Goal: Task Accomplishment & Management: Manage account settings

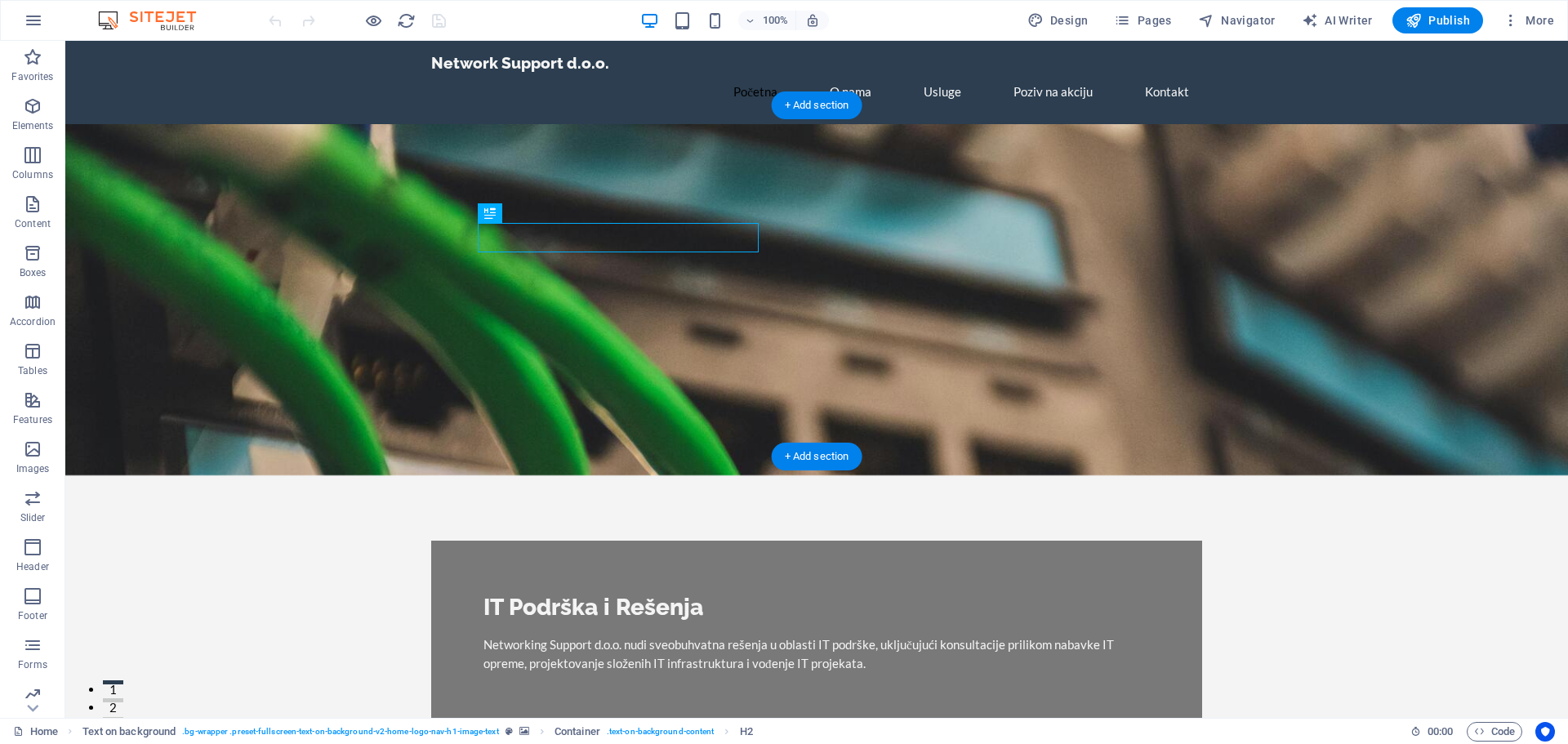
click at [907, 270] on figure at bounding box center [816, 299] width 1502 height 351
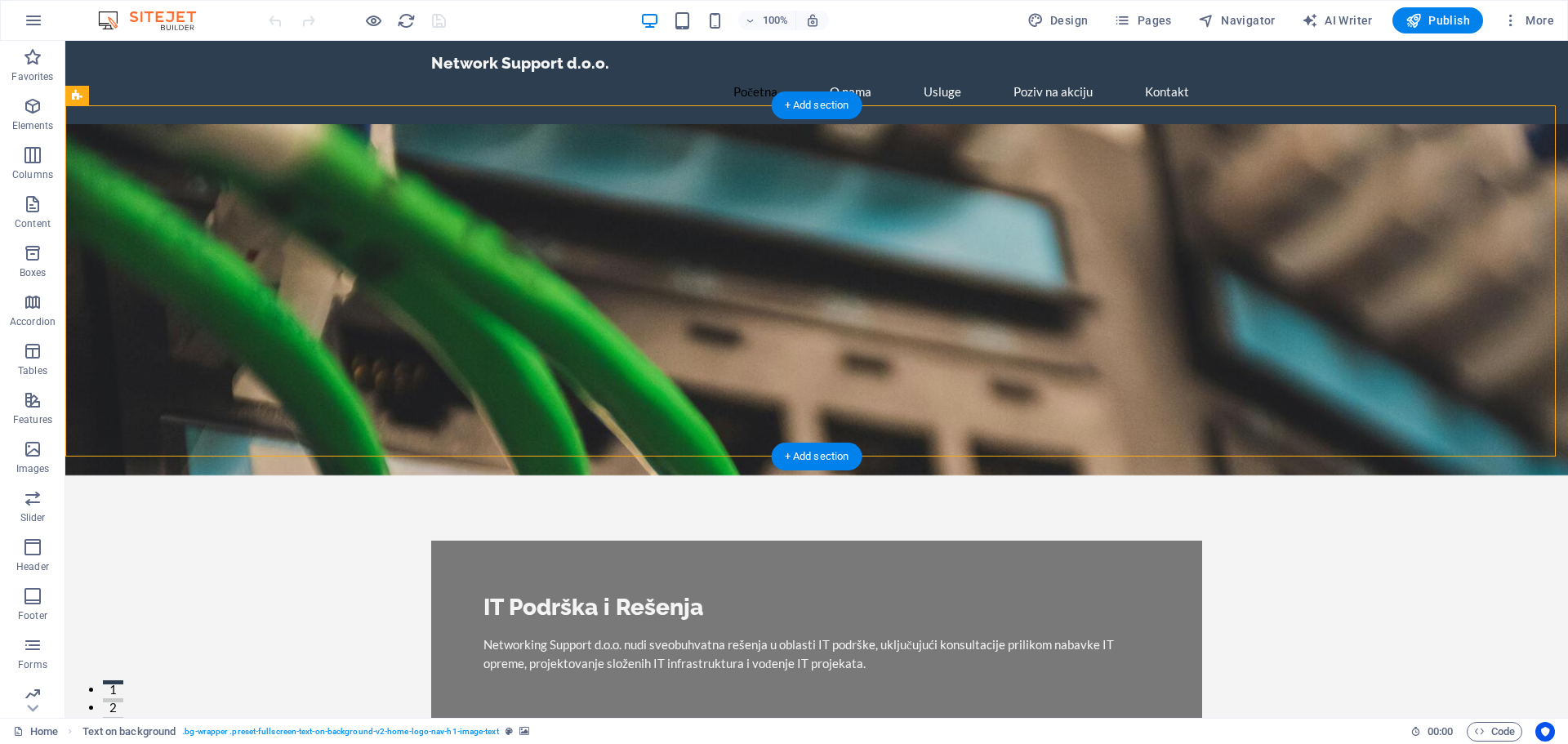
click at [335, 220] on figure at bounding box center [816, 299] width 1502 height 351
click at [335, 219] on figure at bounding box center [816, 299] width 1502 height 351
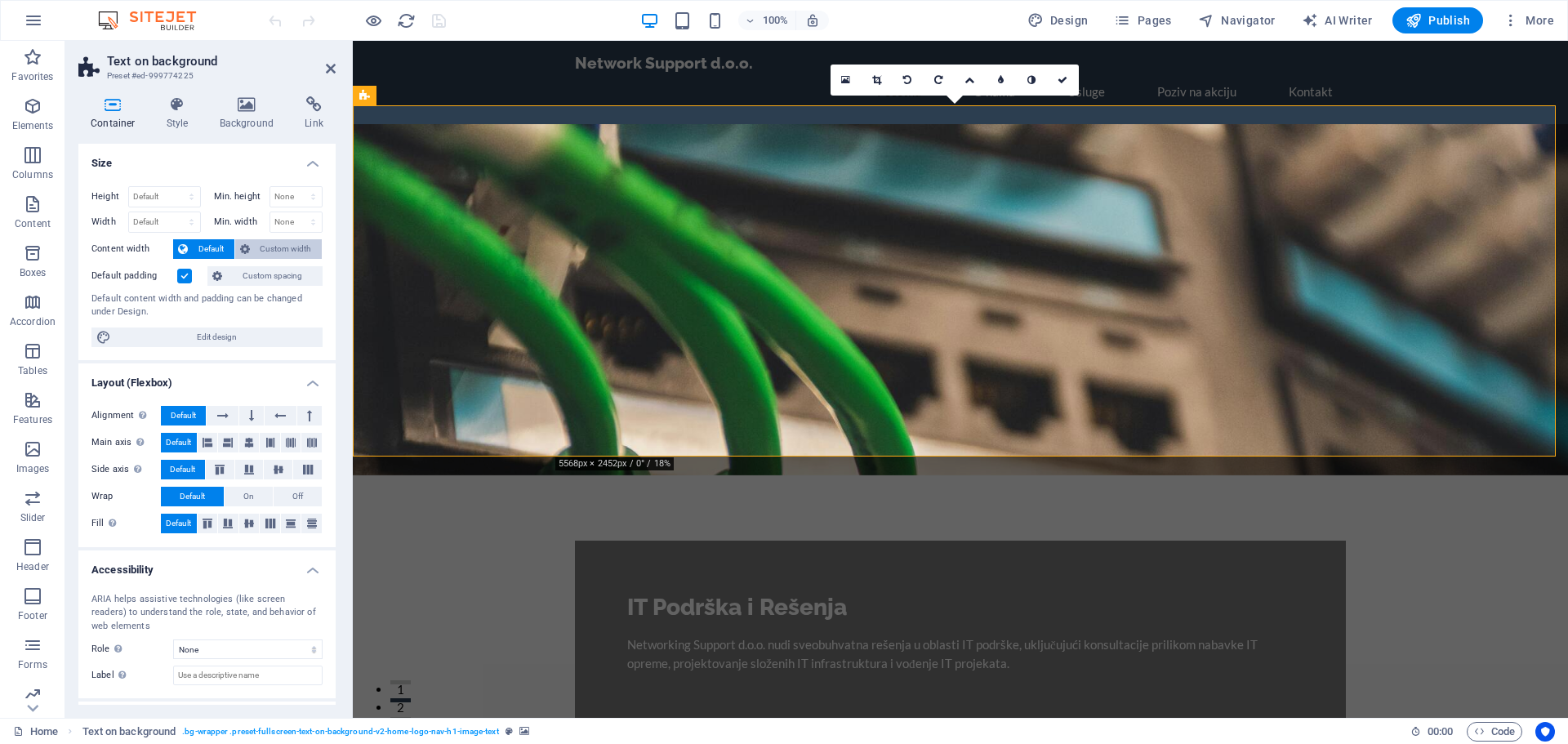
drag, startPoint x: 289, startPoint y: 253, endPoint x: 294, endPoint y: 261, distance: 9.4
click at [288, 253] on span "Custom width" at bounding box center [286, 249] width 63 height 20
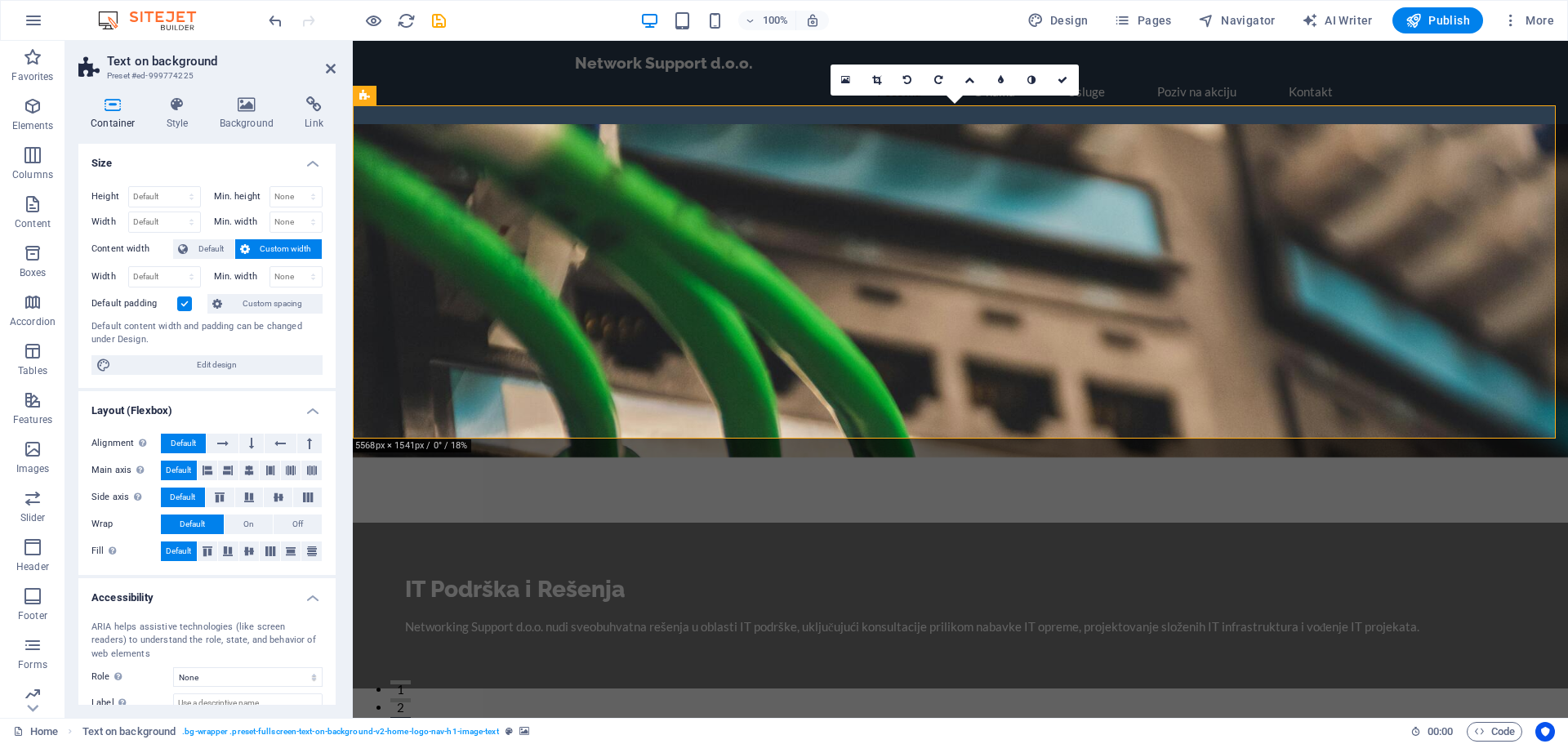
click at [189, 306] on label at bounding box center [184, 304] width 14 height 14
click at [0, 0] on input "Default padding" at bounding box center [0, 0] width 0 height 0
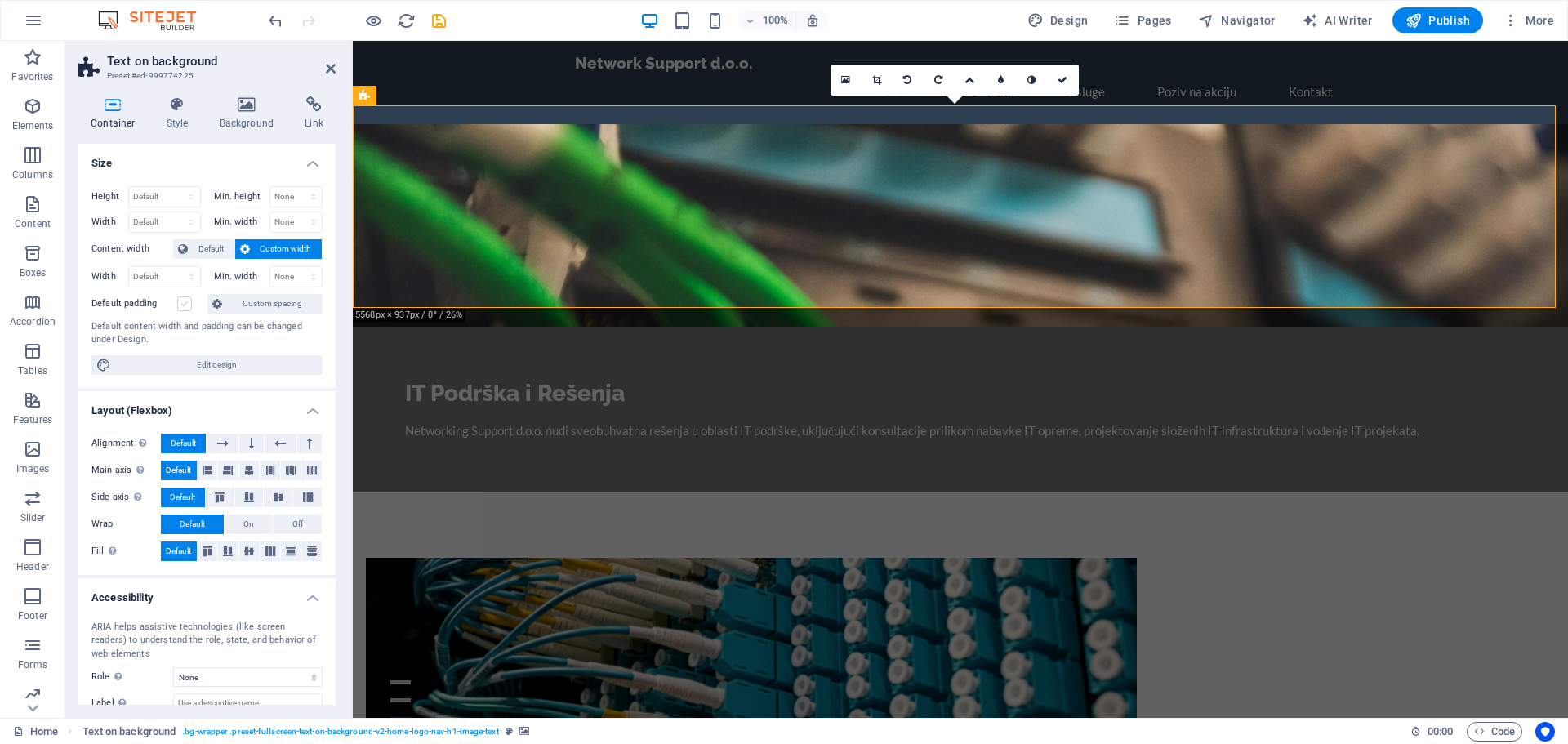
click at [187, 306] on label at bounding box center [184, 304] width 14 height 14
click at [0, 0] on input "Default padding" at bounding box center [0, 0] width 0 height 0
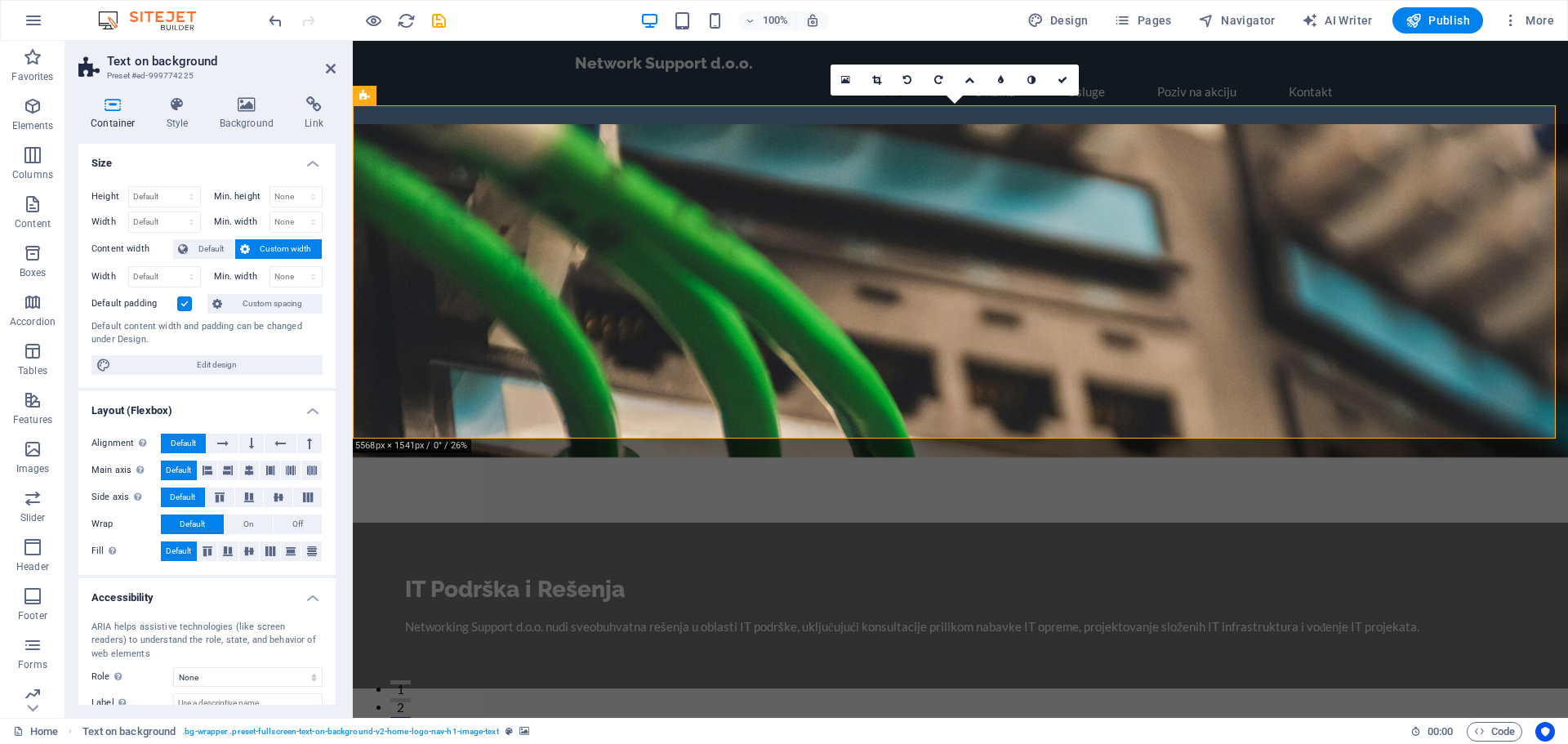
click at [187, 306] on label at bounding box center [184, 304] width 14 height 14
click at [0, 0] on input "Default padding" at bounding box center [0, 0] width 0 height 0
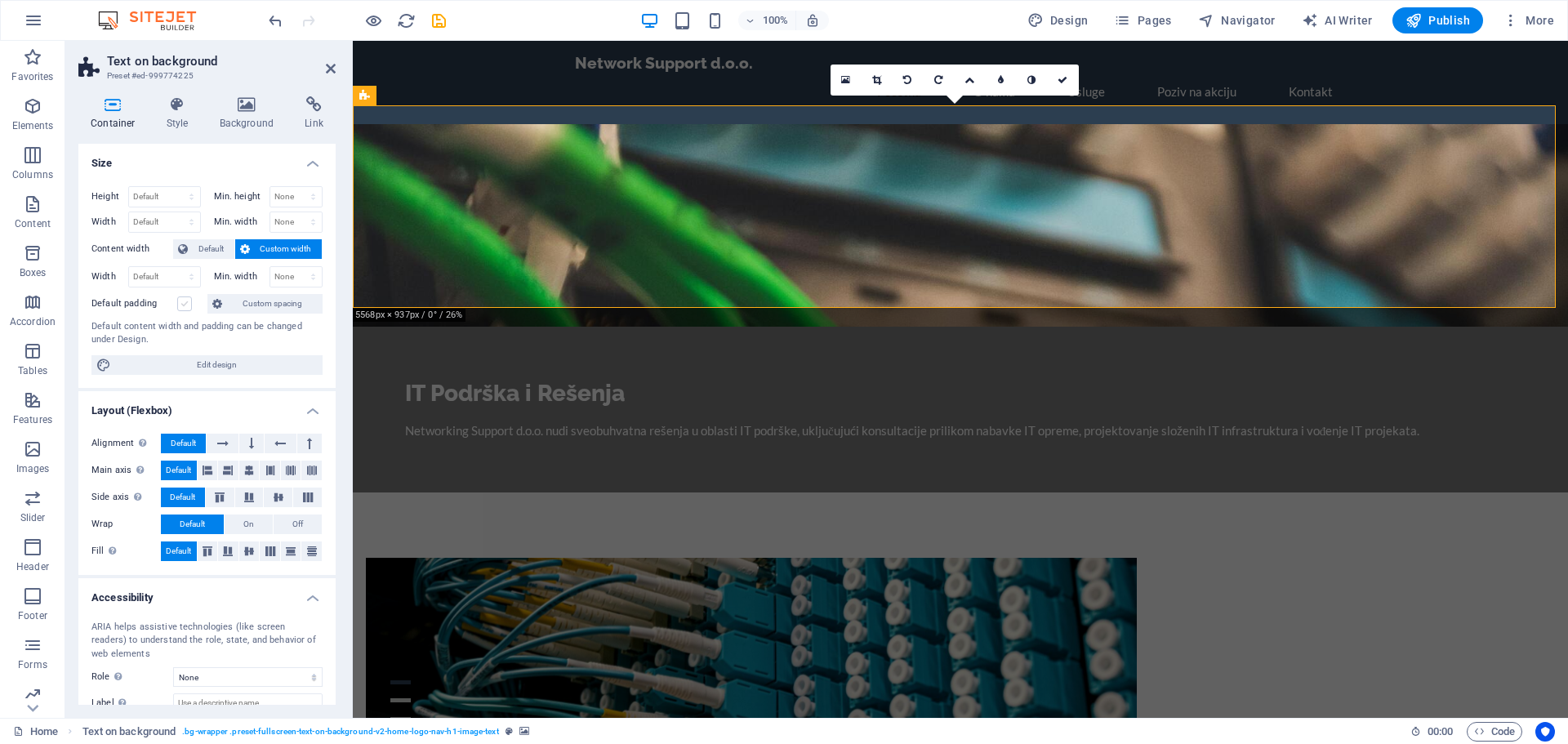
click at [187, 306] on label at bounding box center [184, 304] width 14 height 14
click at [0, 0] on input "Default padding" at bounding box center [0, 0] width 0 height 0
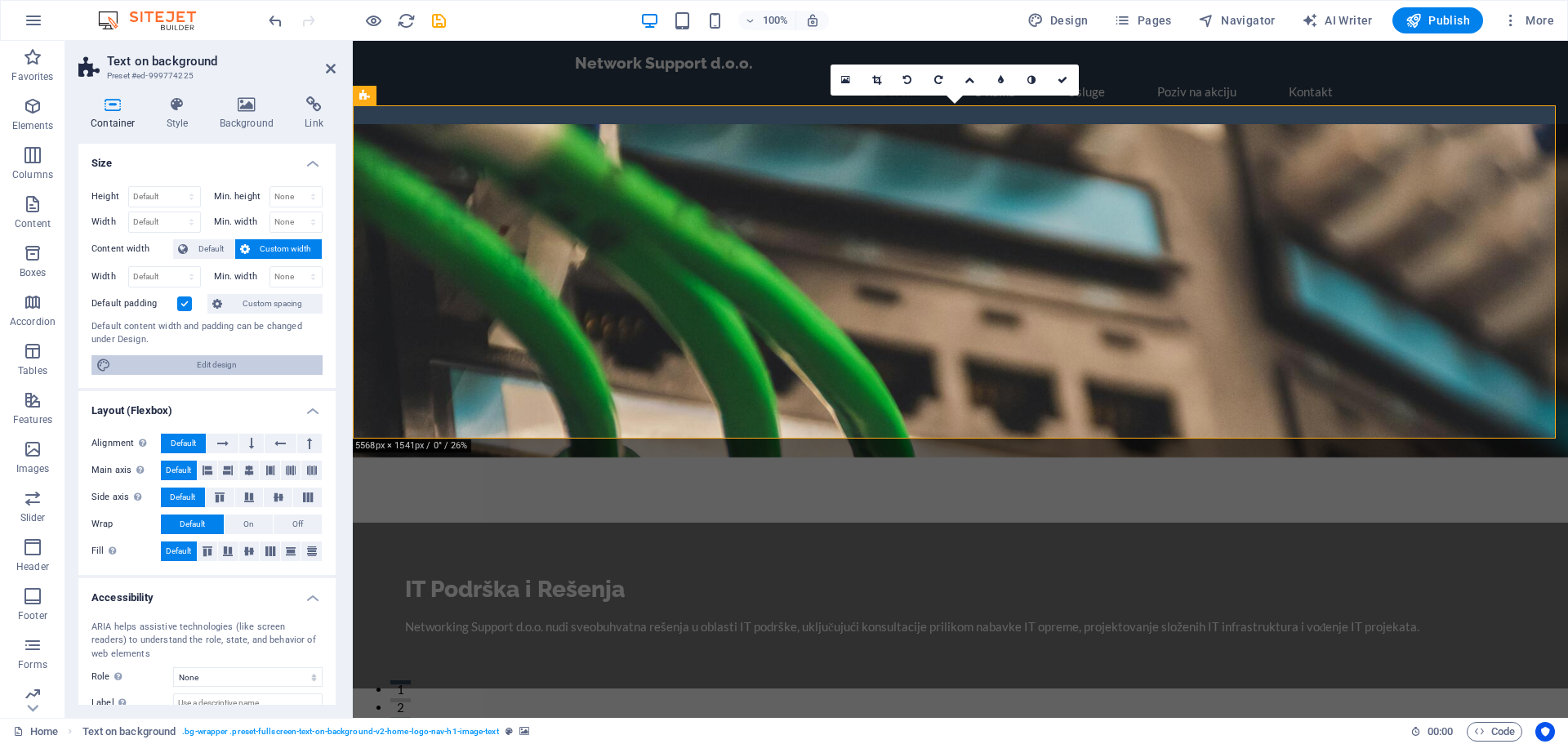
drag, startPoint x: 223, startPoint y: 363, endPoint x: 127, endPoint y: 290, distance: 120.6
click at [223, 363] on span "Edit design" at bounding box center [216, 366] width 202 height 20
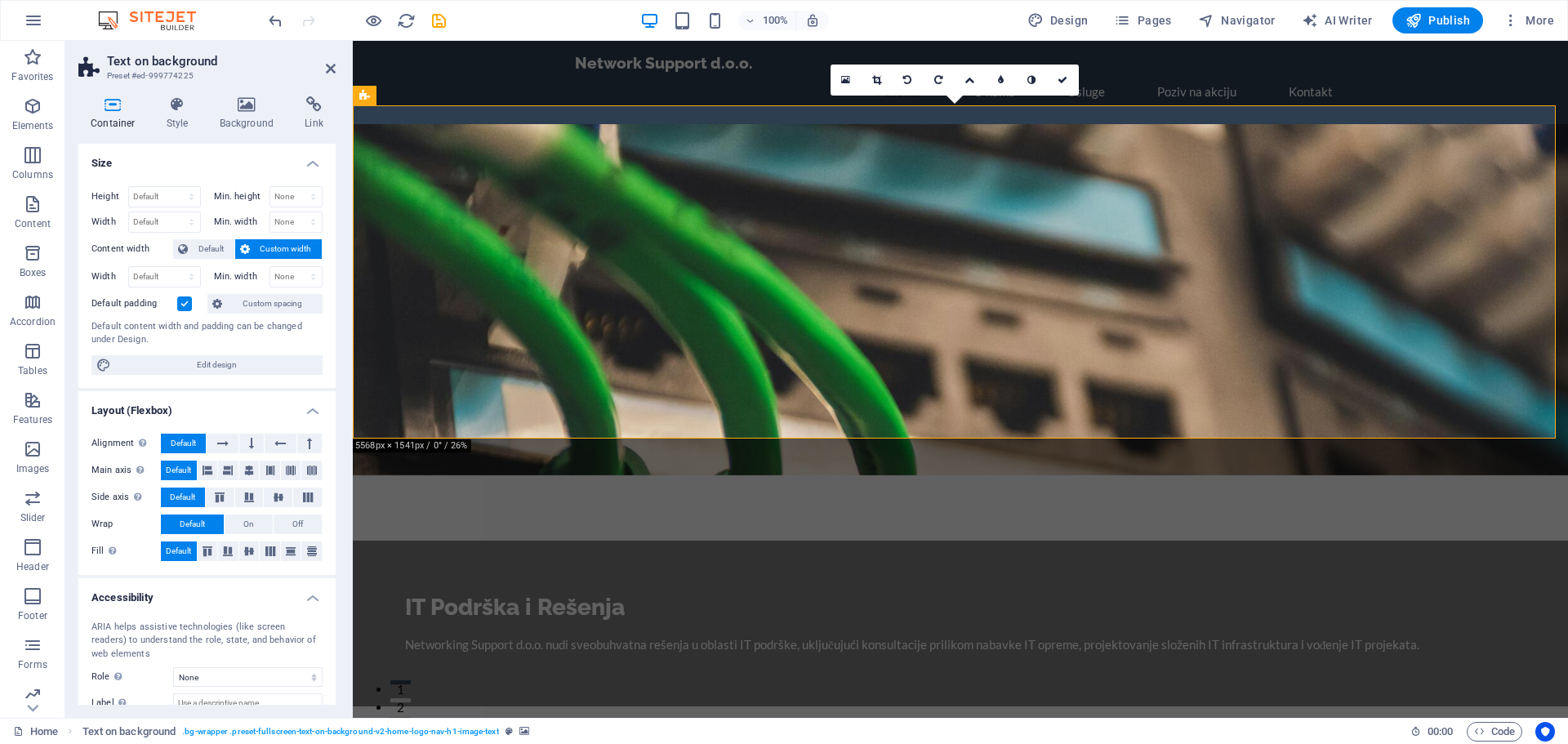
select select "rem"
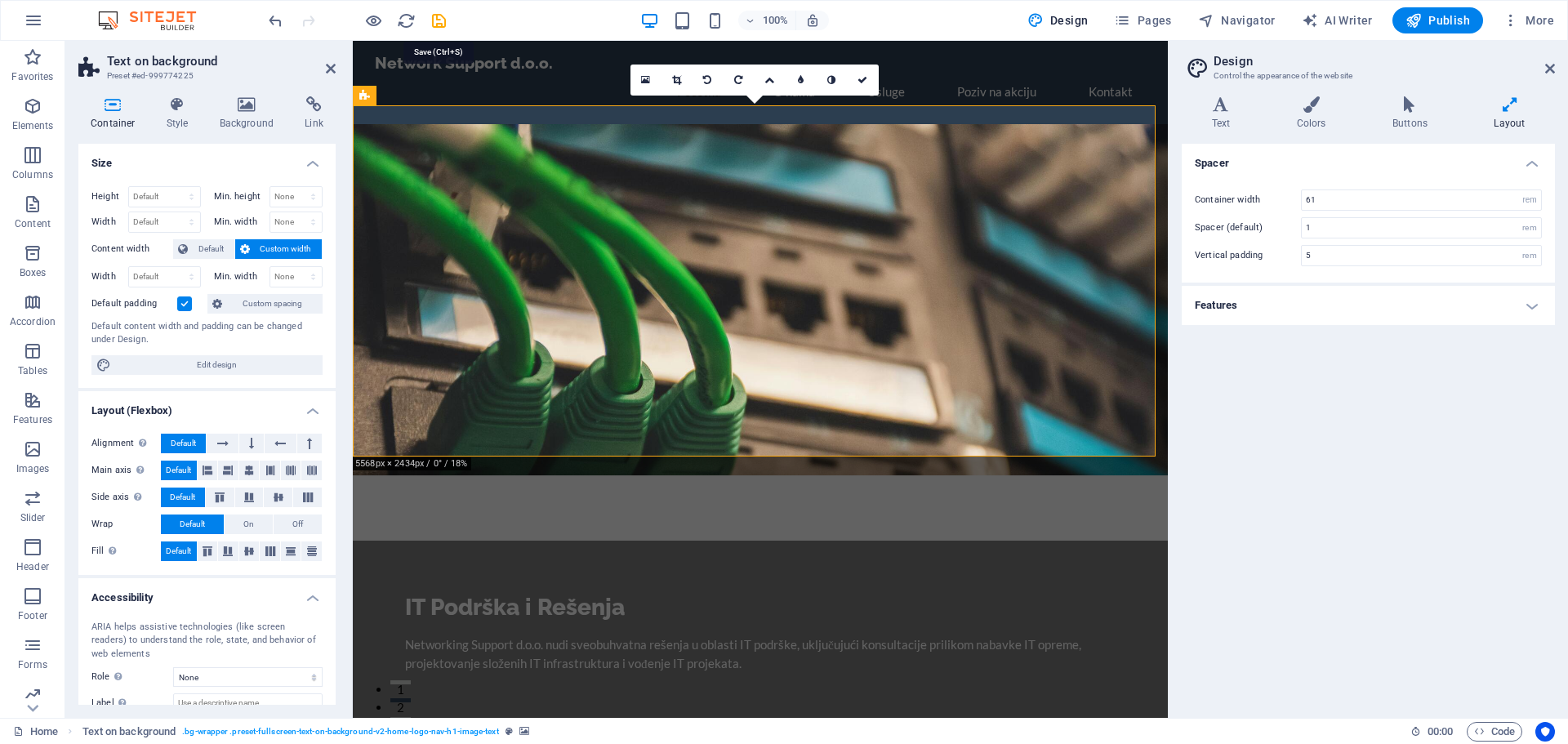
click at [436, 25] on icon "save" at bounding box center [438, 21] width 19 height 19
checkbox input "false"
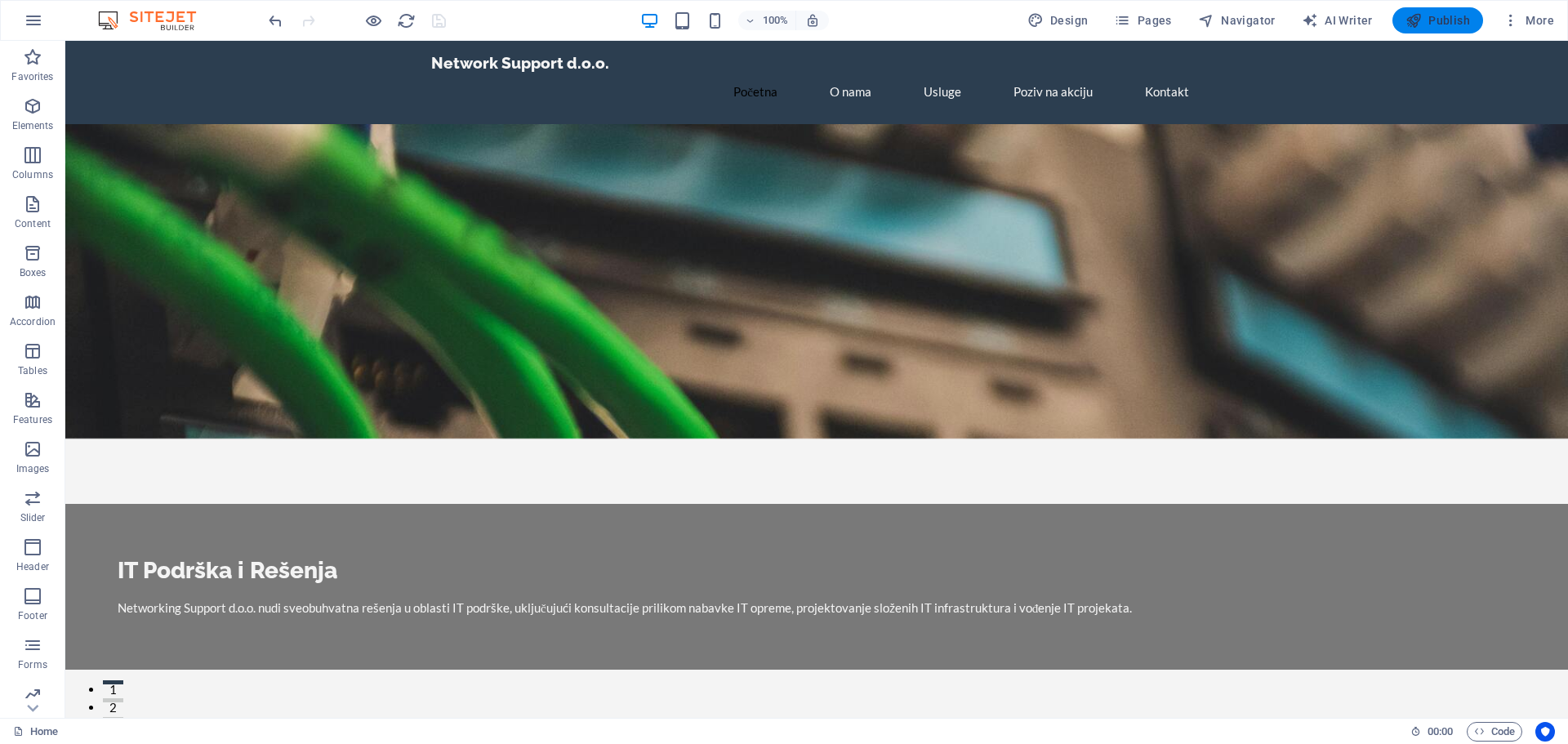
click at [1423, 12] on button "Publish" at bounding box center [1437, 20] width 91 height 26
click at [1422, 17] on icon "button" at bounding box center [1414, 21] width 16 height 16
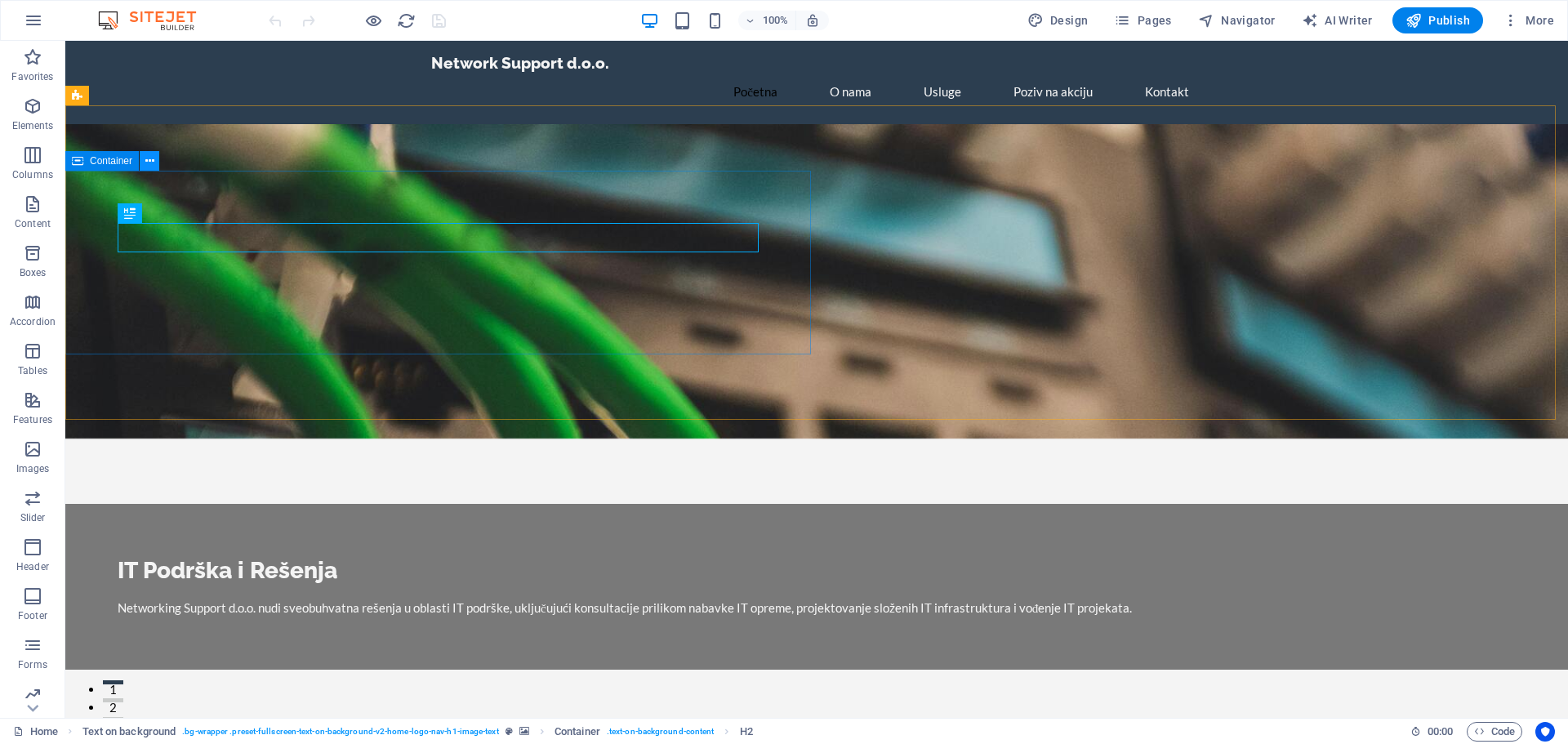
click at [149, 162] on icon at bounding box center [150, 161] width 9 height 17
click at [79, 162] on icon at bounding box center [77, 161] width 12 height 20
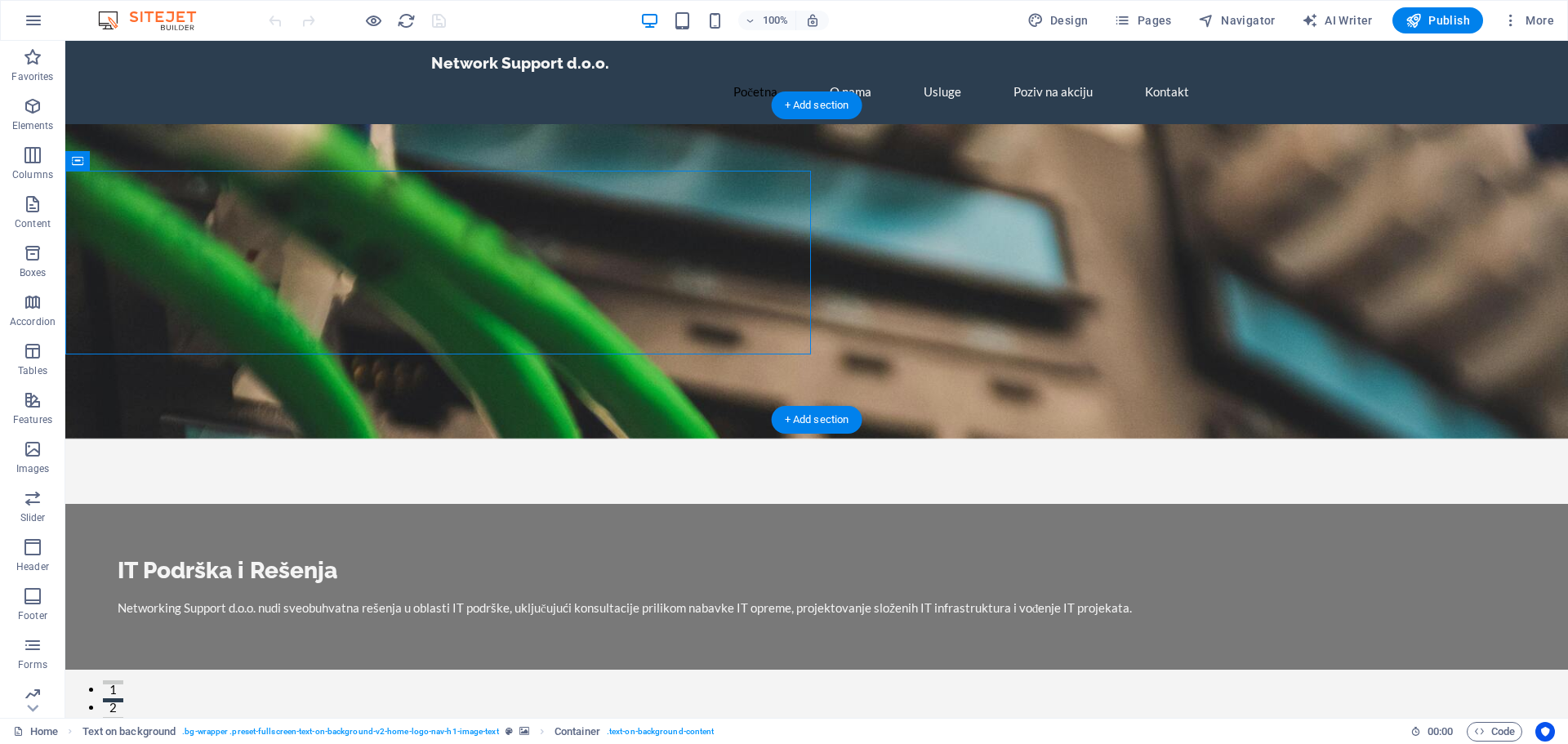
drag, startPoint x: 150, startPoint y: 204, endPoint x: 416, endPoint y: 199, distance: 266.0
click at [143, 163] on button at bounding box center [150, 161] width 20 height 20
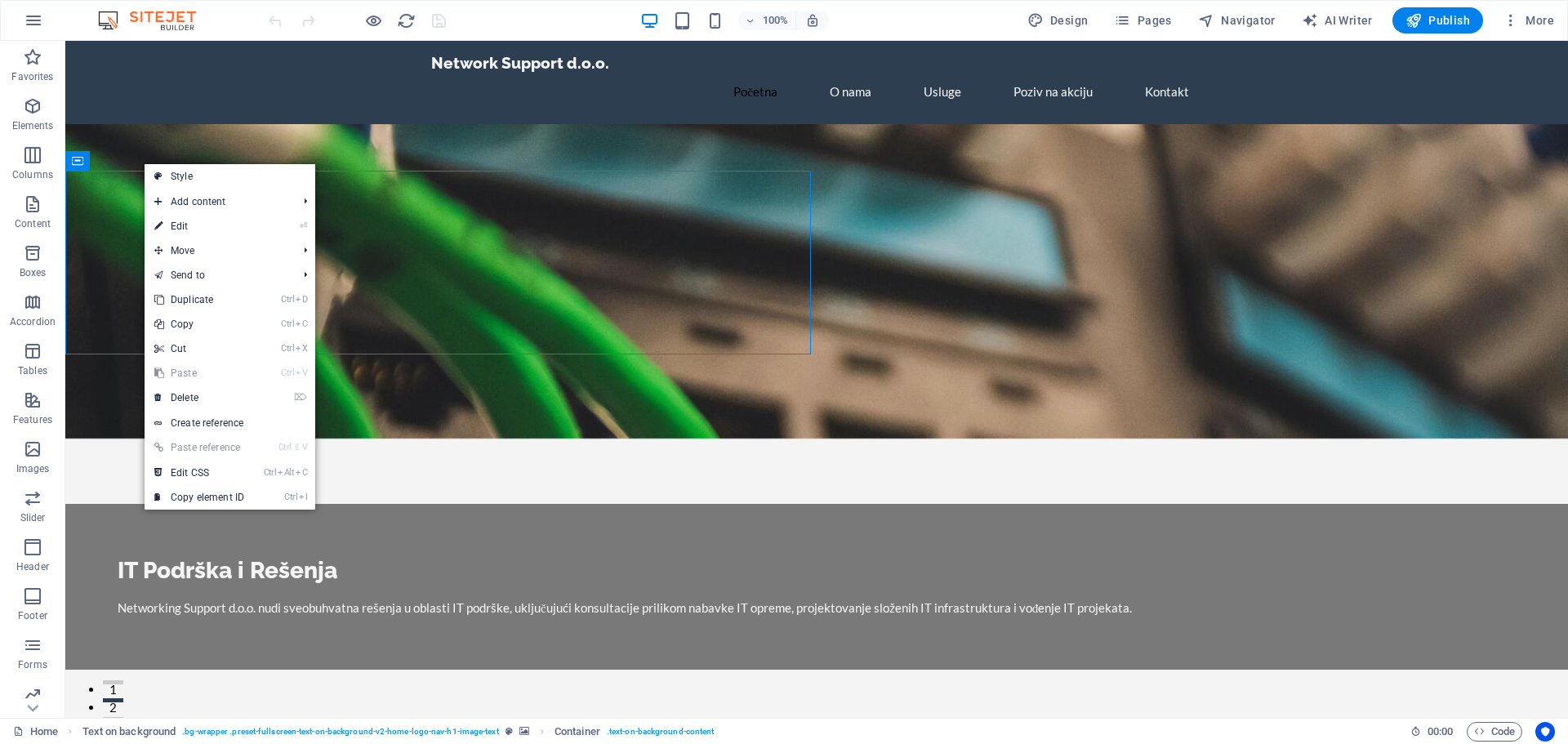
click at [189, 222] on link "⏎ Edit" at bounding box center [199, 226] width 110 height 24
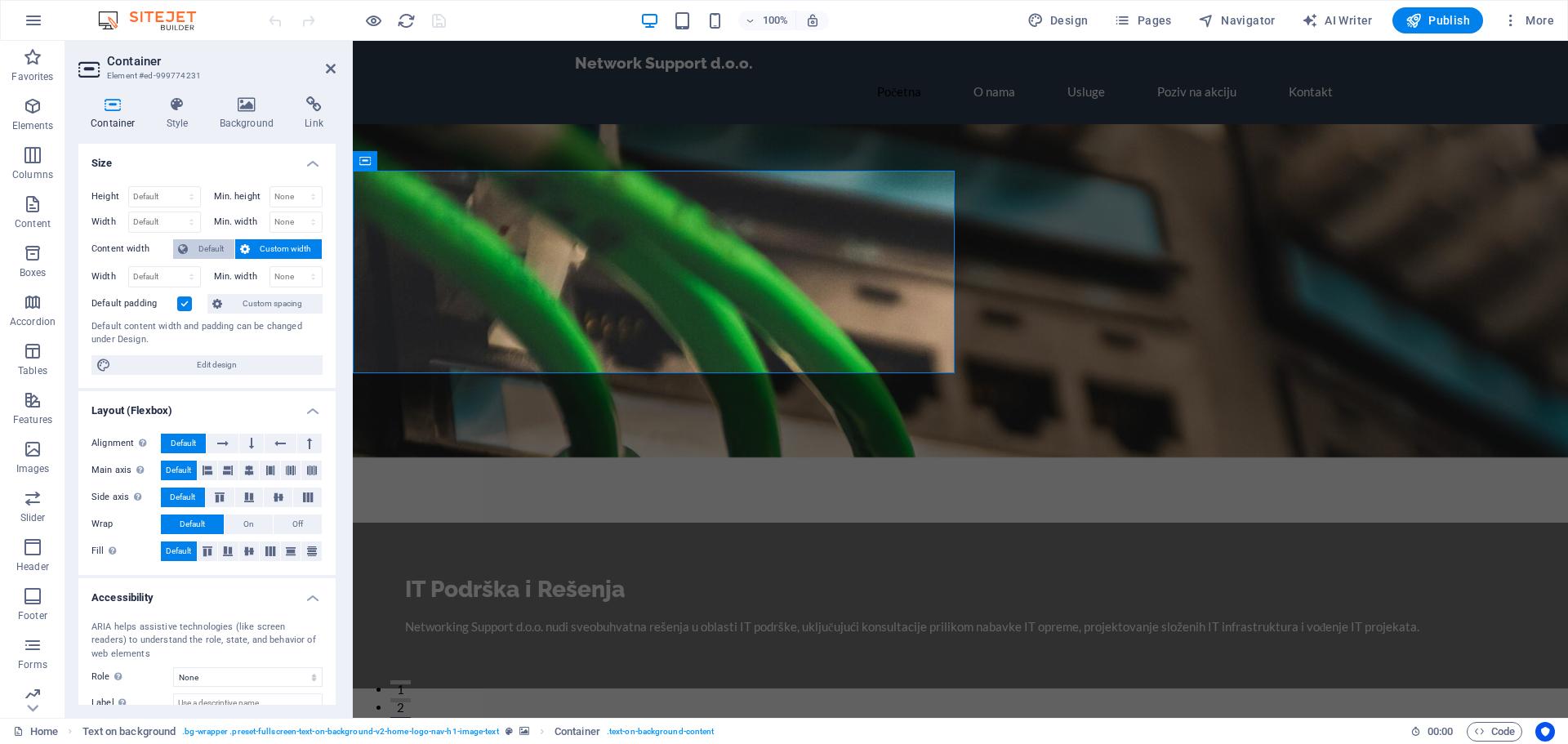
click at [192, 253] on button "Default" at bounding box center [204, 249] width 61 height 20
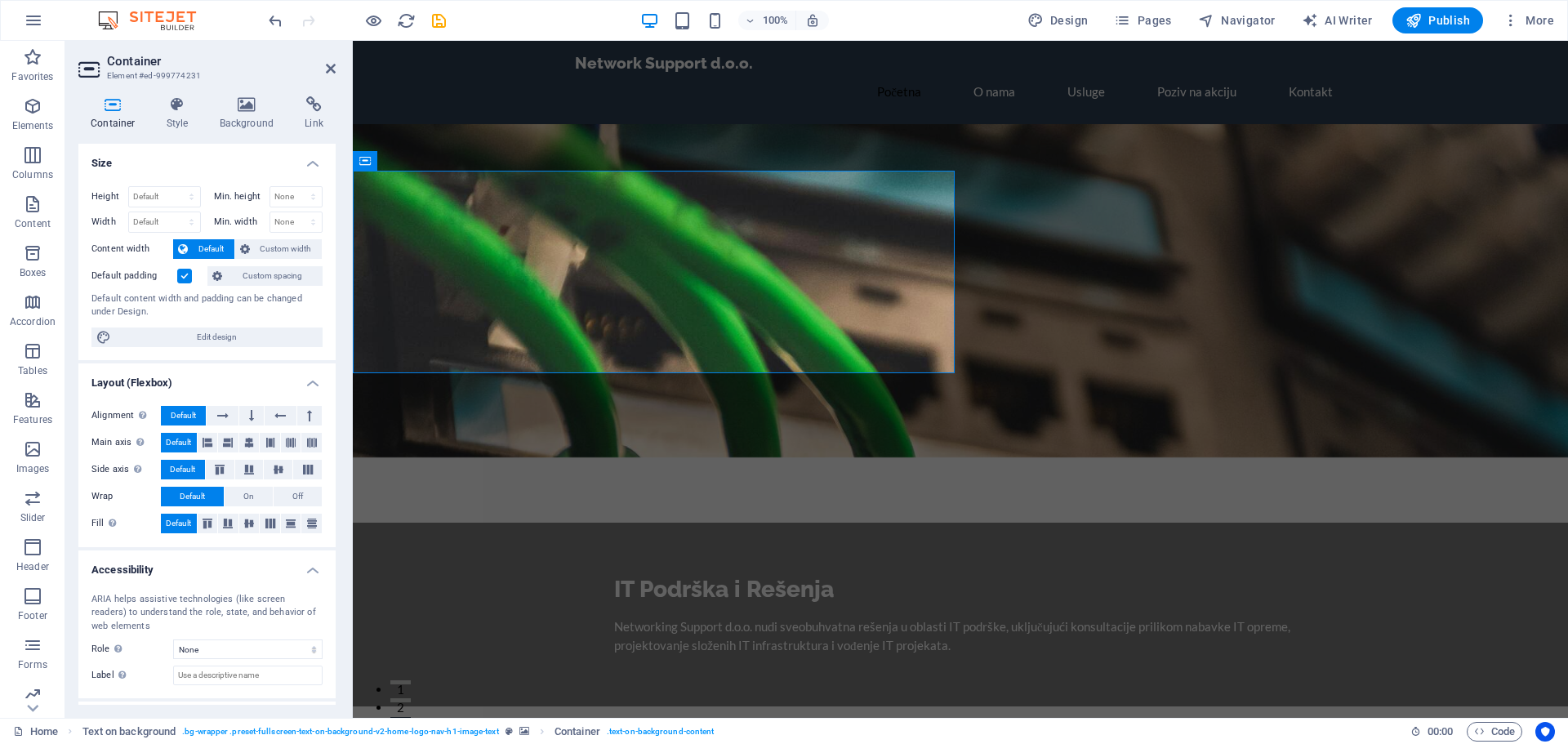
click at [186, 275] on label at bounding box center [184, 276] width 14 height 14
click at [0, 0] on input "Default padding" at bounding box center [0, 0] width 0 height 0
click at [242, 111] on icon at bounding box center [247, 104] width 79 height 16
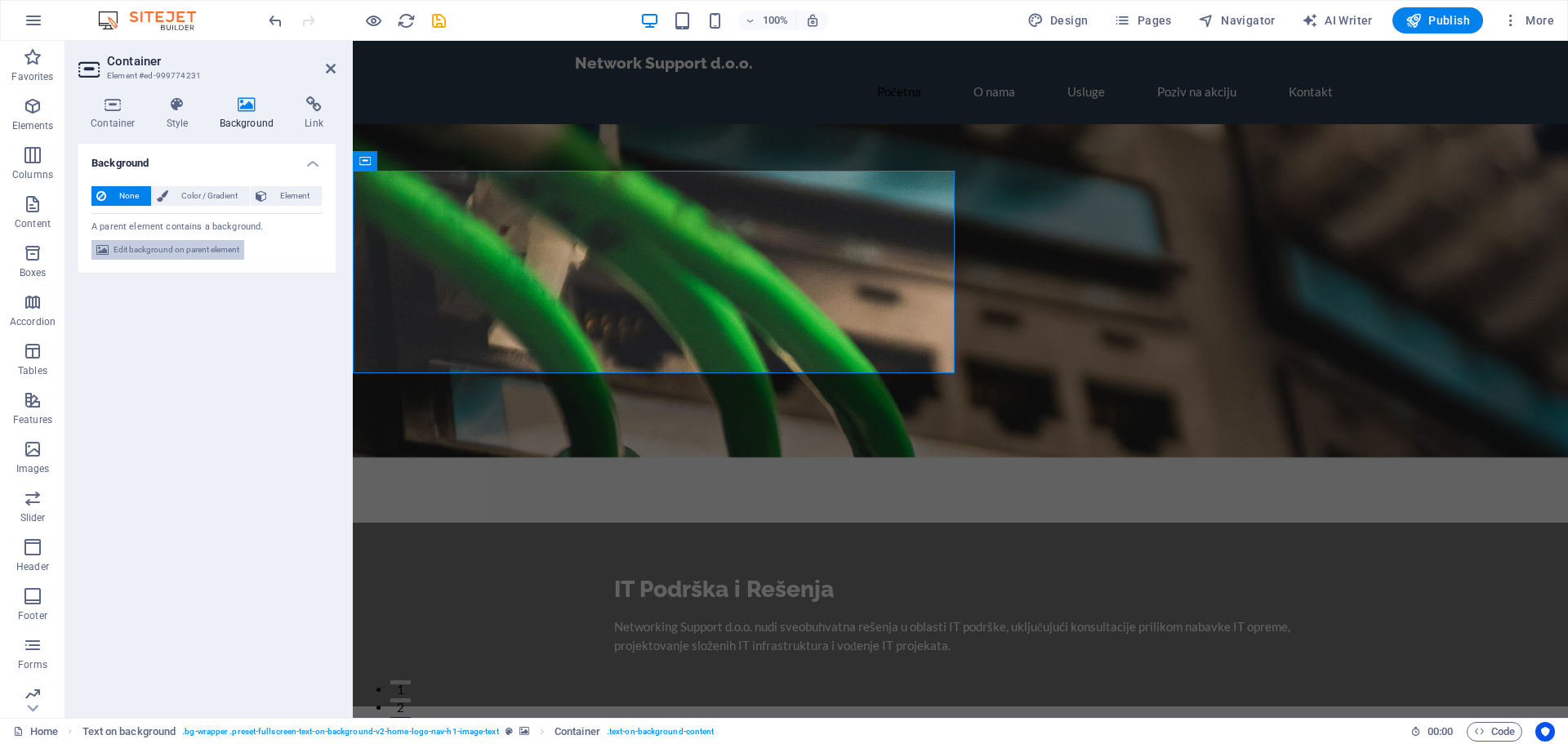
click at [172, 248] on span "Edit background on parent element" at bounding box center [176, 250] width 126 height 20
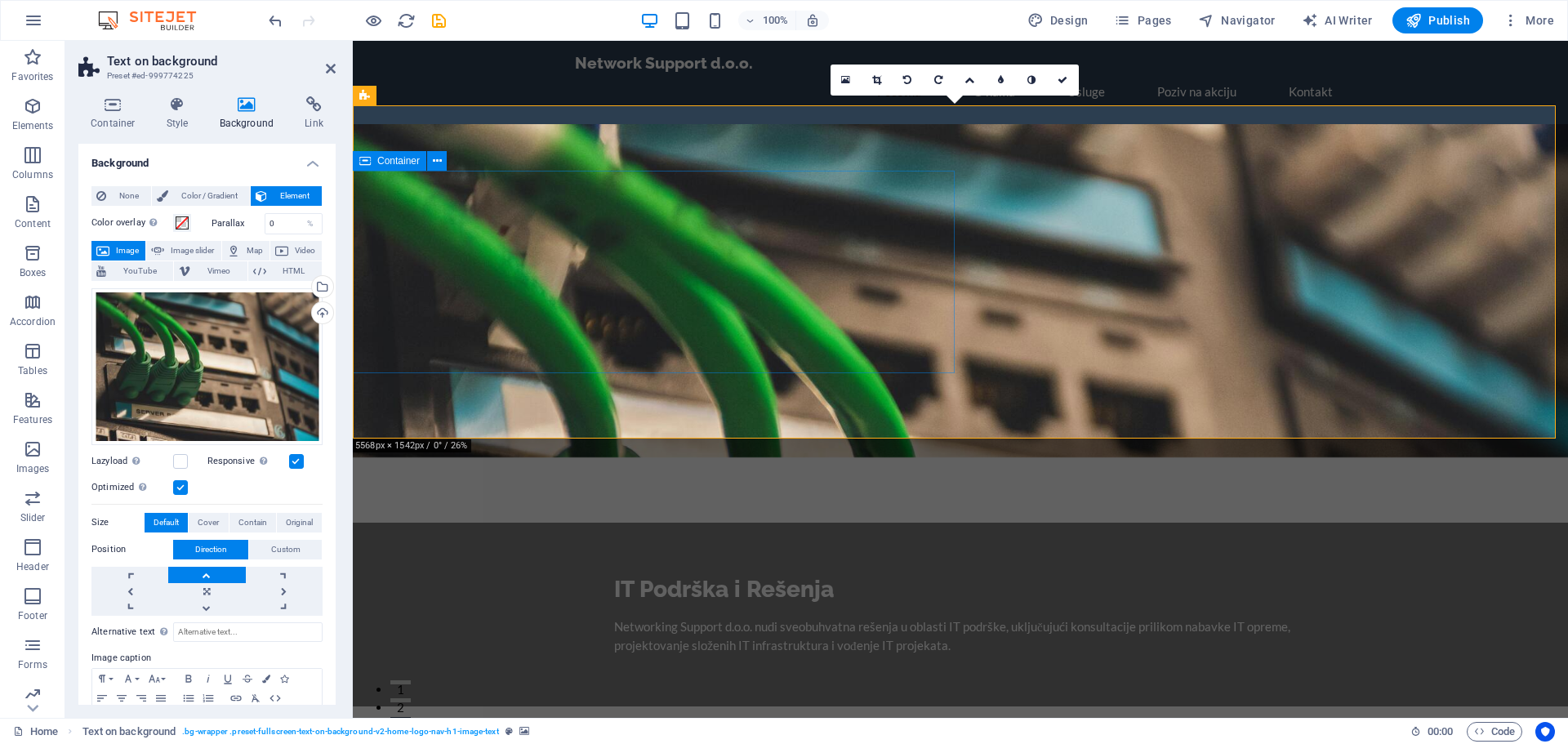
click at [474, 523] on div "IT Podrška i Rešenja Networking Support d.o.o. nudi sveobuhvatna rešenja u obla…" at bounding box center [960, 615] width 1215 height 184
click at [209, 190] on span "Color / Gradient" at bounding box center [209, 196] width 72 height 20
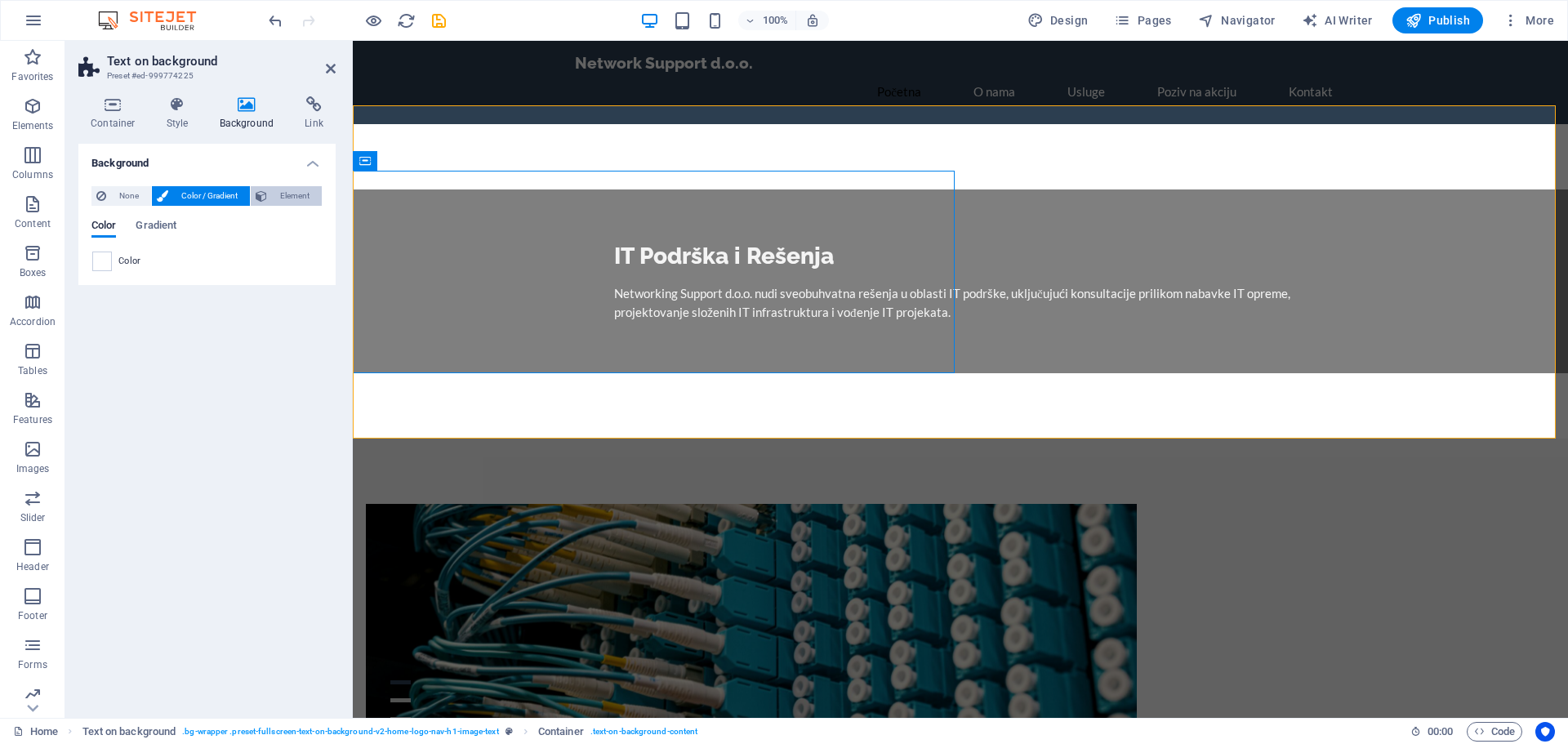
click at [271, 198] on button "Element" at bounding box center [286, 196] width 71 height 20
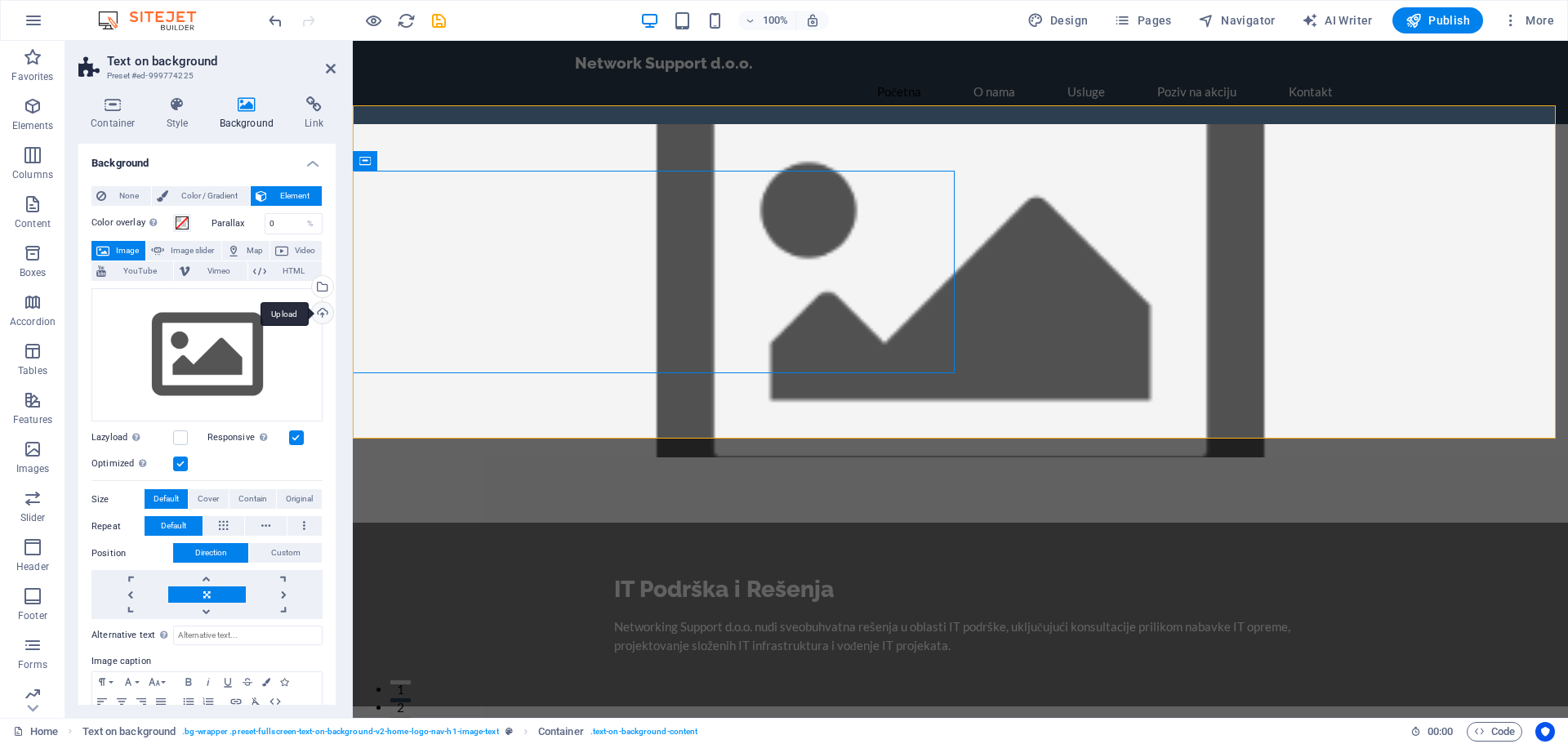
click at [321, 314] on div "Upload" at bounding box center [321, 314] width 24 height 24
click at [320, 284] on div "Select files from the file manager, stock photos, or upload file(s)" at bounding box center [321, 288] width 24 height 24
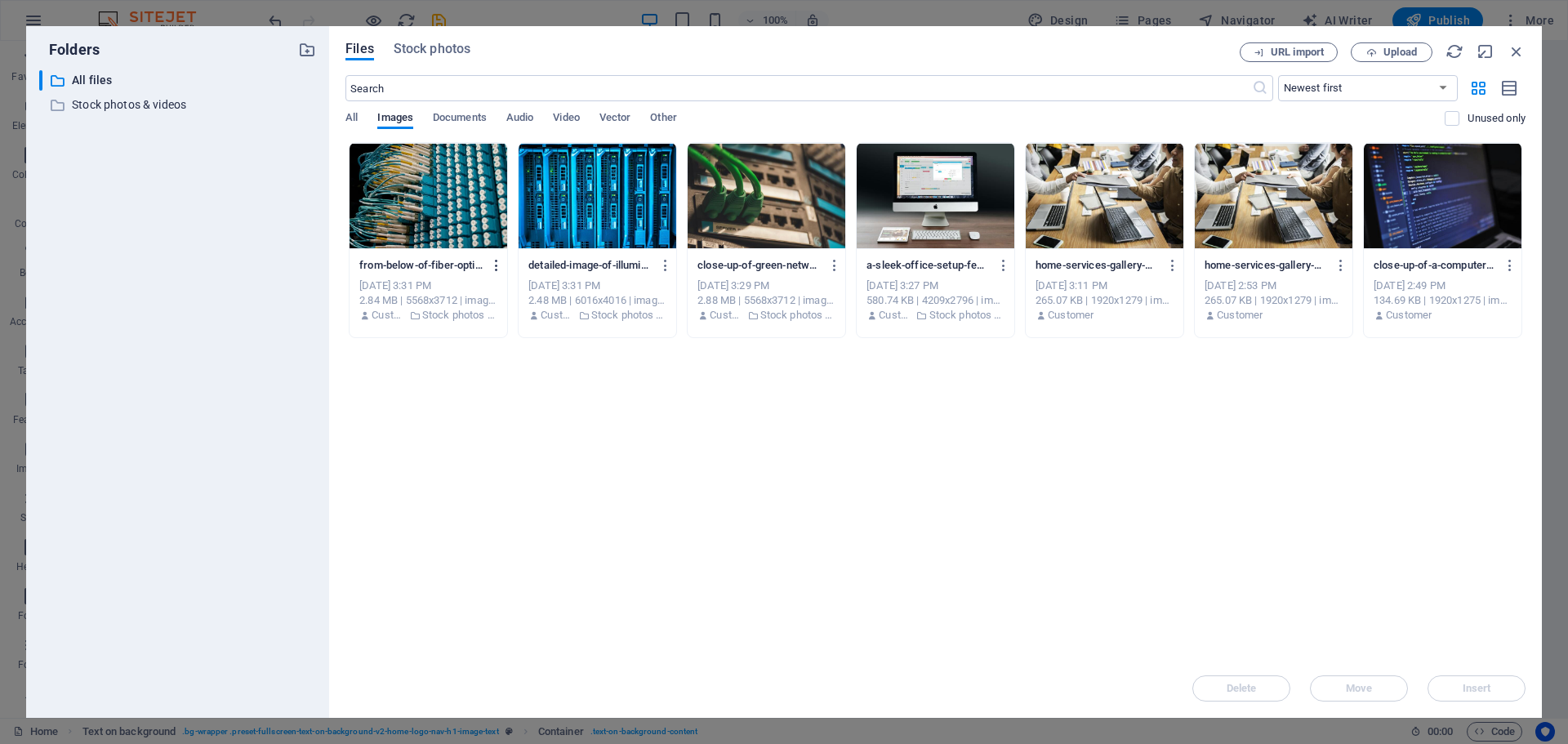
click at [493, 261] on icon "button" at bounding box center [497, 265] width 15 height 14
click at [490, 387] on h6 "Rename" at bounding box center [506, 386] width 69 height 20
type input "opticki"
click at [475, 376] on div "Drop files here to upload them instantly opticki from-below-of-fiber-optic-equi…" at bounding box center [936, 401] width 1180 height 518
click at [497, 262] on icon "button" at bounding box center [497, 265] width 15 height 14
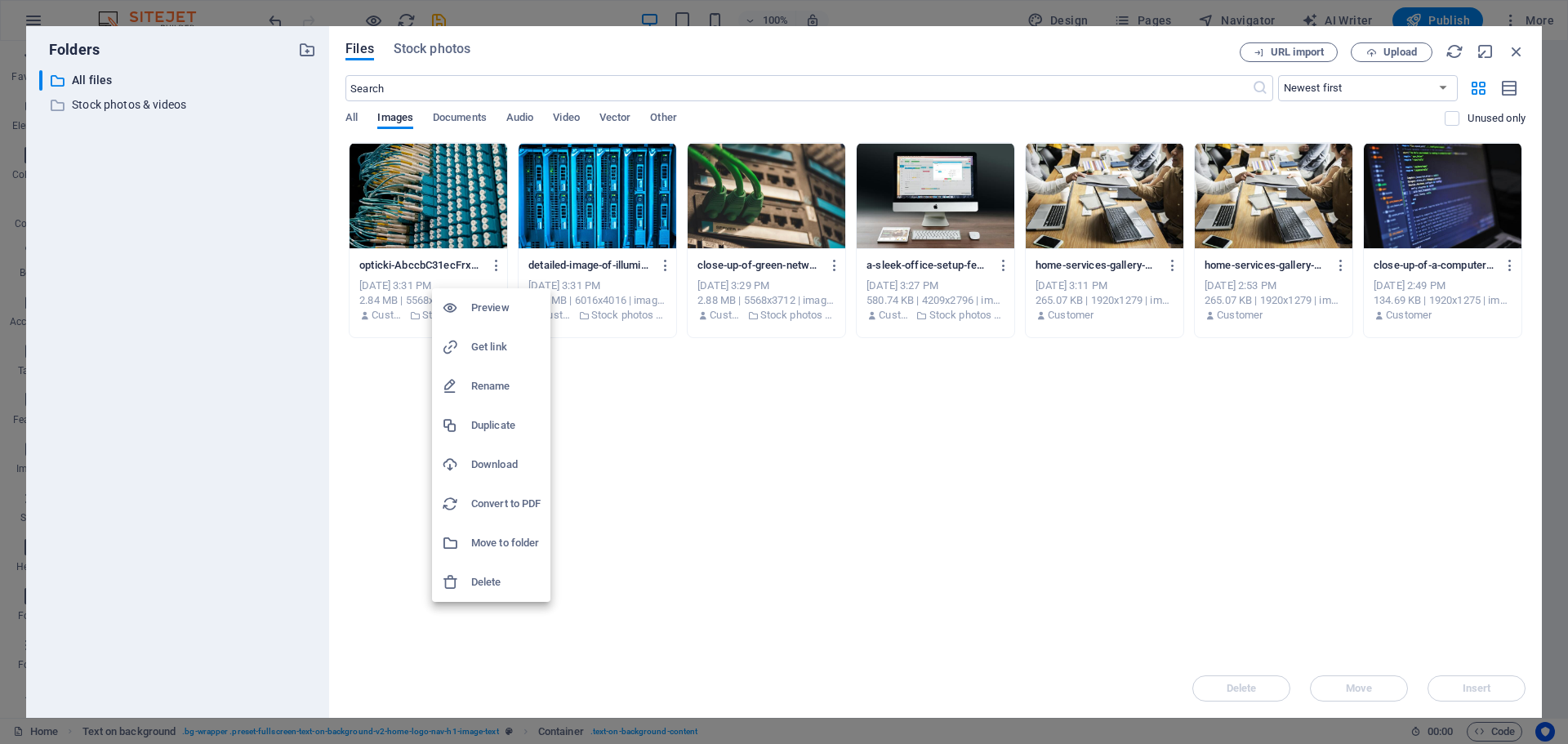
click at [493, 386] on h6 "Rename" at bounding box center [506, 386] width 69 height 20
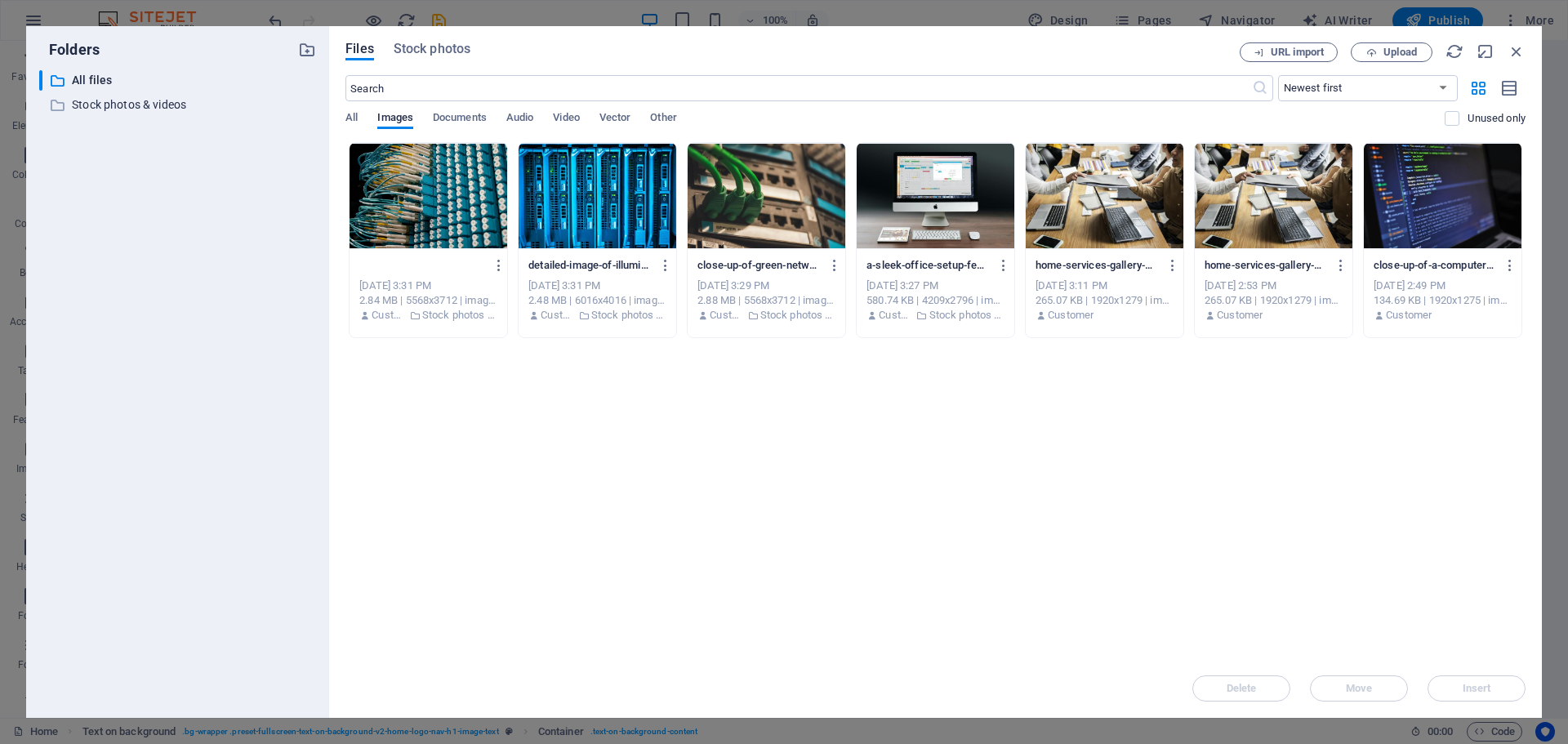
drag, startPoint x: 477, startPoint y: 266, endPoint x: 393, endPoint y: 263, distance: 84.1
click at [393, 263] on input "opticki-AbccbC31ecFrxdCZ9IXfhg.jpg" at bounding box center [422, 265] width 126 height 13
type input "optickig"
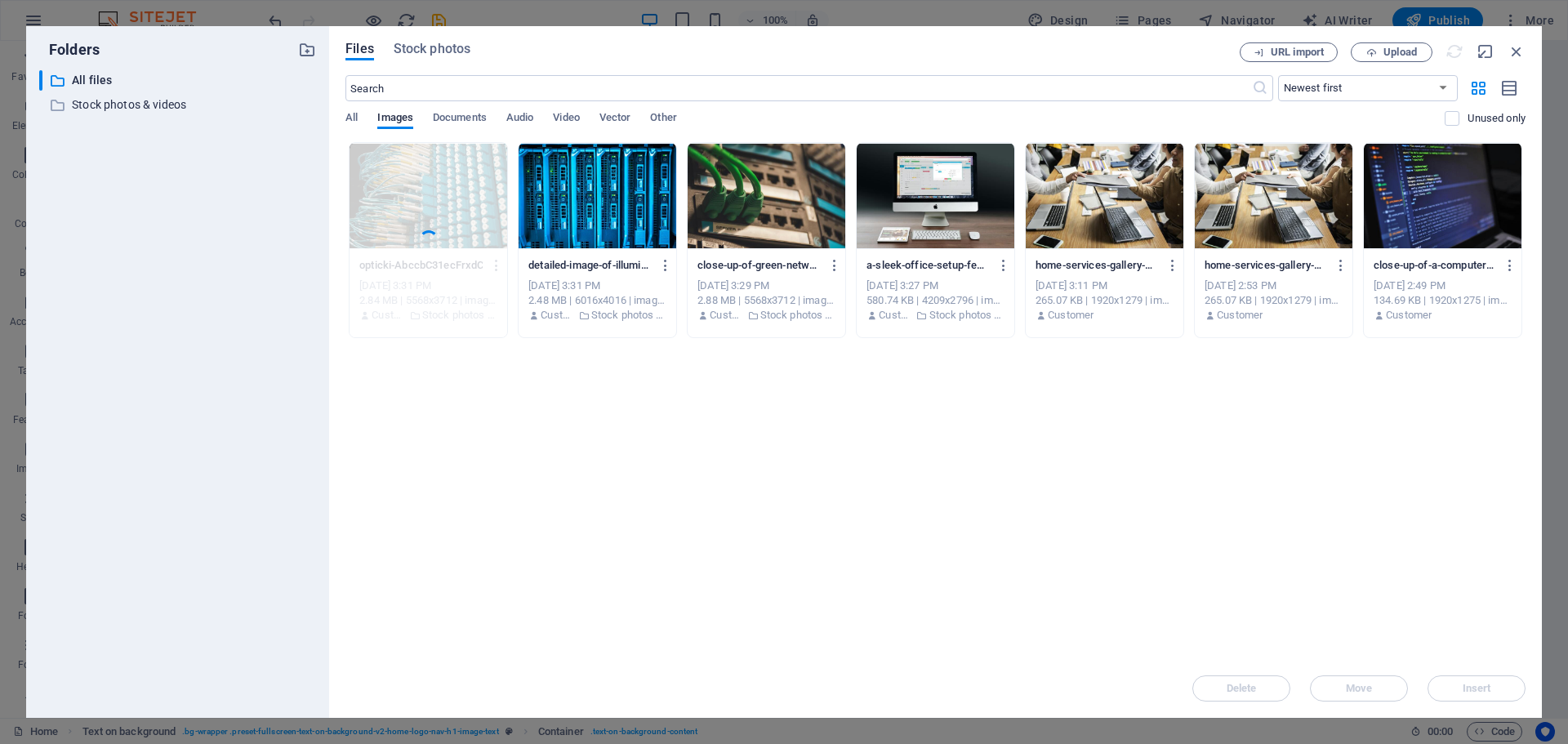
click at [407, 422] on div "Drop files here to upload them instantly optickig opticki-AbccbC31ecFrxdCZ9IXfh…" at bounding box center [936, 401] width 1180 height 518
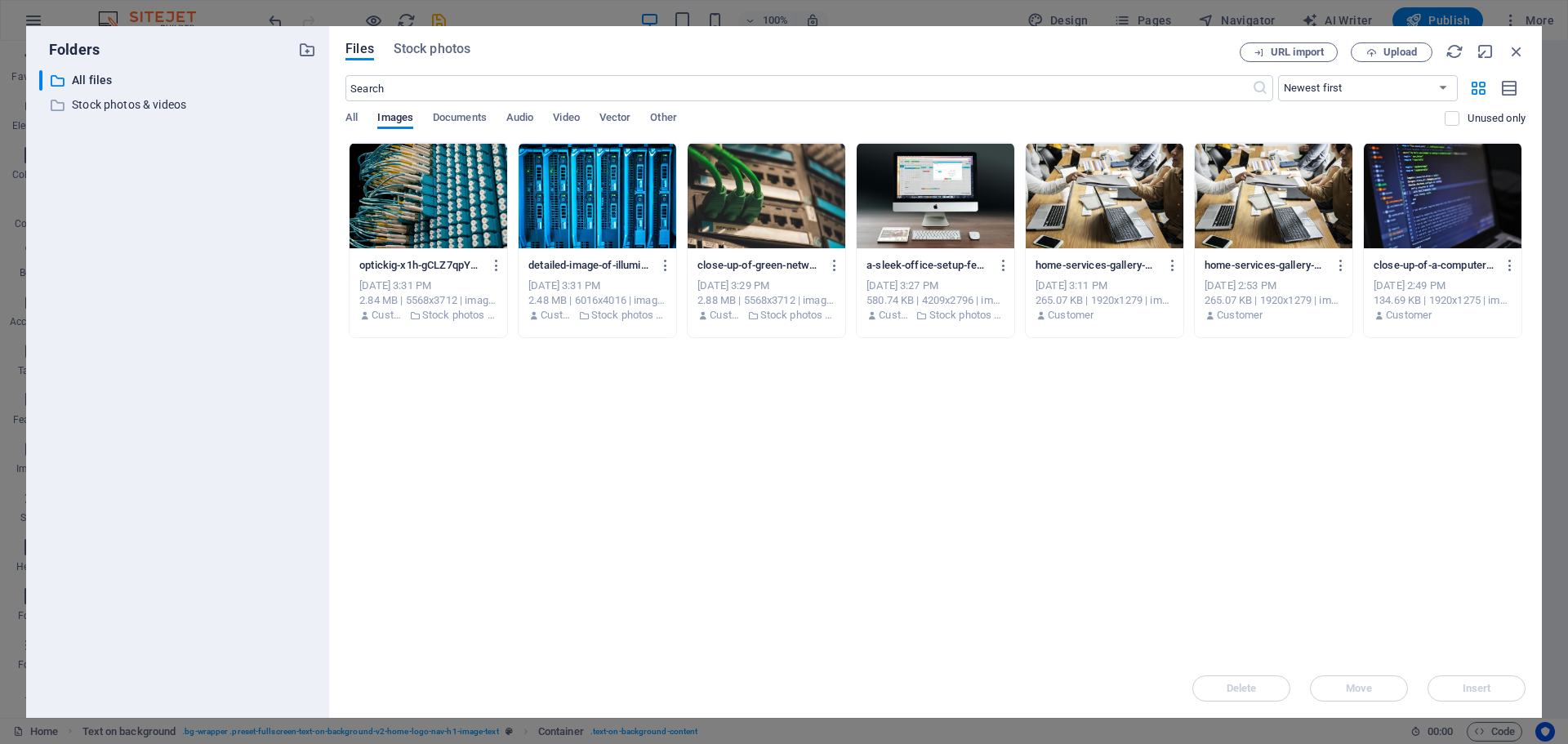
click at [391, 264] on p "optickig-x1h-gCLZ7qpYnXOLL7MtKw.jpg" at bounding box center [420, 265] width 122 height 14
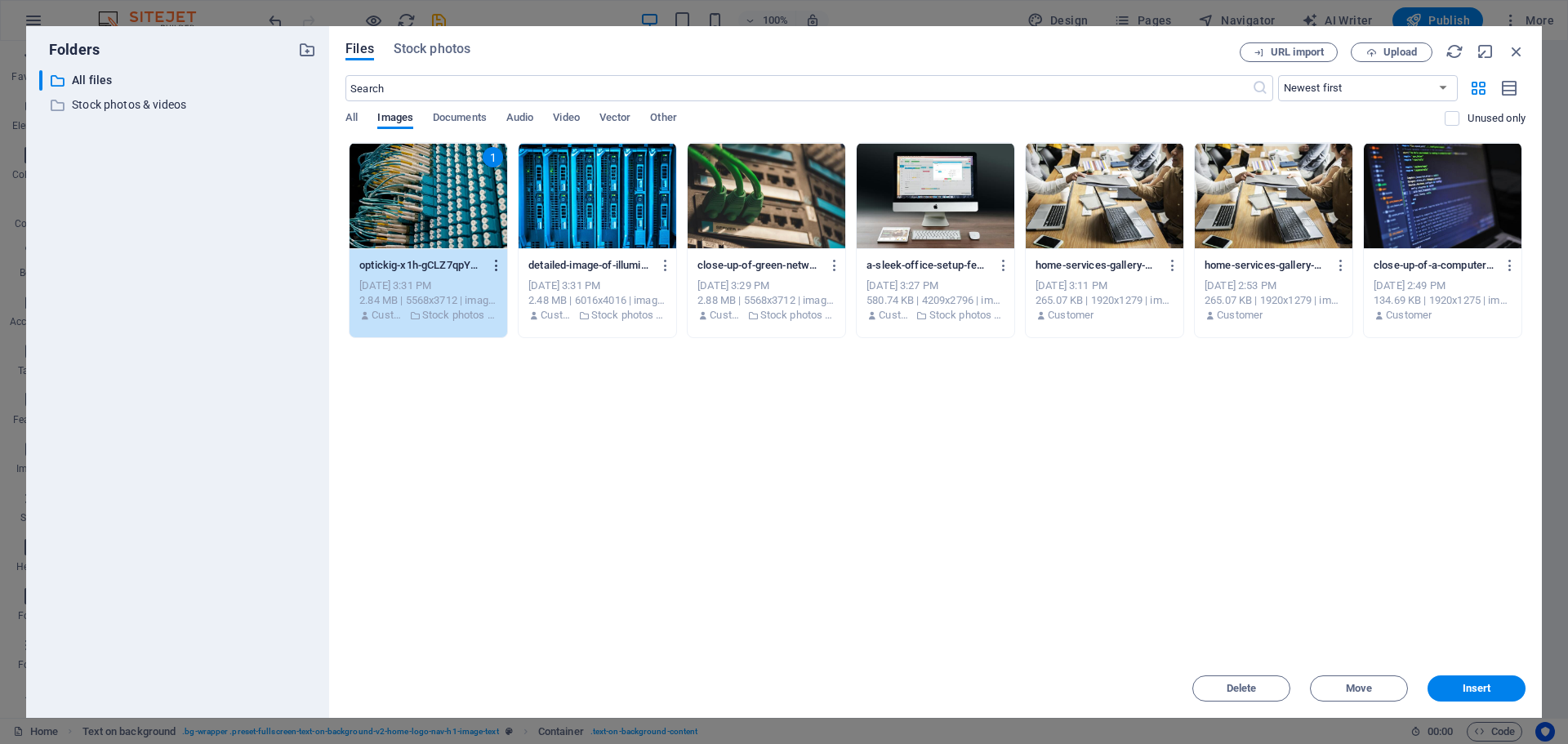
click at [496, 269] on icon "button" at bounding box center [497, 265] width 15 height 14
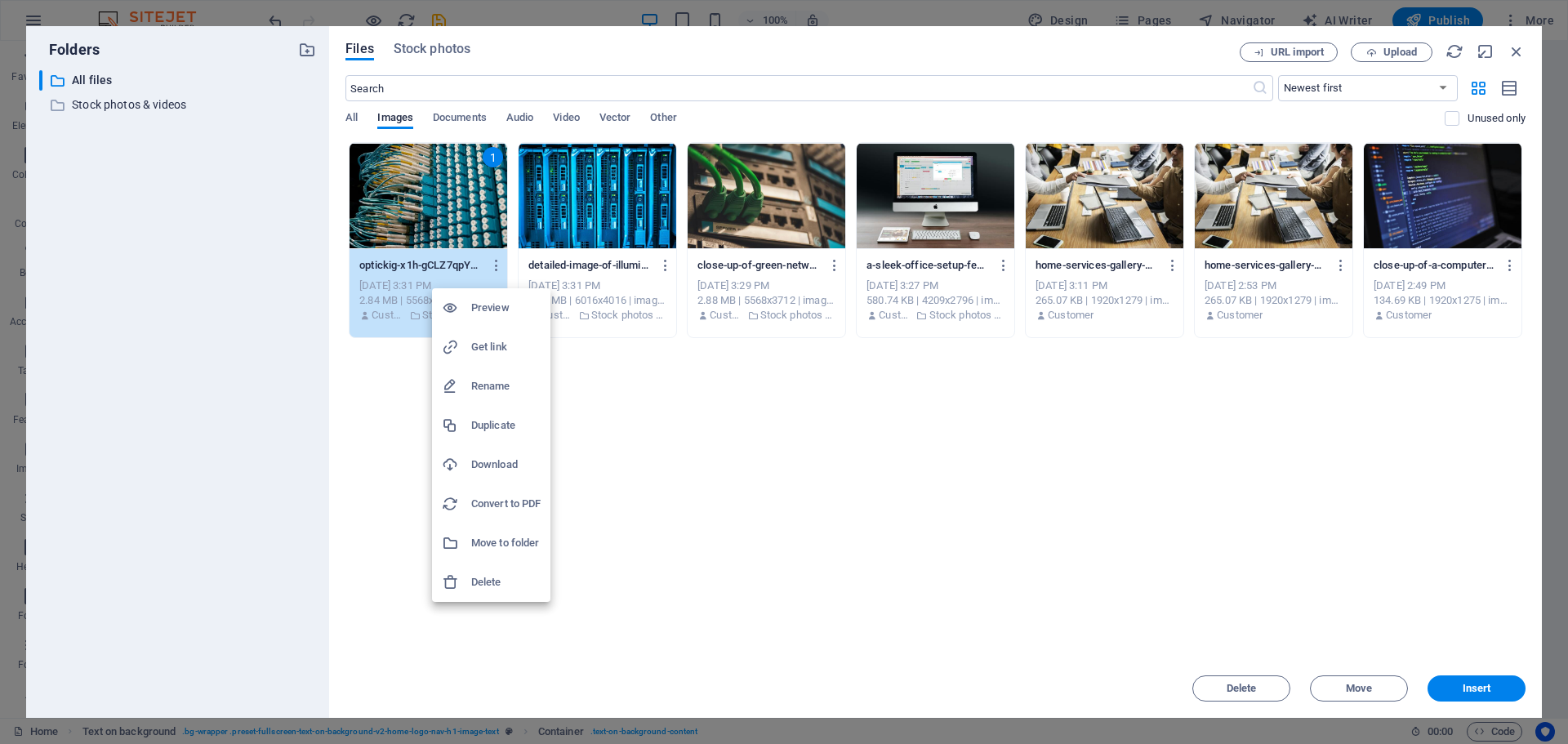
click at [493, 385] on h6 "Rename" at bounding box center [506, 386] width 69 height 20
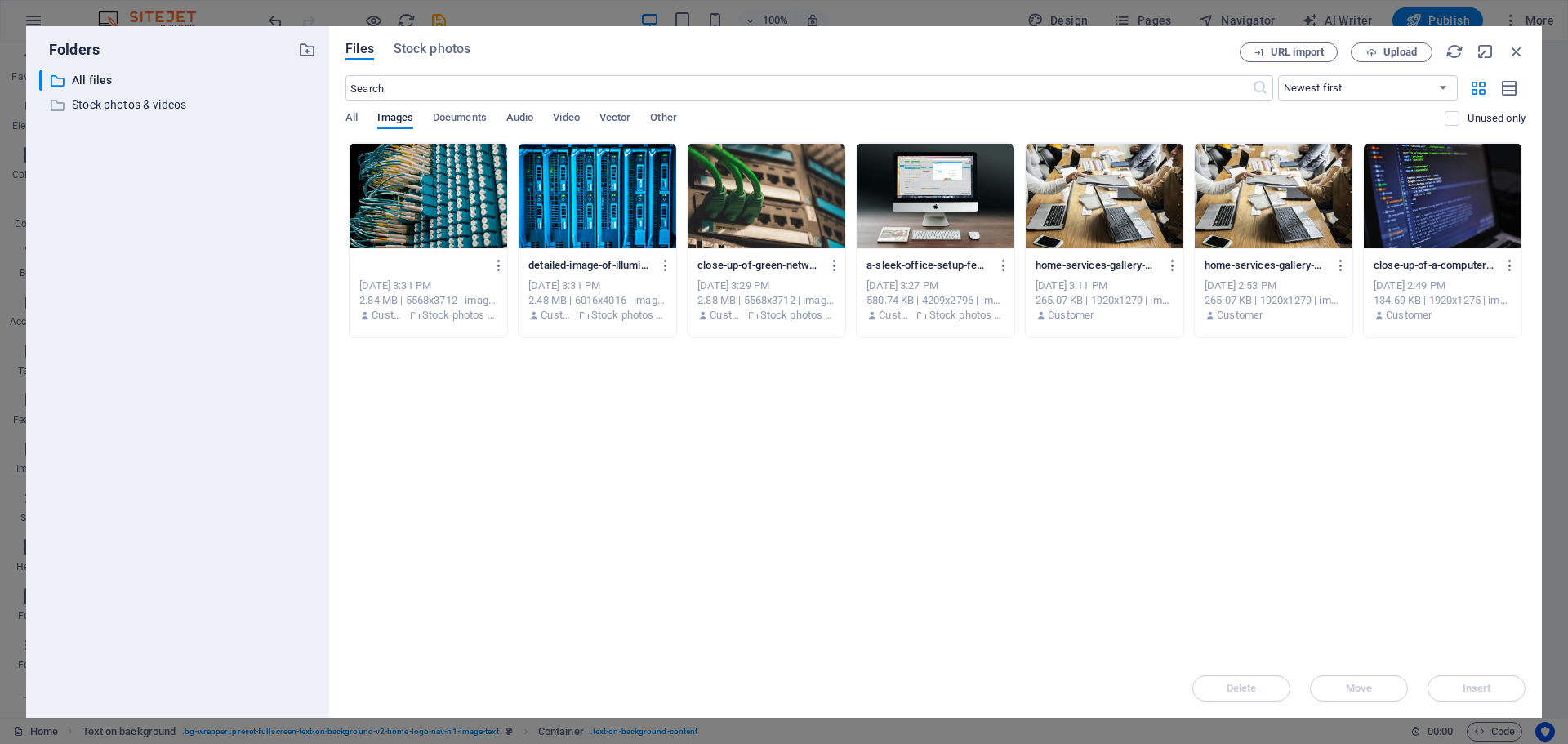
scroll to position [0, 75]
click at [472, 263] on input "optickig-x1h-gCLZ7qpYnXOLL7MtKw.jpg" at bounding box center [422, 265] width 126 height 13
type input "optikapg"
click at [464, 439] on div "Drop files here to upload them instantly optikapg optickig-x1h-gCLZ7qpYnXOLL7Mt…" at bounding box center [936, 401] width 1180 height 518
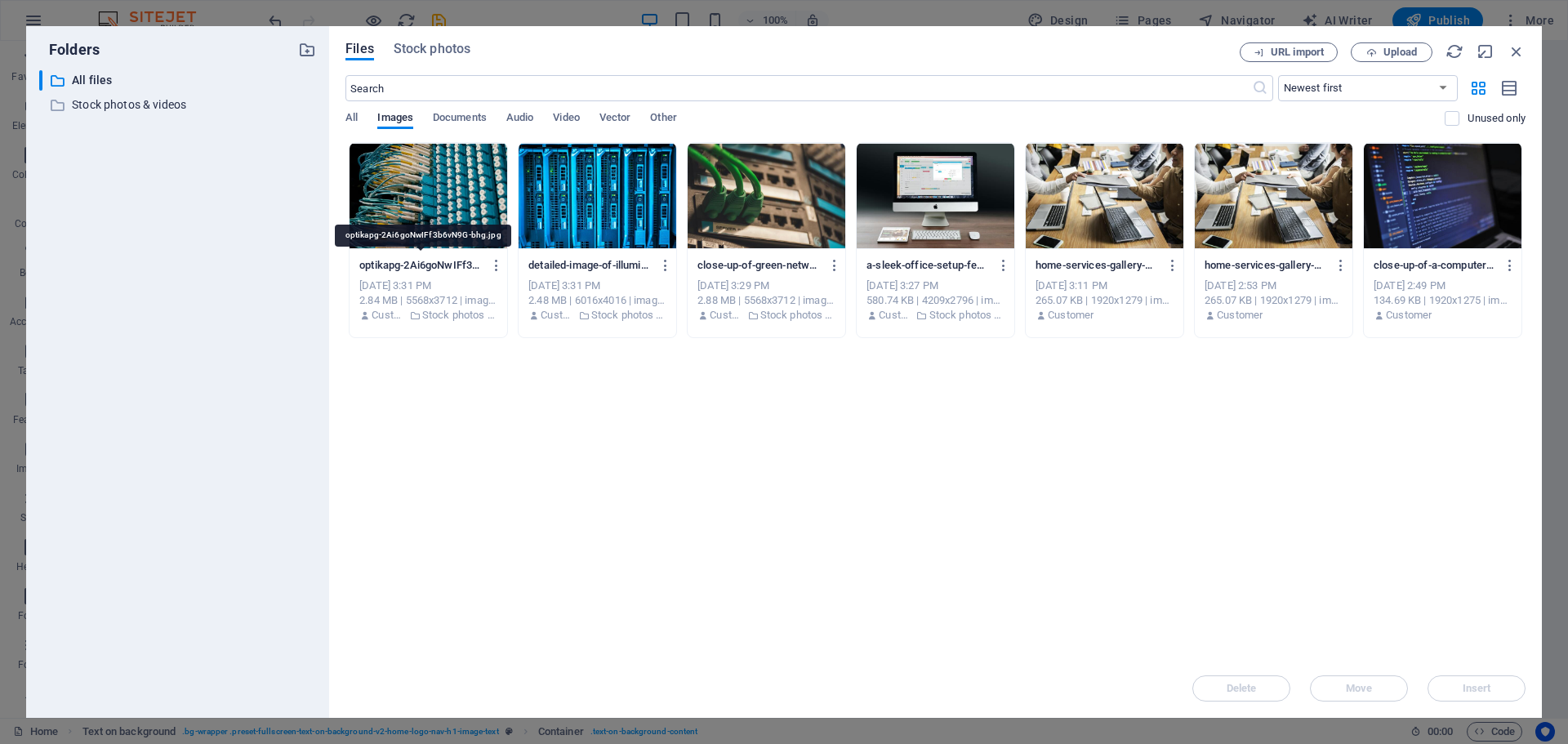
click at [433, 269] on p "optikapg-2Ai6goNwIFf3b6vN9G-bhg.jpg" at bounding box center [420, 265] width 122 height 14
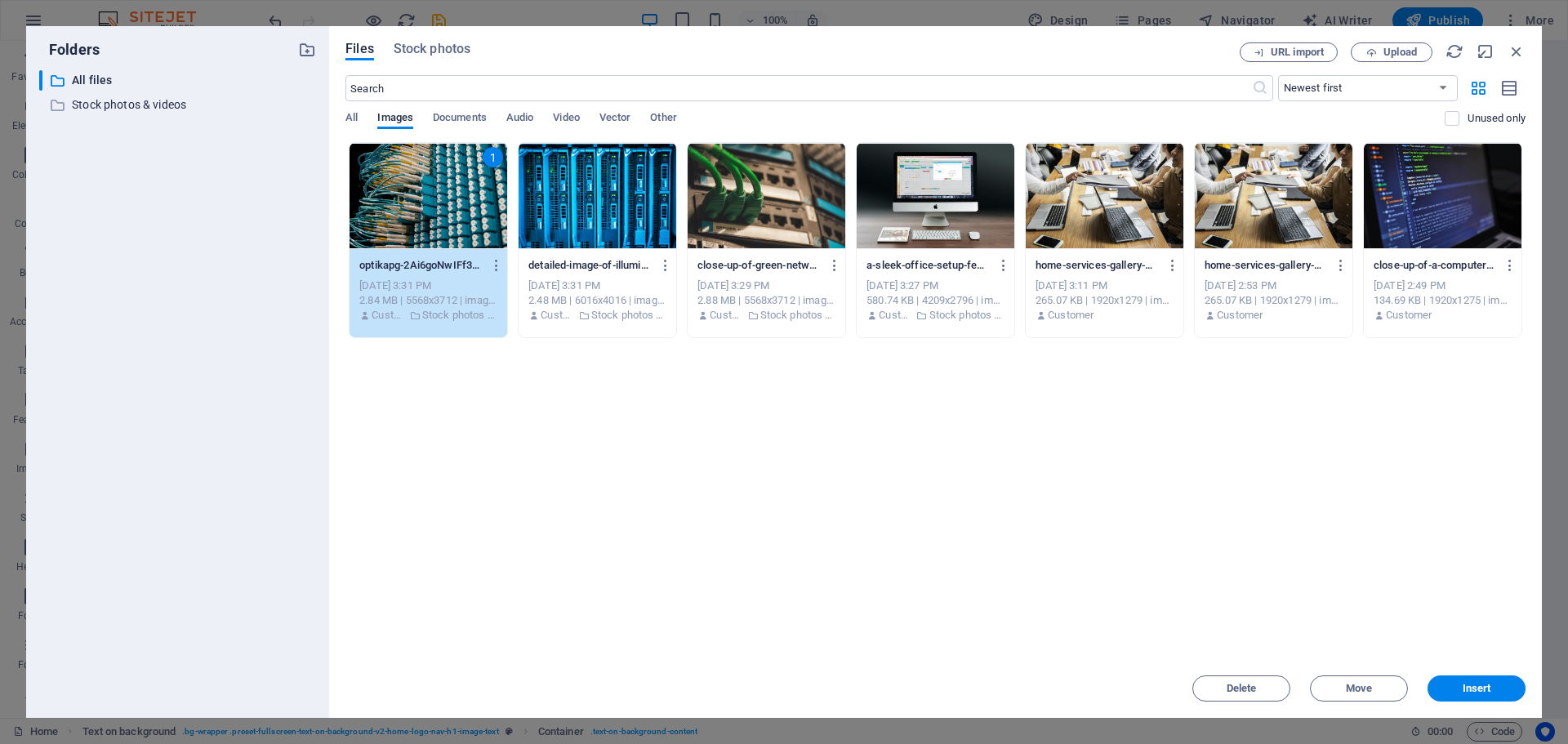
click at [470, 318] on p "Stock photos & videos" at bounding box center [460, 315] width 75 height 14
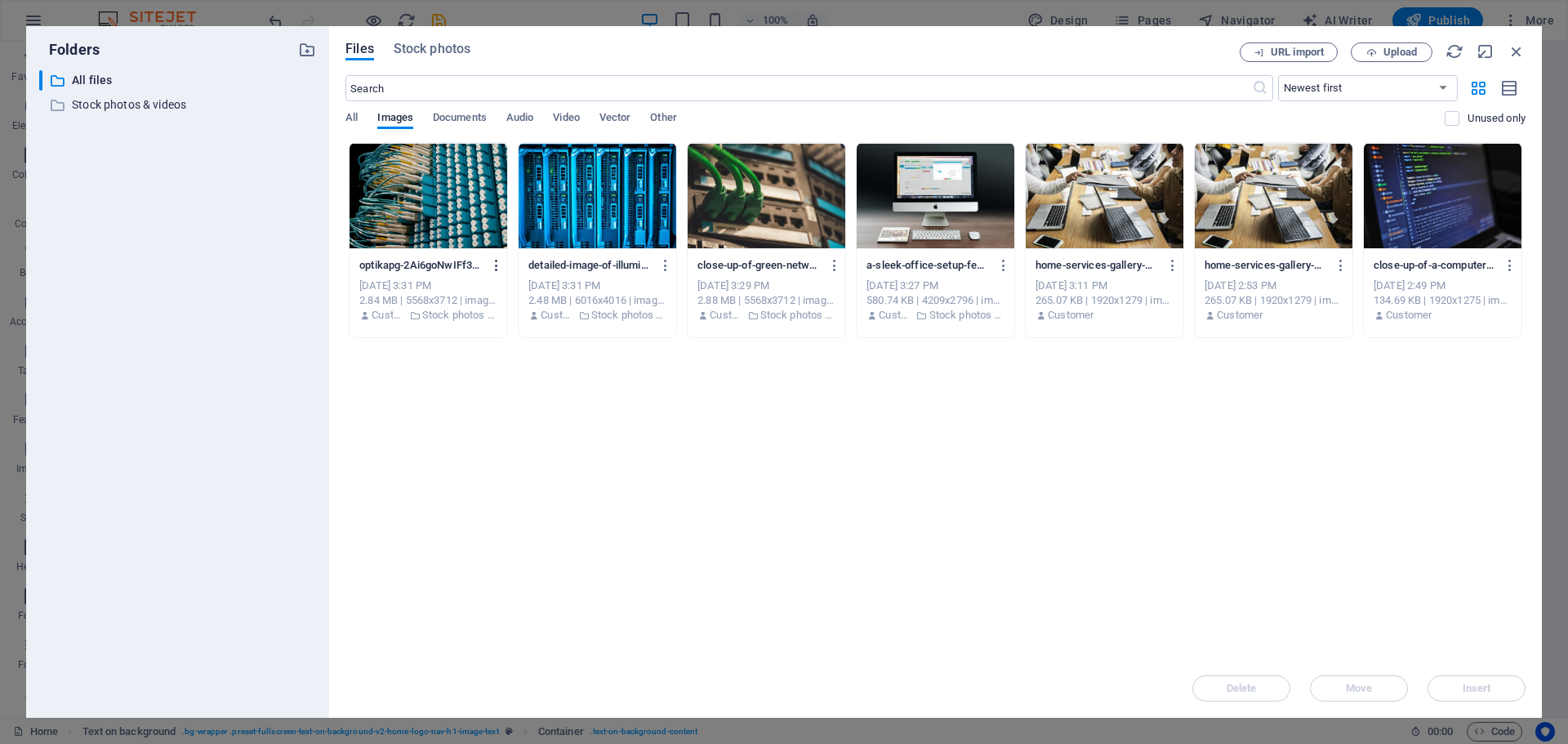
click at [496, 263] on icon "button" at bounding box center [497, 265] width 15 height 14
click at [489, 464] on h6 "Download" at bounding box center [506, 465] width 69 height 20
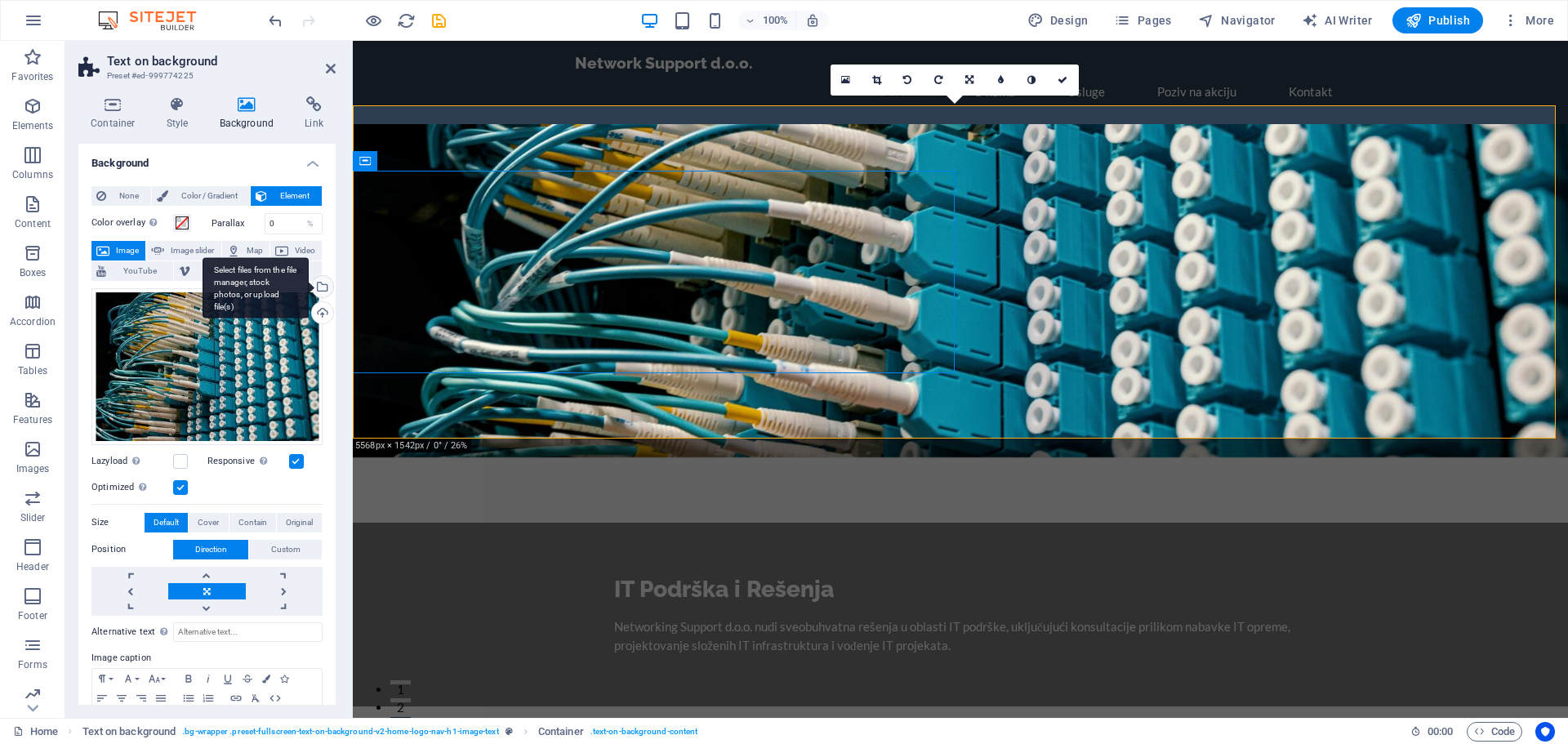
click at [323, 288] on div "Select files from the file manager, stock photos, or upload file(s)" at bounding box center [321, 288] width 24 height 24
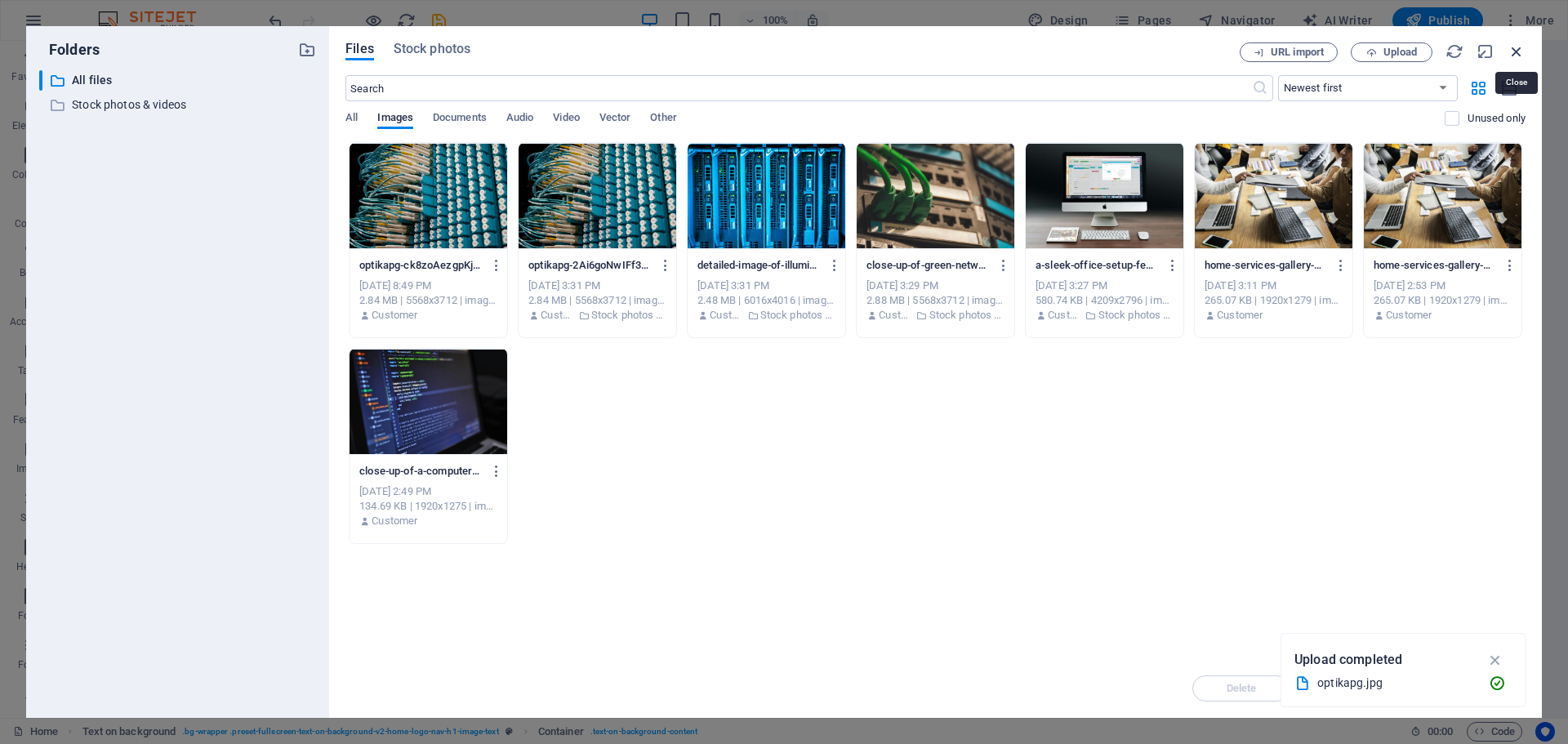
drag, startPoint x: 1519, startPoint y: 52, endPoint x: 1166, endPoint y: 17, distance: 354.7
click at [1519, 52] on icon "button" at bounding box center [1517, 51] width 18 height 18
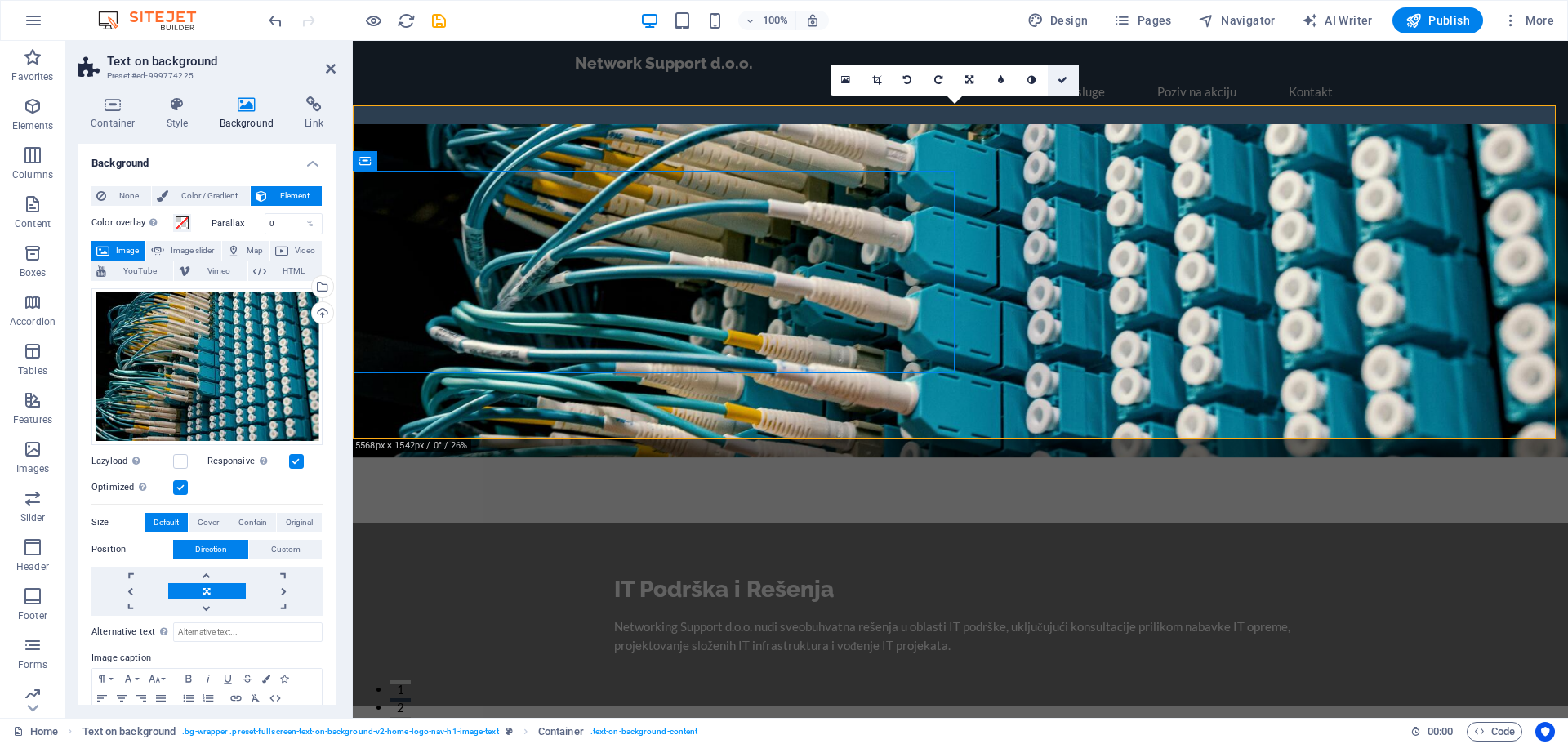
drag, startPoint x: 1068, startPoint y: 79, endPoint x: 1003, endPoint y: 43, distance: 74.3
click at [1068, 79] on link at bounding box center [1063, 80] width 31 height 31
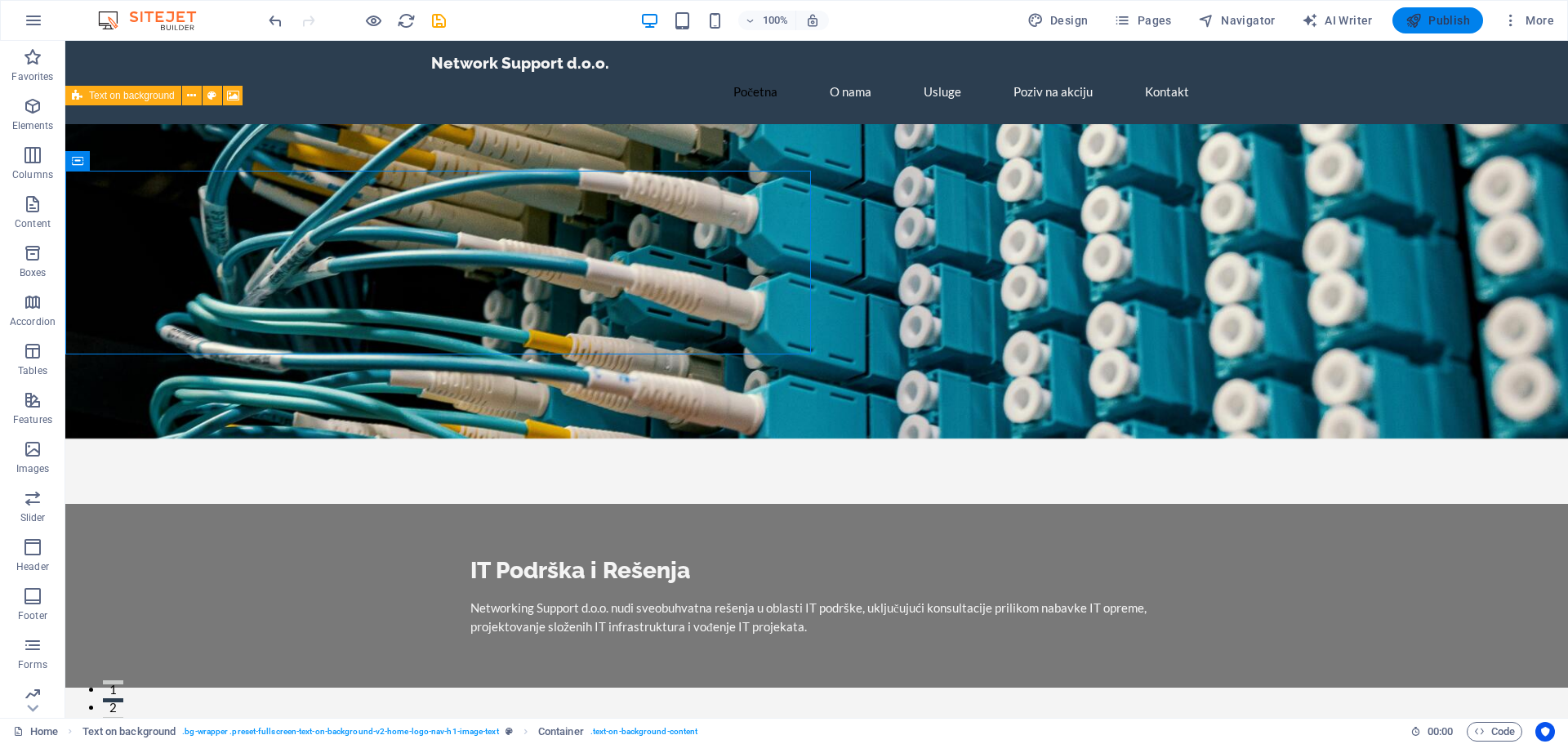
click at [1423, 31] on button "Publish" at bounding box center [1437, 20] width 91 height 26
checkbox input "false"
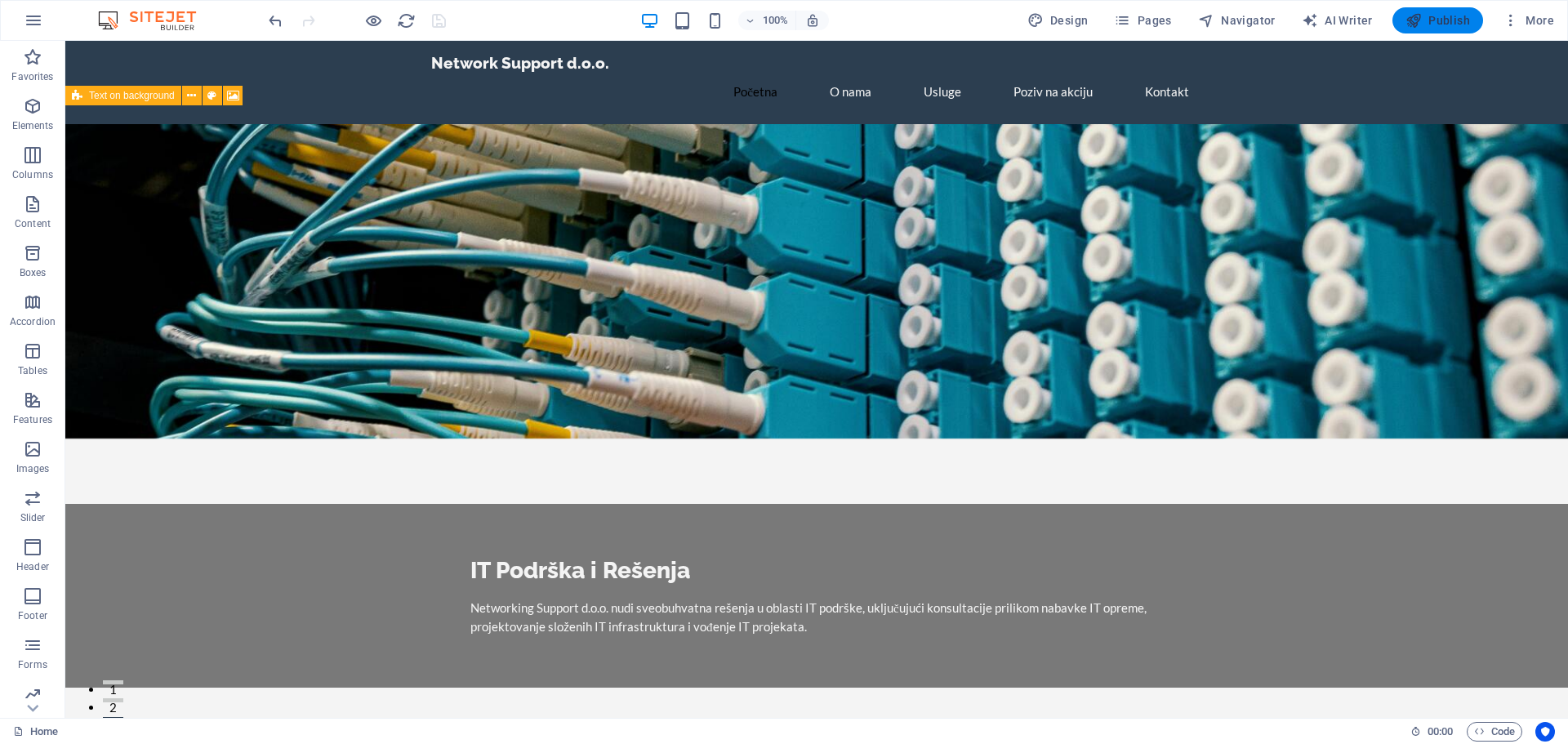
click at [1443, 22] on span "Publish" at bounding box center [1438, 21] width 65 height 16
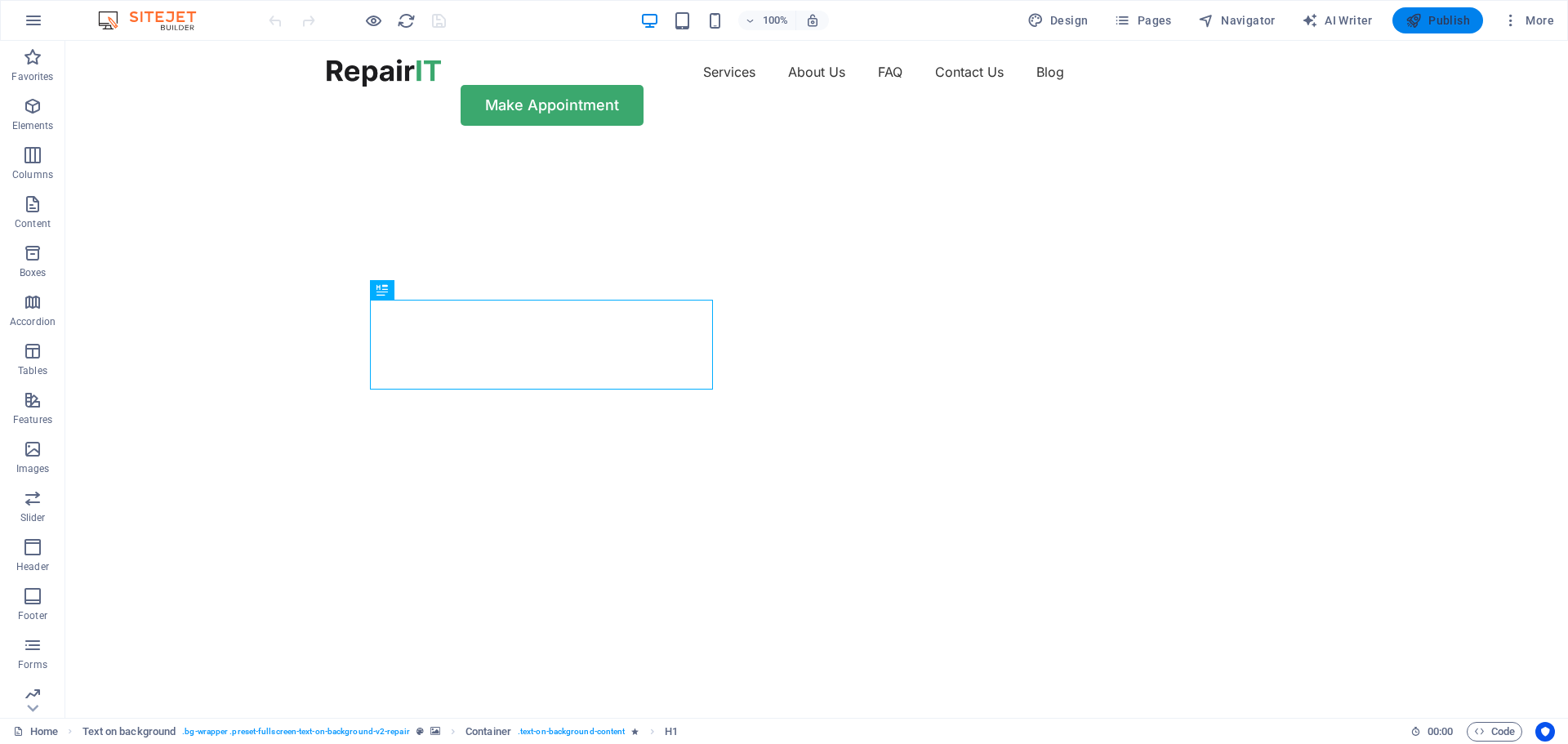
click at [1419, 22] on icon "button" at bounding box center [1414, 21] width 16 height 16
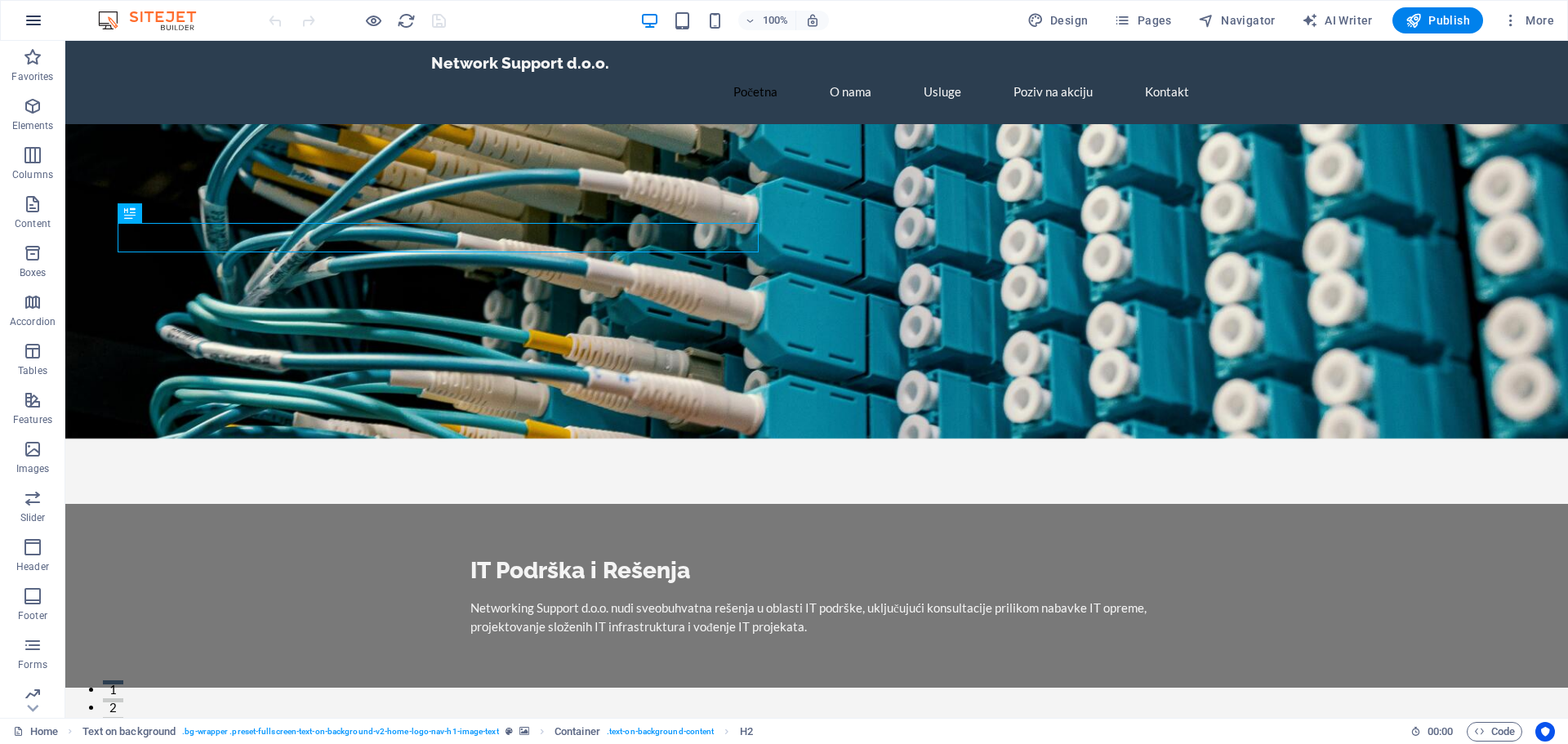
click at [27, 28] on icon "button" at bounding box center [33, 21] width 20 height 20
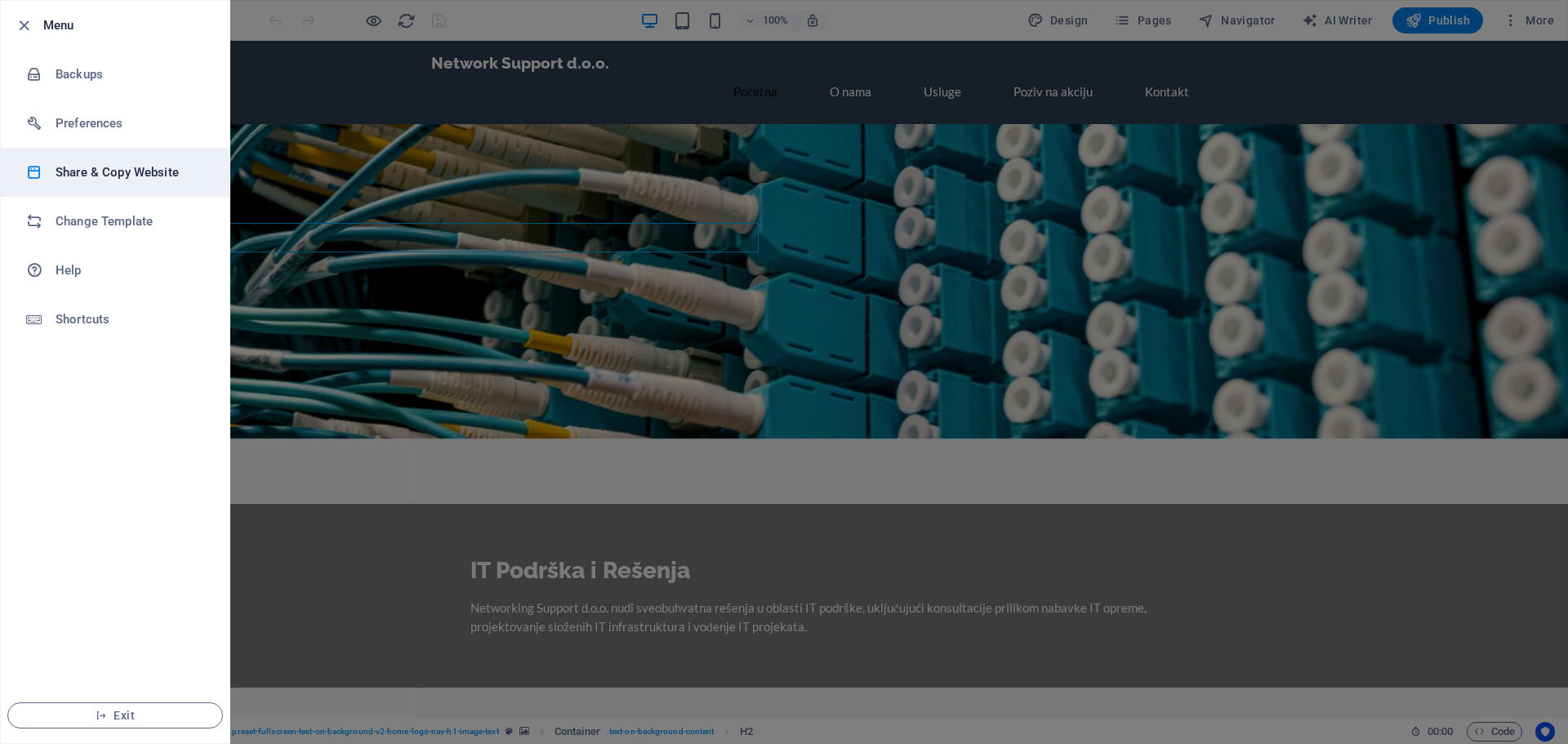
click at [86, 173] on h6 "Share & Copy Website" at bounding box center [131, 173] width 151 height 20
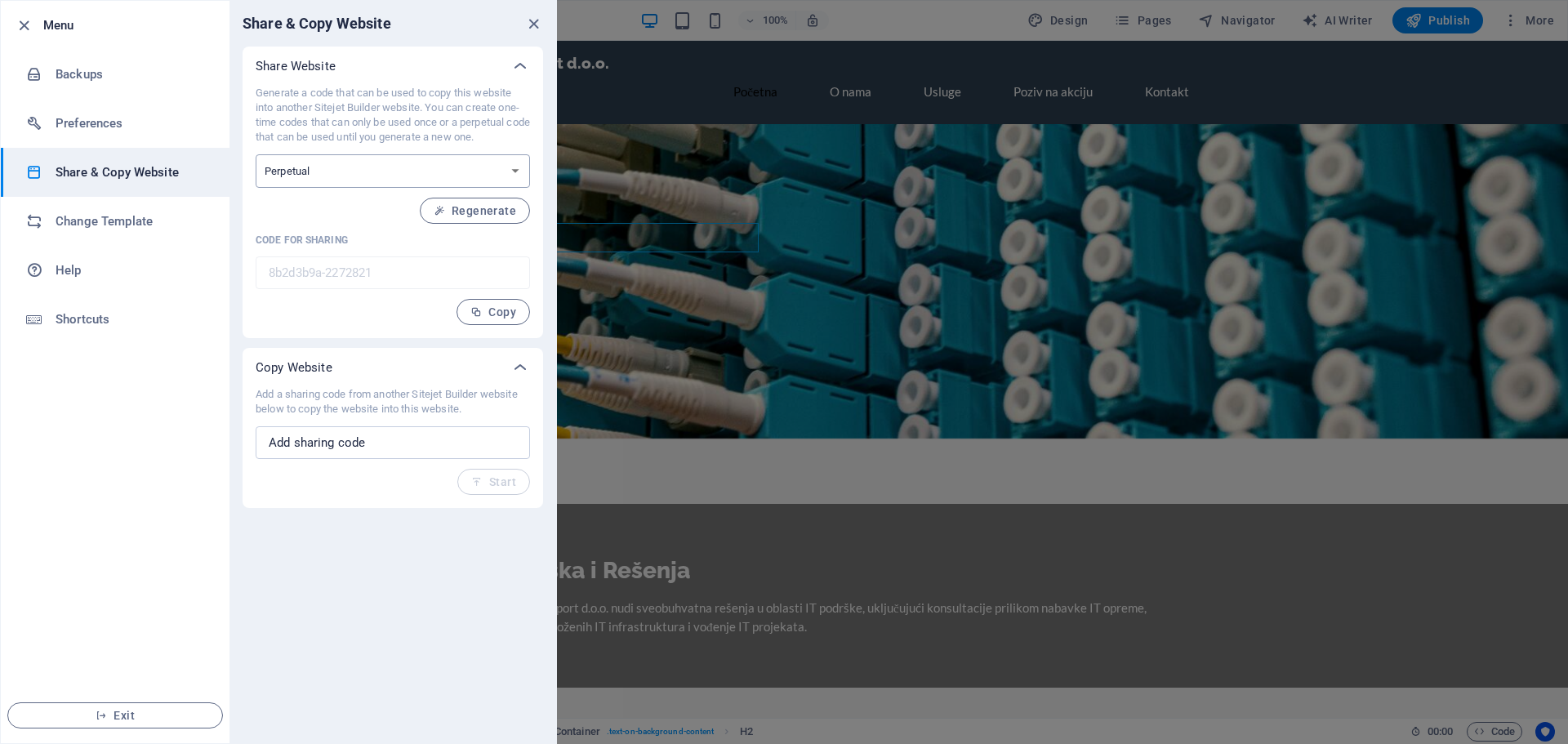
click at [351, 173] on select "One-time Perpetual" at bounding box center [393, 171] width 275 height 33
click at [349, 179] on select "One-time Perpetual" at bounding box center [393, 171] width 275 height 33
click at [339, 447] on input "text" at bounding box center [393, 443] width 275 height 32
drag, startPoint x: 357, startPoint y: 396, endPoint x: 480, endPoint y: 418, distance: 125.0
click at [480, 418] on div "Add a sharing code from another Sitejet Builder website below to copy the websi…" at bounding box center [393, 441] width 275 height 108
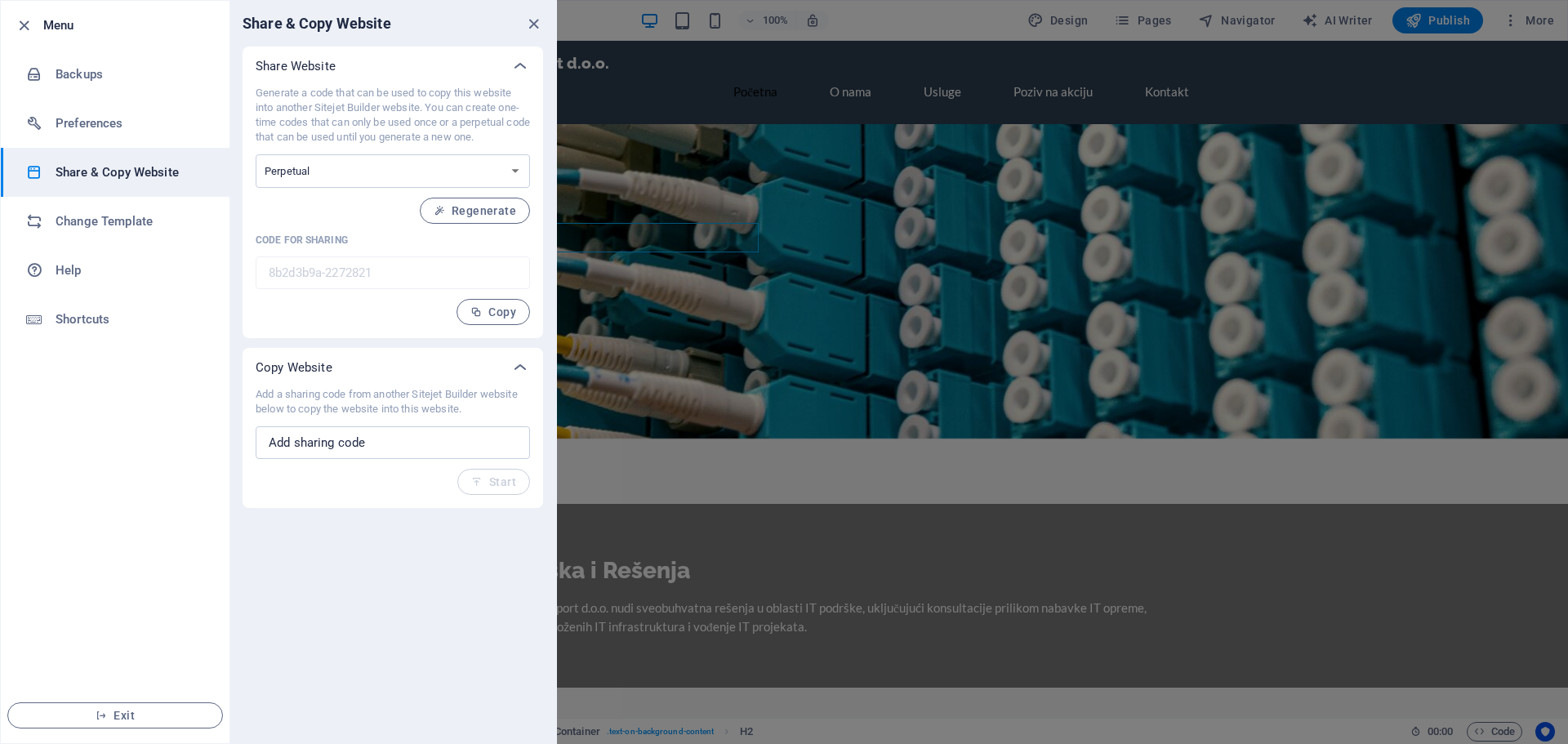
click at [462, 416] on p "Add a sharing code from another Sitejet Builder website below to copy the websi…" at bounding box center [393, 402] width 275 height 30
click at [674, 468] on div at bounding box center [784, 372] width 1568 height 744
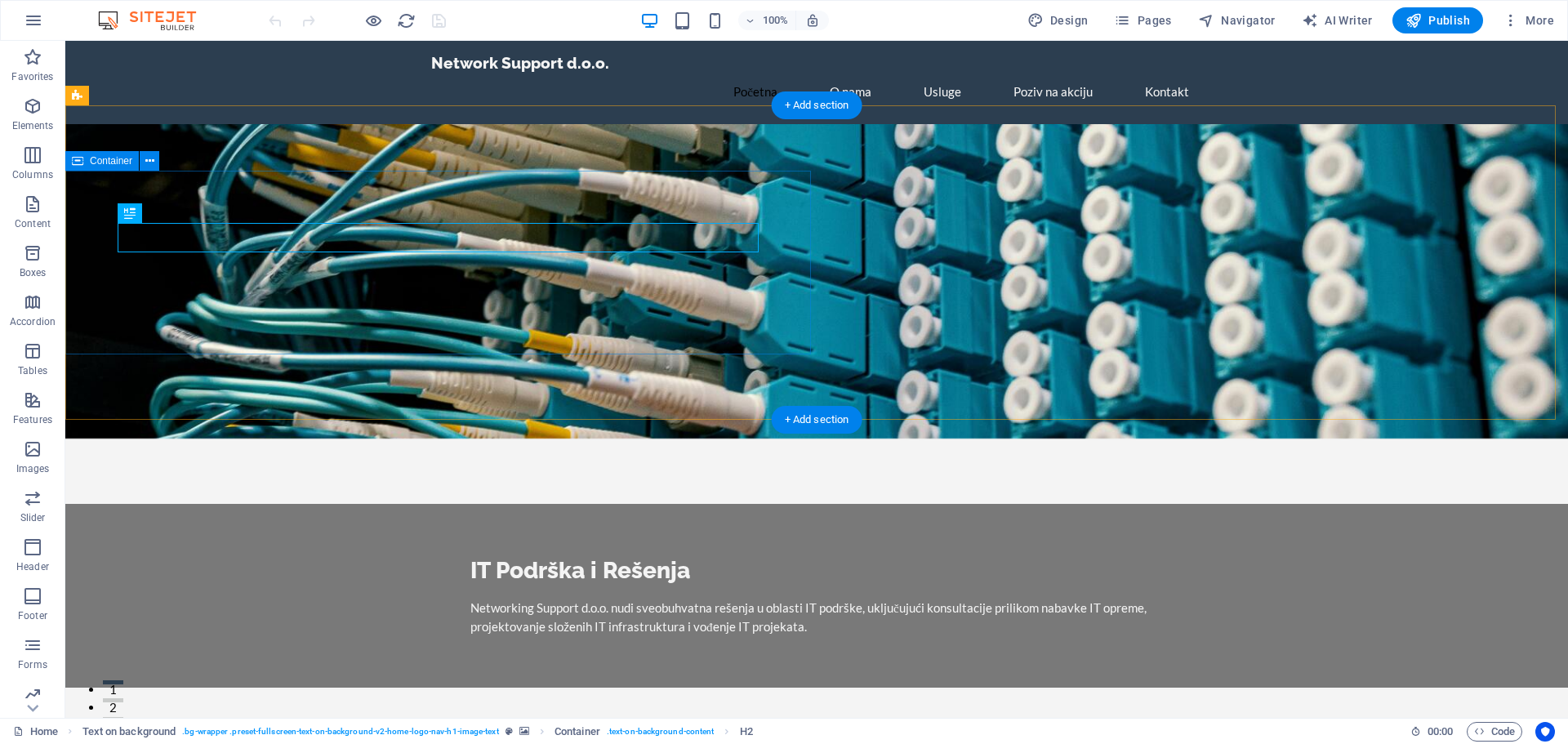
click at [250, 504] on div "IT Podrška i Rešenja Networking Support d.o.o. nudi sveobuhvatna rešenja u obla…" at bounding box center [816, 596] width 1502 height 184
click at [100, 164] on span "Container" at bounding box center [110, 161] width 42 height 10
drag, startPoint x: 92, startPoint y: 158, endPoint x: 117, endPoint y: 168, distance: 26.9
click at [117, 168] on div "Container" at bounding box center [102, 161] width 74 height 20
click at [150, 160] on icon at bounding box center [150, 161] width 9 height 17
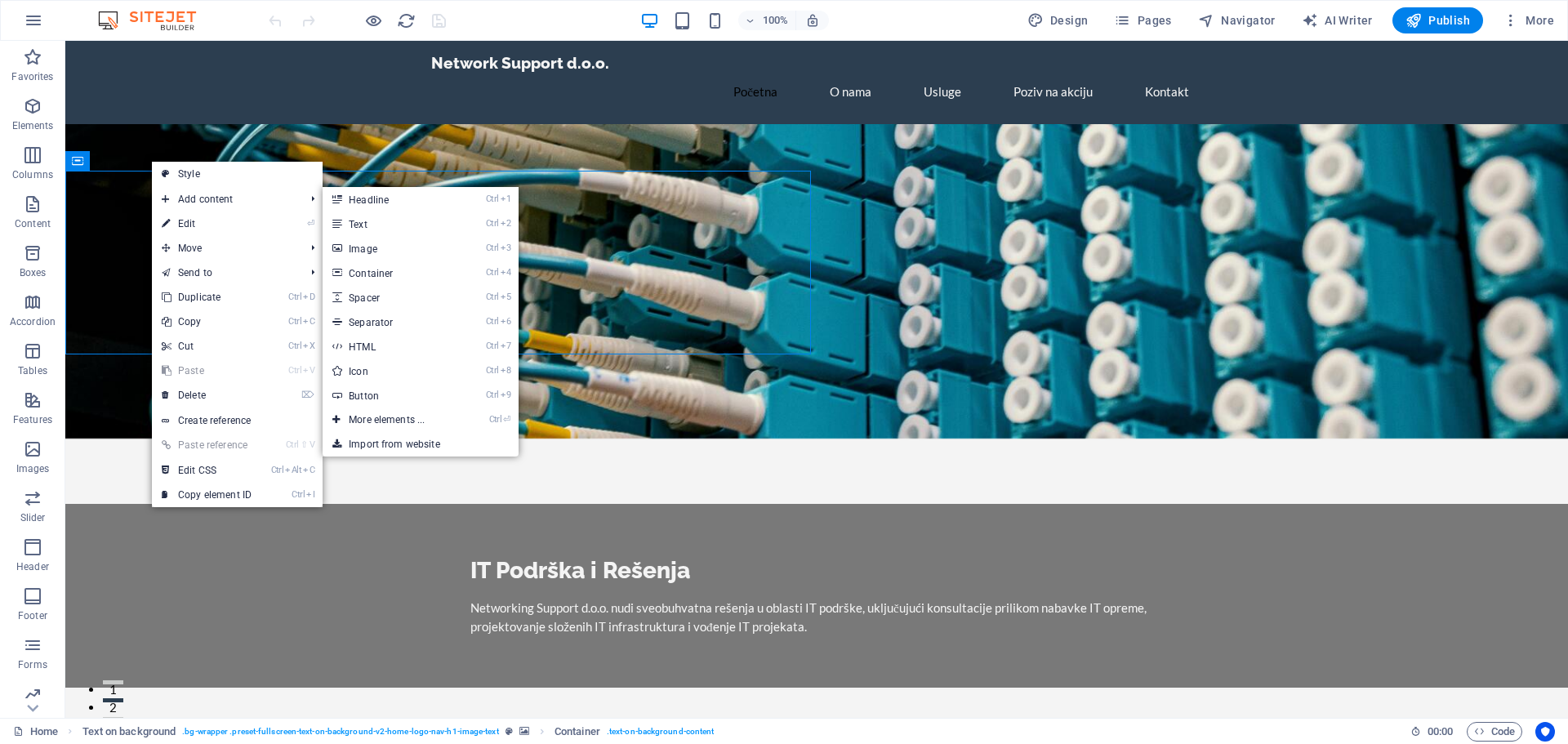
click at [193, 217] on link "⏎ Edit" at bounding box center [207, 224] width 110 height 24
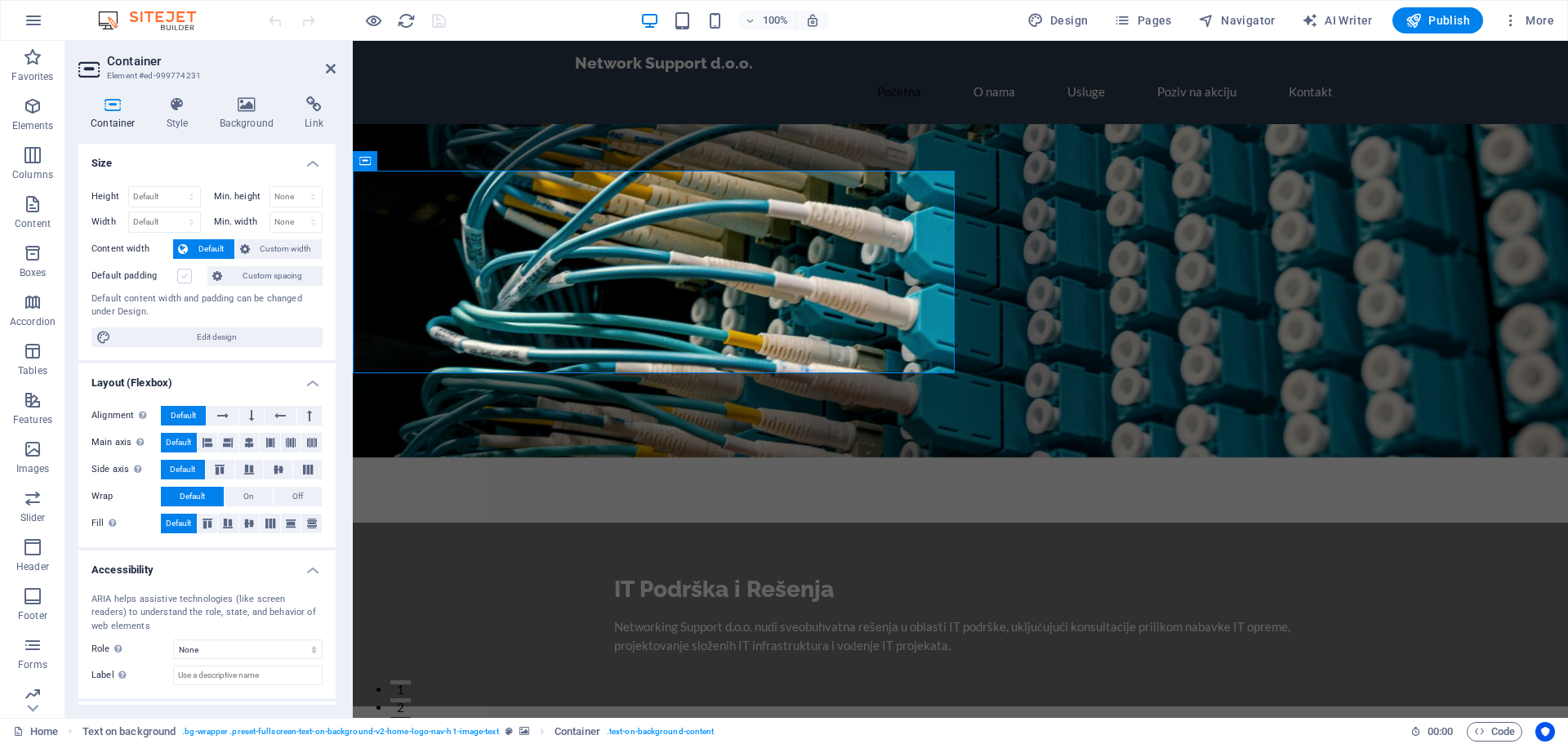
click at [178, 274] on label at bounding box center [184, 276] width 14 height 14
click at [0, 0] on input "Default padding" at bounding box center [0, 0] width 0 height 0
click at [186, 340] on span "Edit design" at bounding box center [216, 338] width 202 height 20
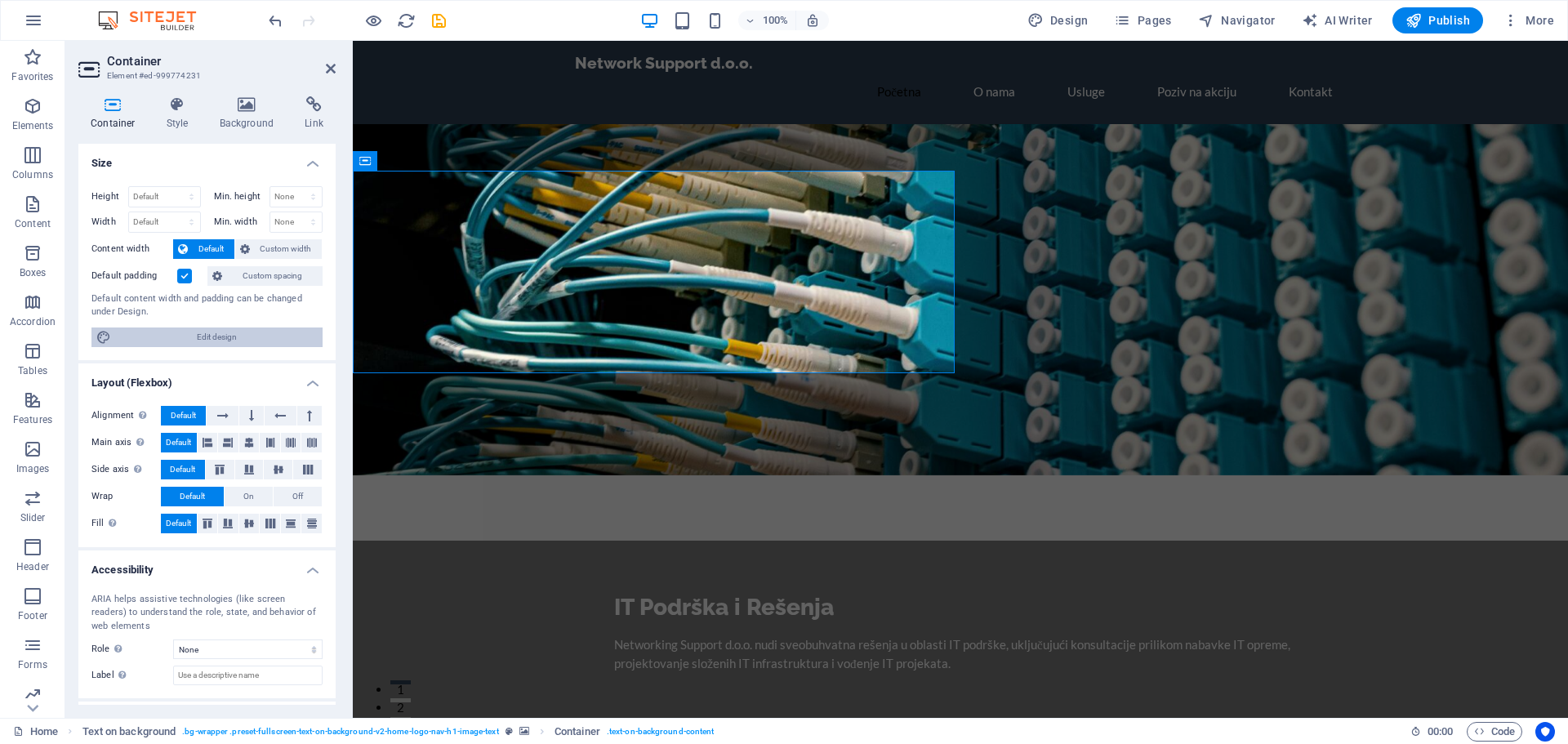
select select "rem"
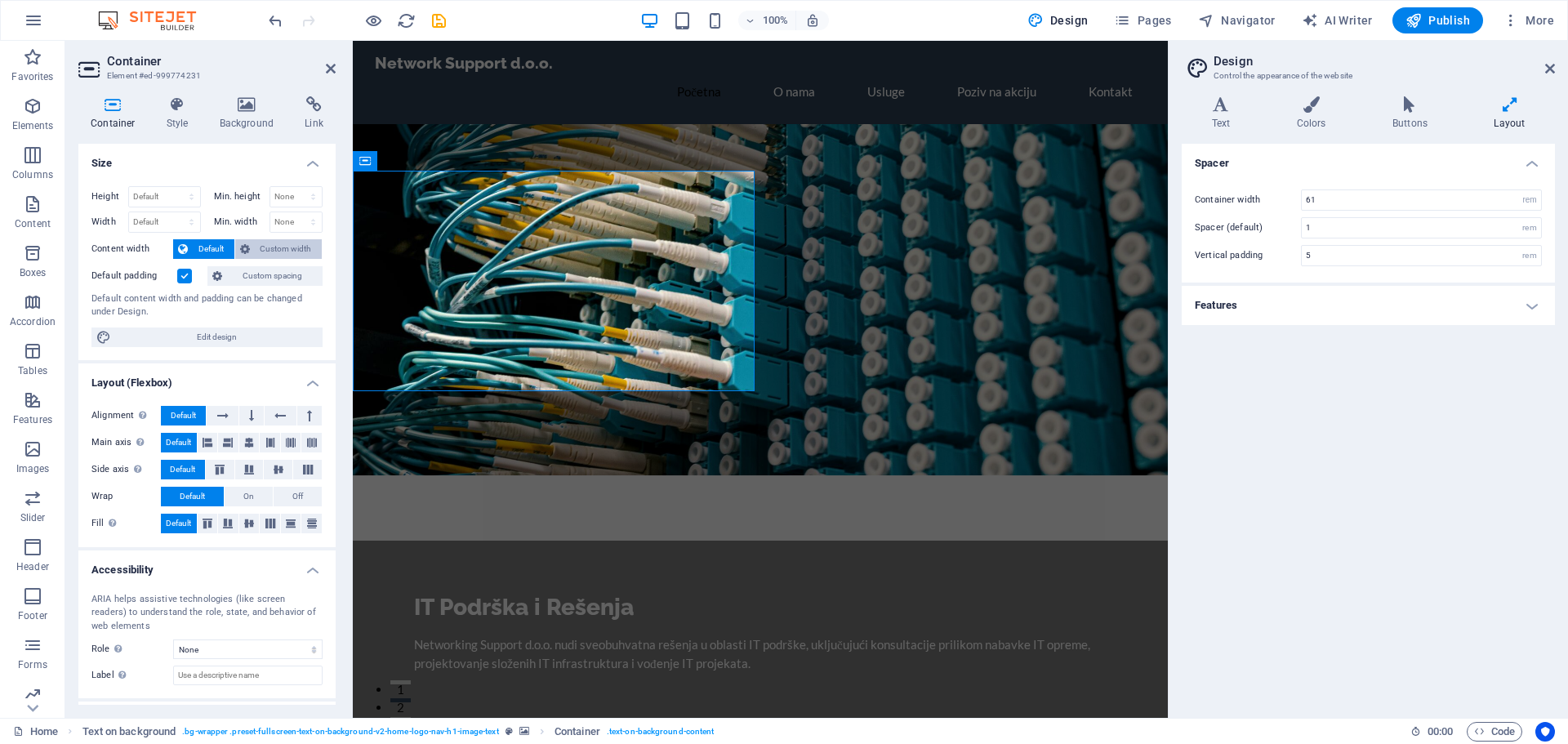
click at [275, 252] on span "Custom width" at bounding box center [286, 249] width 63 height 20
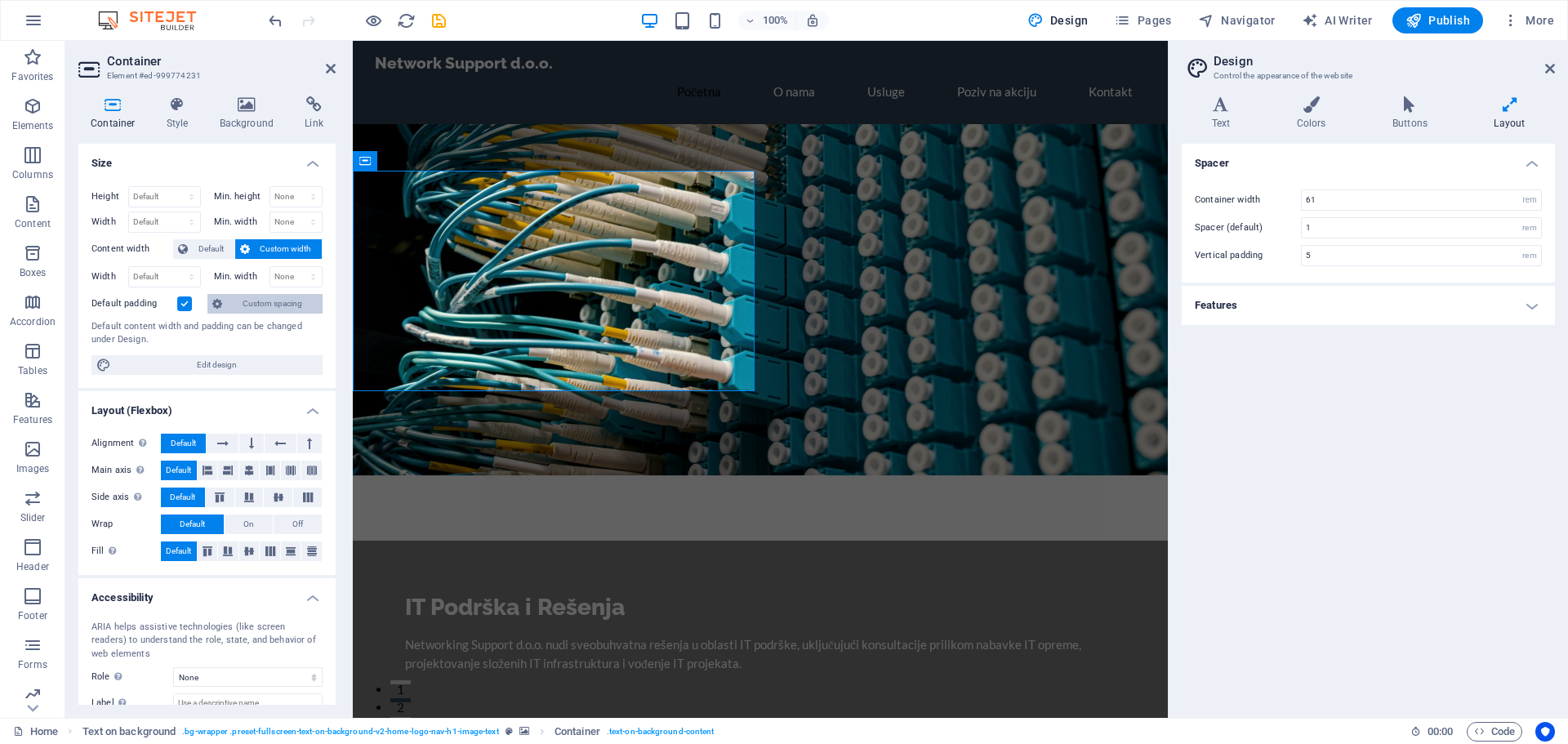
click at [275, 309] on span "Custom spacing" at bounding box center [272, 304] width 91 height 20
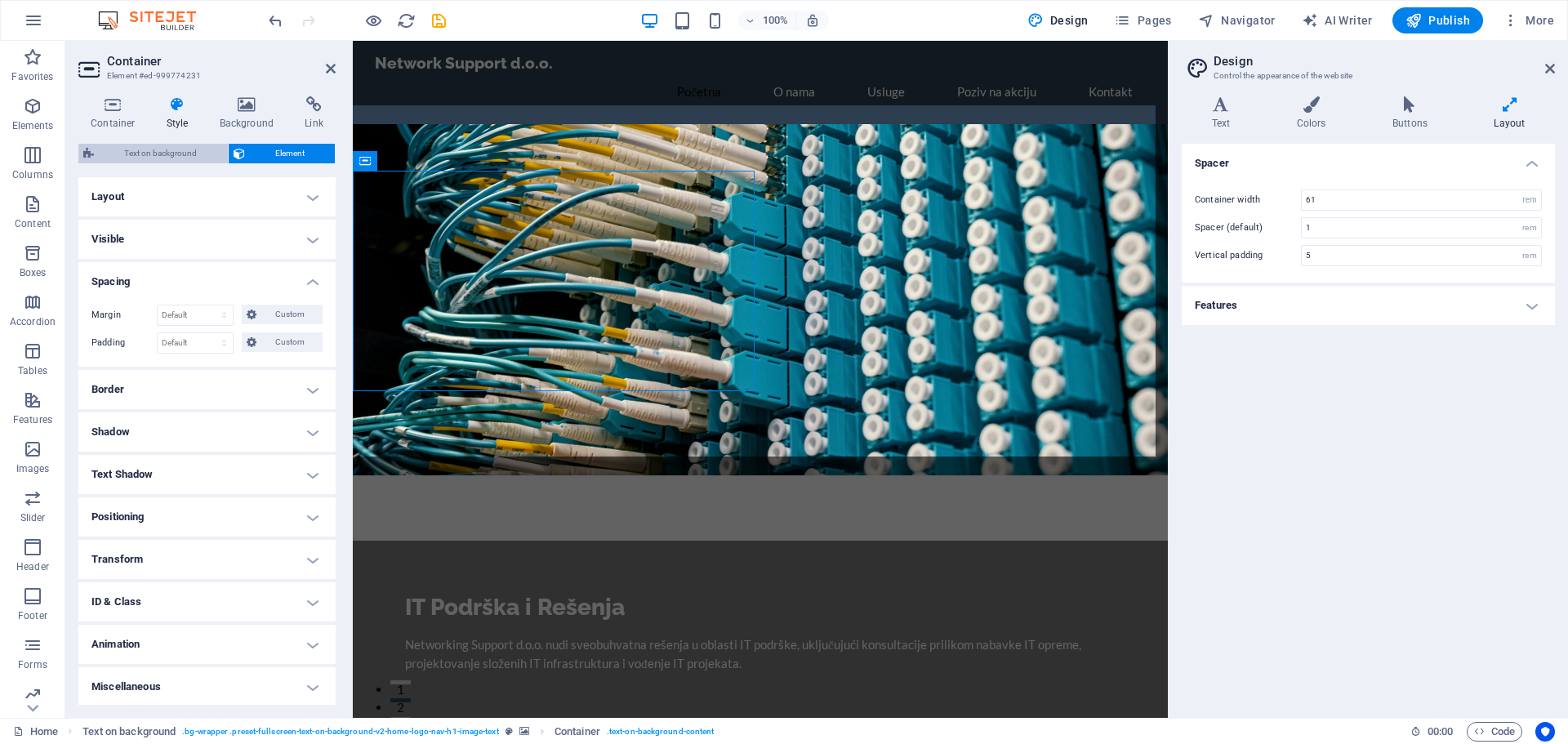
click at [182, 155] on span "Text on background" at bounding box center [161, 154] width 124 height 20
select select "%"
select select "rem"
select select "px"
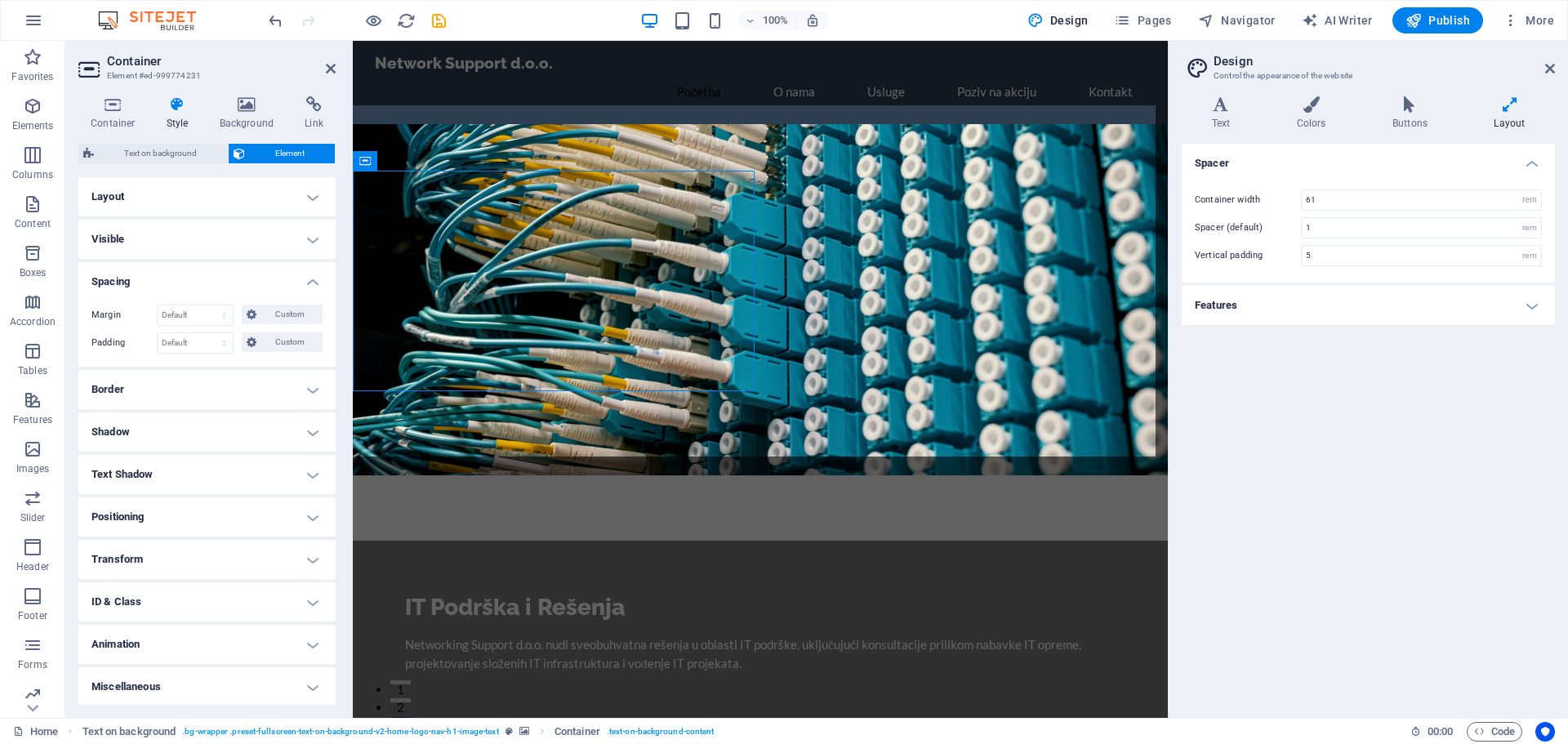
select select "preset-fullscreen-text-on-background-v2-home-logo-nav-h1-image-text"
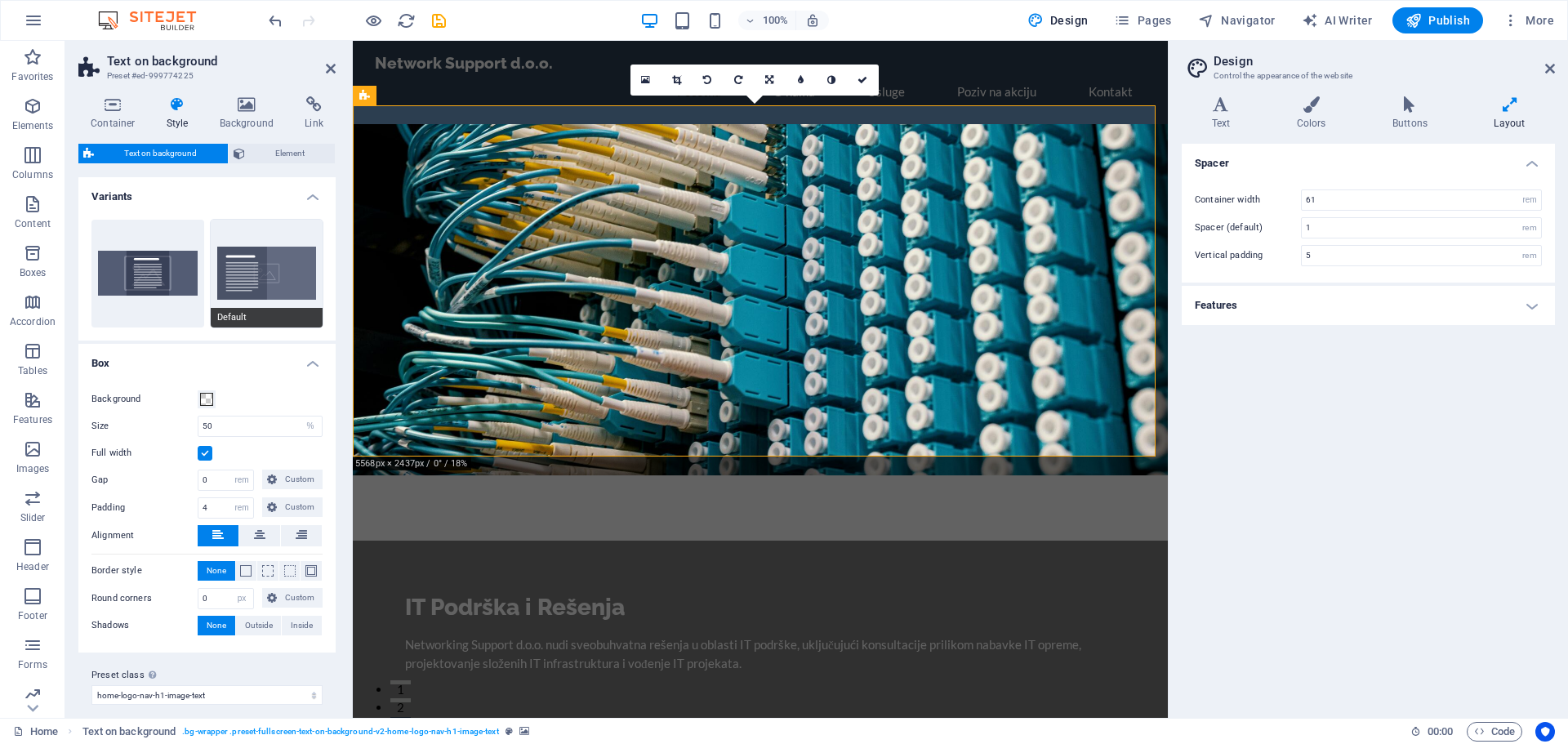
click at [251, 264] on button "Default" at bounding box center [267, 274] width 112 height 108
click at [233, 113] on h4 "Background" at bounding box center [250, 113] width 85 height 34
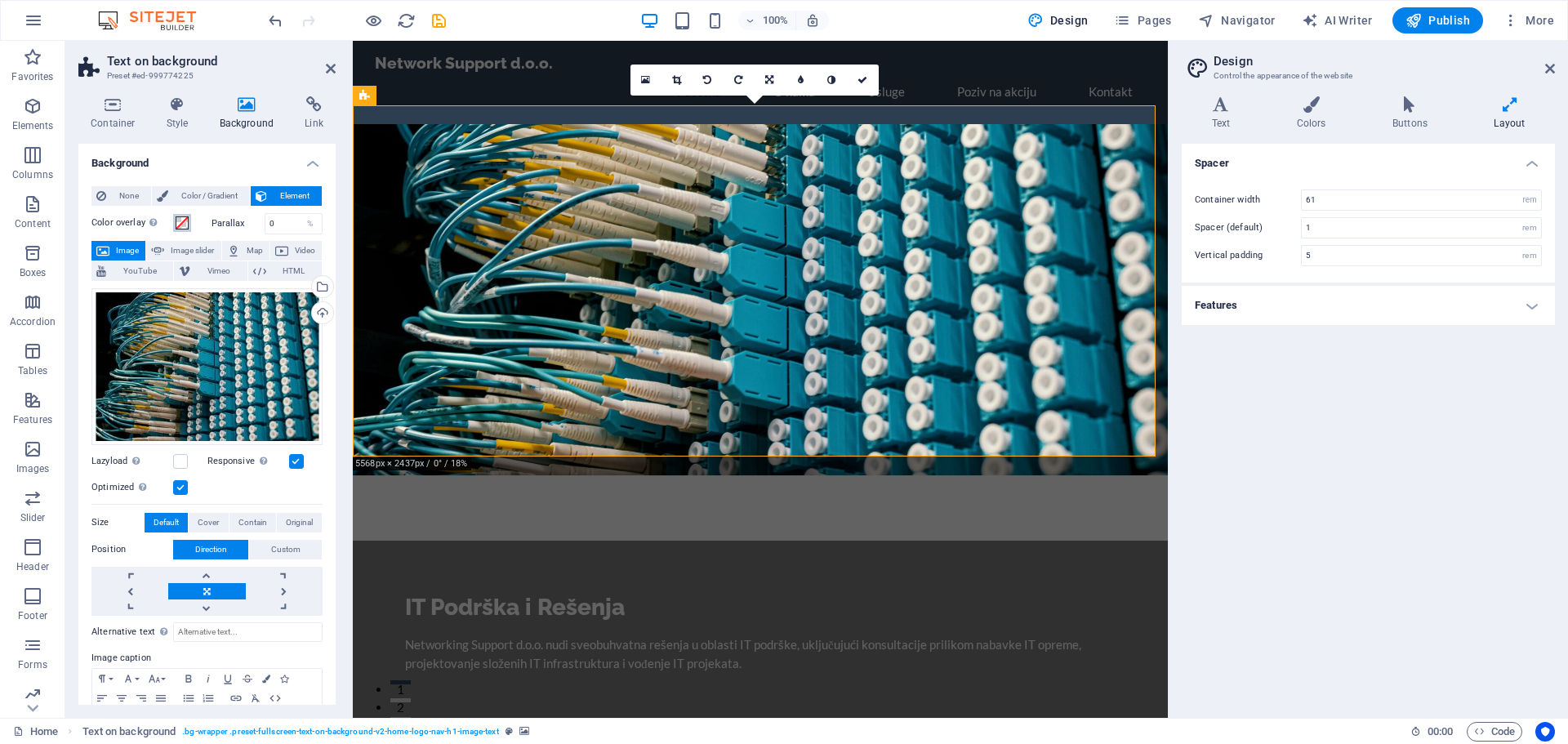
click at [181, 227] on span at bounding box center [182, 223] width 13 height 13
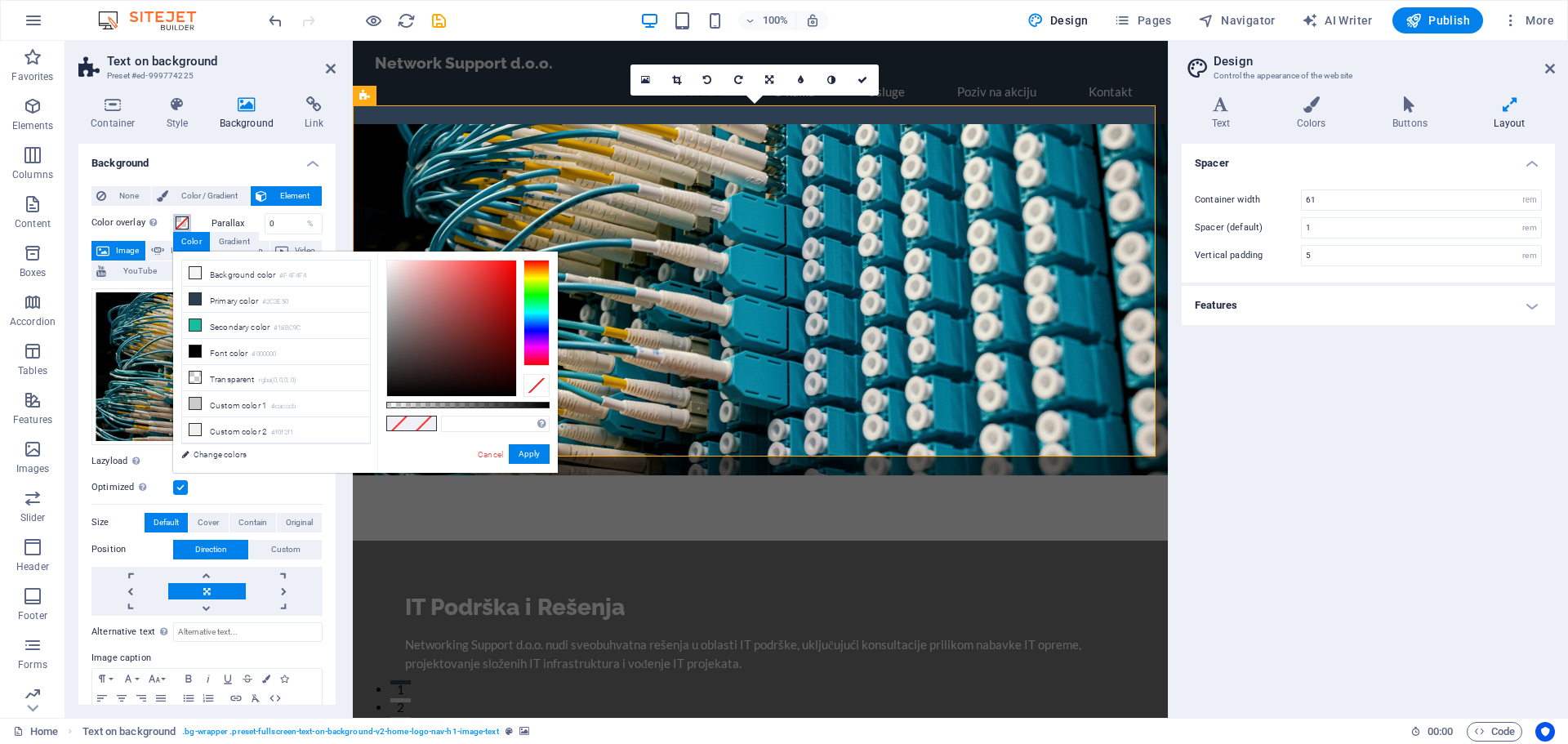
click at [181, 227] on span at bounding box center [182, 223] width 13 height 13
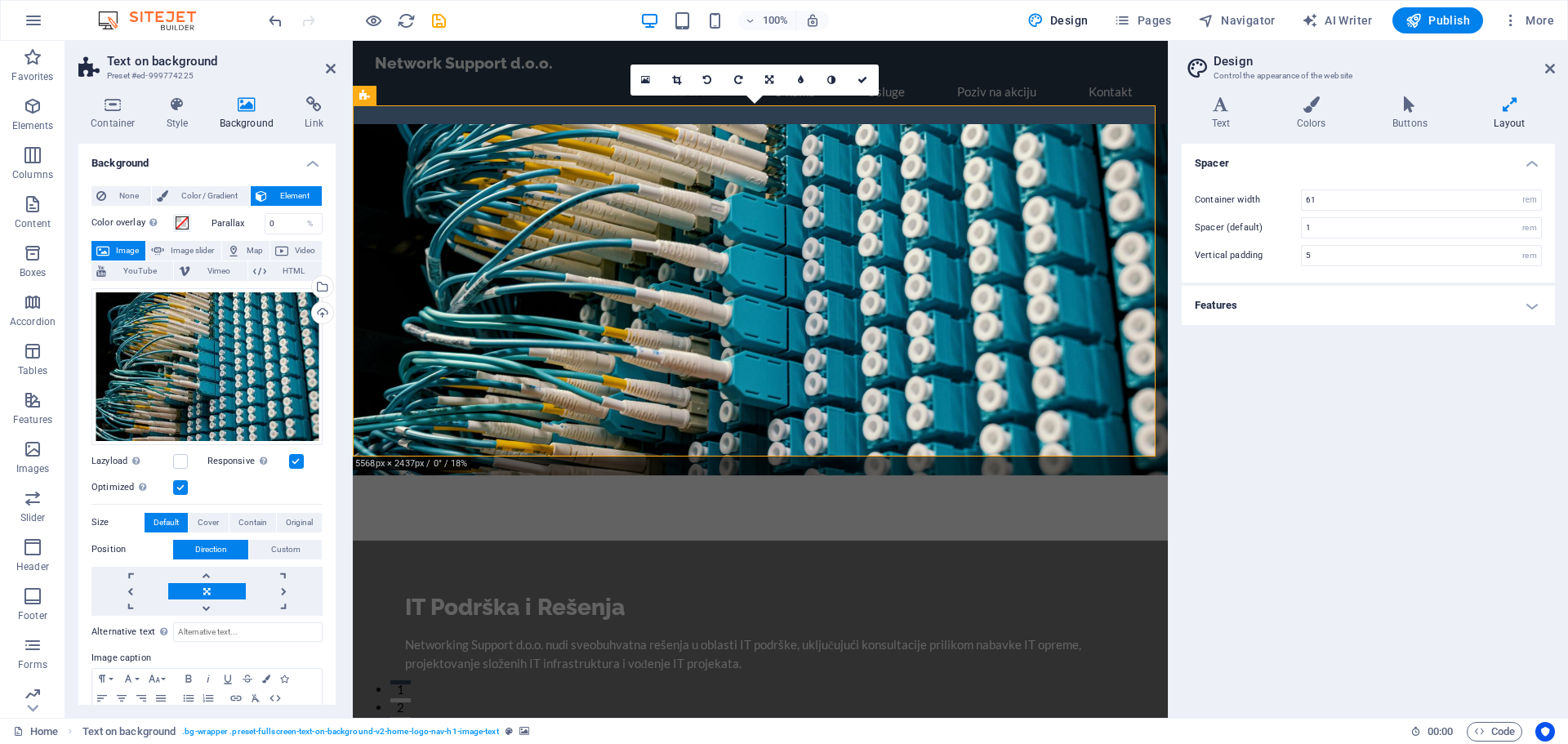
click at [212, 223] on label "Parallax" at bounding box center [238, 224] width 53 height 9
click at [125, 201] on span "None" at bounding box center [128, 196] width 35 height 20
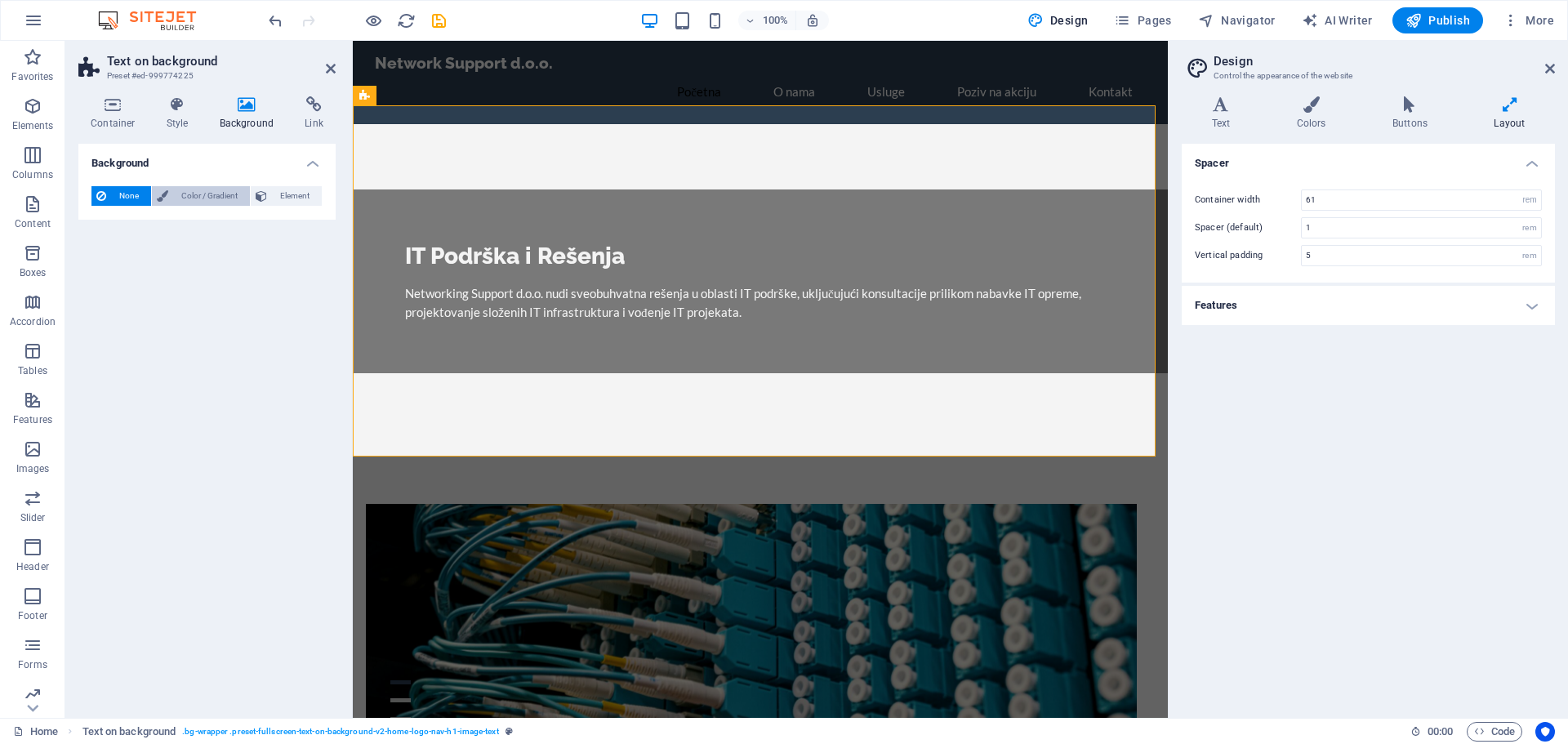
click at [192, 199] on span "Color / Gradient" at bounding box center [209, 196] width 72 height 20
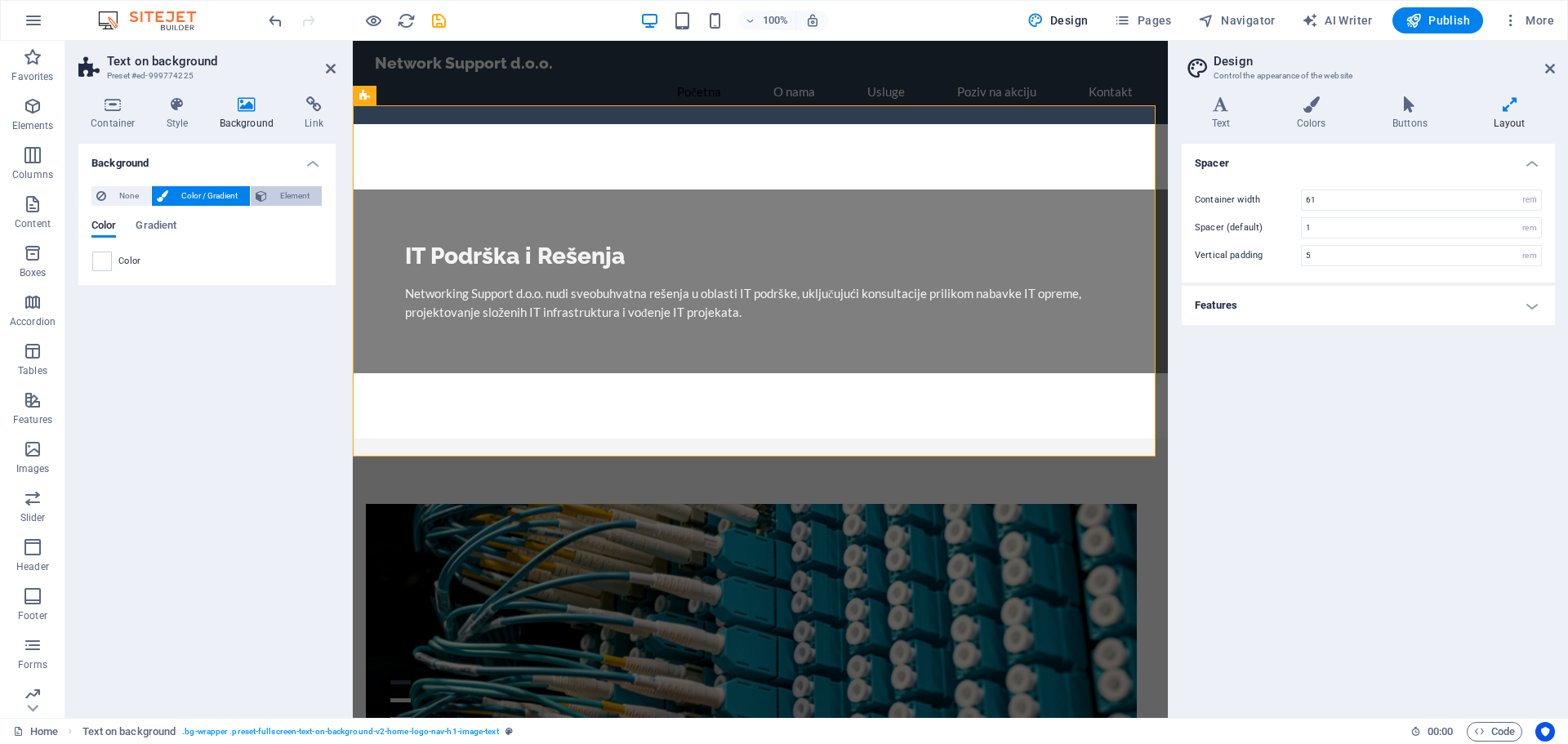
click at [269, 198] on button "Element" at bounding box center [286, 196] width 71 height 20
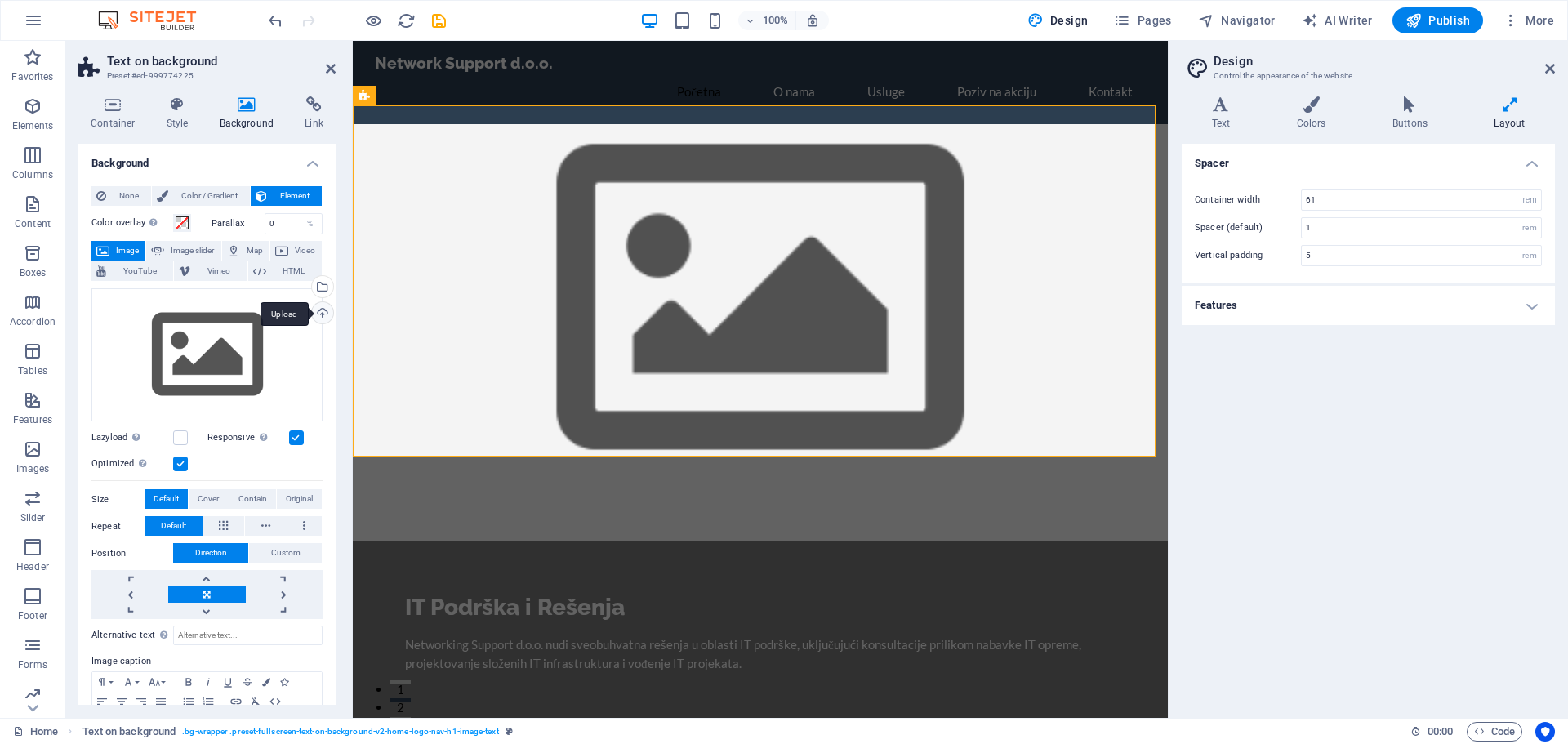
click at [314, 315] on div "Upload" at bounding box center [321, 314] width 24 height 24
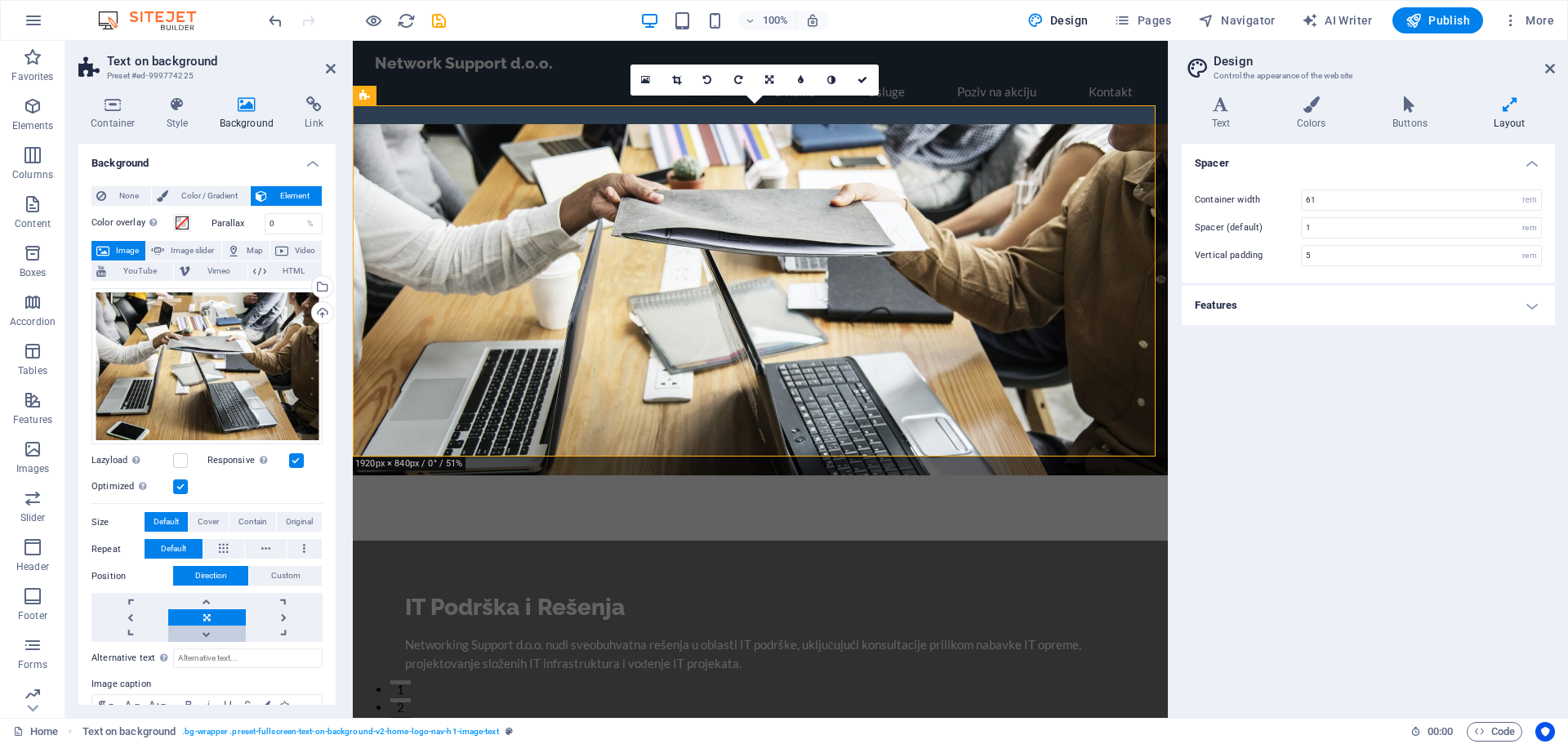
click at [211, 626] on link at bounding box center [206, 634] width 76 height 16
click at [240, 362] on div "Drag files here, click to choose files or select files from Files or our free s…" at bounding box center [207, 367] width 231 height 157
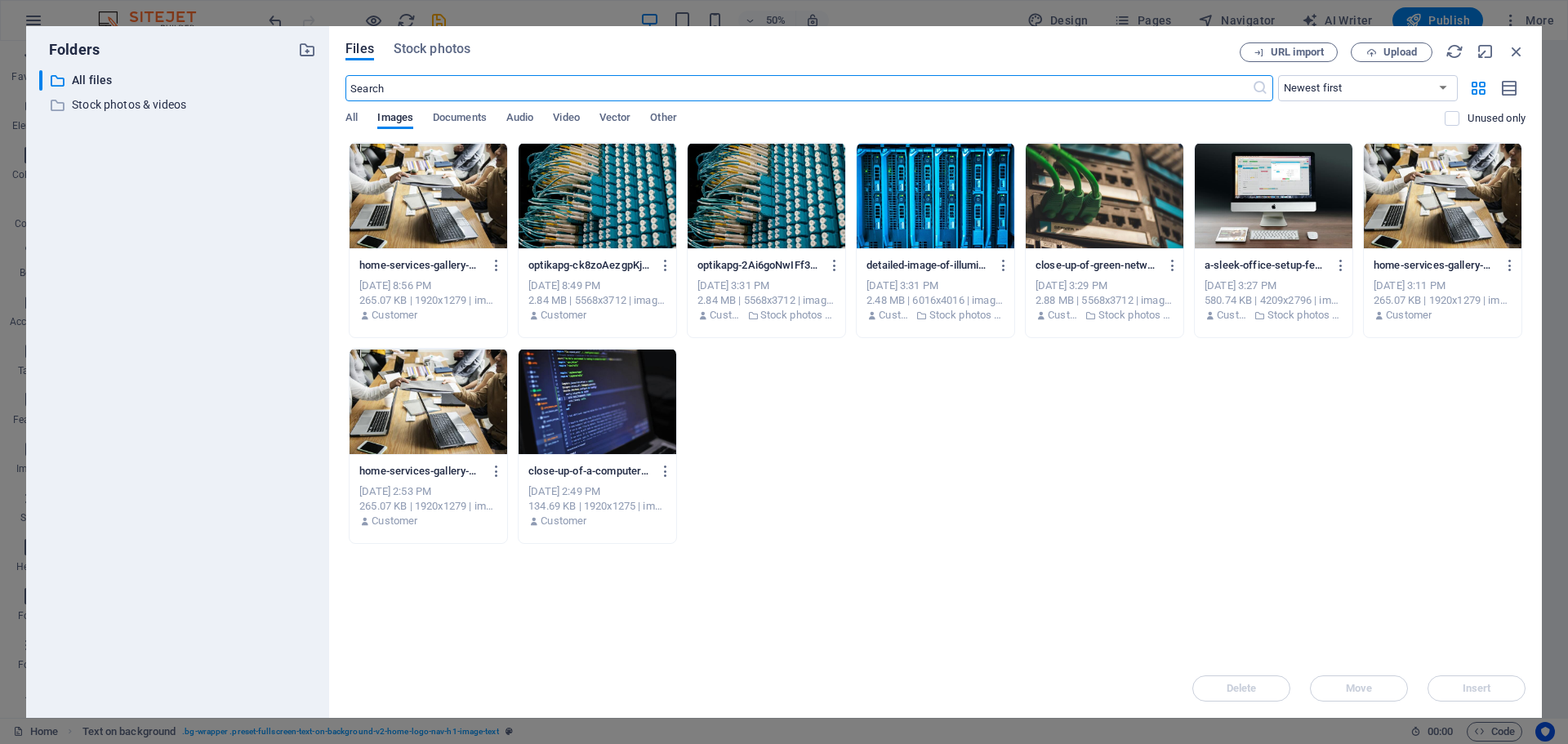
click at [460, 216] on div at bounding box center [428, 196] width 158 height 106
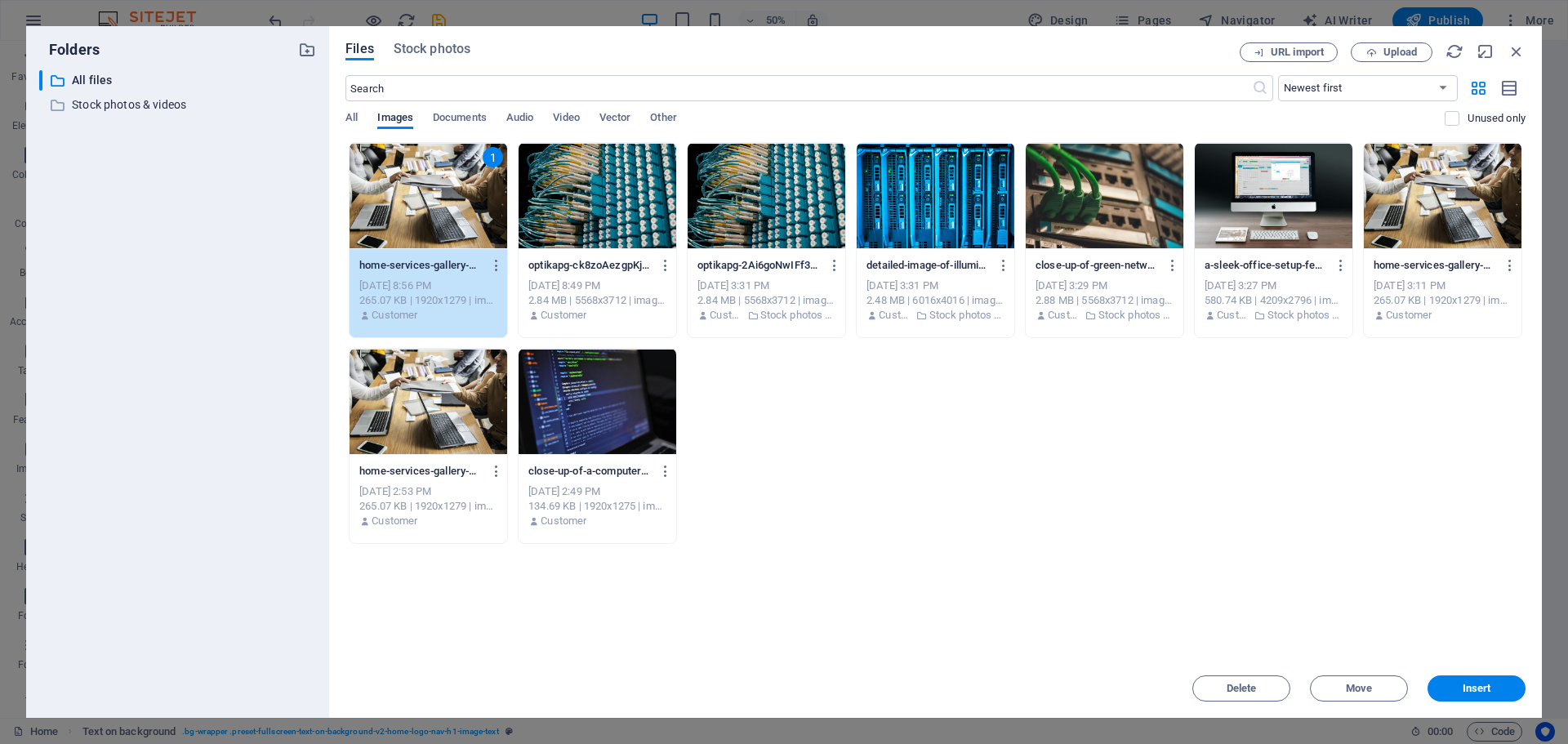
click at [1502, 699] on button "Insert" at bounding box center [1476, 688] width 98 height 26
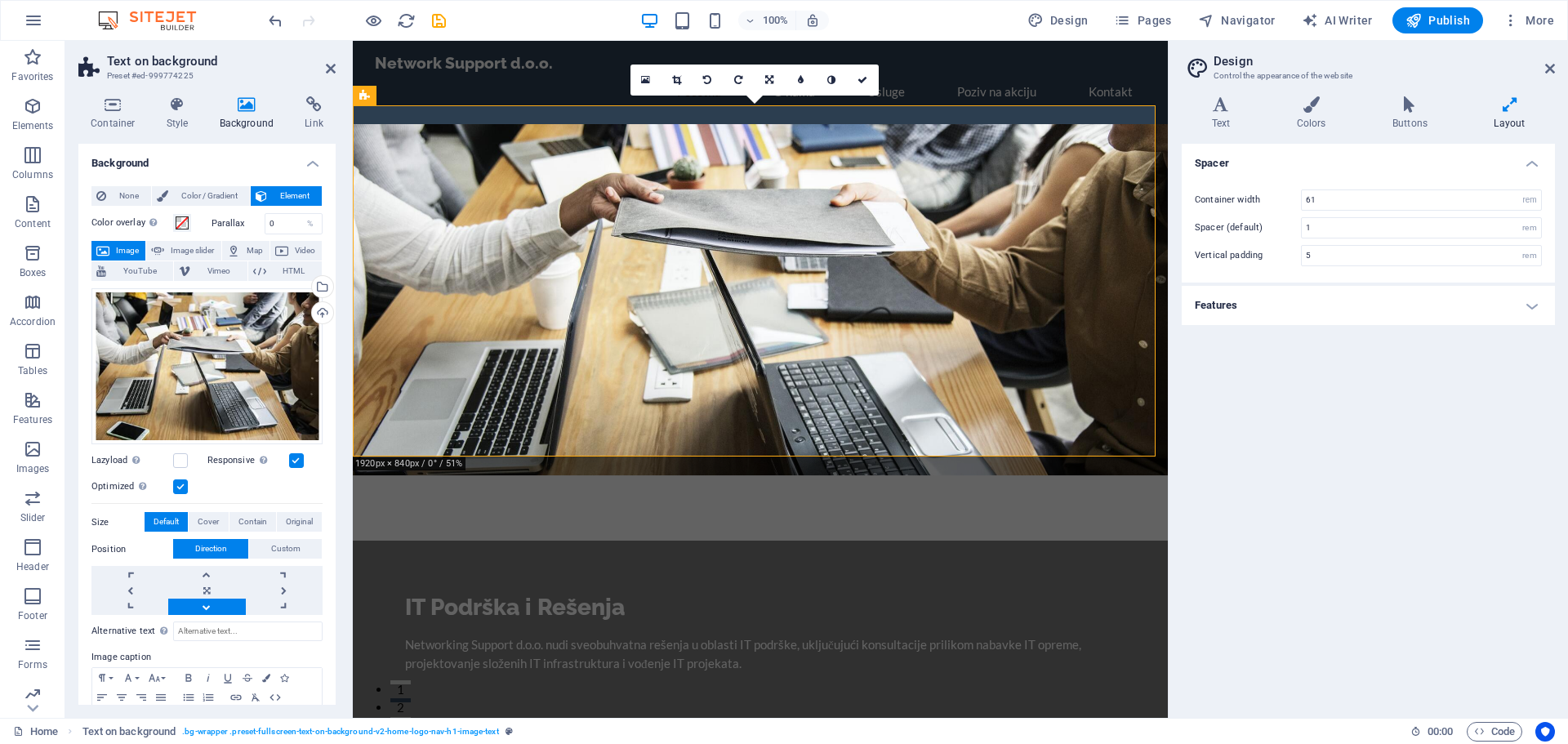
click at [201, 607] on link at bounding box center [206, 607] width 76 height 16
click at [1550, 74] on icon at bounding box center [1550, 68] width 10 height 13
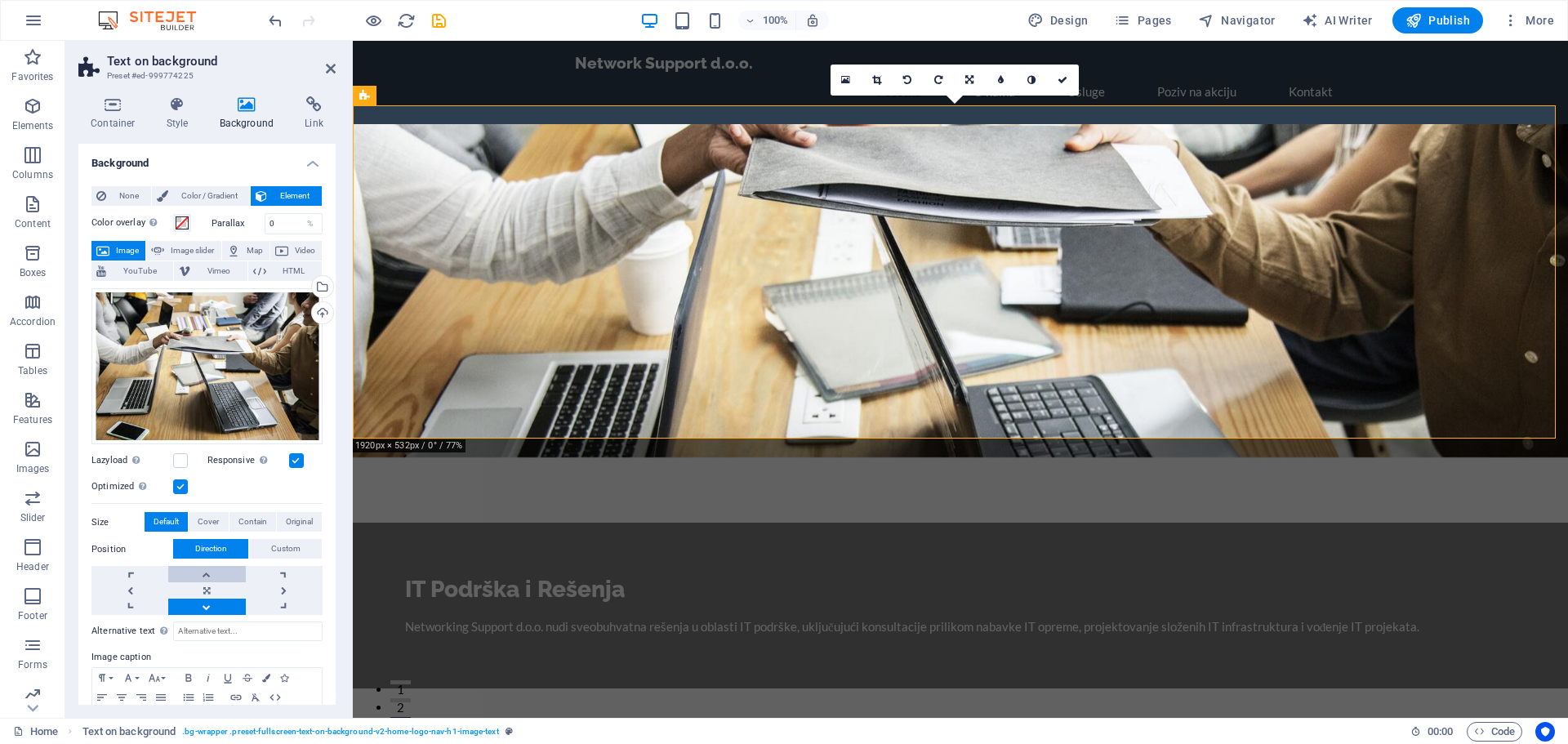
click at [201, 577] on link at bounding box center [206, 574] width 76 height 16
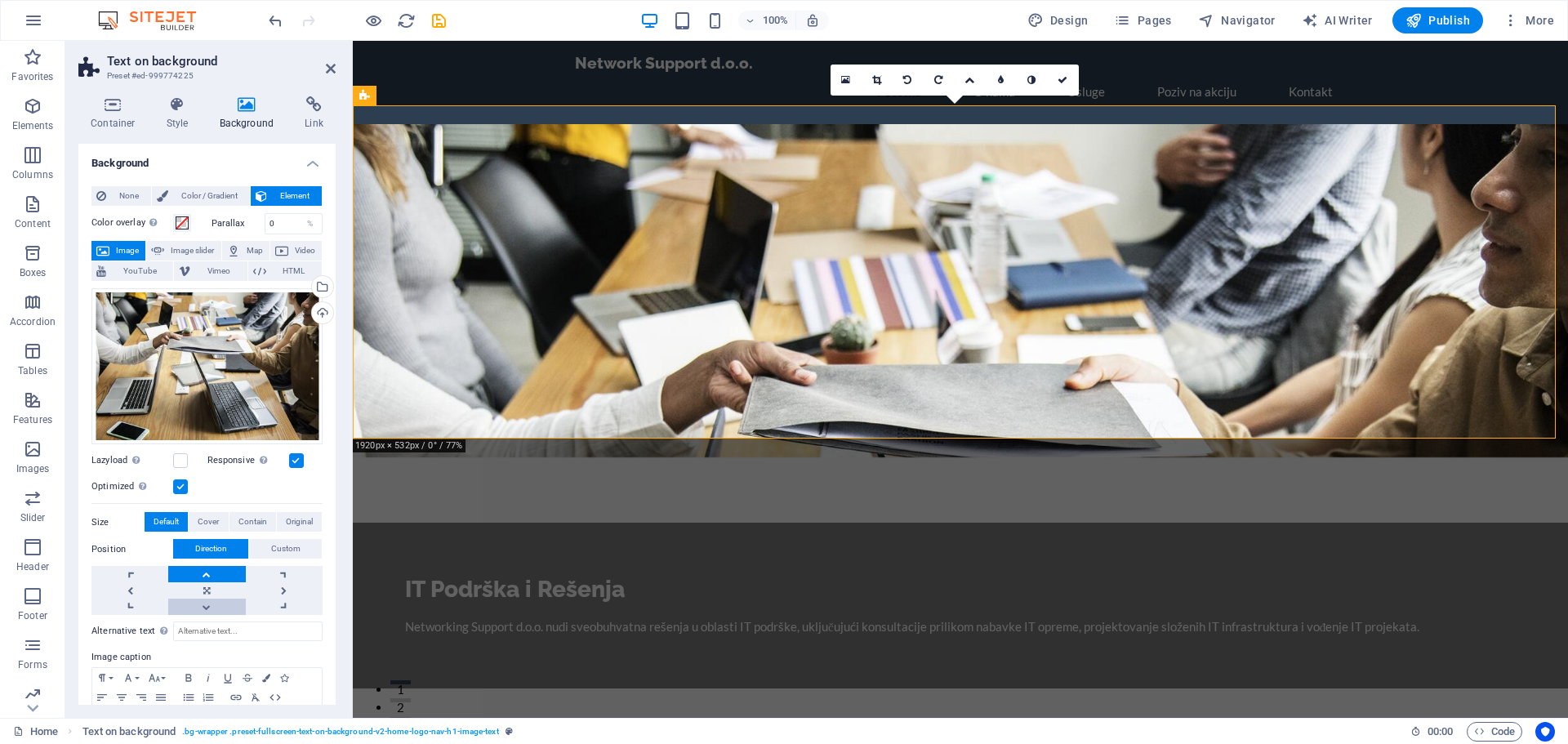
click at [209, 608] on link at bounding box center [206, 607] width 76 height 16
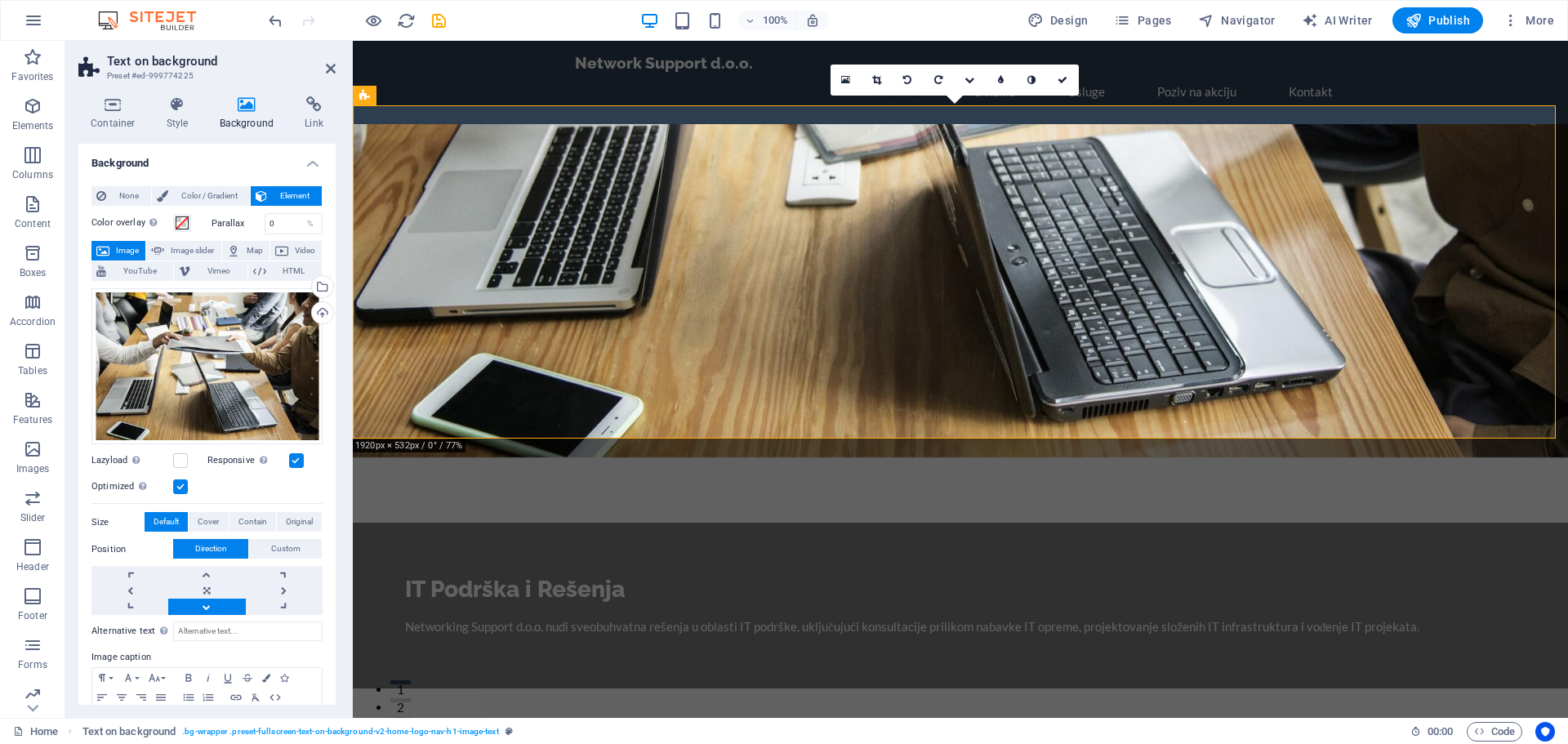
click at [210, 608] on link at bounding box center [206, 607] width 76 height 16
click at [437, 13] on icon "save" at bounding box center [438, 21] width 19 height 19
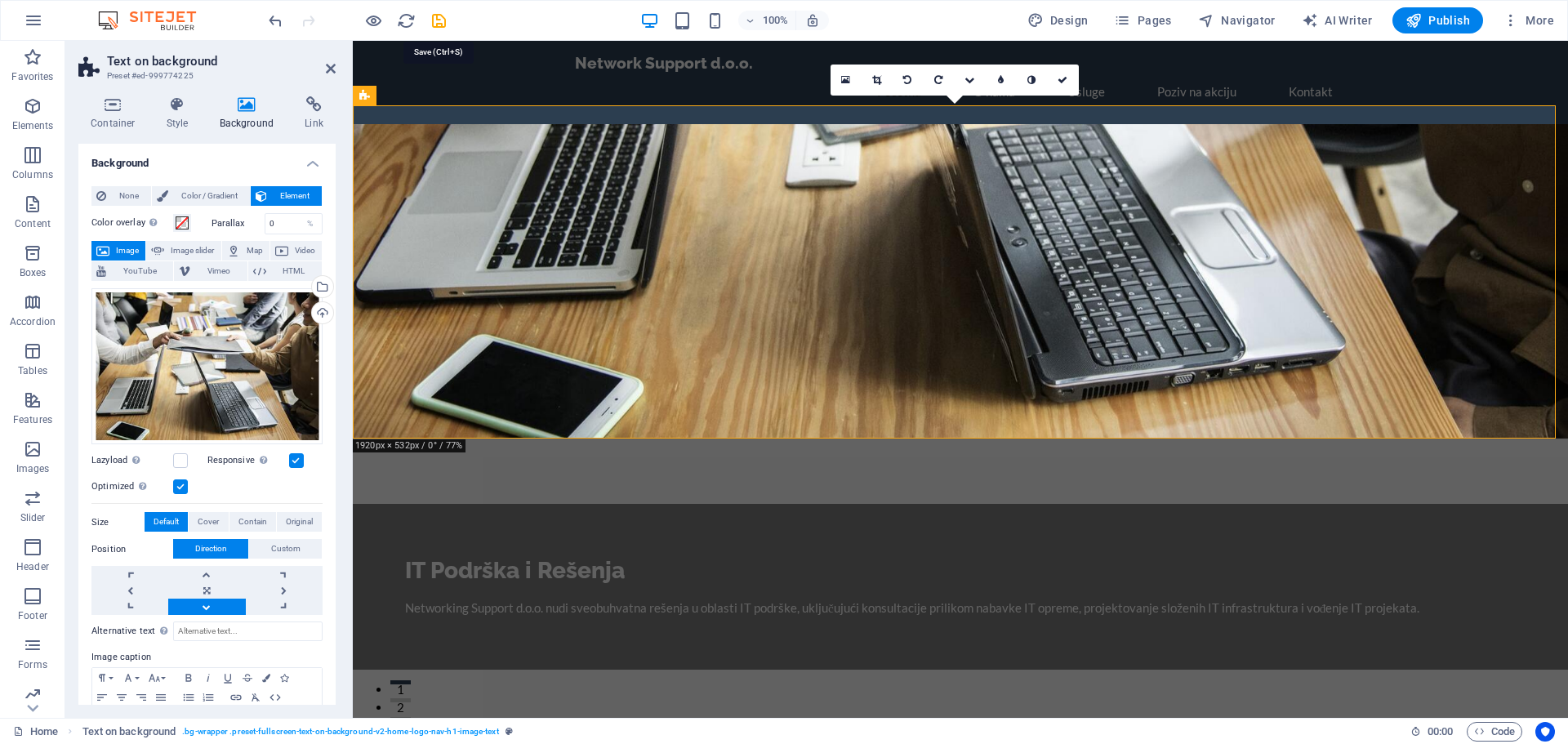
checkbox input "false"
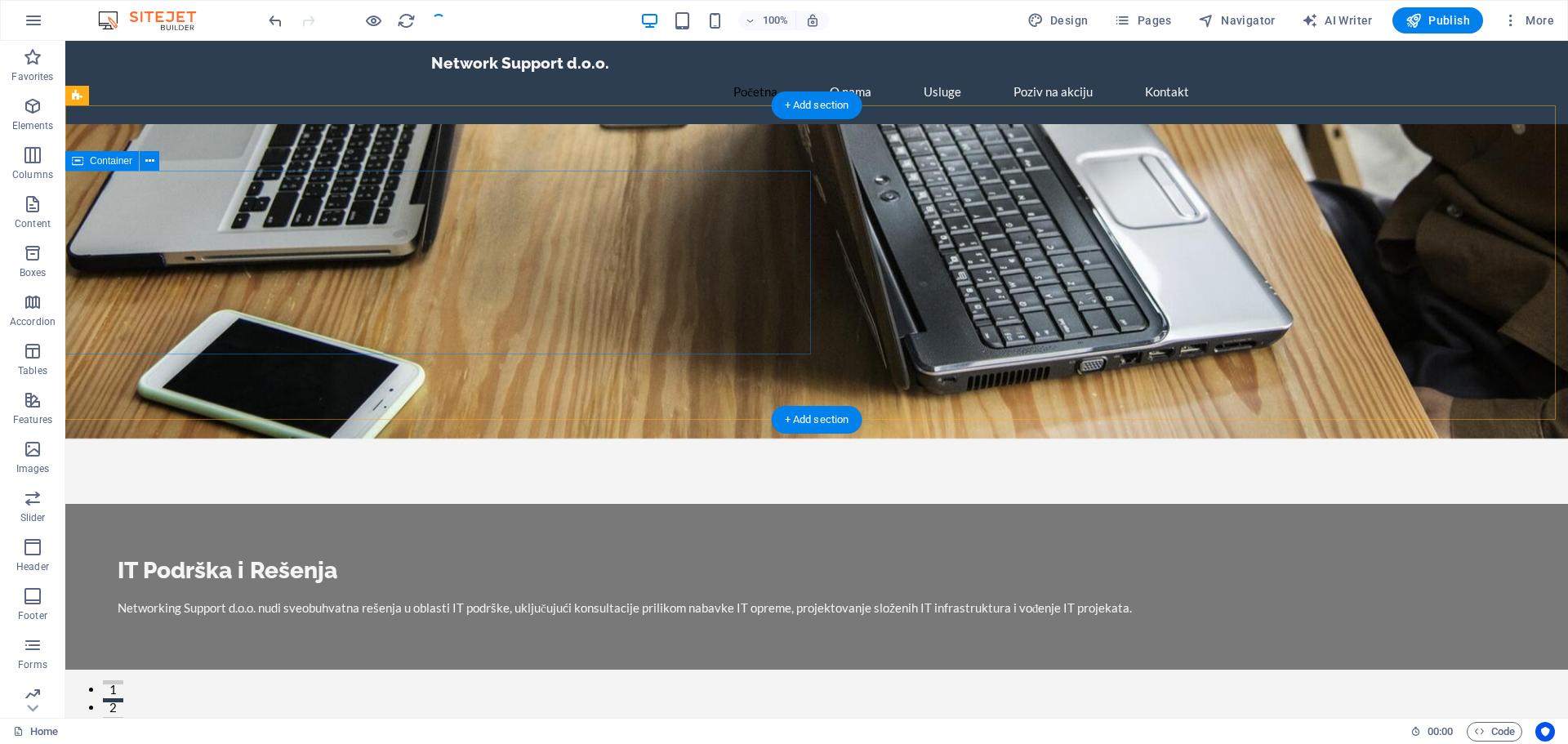
click at [673, 504] on div "IT Podrška i Rešenja Networking Support d.o.o. nudi sveobuhvatna rešenja u obla…" at bounding box center [816, 587] width 1502 height 166
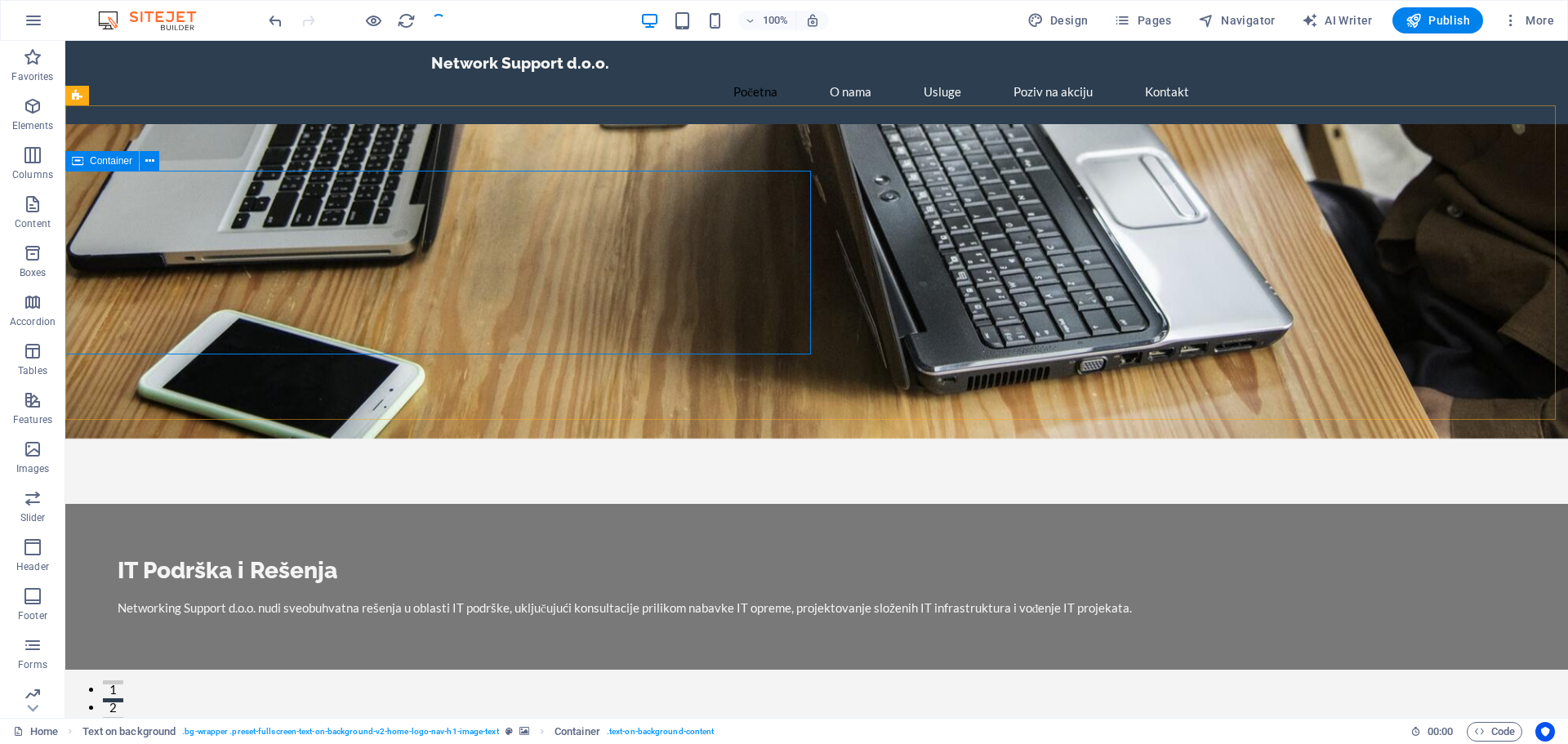
click at [80, 165] on icon at bounding box center [77, 161] width 12 height 20
drag, startPoint x: 143, startPoint y: 205, endPoint x: 257, endPoint y: 173, distance: 118.4
click at [149, 164] on icon at bounding box center [150, 161] width 9 height 17
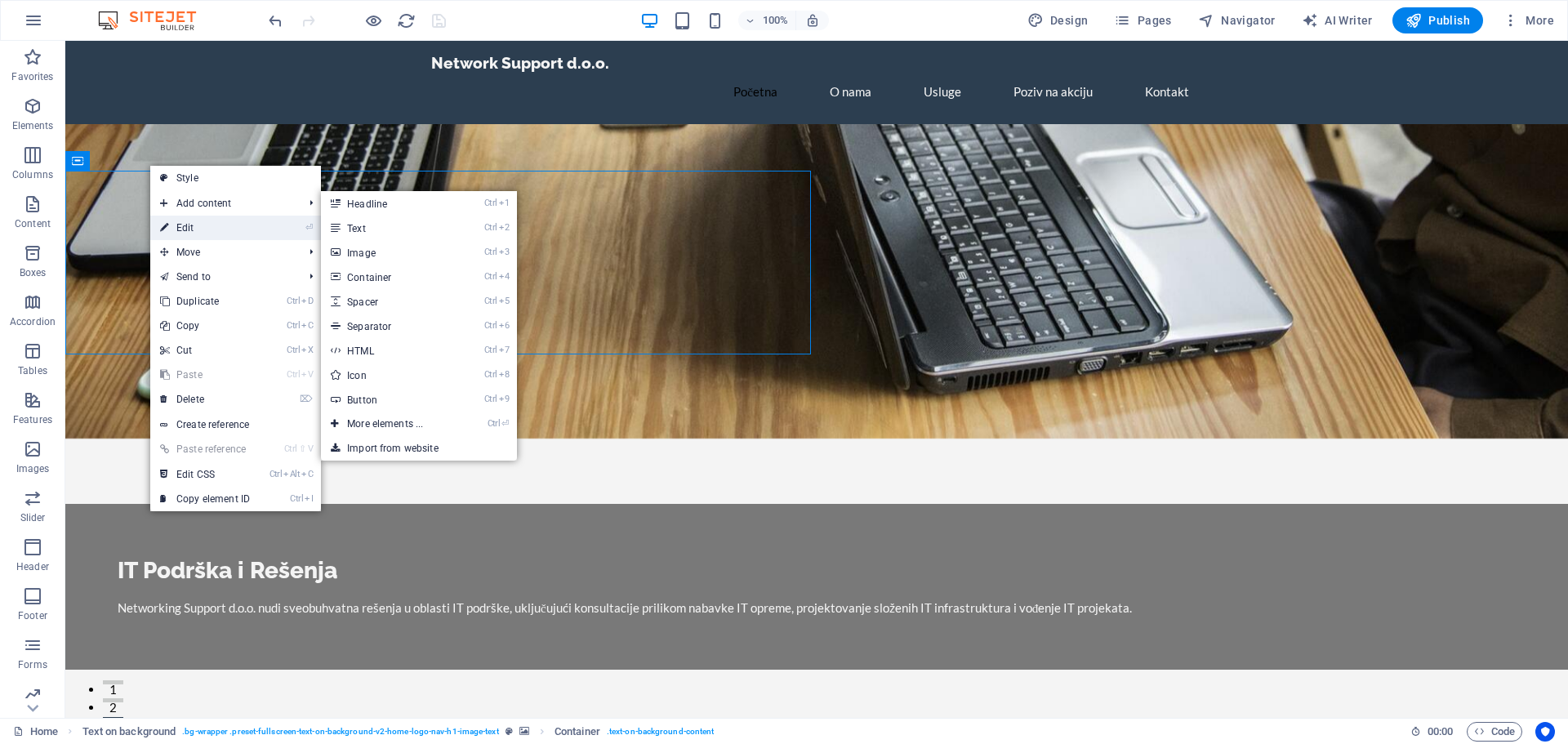
click at [198, 231] on link "⏎ Edit" at bounding box center [205, 227] width 110 height 24
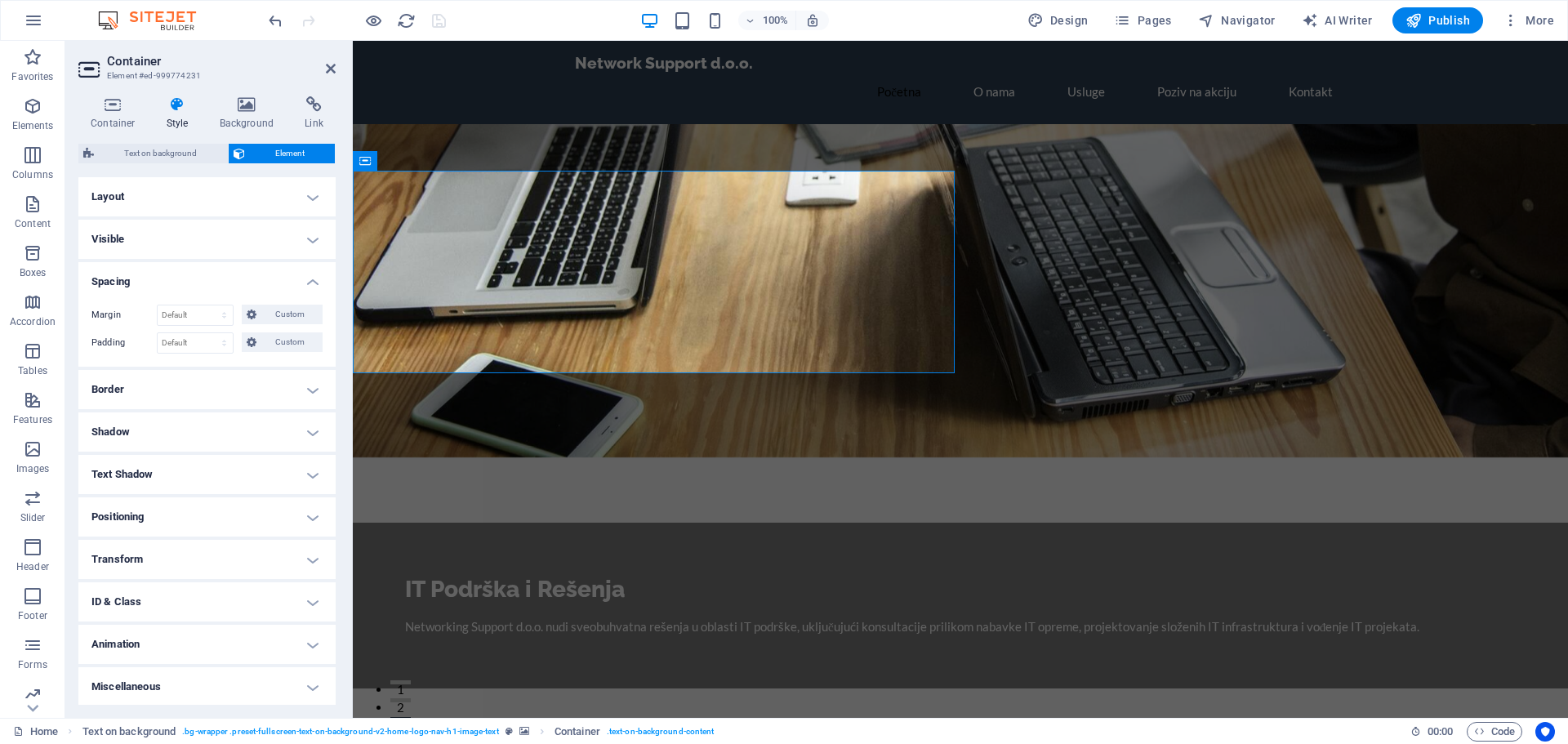
click at [249, 203] on h4 "Layout" at bounding box center [207, 197] width 257 height 40
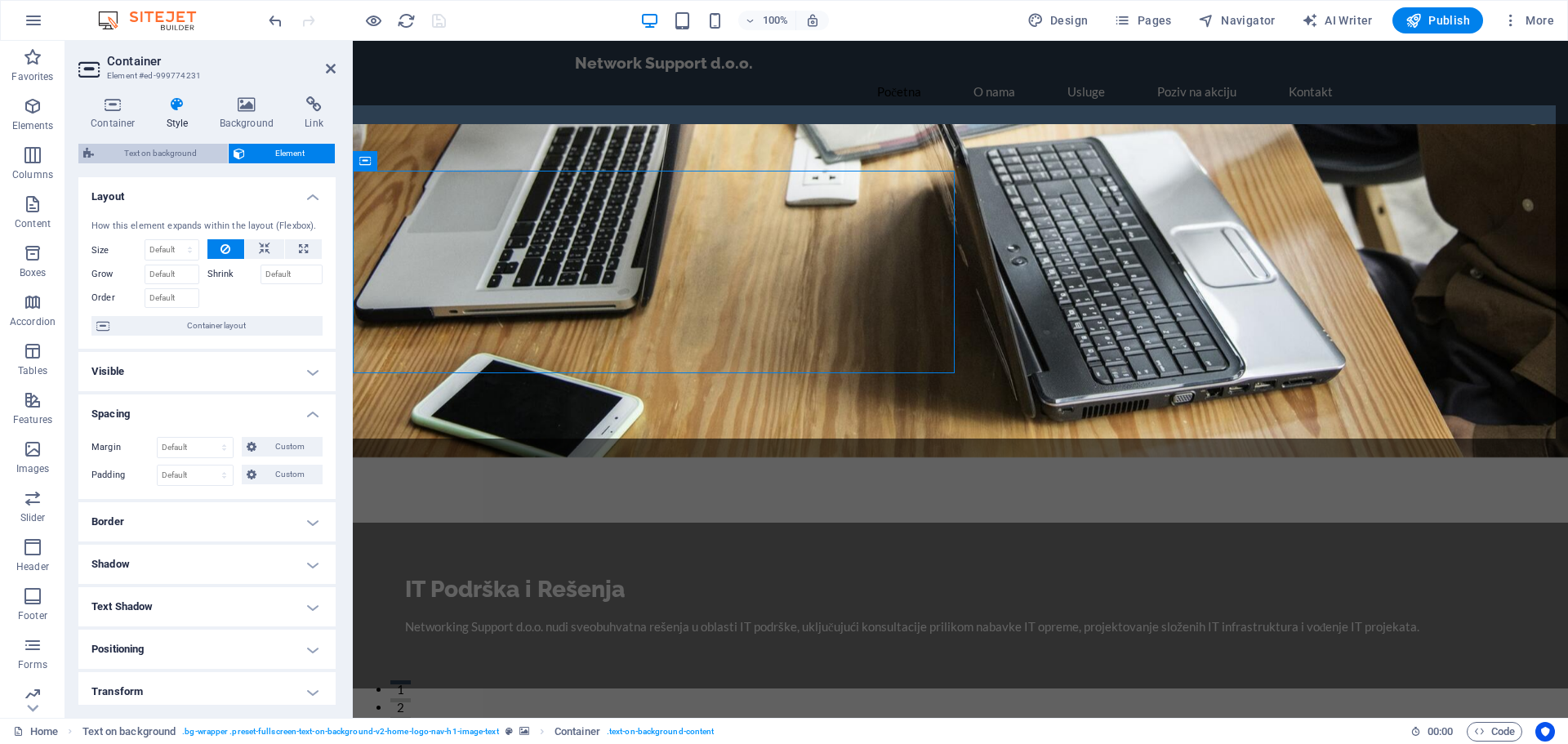
click at [188, 157] on span "Text on background" at bounding box center [161, 154] width 124 height 20
select select "%"
select select "rem"
select select "px"
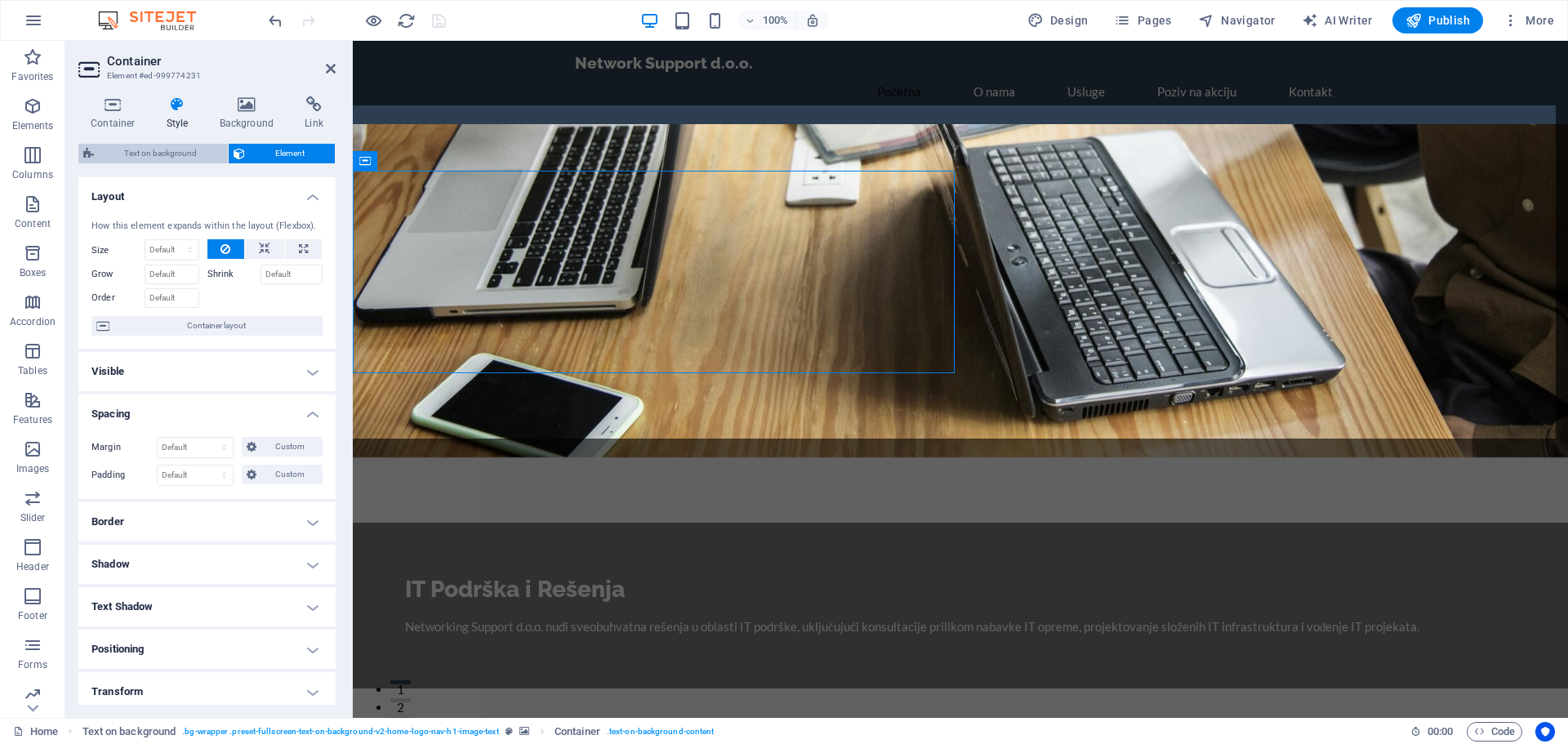
select select "preset-fullscreen-text-on-background-v2-home-logo-nav-h1-image-text"
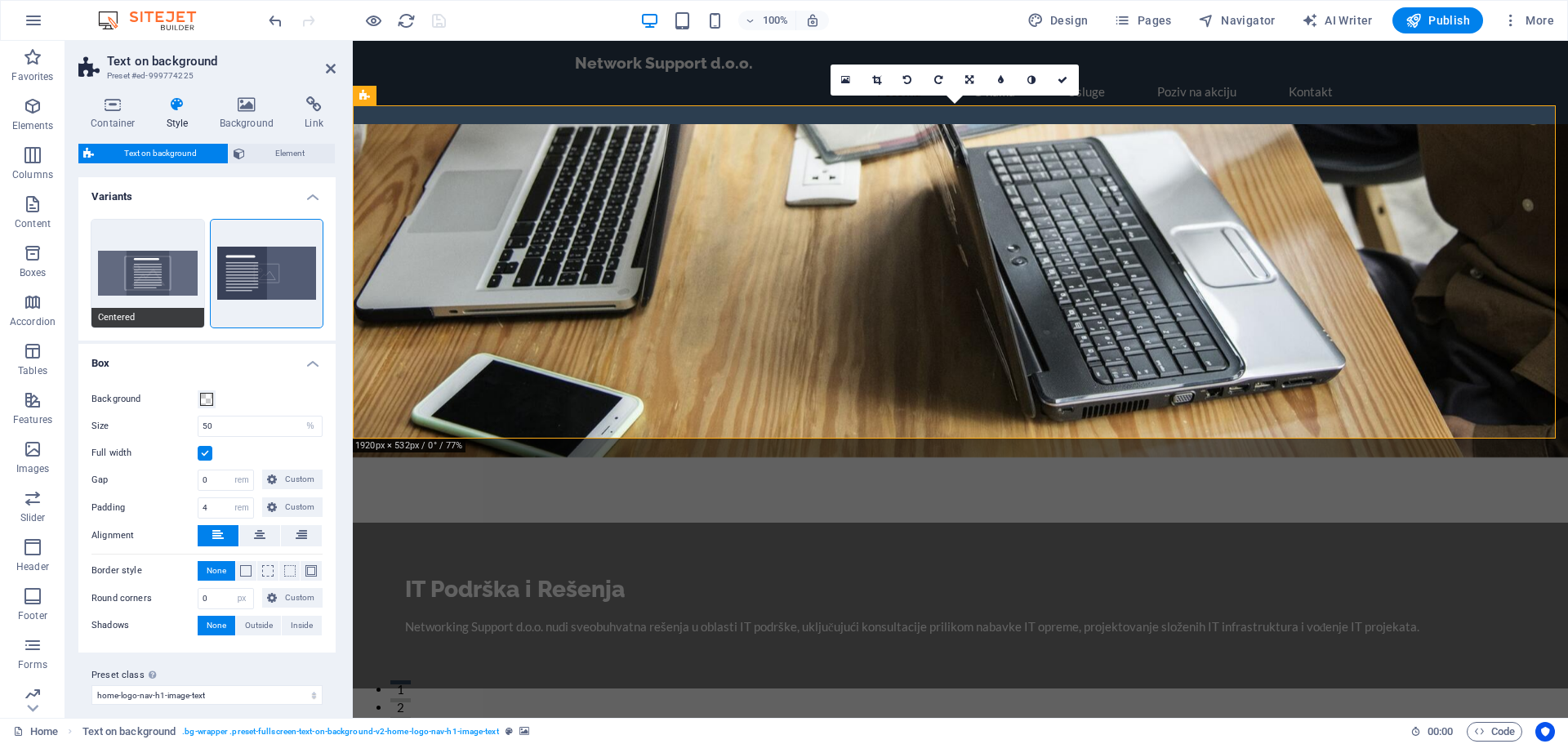
click at [163, 264] on button "Centered" at bounding box center [147, 274] width 112 height 108
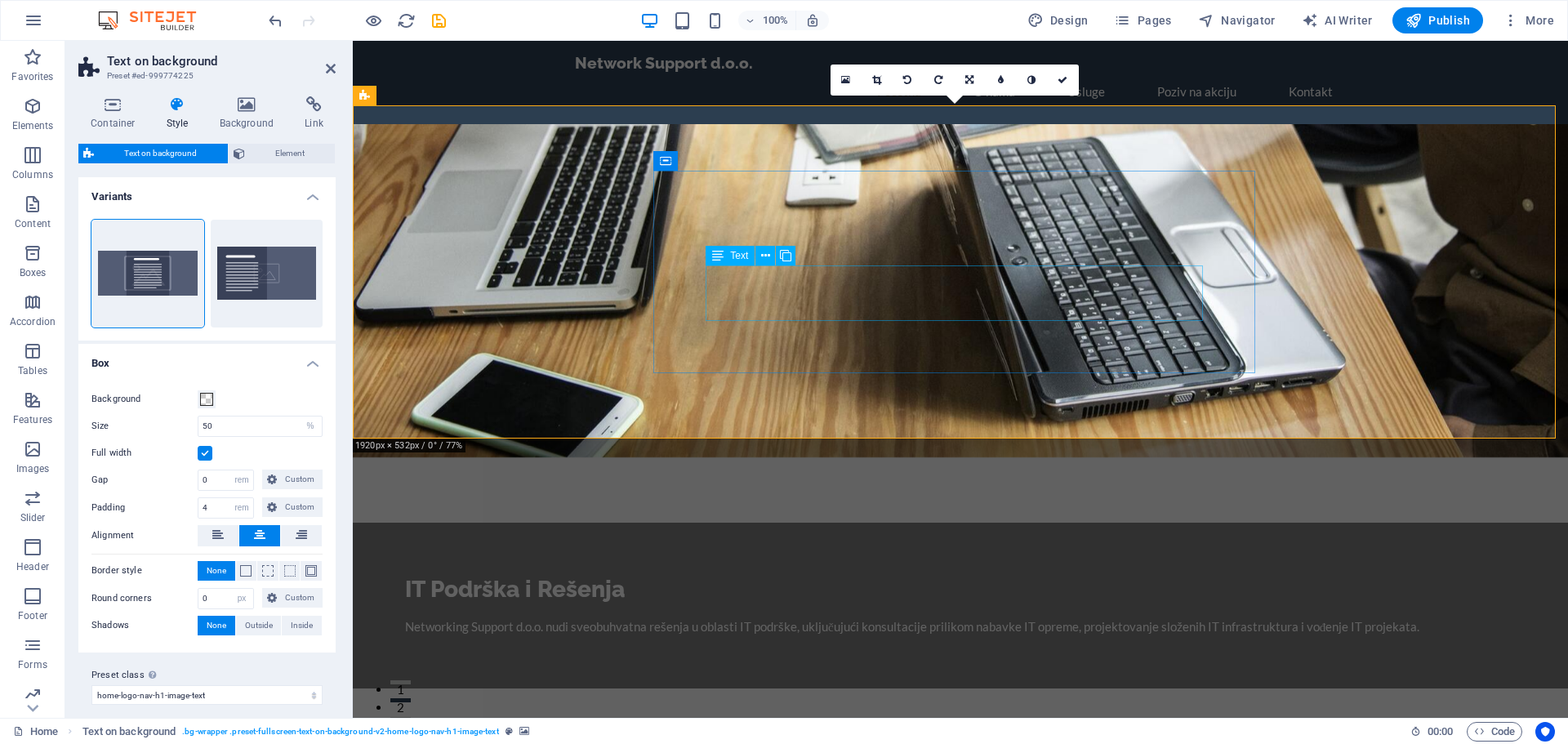
click at [822, 617] on div "Networking Support d.o.o. nudi sveobuhvatna rešenja u oblasti IT podrške, uklju…" at bounding box center [960, 626] width 1111 height 19
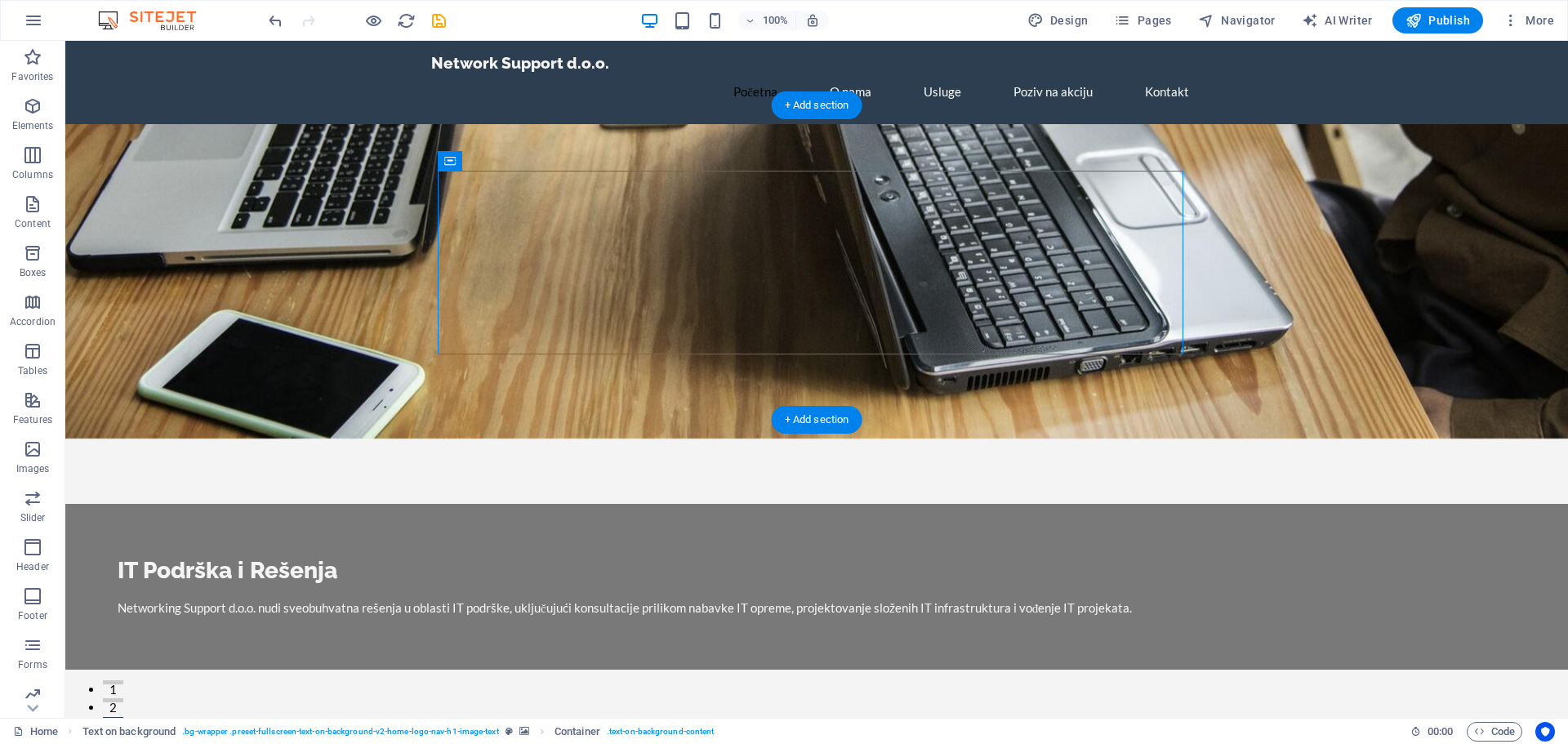
drag, startPoint x: 782, startPoint y: 204, endPoint x: 659, endPoint y: 204, distance: 123.0
drag, startPoint x: 395, startPoint y: 421, endPoint x: 426, endPoint y: 430, distance: 32.3
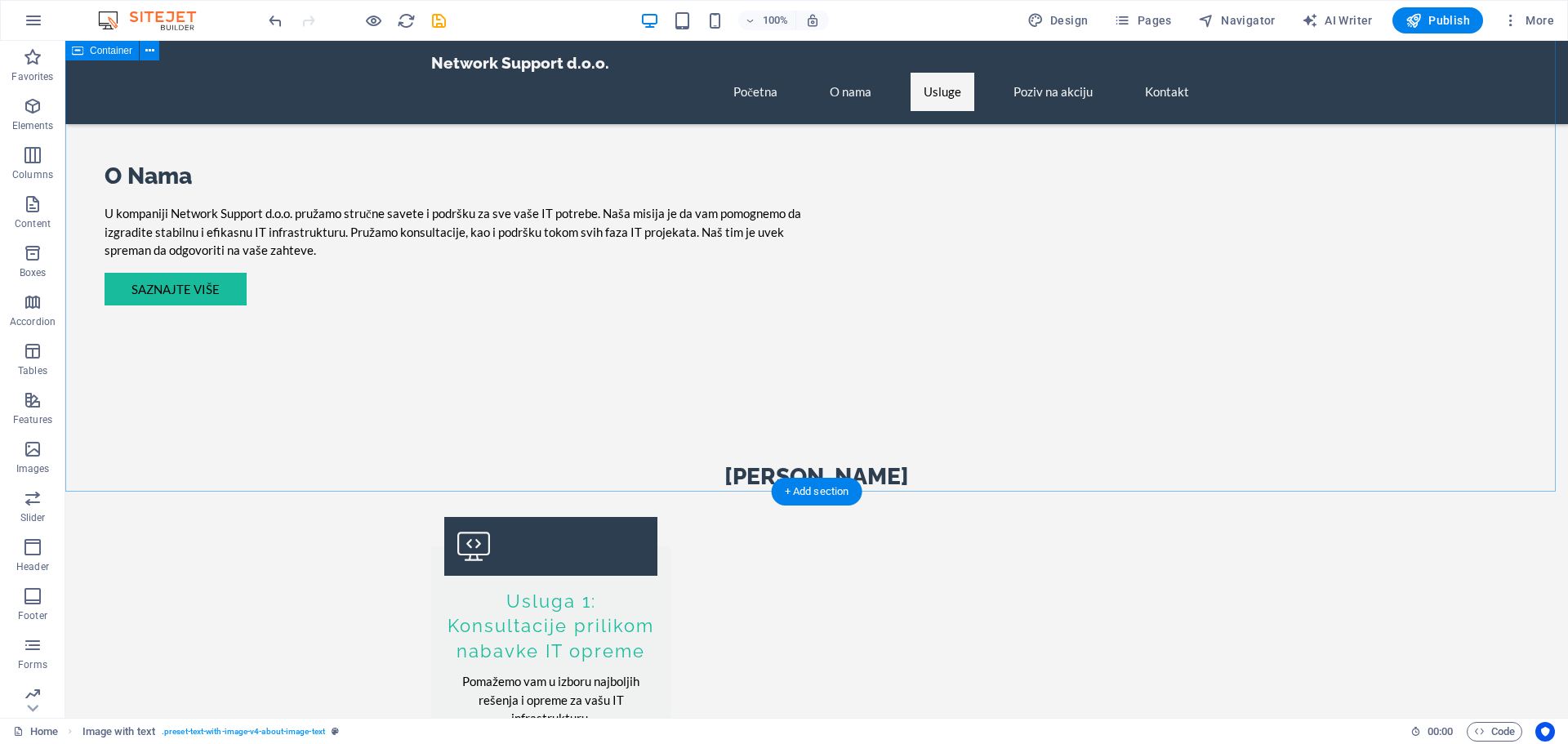
scroll to position [653, 0]
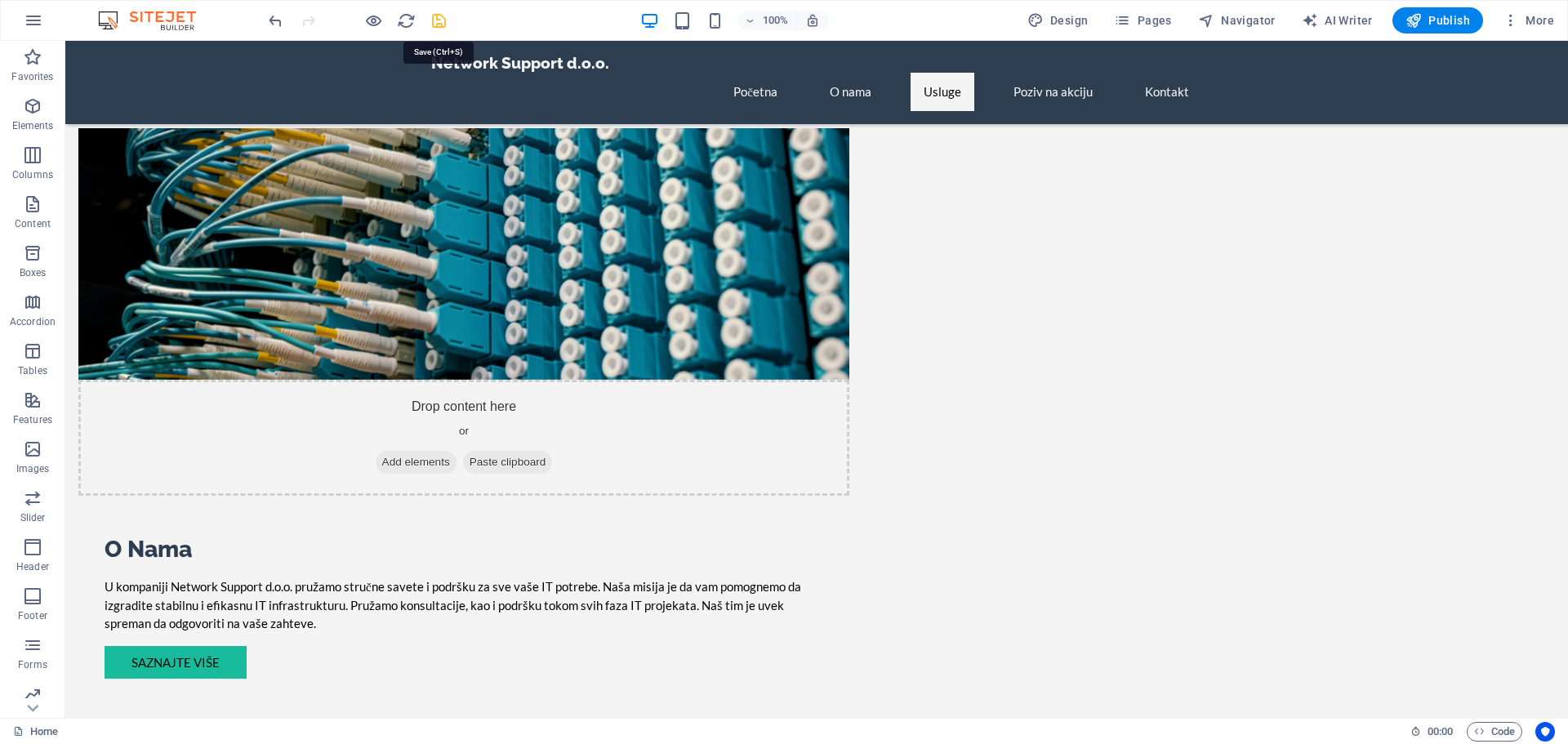
click at [437, 16] on icon "save" at bounding box center [438, 21] width 19 height 19
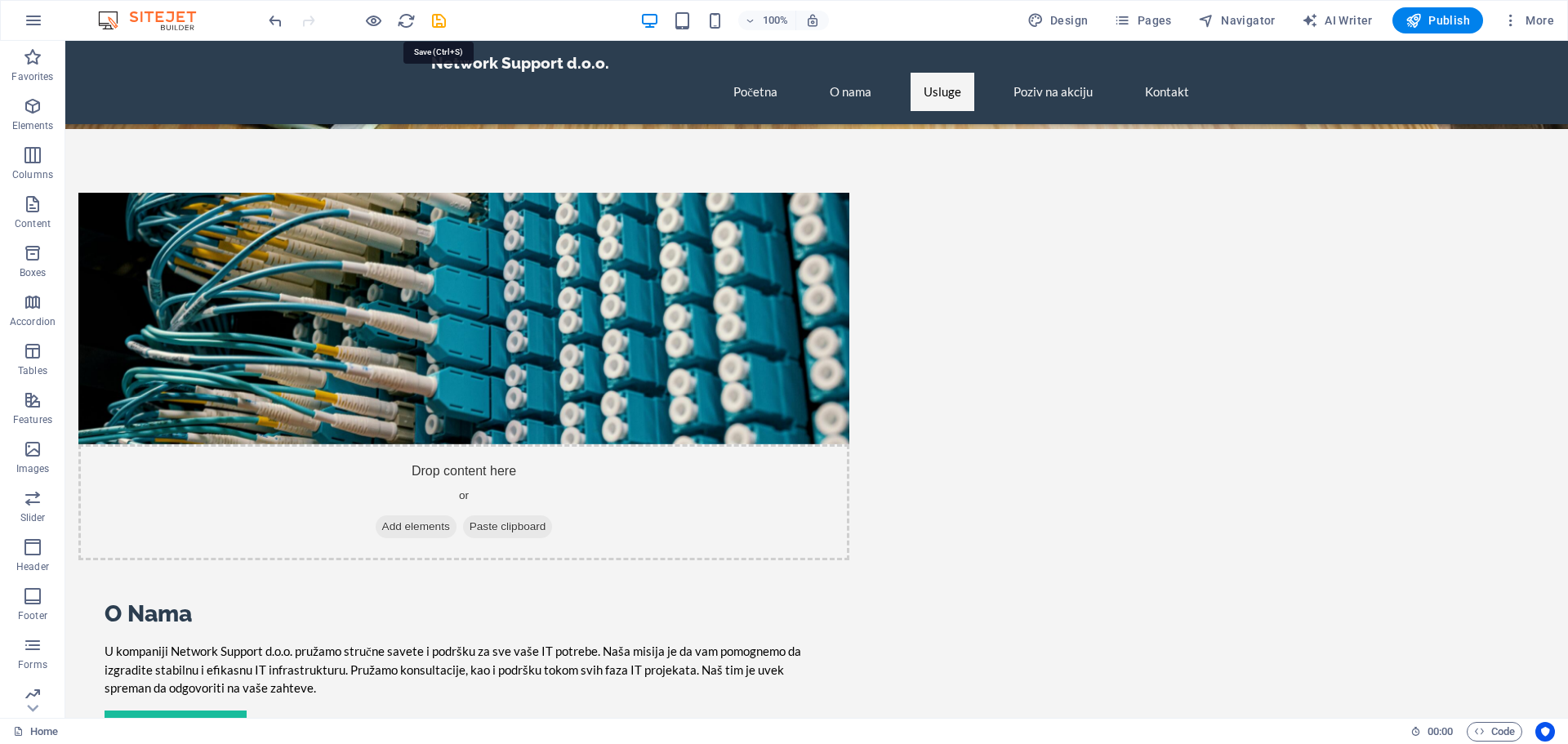
checkbox input "false"
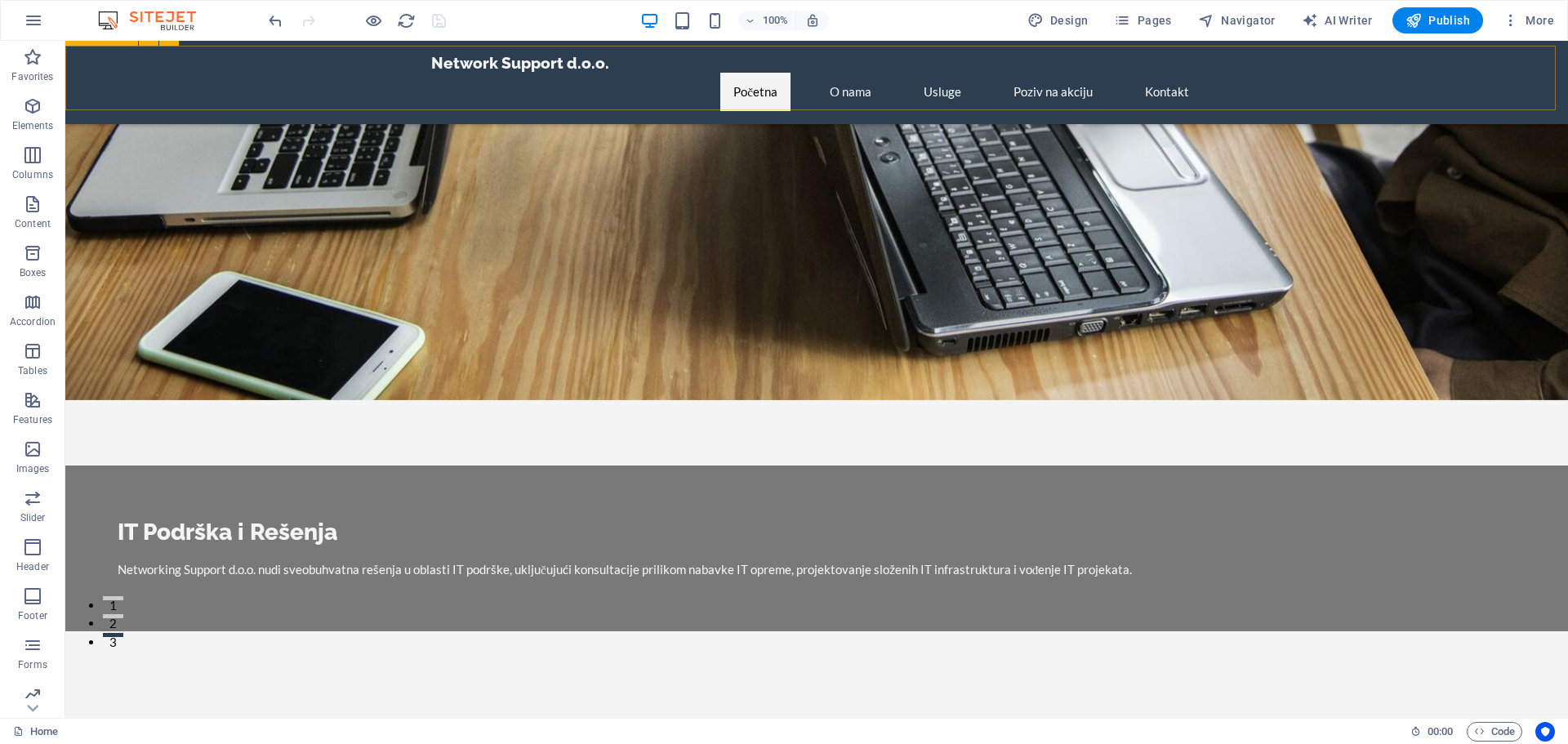
scroll to position [0, 0]
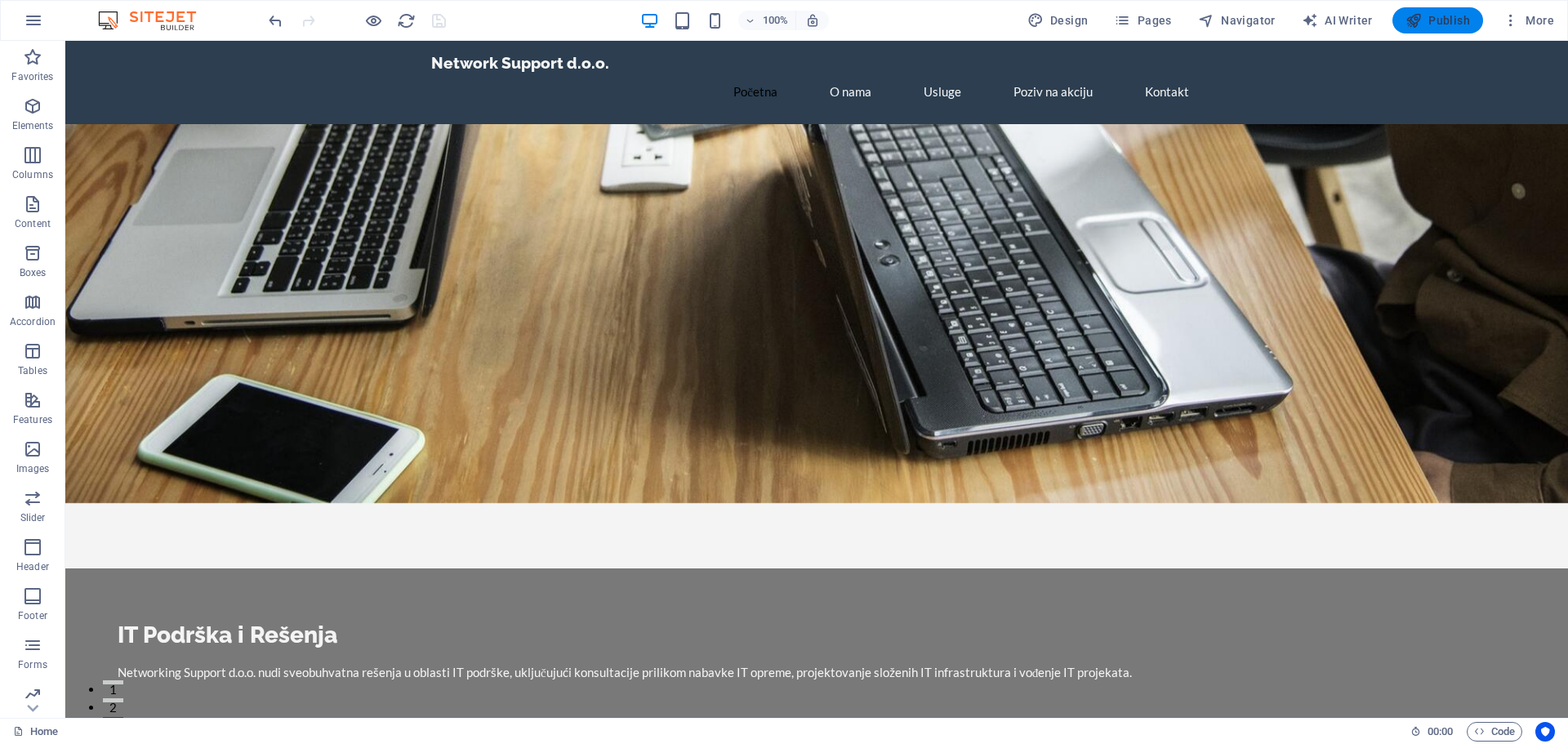
click at [1411, 14] on icon "button" at bounding box center [1414, 21] width 16 height 16
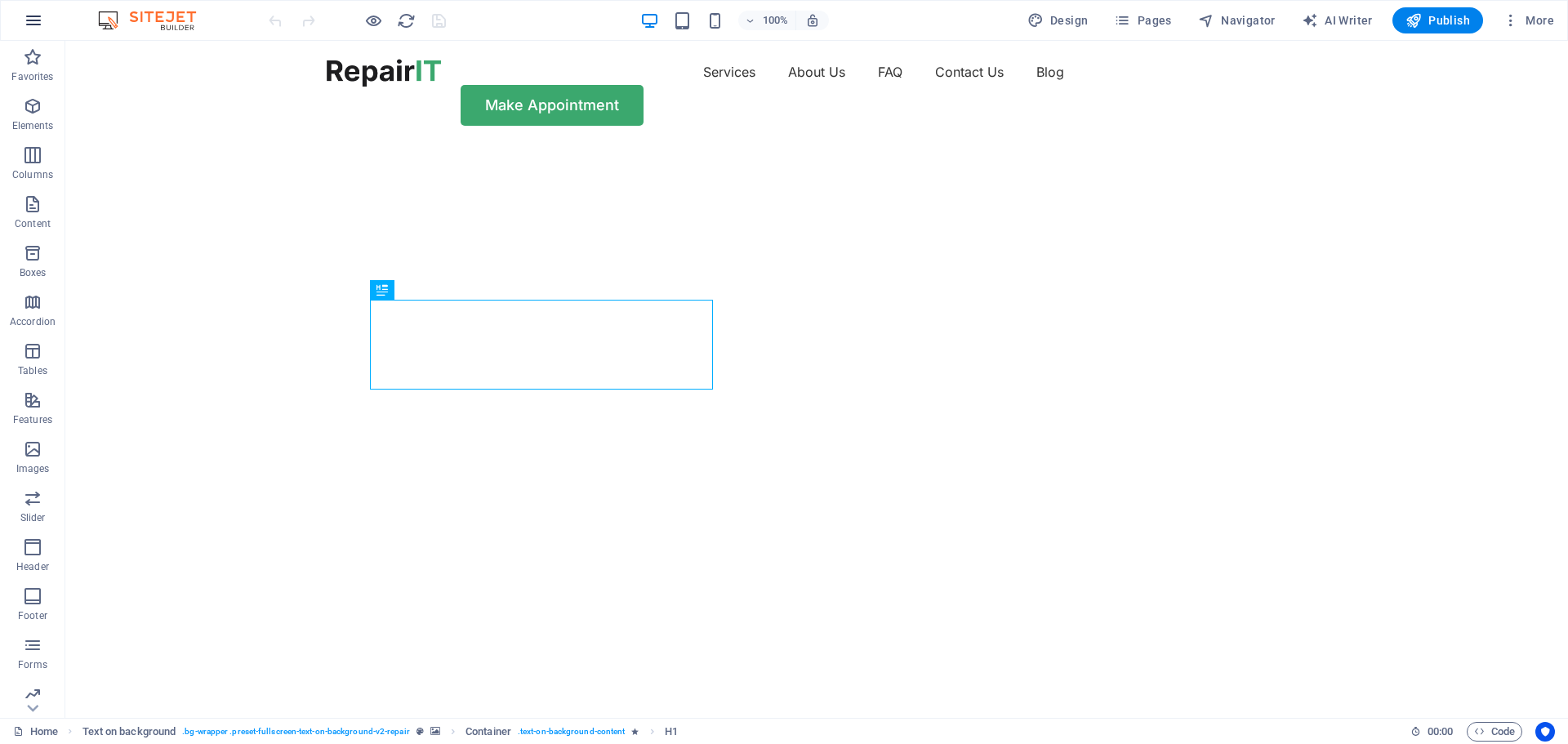
click at [34, 22] on icon "button" at bounding box center [33, 21] width 20 height 20
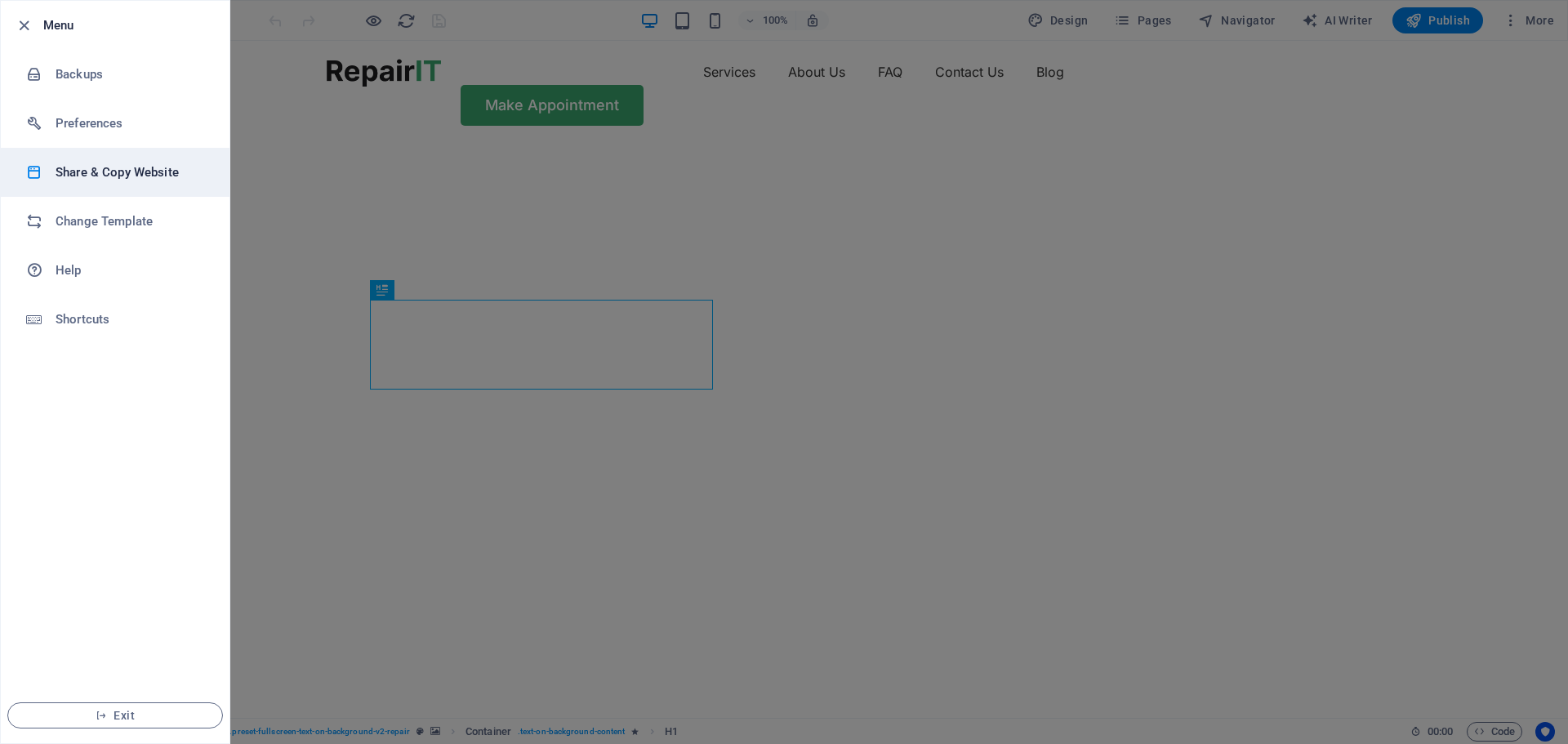
drag, startPoint x: 93, startPoint y: 166, endPoint x: 97, endPoint y: 175, distance: 9.8
click at [93, 167] on h6 "Share & Copy Website" at bounding box center [131, 173] width 151 height 20
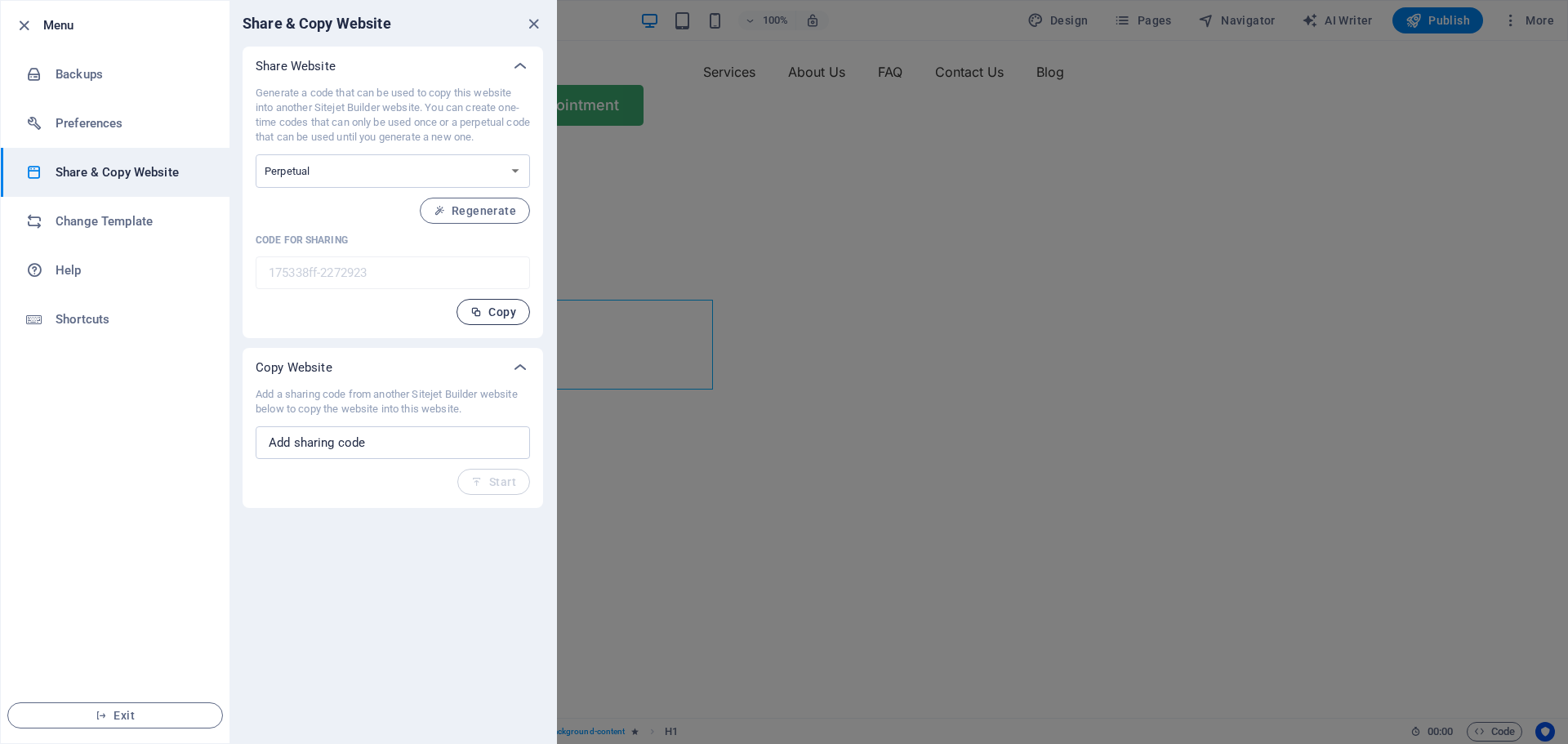
click at [503, 311] on span "Copy" at bounding box center [493, 312] width 46 height 13
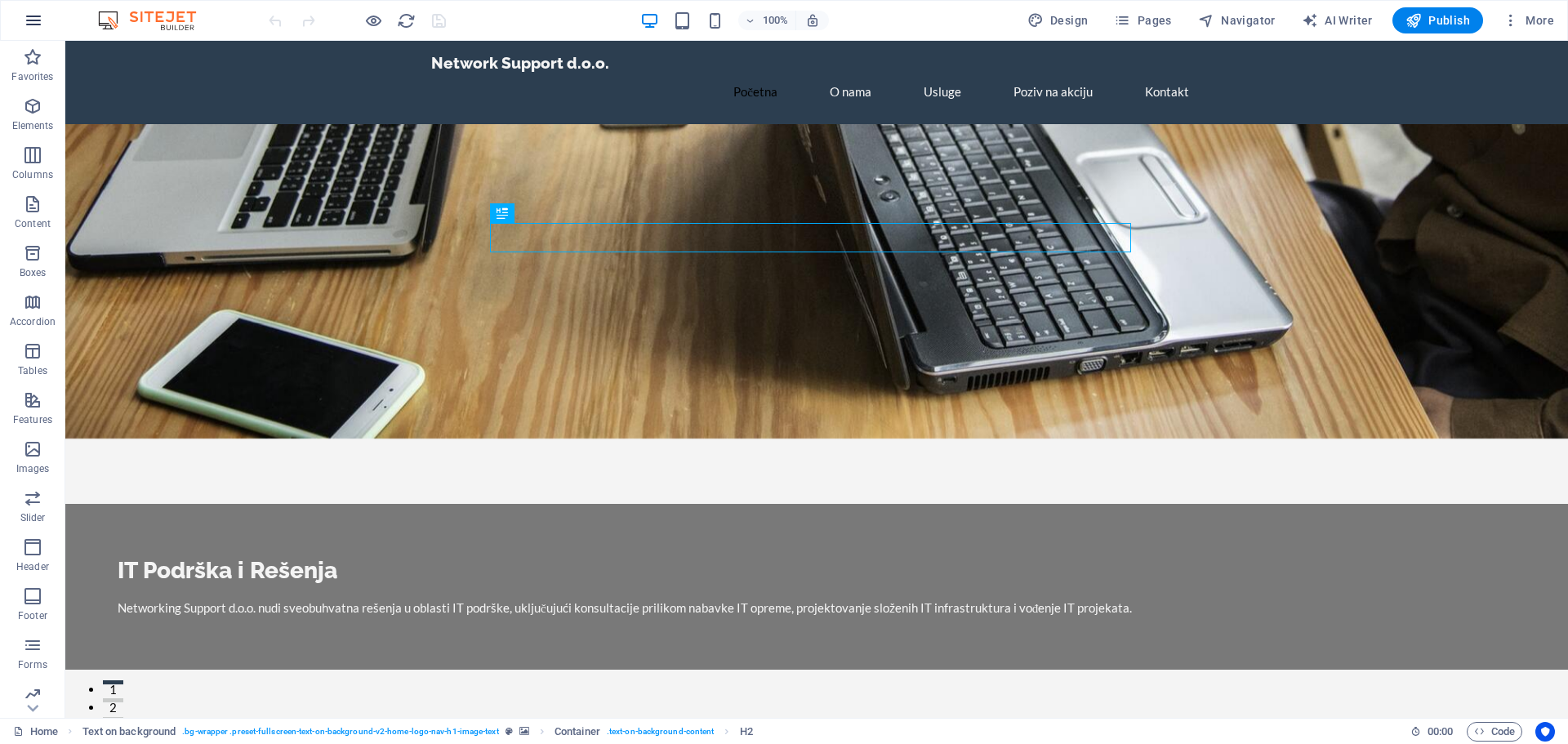
click at [22, 20] on button "button" at bounding box center [33, 21] width 40 height 40
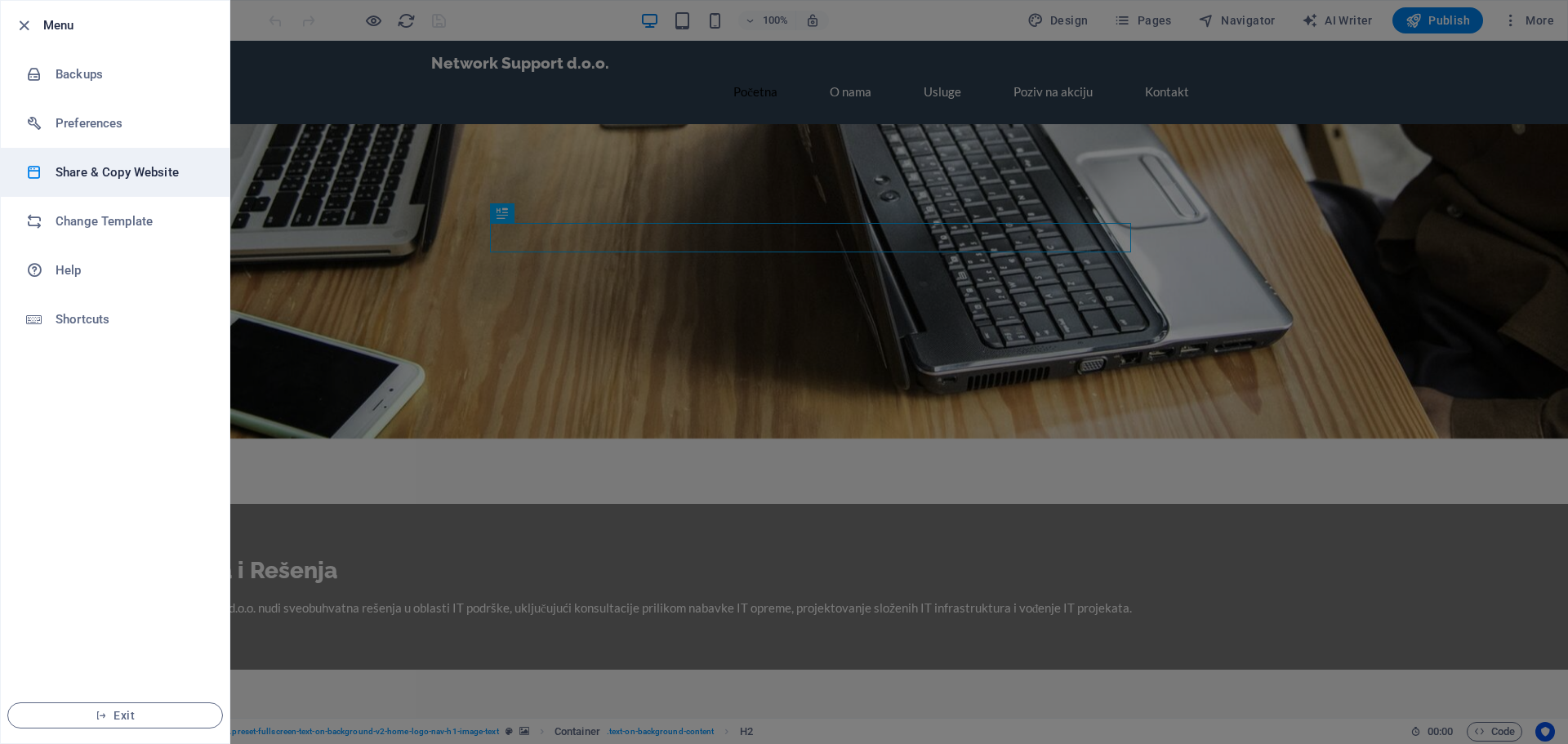
click at [101, 176] on h6 "Share & Copy Website" at bounding box center [131, 173] width 151 height 20
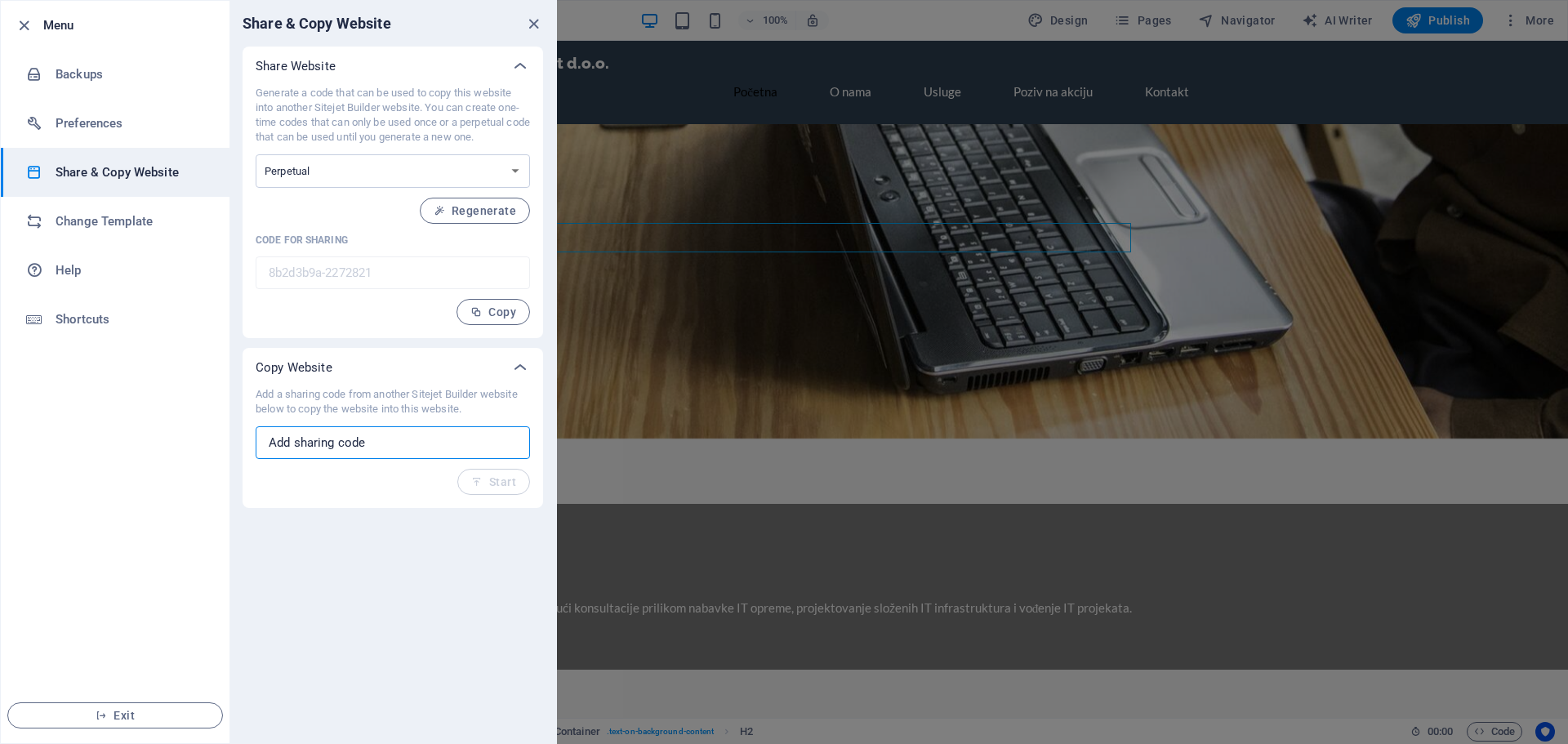
click at [325, 437] on input "text" at bounding box center [393, 443] width 275 height 32
paste input "175338ff-2272923"
type input "175338ff-2272923"
click at [482, 486] on icon "button" at bounding box center [477, 482] width 12 height 12
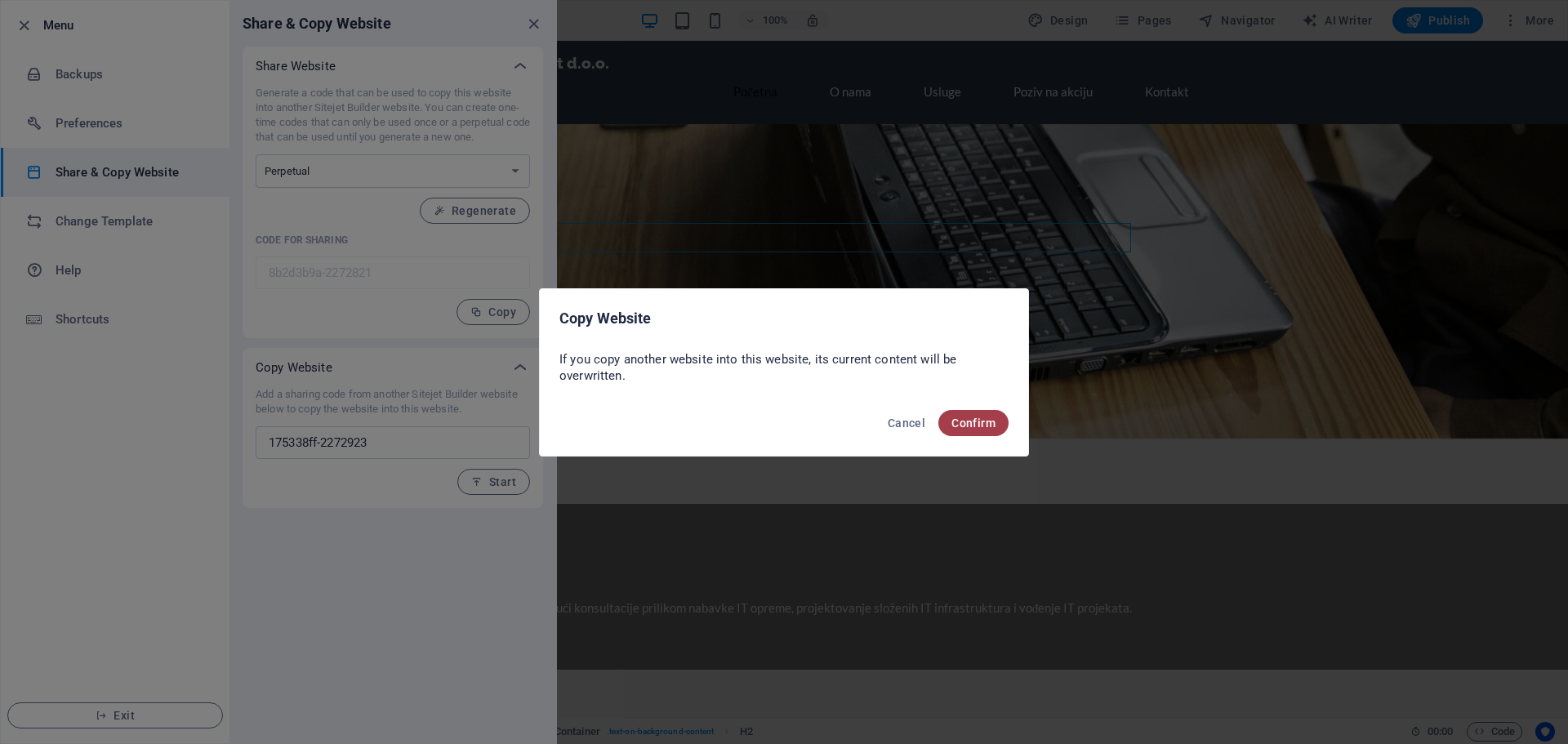
click at [956, 417] on span "Confirm" at bounding box center [973, 423] width 44 height 13
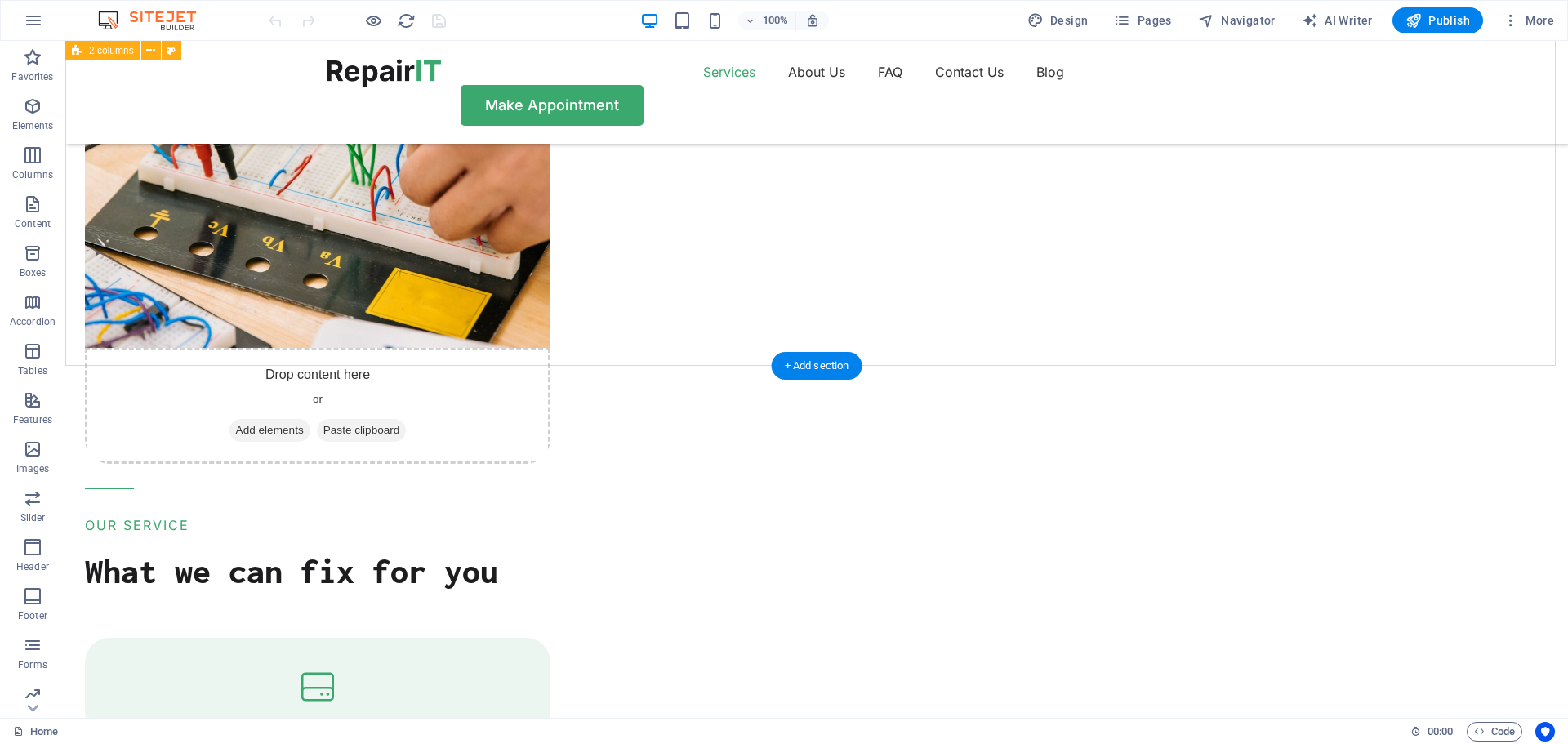
scroll to position [1798, 0]
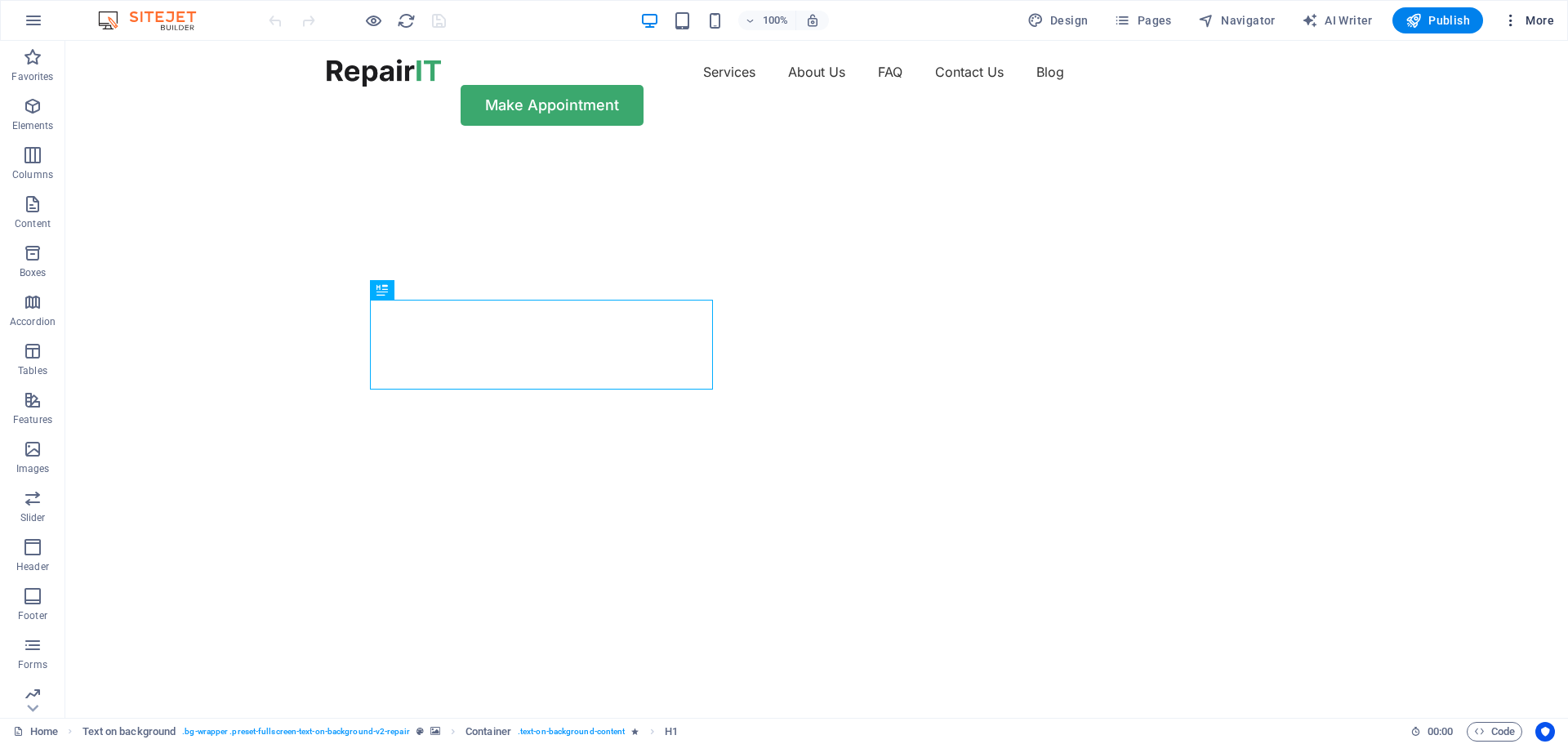
click at [1522, 25] on span "More" at bounding box center [1528, 21] width 51 height 16
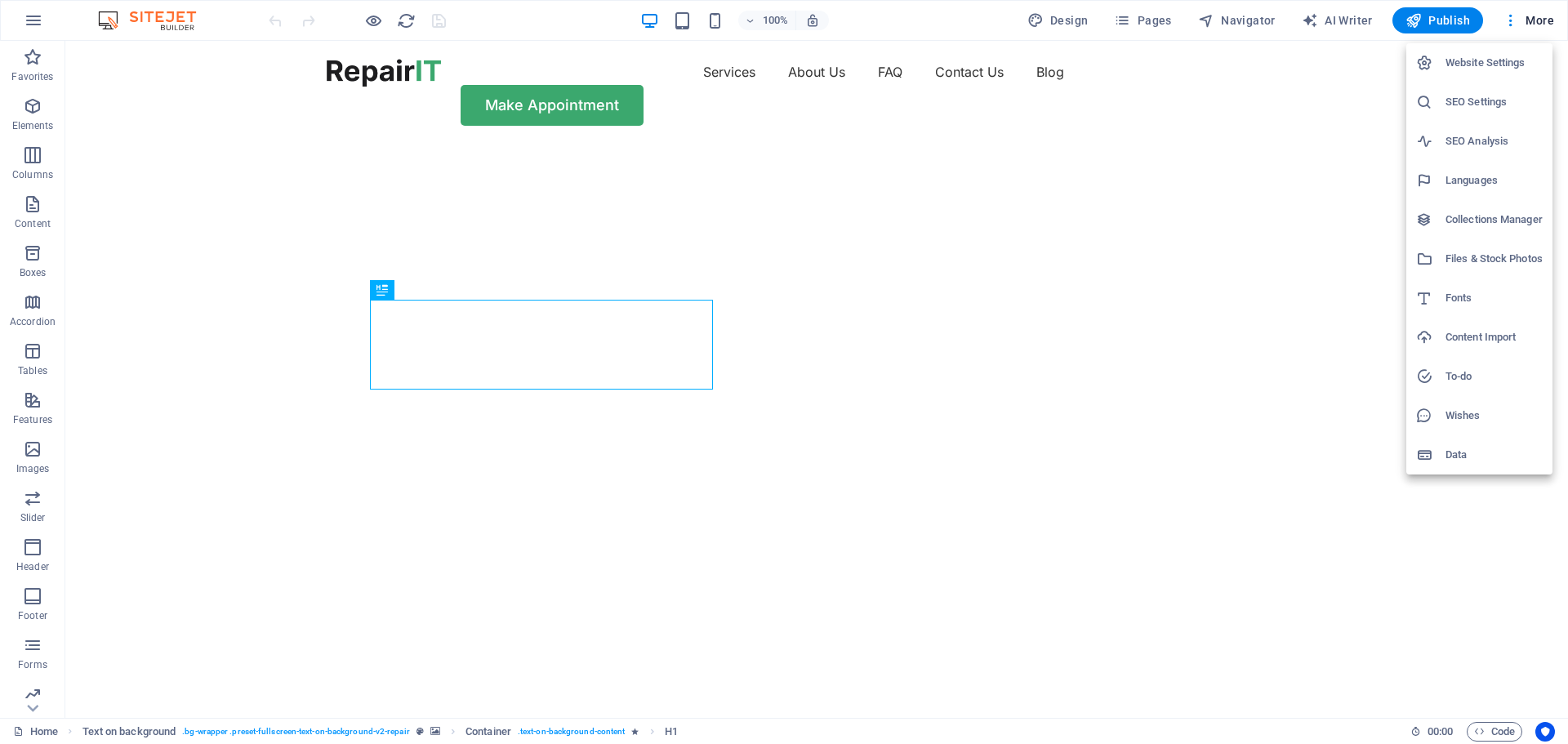
click at [662, 449] on div at bounding box center [784, 372] width 1568 height 744
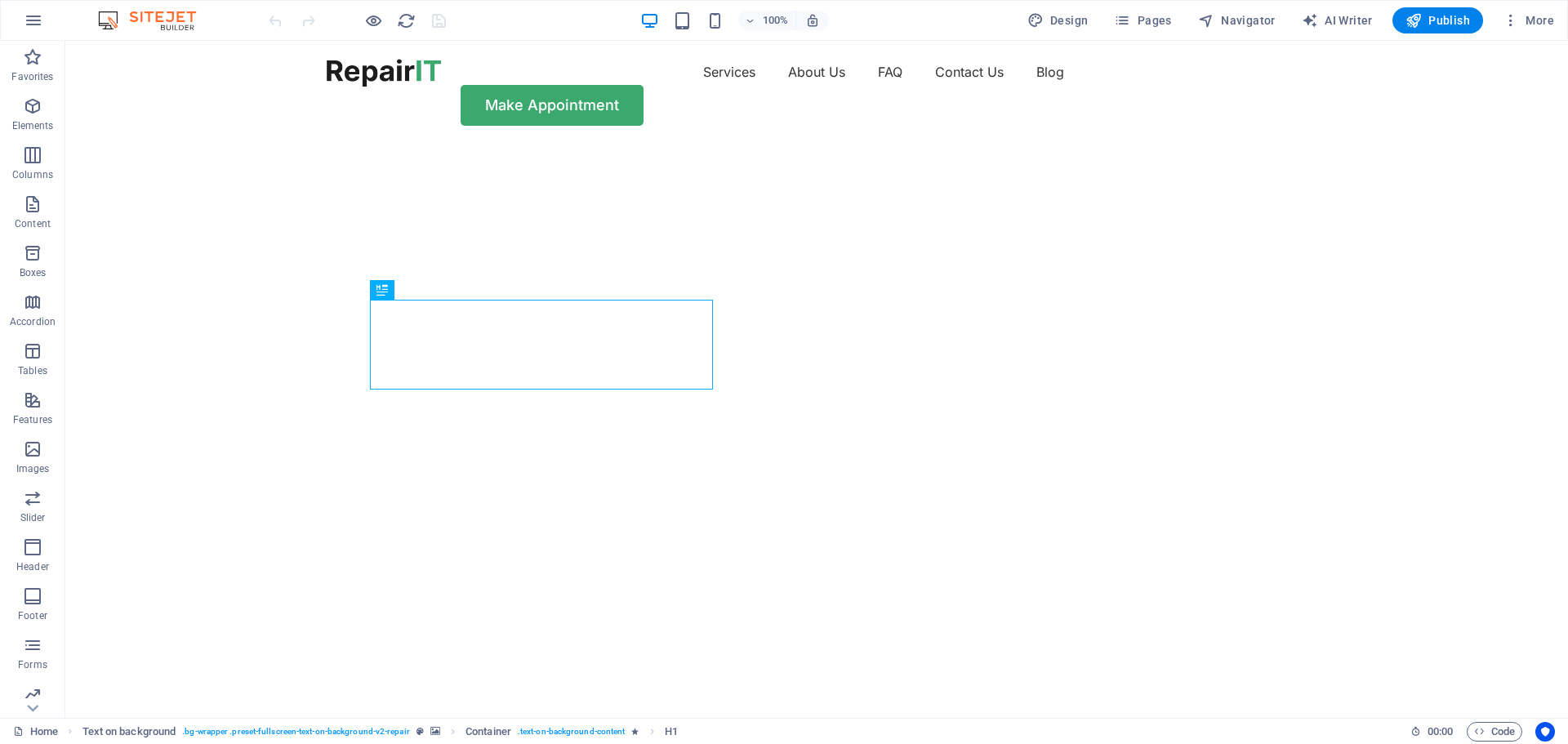
click at [662, 449] on div "Website Settings SEO Settings SEO Analysis Languages Collections Manager Files …" at bounding box center [784, 377] width 1568 height 735
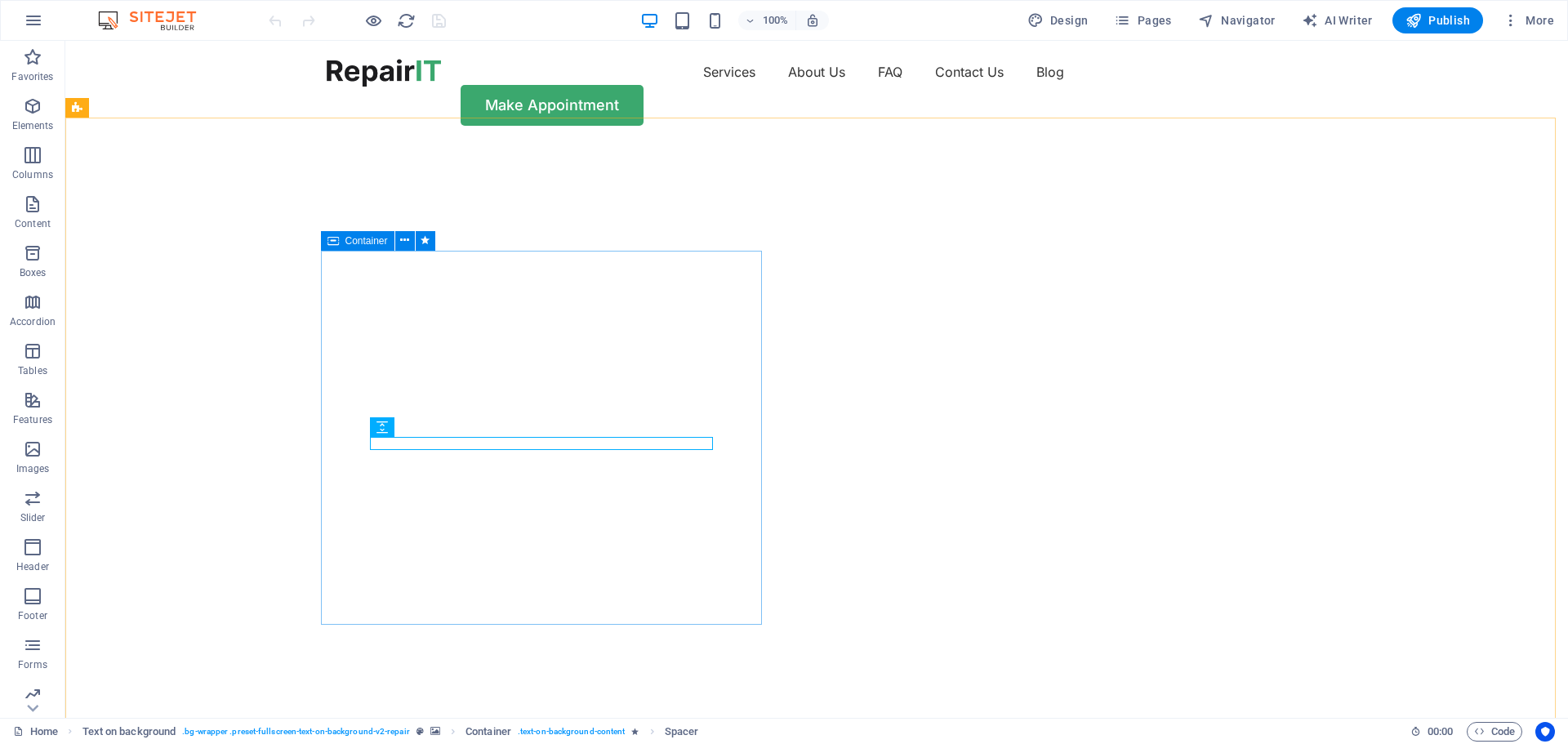
click at [359, 239] on span "Container" at bounding box center [366, 241] width 42 height 10
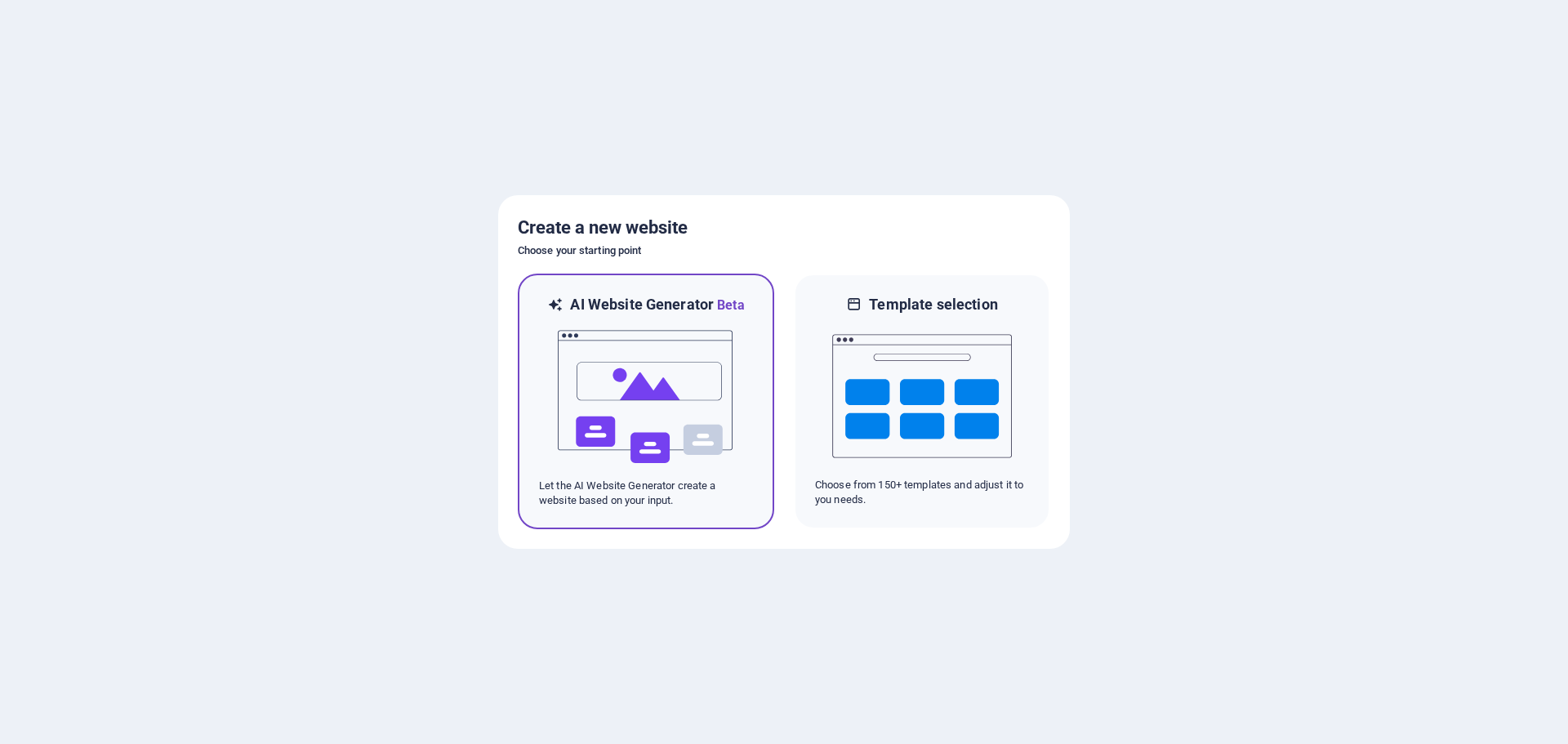
click at [731, 514] on div "AI Website Generator Beta Let the AI Website Generator create a website based o…" at bounding box center [647, 402] width 257 height 256
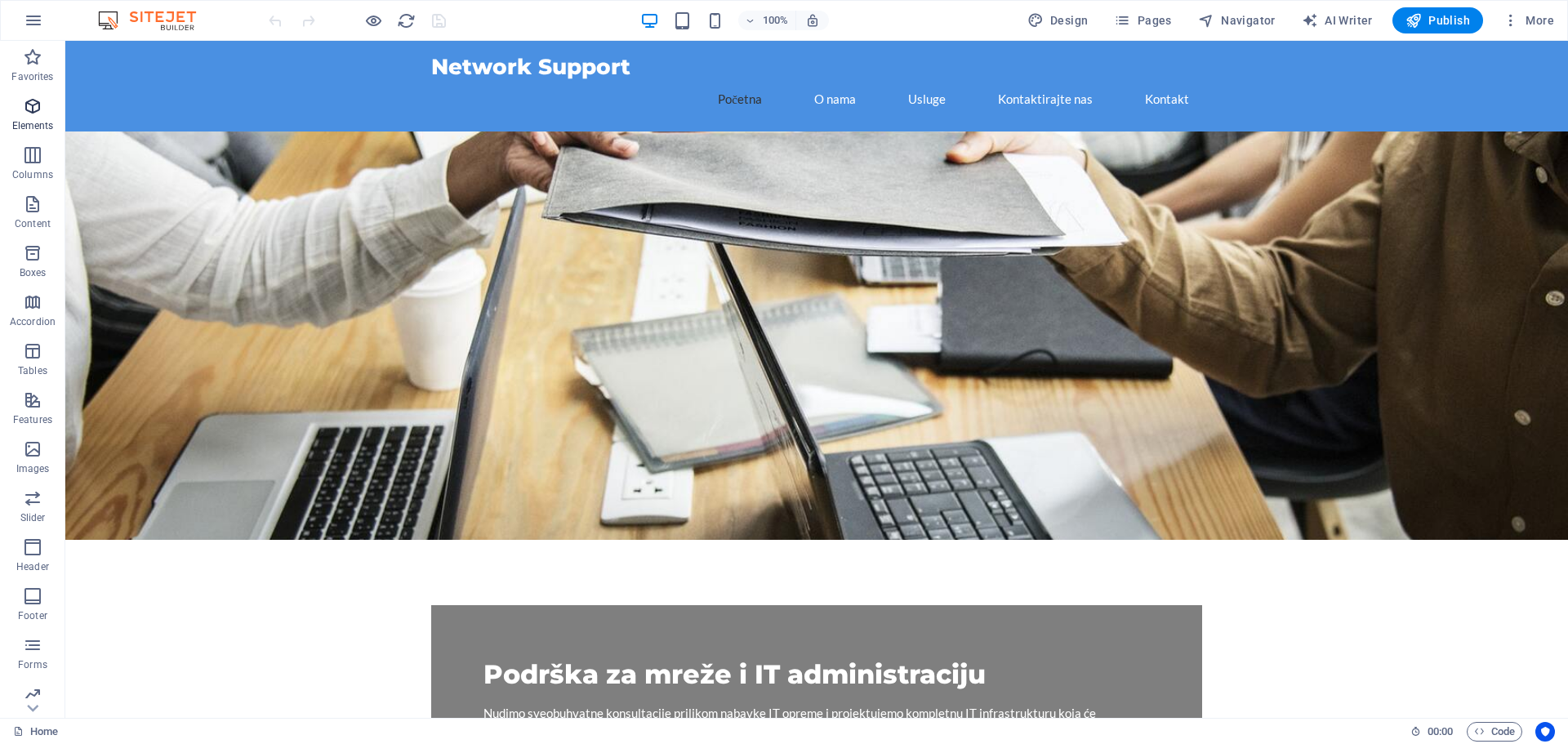
click at [32, 111] on icon "button" at bounding box center [32, 106] width 20 height 20
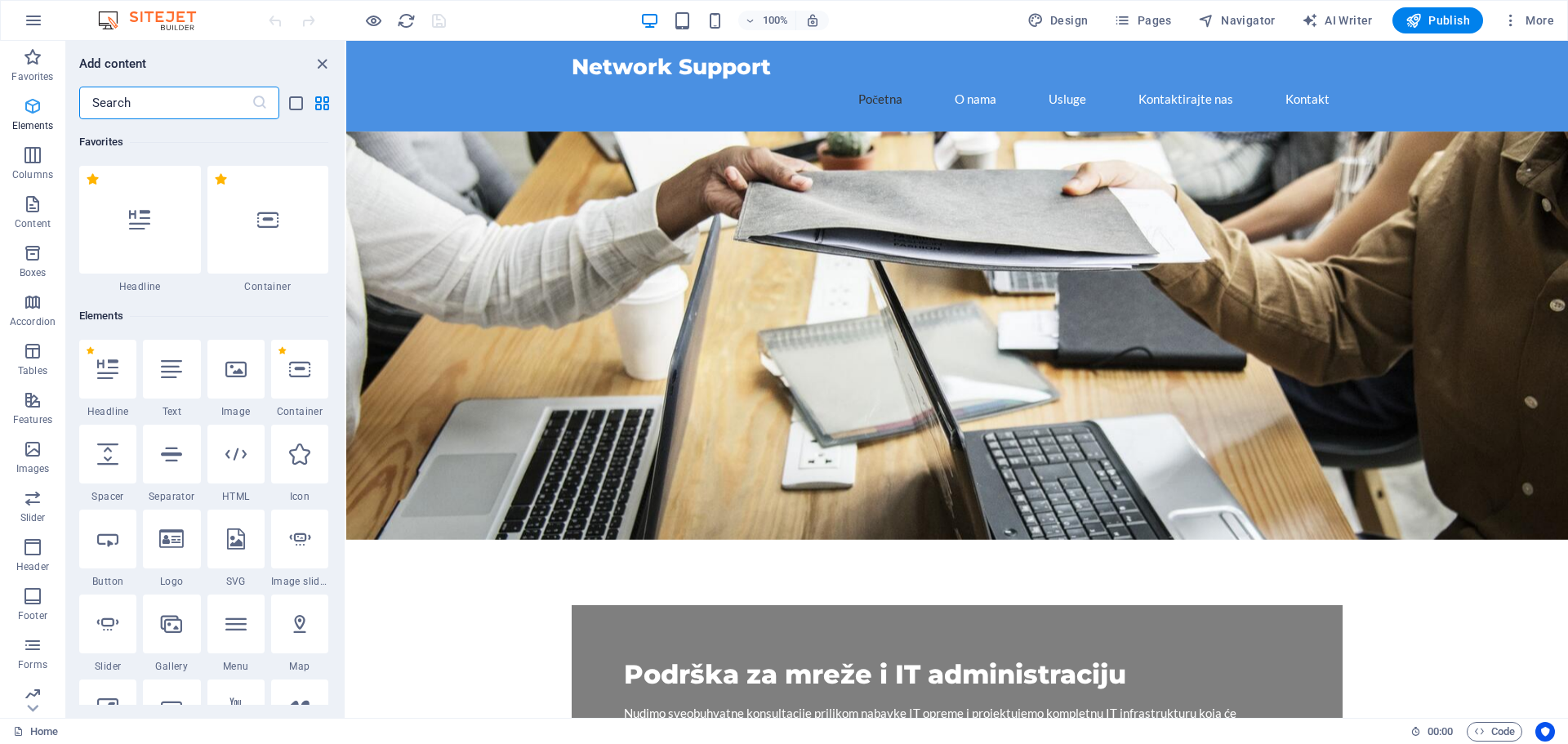
scroll to position [174, 0]
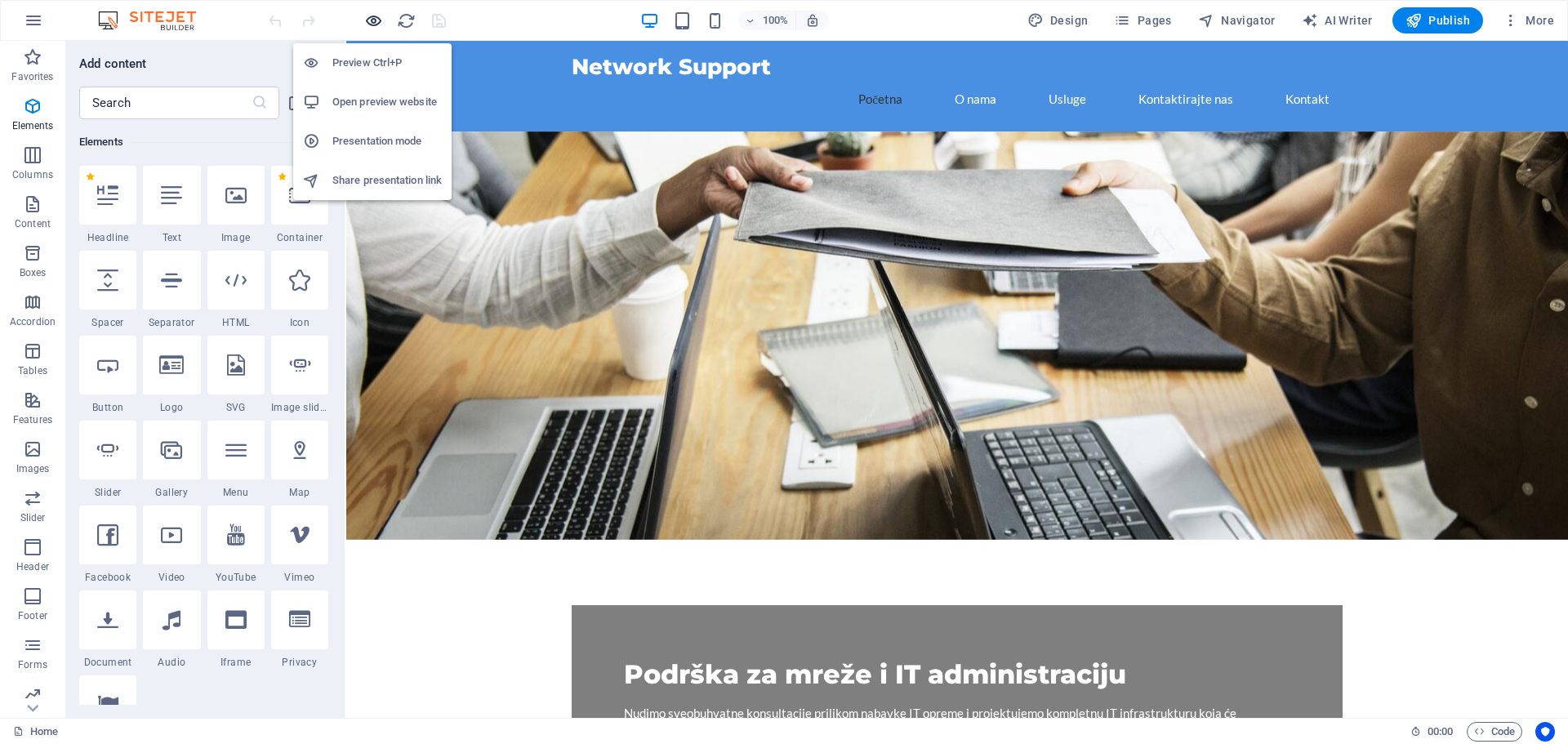
click at [378, 14] on icon "button" at bounding box center [374, 21] width 19 height 19
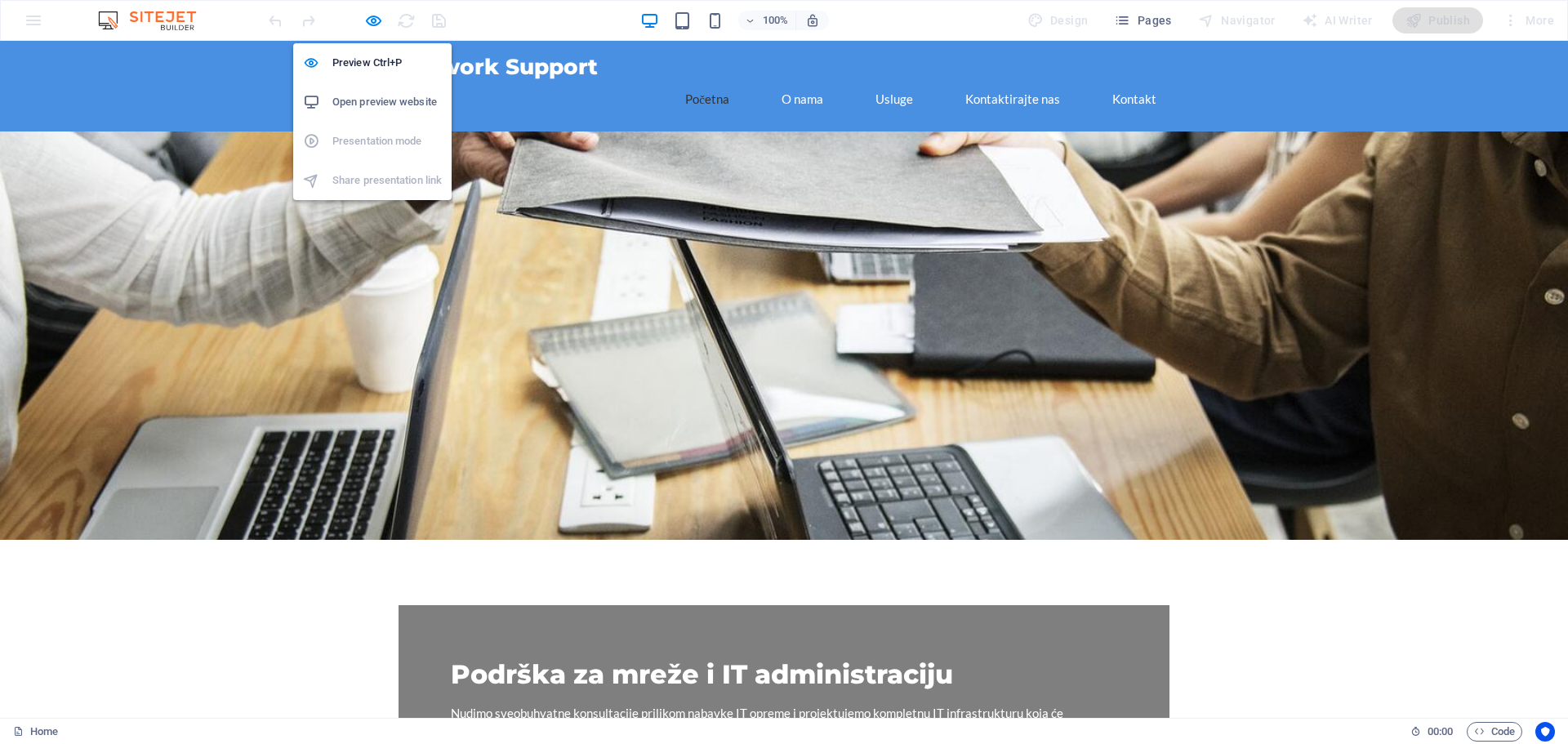
click at [356, 93] on h6 "Open preview website" at bounding box center [387, 102] width 110 height 20
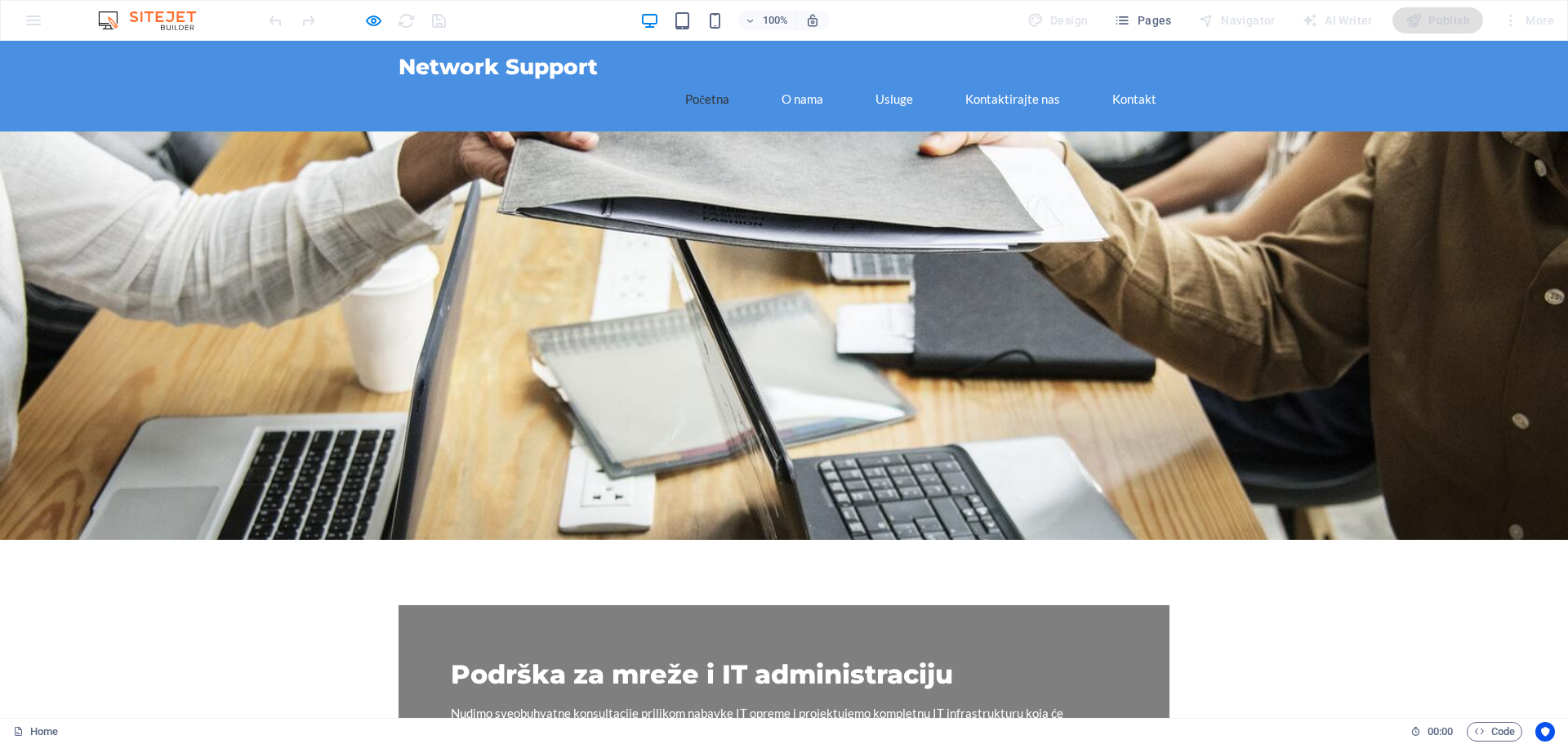
click at [809, 170] on div at bounding box center [784, 335] width 1568 height 409
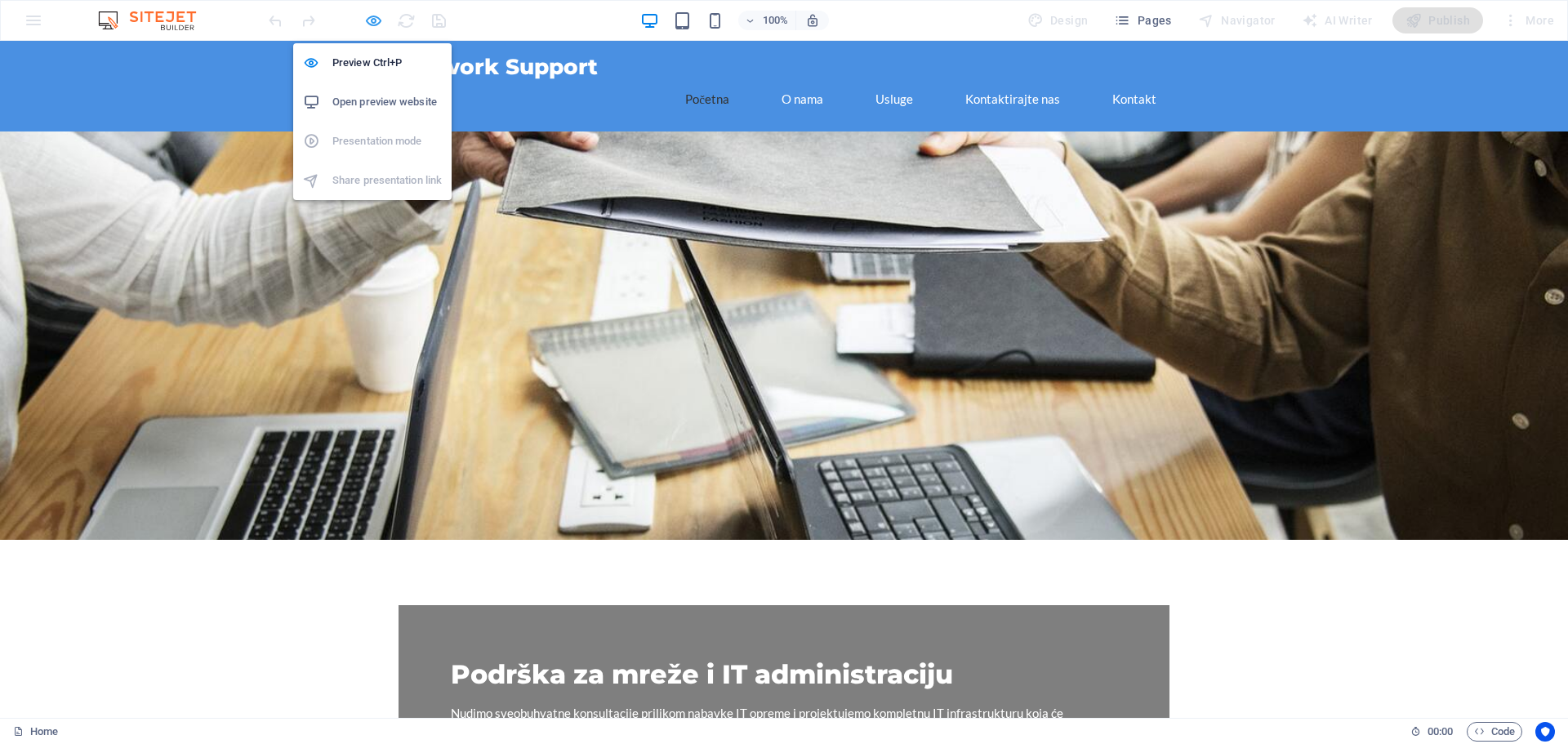
click at [374, 17] on icon "button" at bounding box center [374, 21] width 19 height 19
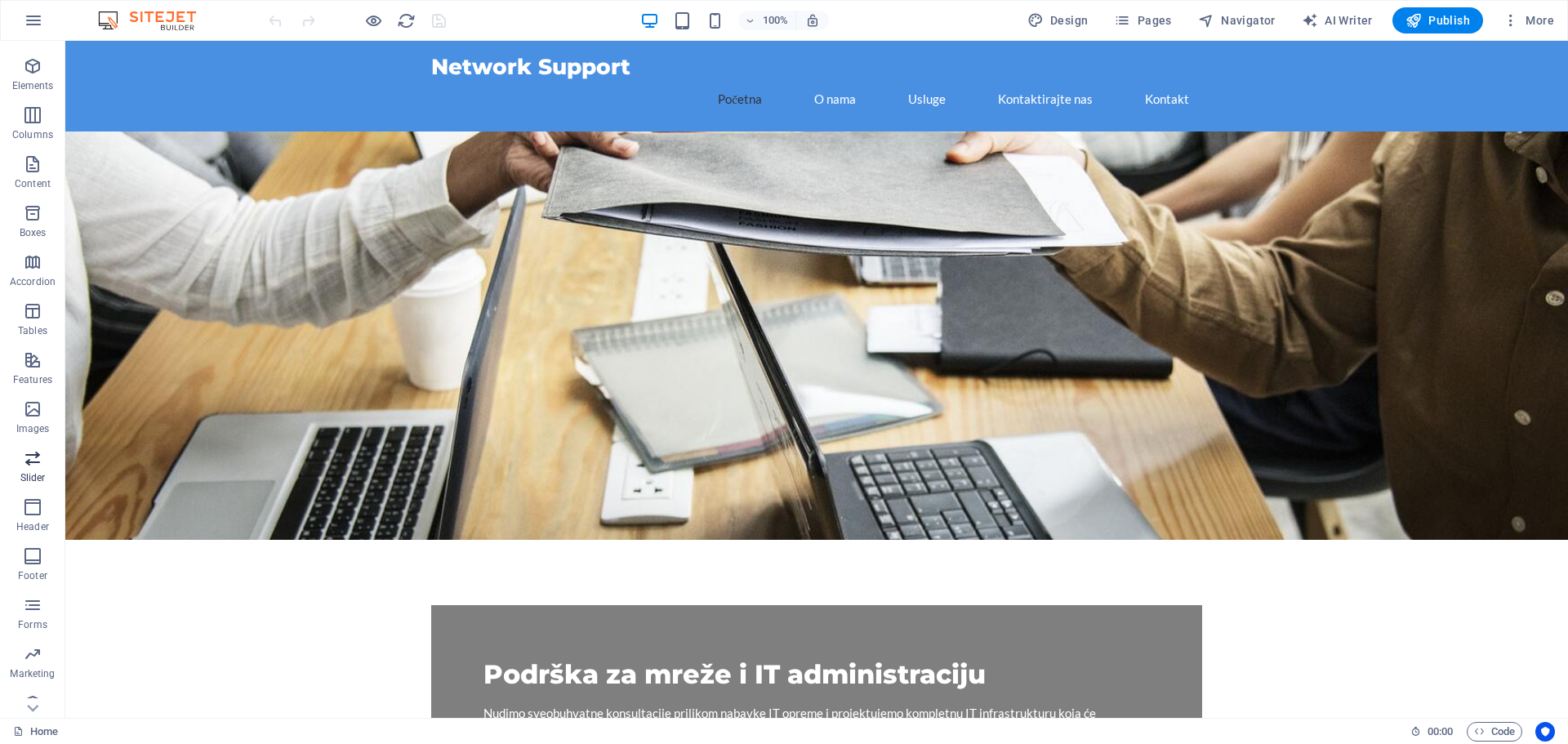
scroll to position [58, 0]
click at [32, 350] on icon "button" at bounding box center [32, 342] width 20 height 20
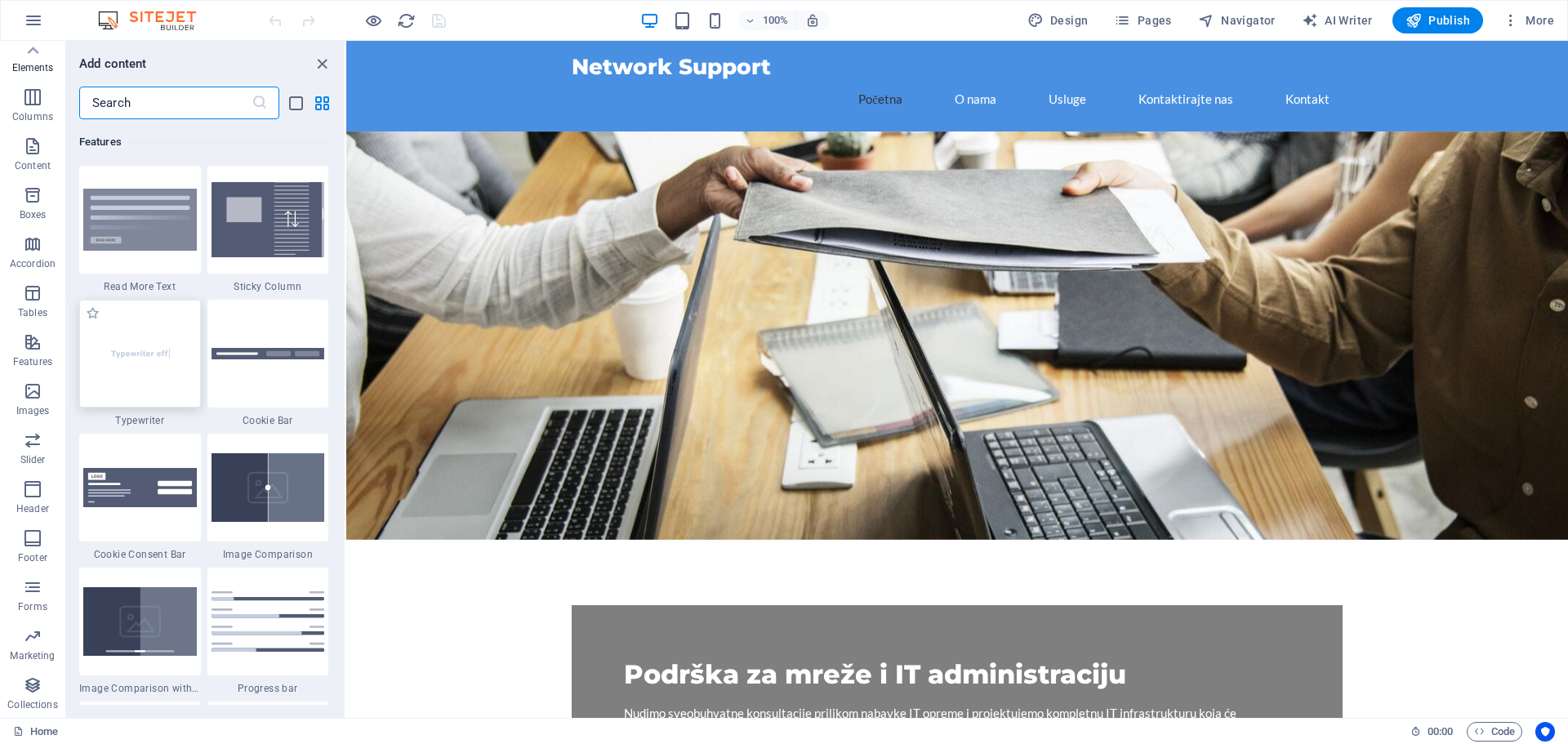
scroll to position [6369, 0]
click at [1433, 21] on span "Publish" at bounding box center [1438, 21] width 65 height 16
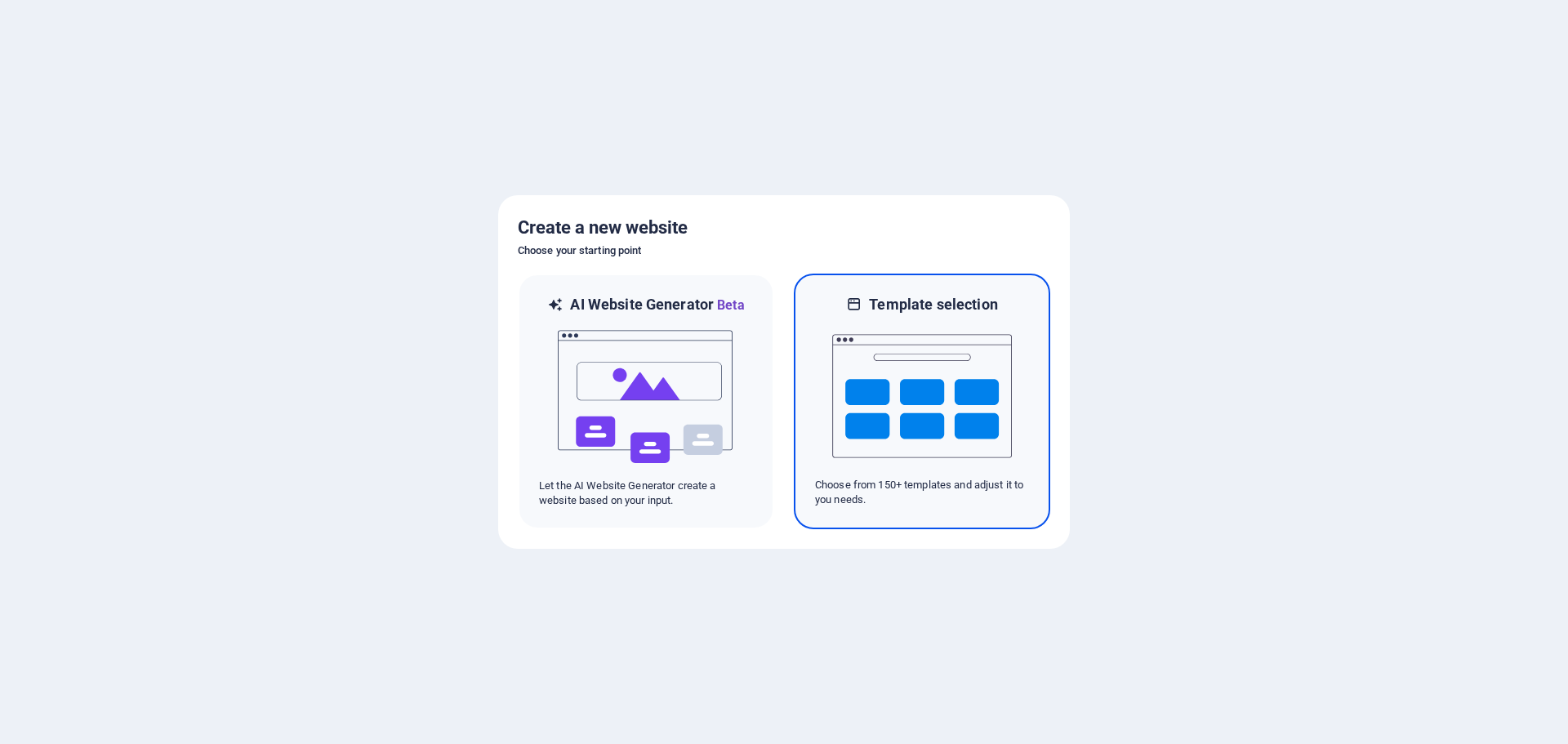
click at [904, 393] on img at bounding box center [922, 396] width 180 height 164
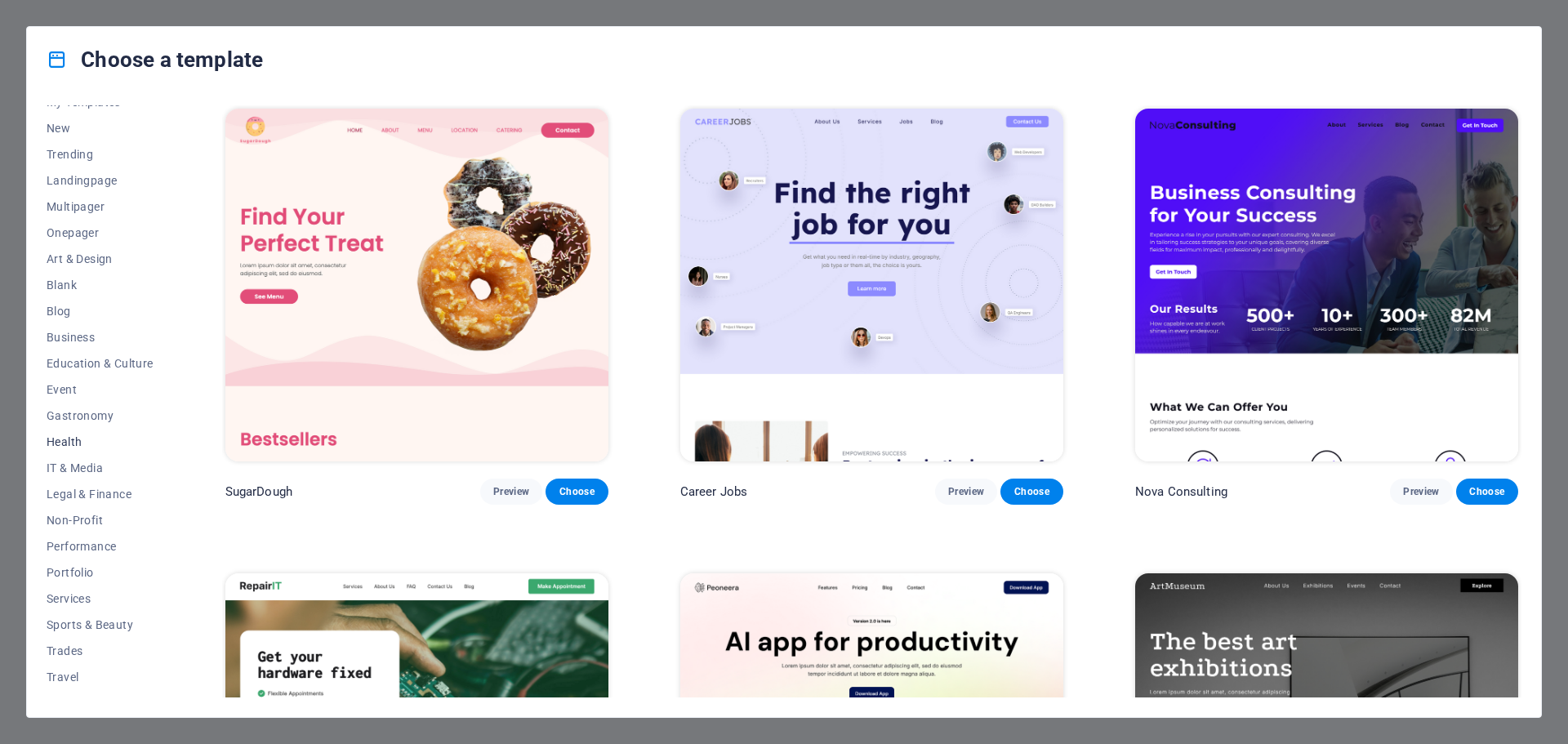
scroll to position [61, 0]
click at [69, 454] on span "IT & Media" at bounding box center [100, 449] width 107 height 13
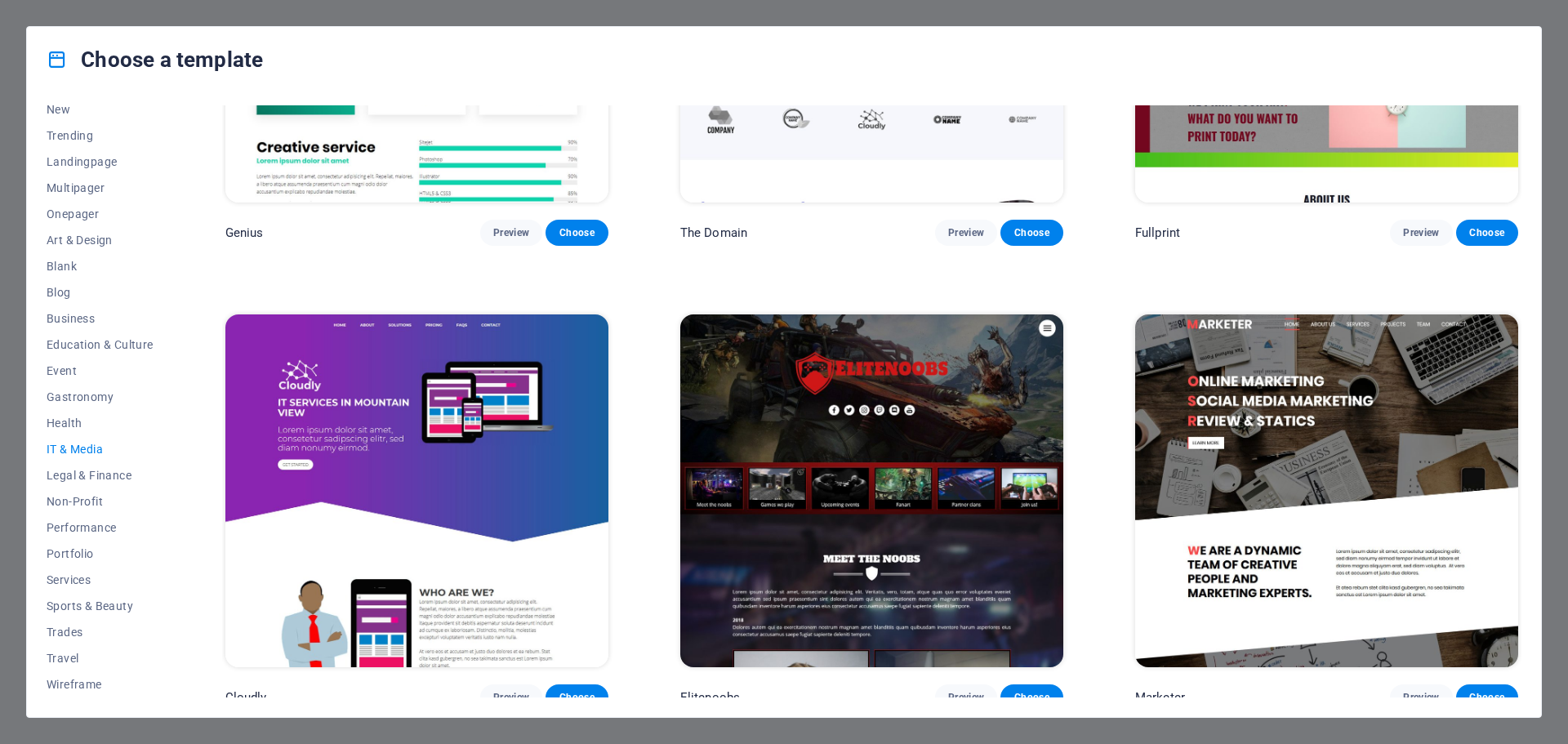
scroll to position [1195, 0]
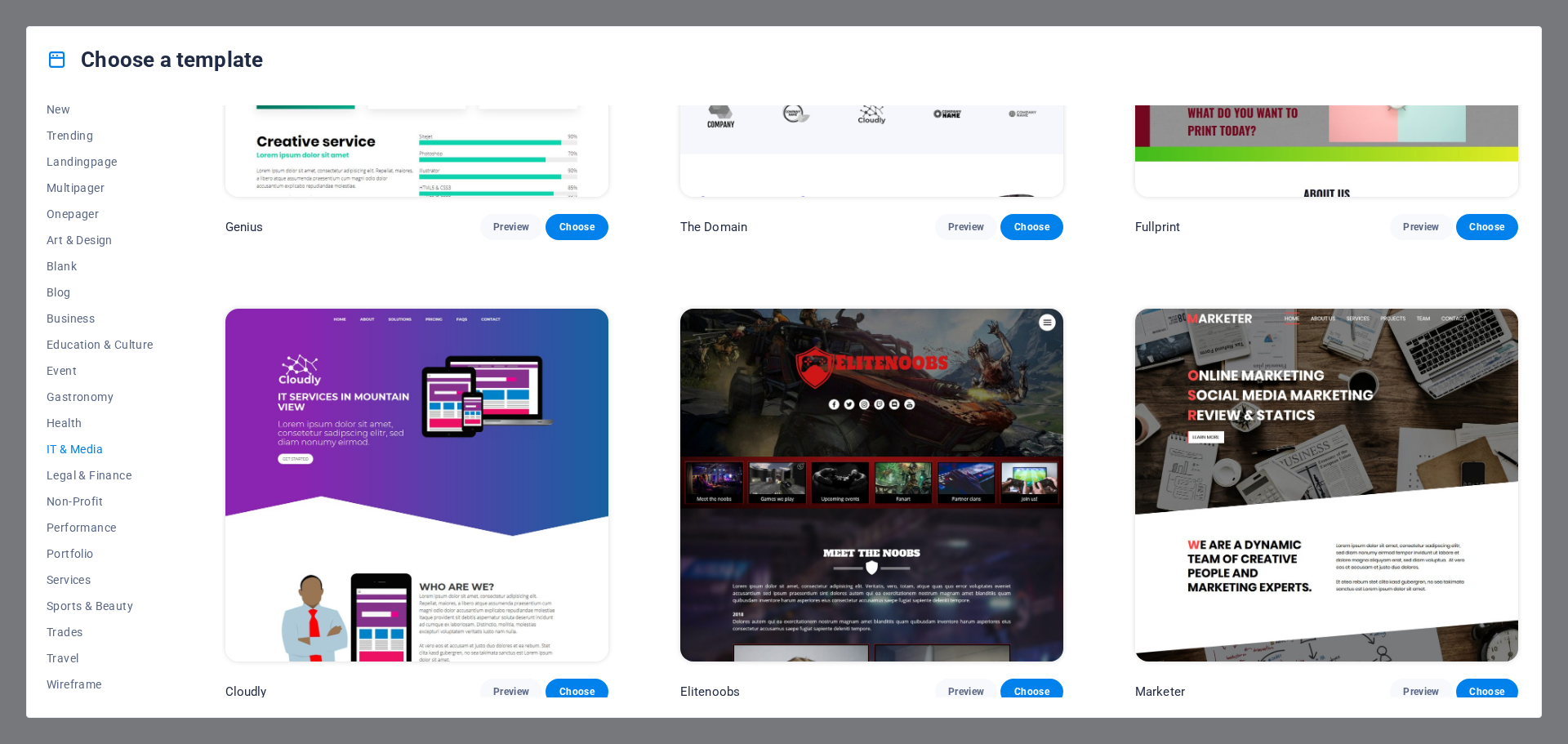
click at [1321, 475] on img at bounding box center [1326, 485] width 383 height 353
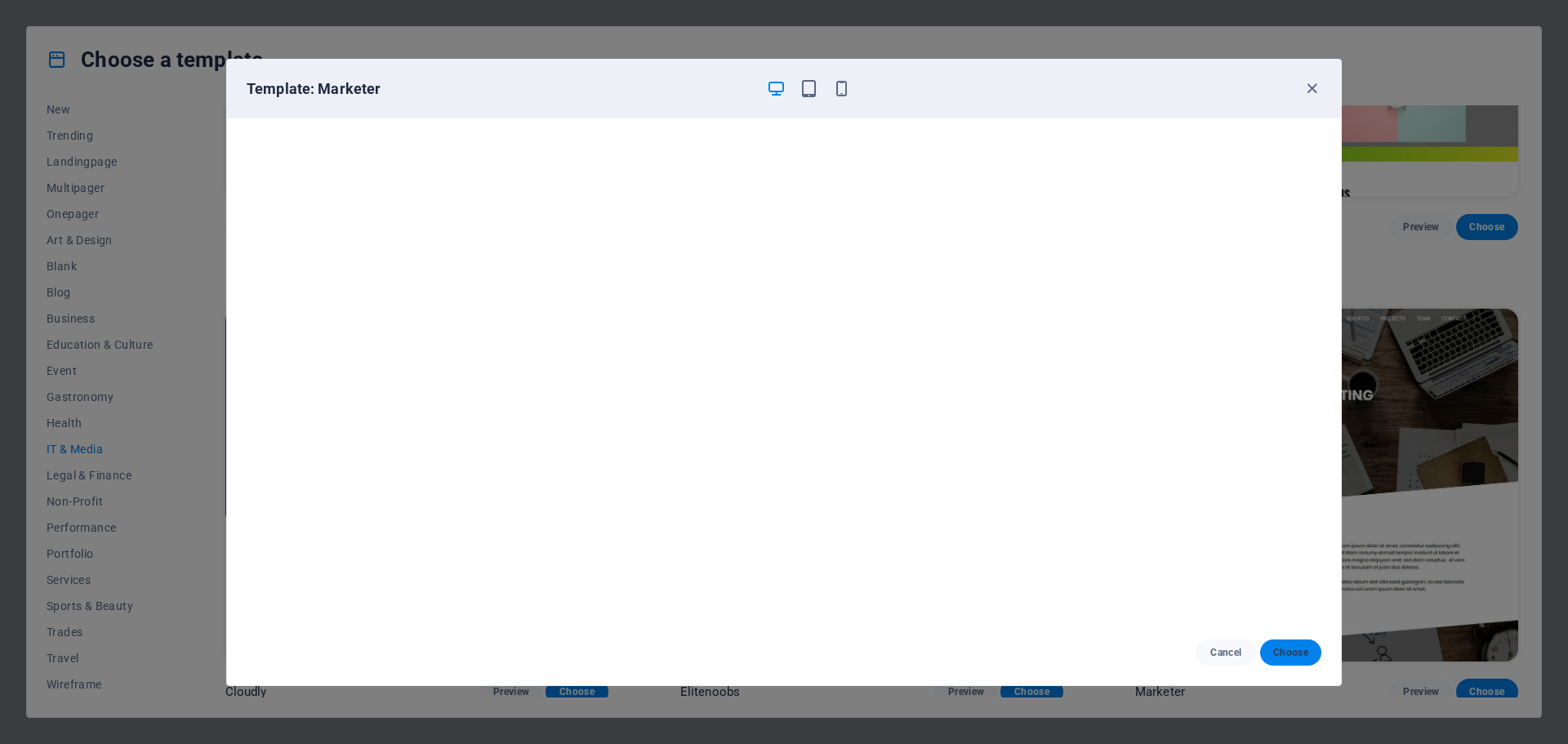
click at [1299, 657] on span "Choose" at bounding box center [1291, 652] width 35 height 13
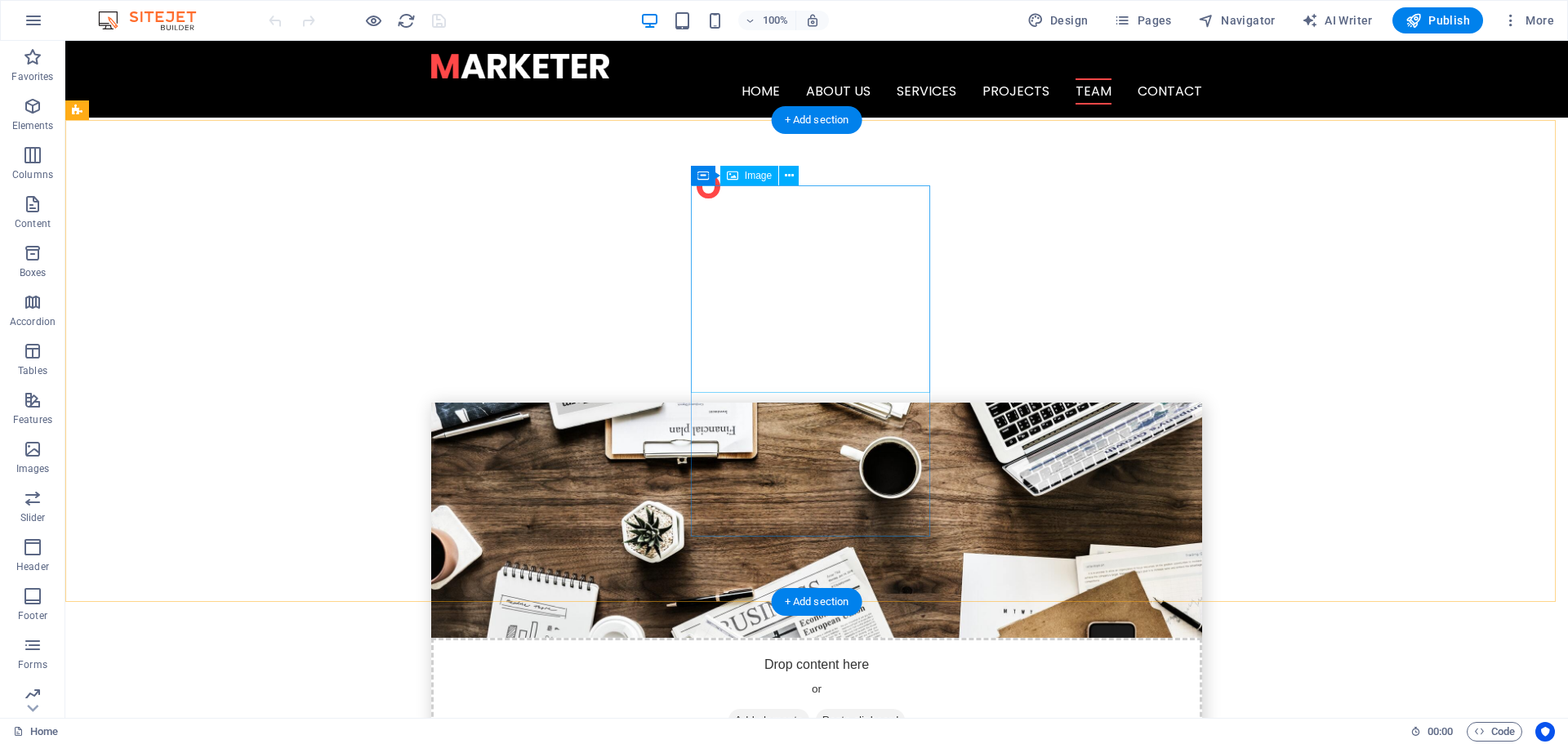
scroll to position [3105, 0]
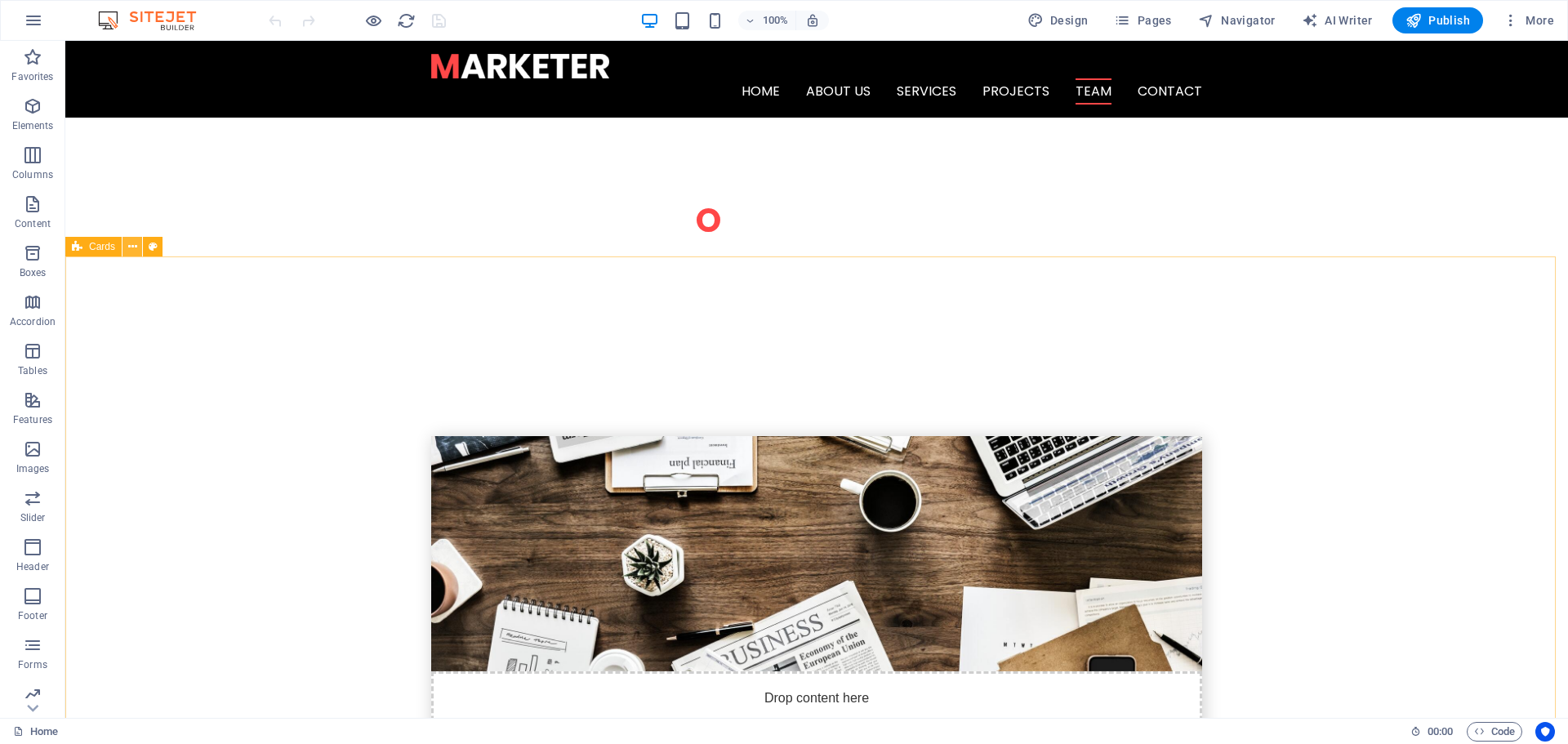
click at [134, 247] on icon at bounding box center [133, 247] width 9 height 17
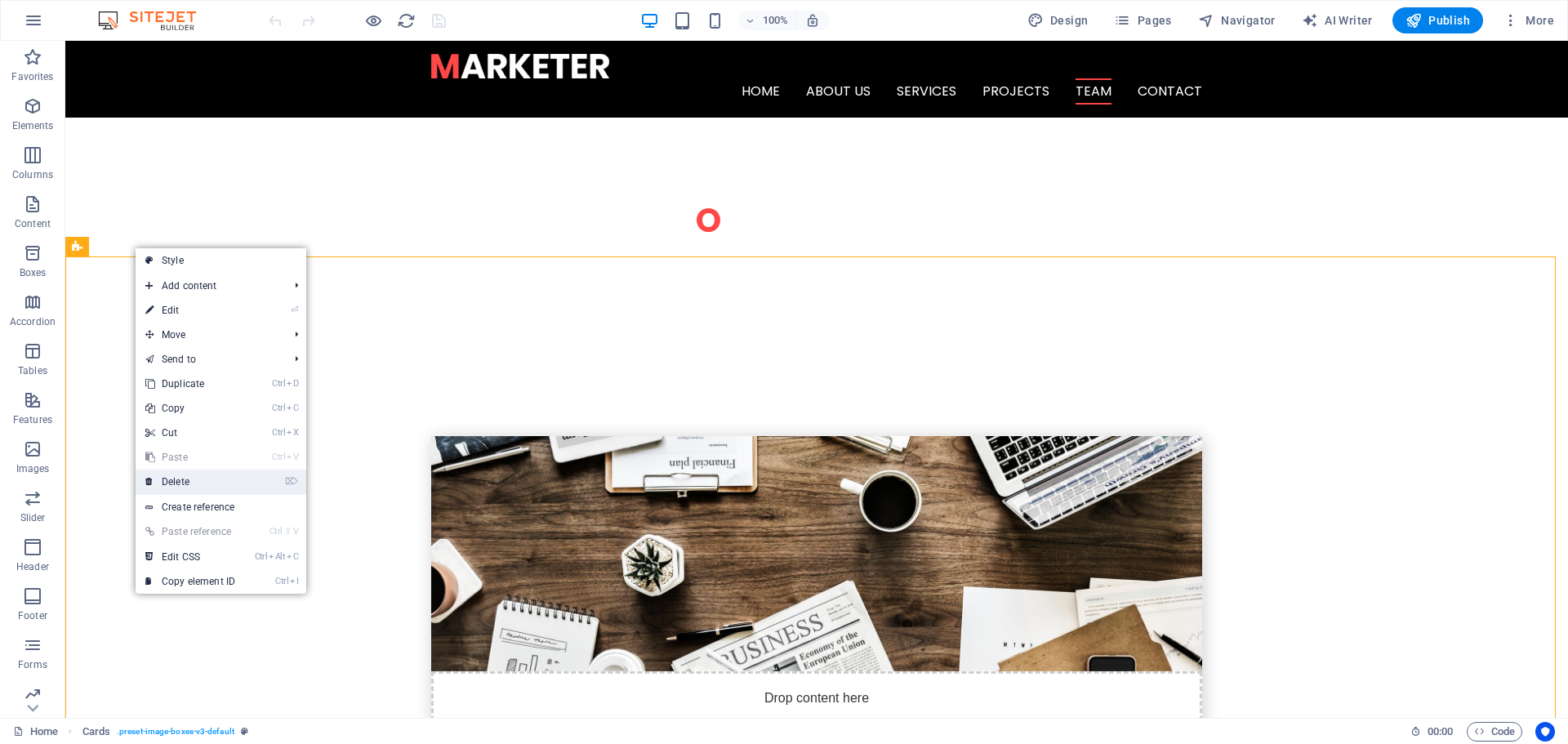
click at [196, 487] on link "⌦ Delete" at bounding box center [190, 482] width 110 height 24
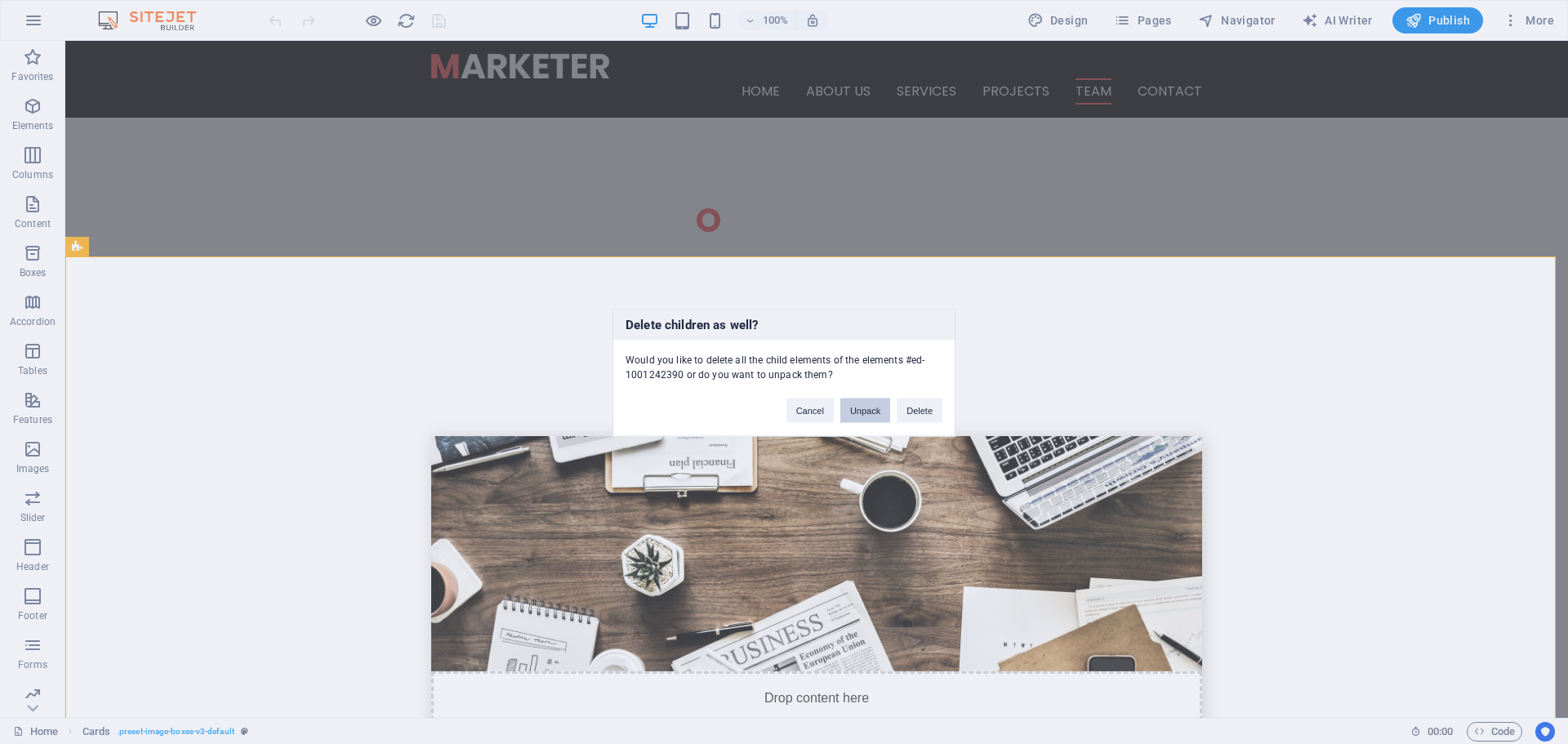
click at [881, 410] on button "Unpack" at bounding box center [865, 410] width 49 height 24
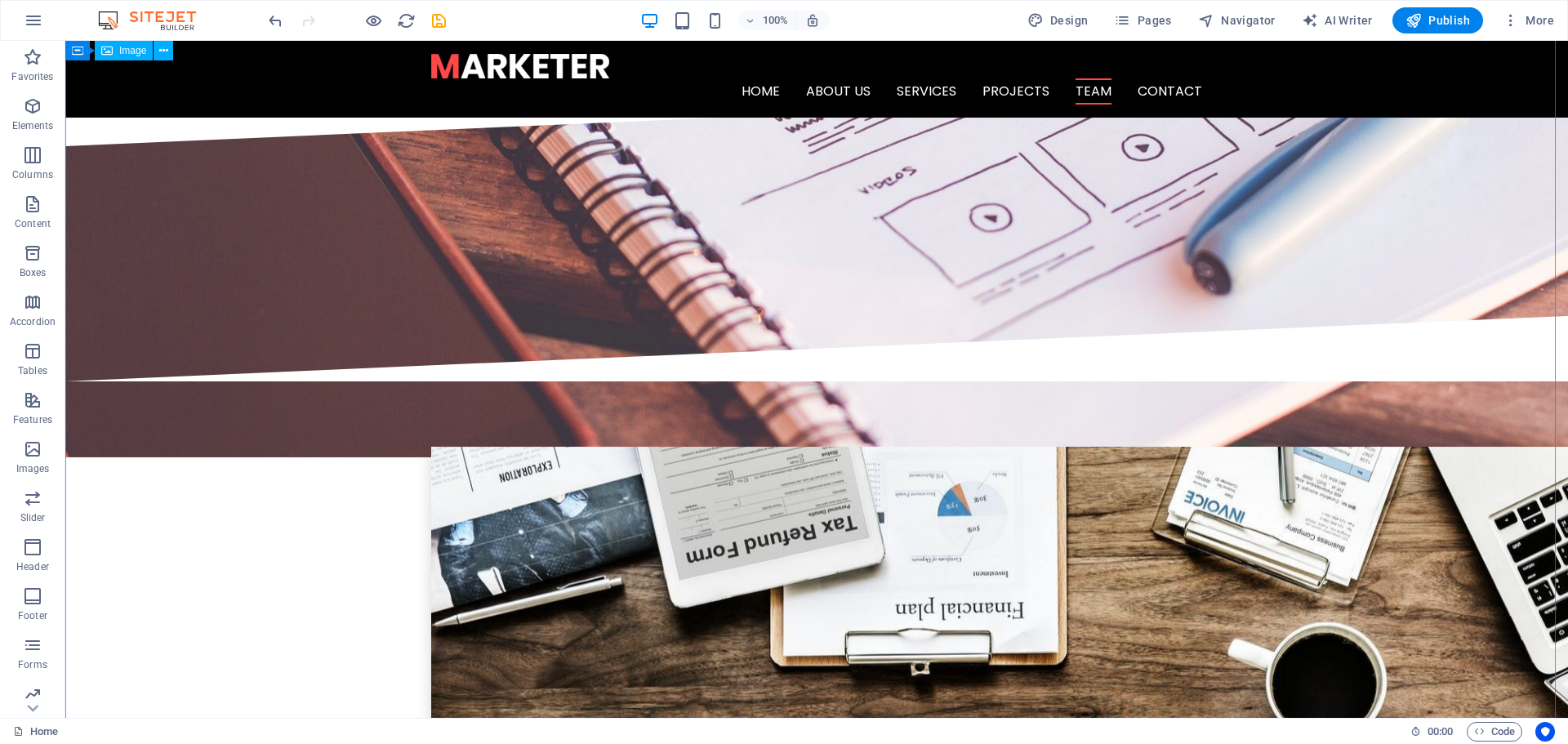
scroll to position [3024, 0]
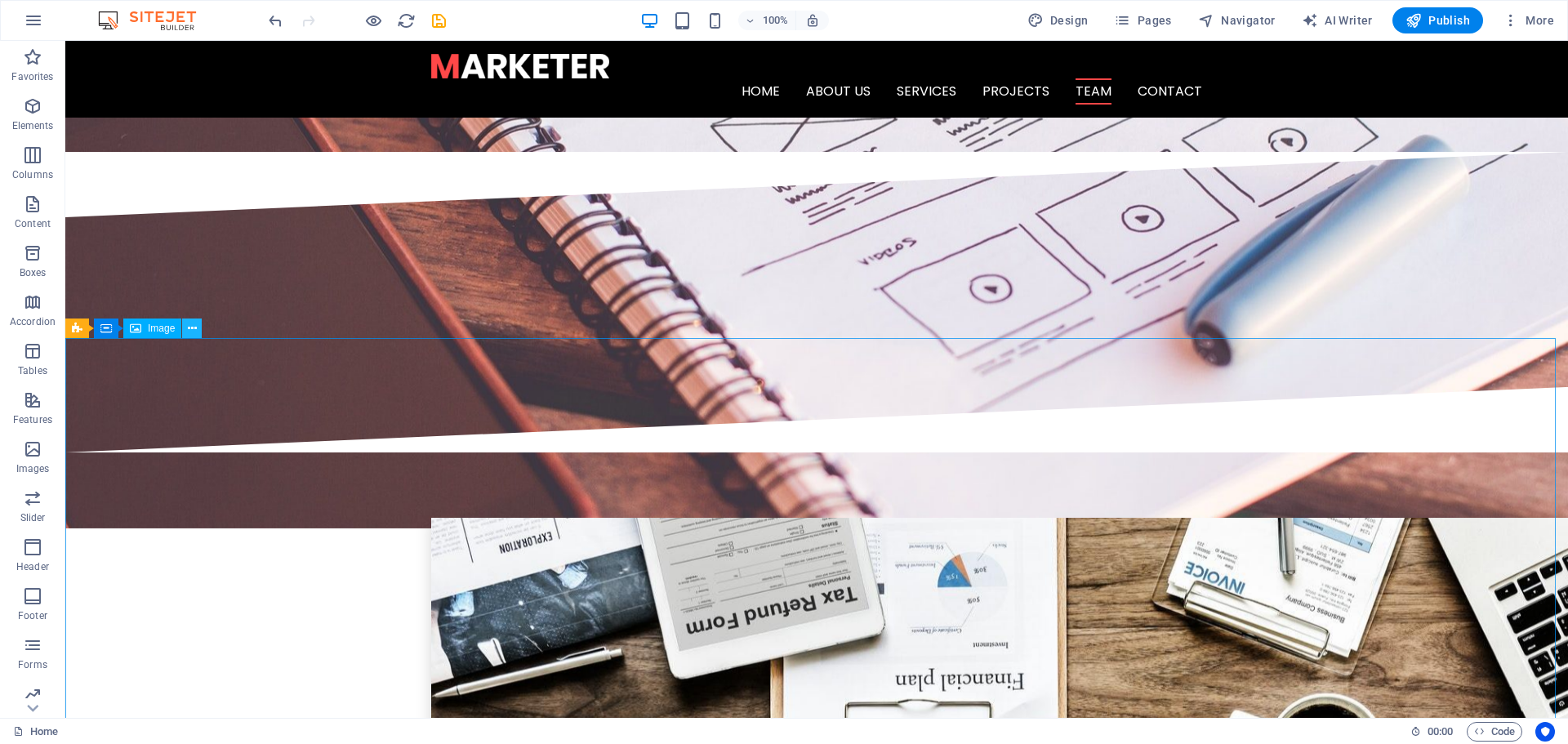
click at [193, 327] on icon at bounding box center [192, 328] width 9 height 17
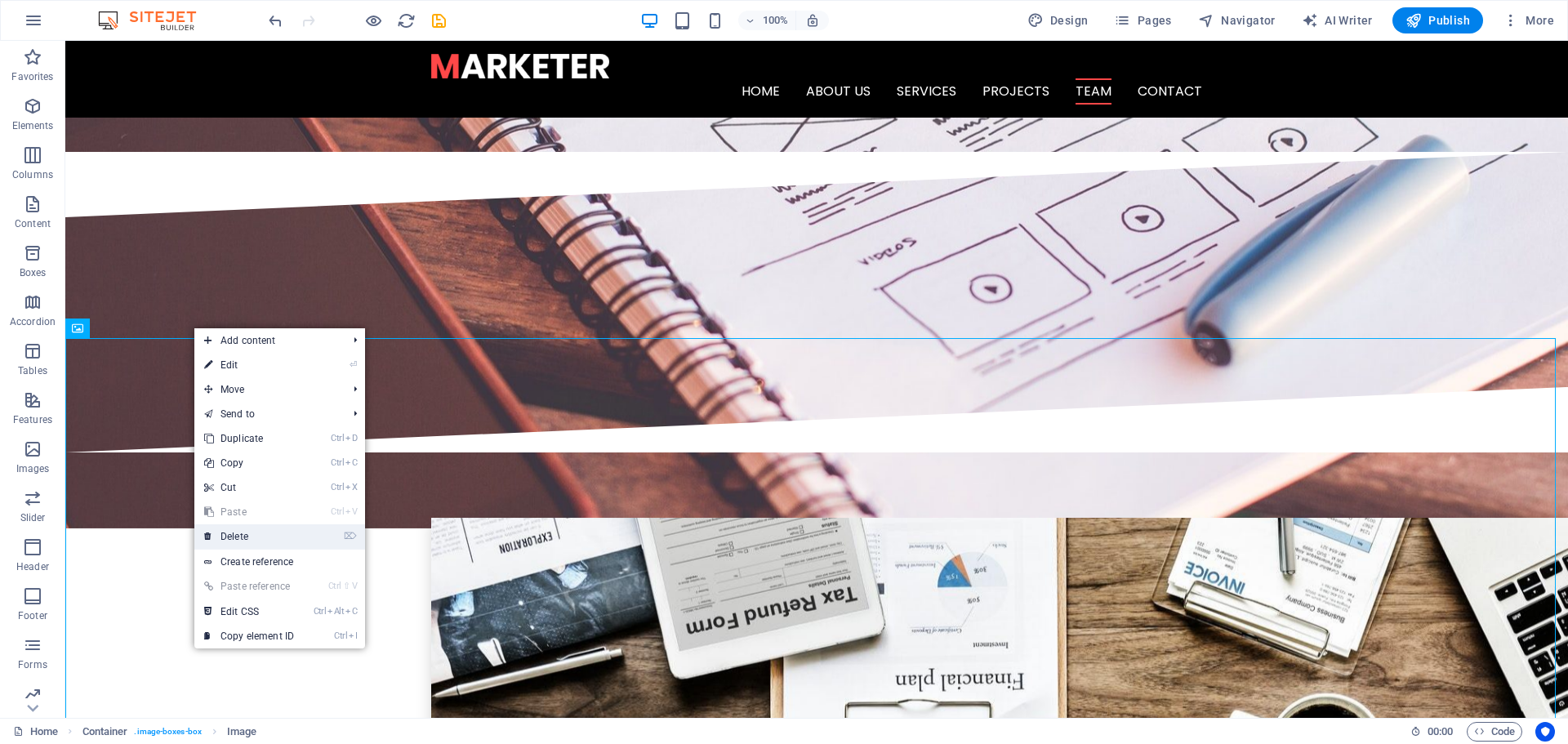
click at [250, 537] on link "⌦ Delete" at bounding box center [249, 536] width 110 height 24
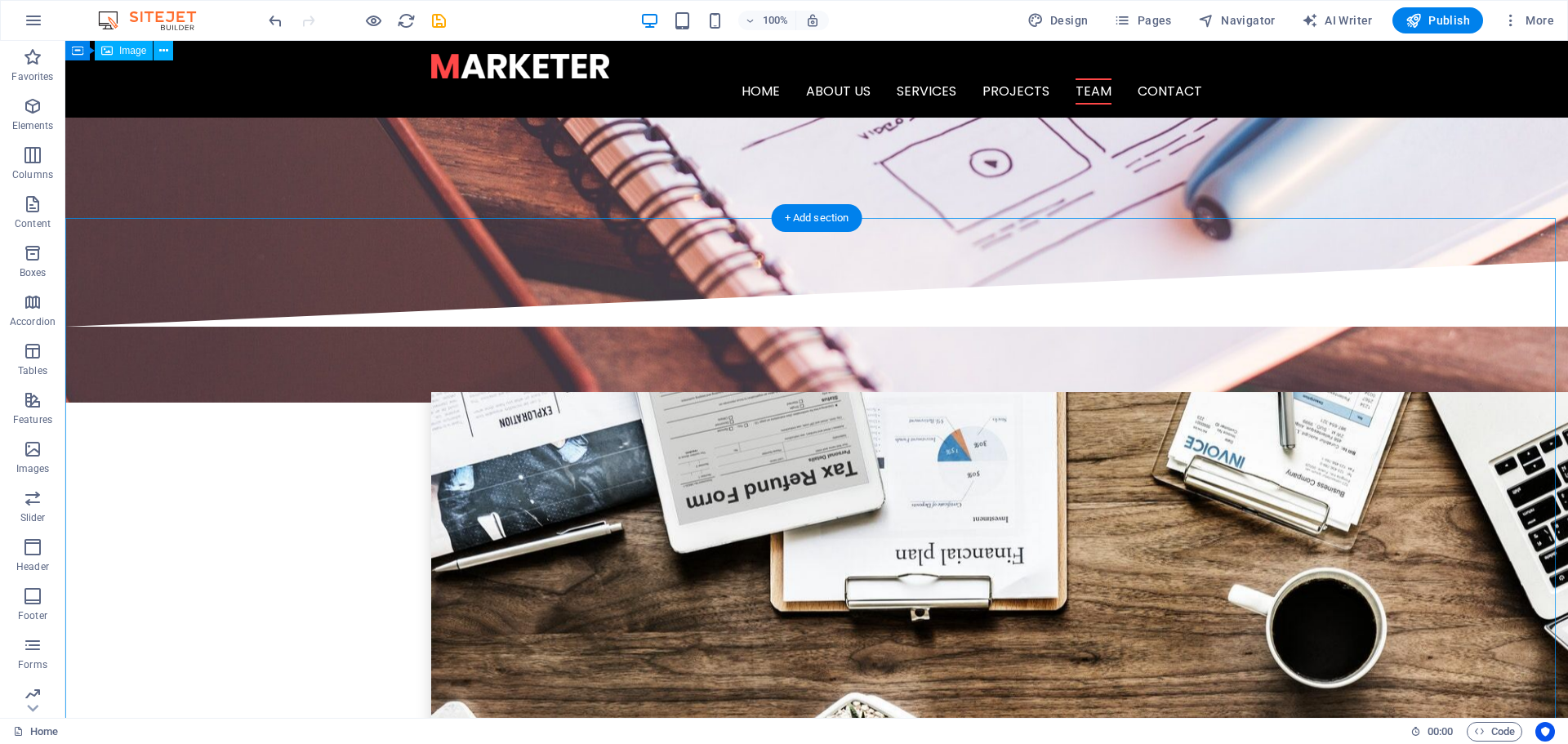
scroll to position [3105, 0]
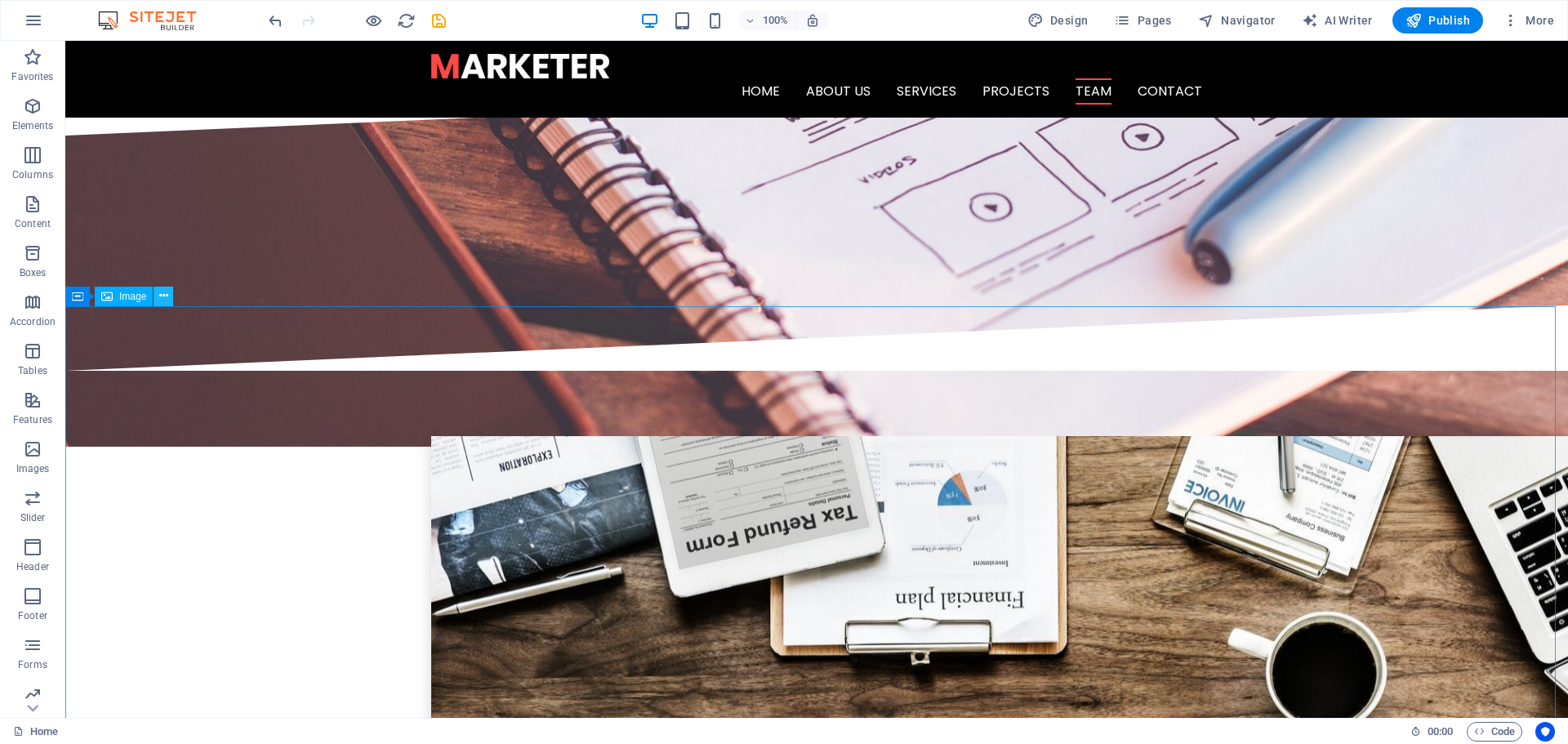
click at [167, 299] on icon at bounding box center [163, 296] width 9 height 17
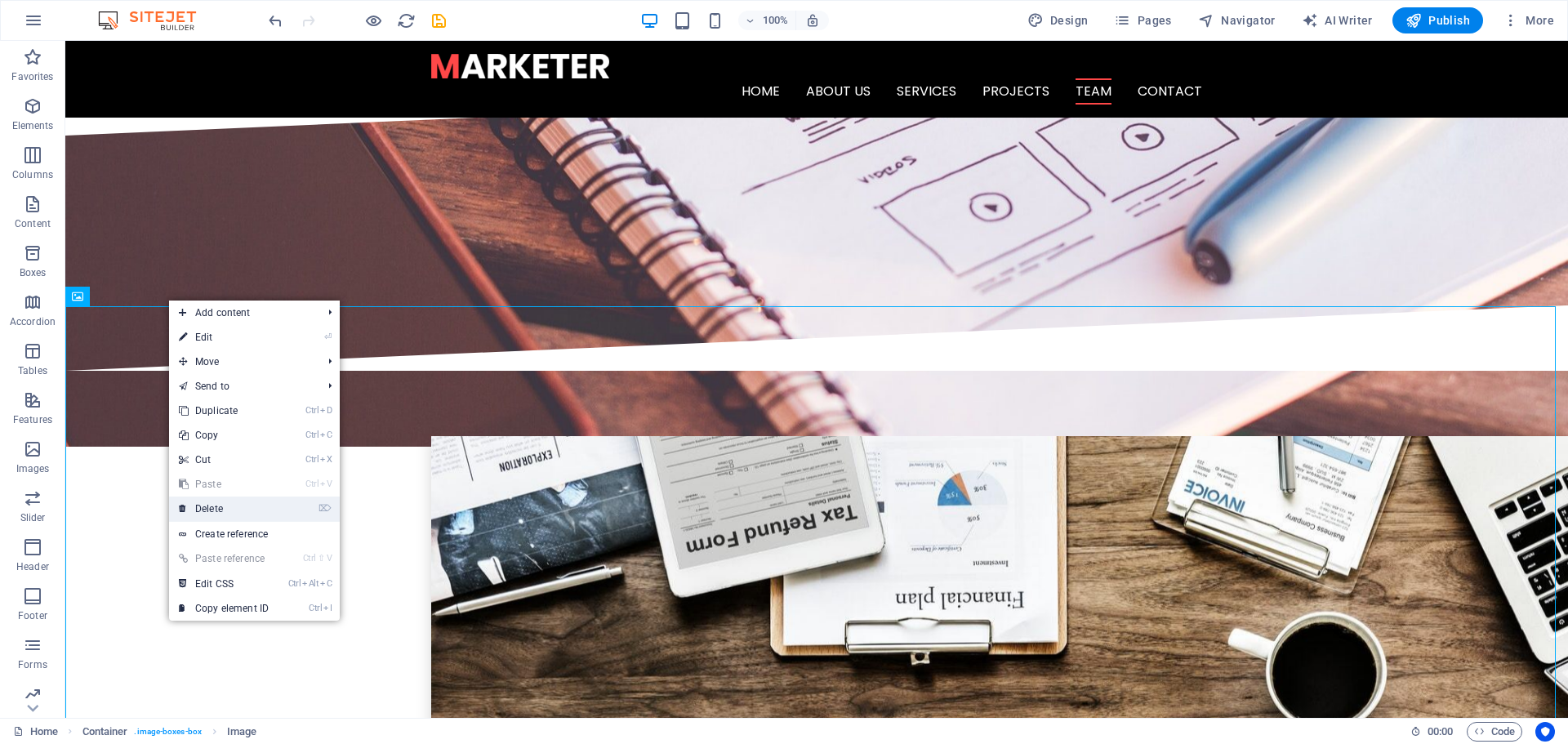
click at [224, 509] on link "⌦ Delete" at bounding box center [224, 509] width 110 height 24
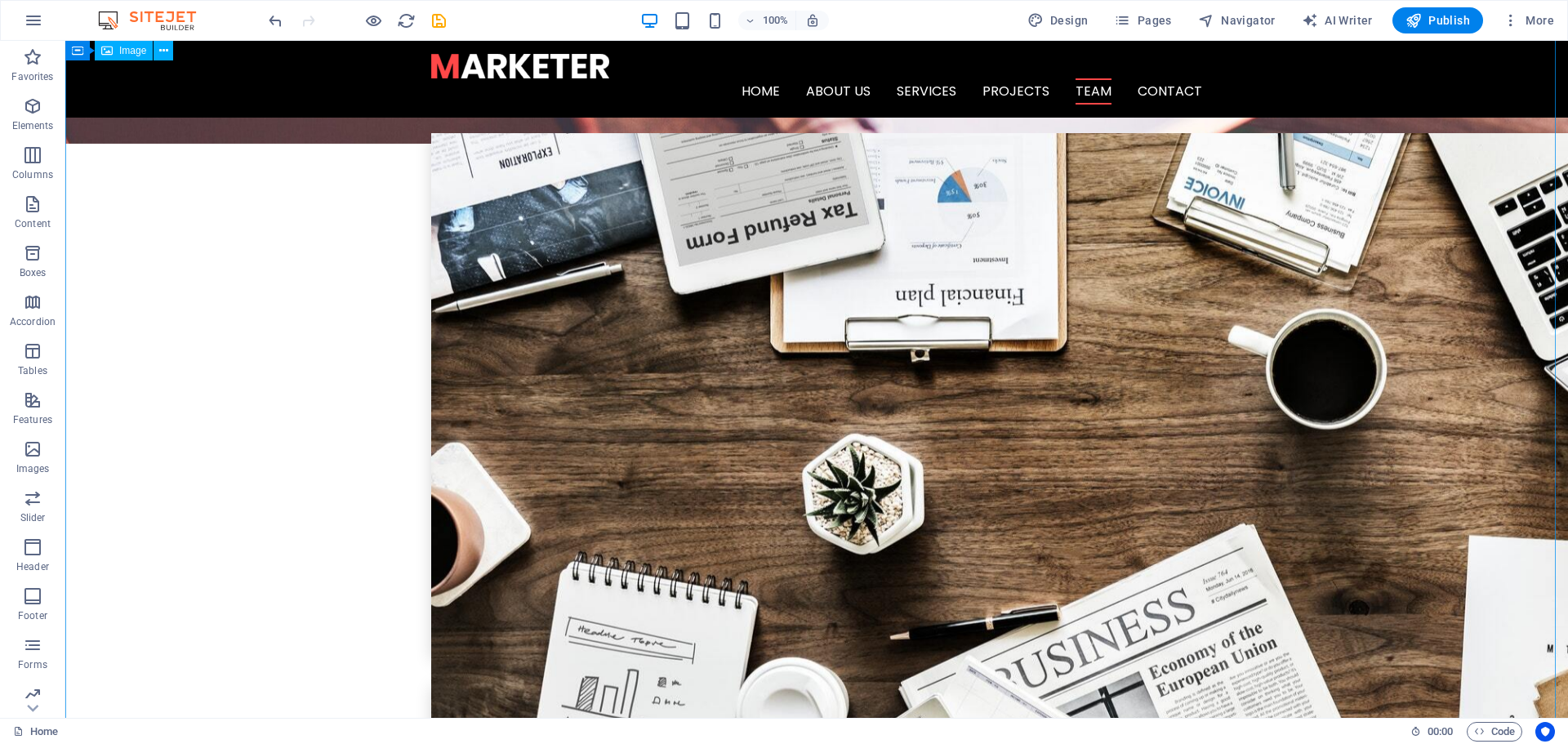
scroll to position [3187, 0]
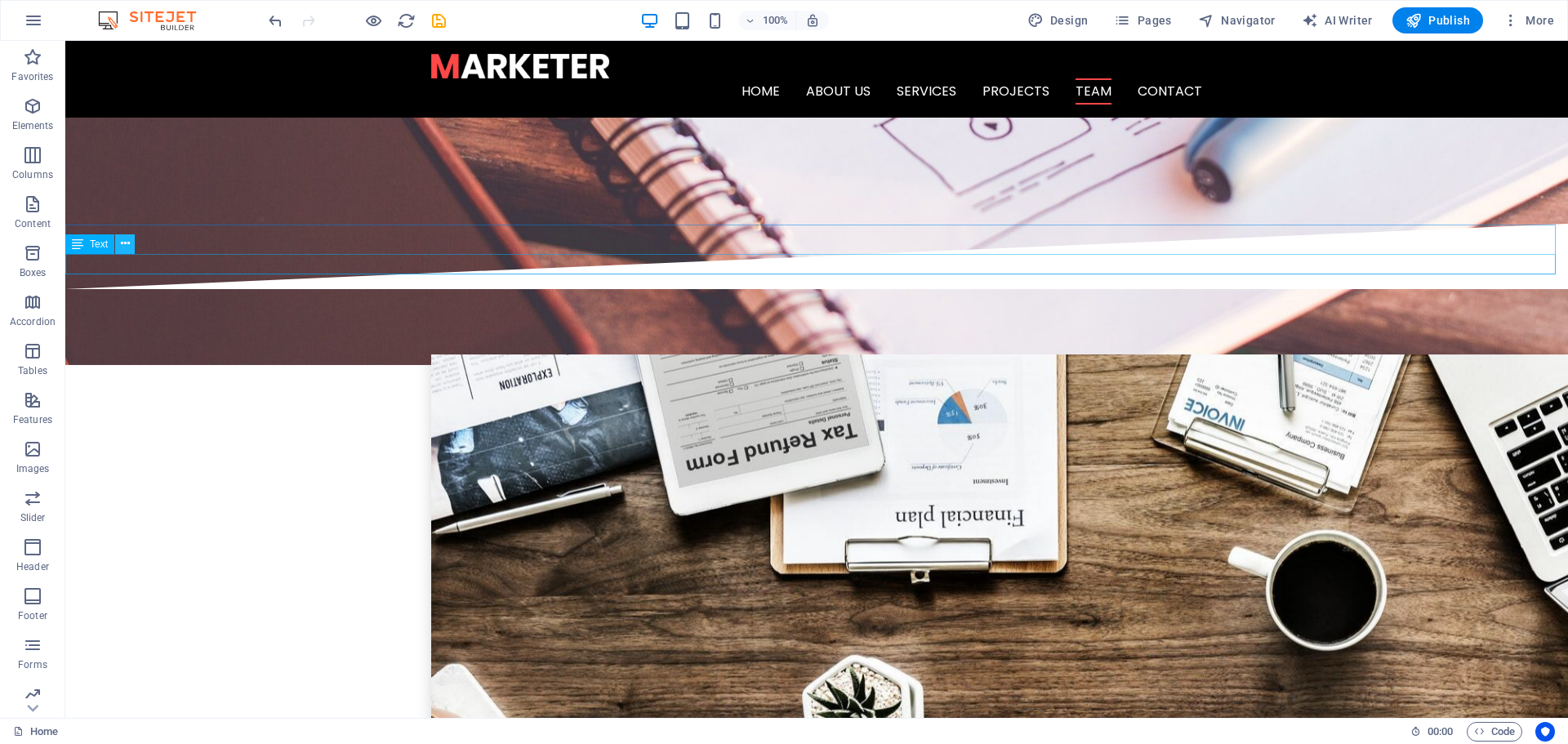
click at [128, 240] on icon at bounding box center [126, 244] width 9 height 17
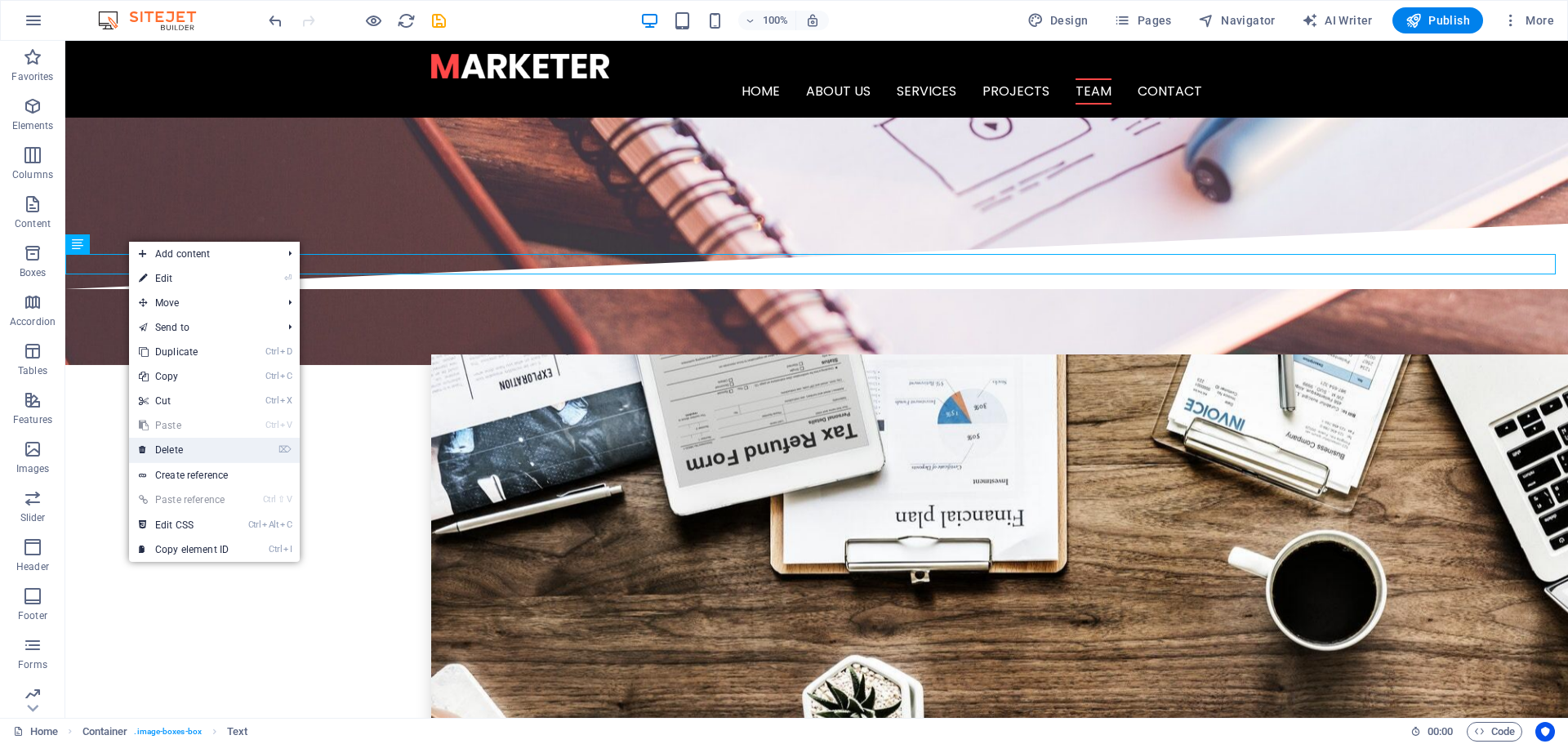
click at [185, 451] on link "⌦ Delete" at bounding box center [184, 449] width 110 height 24
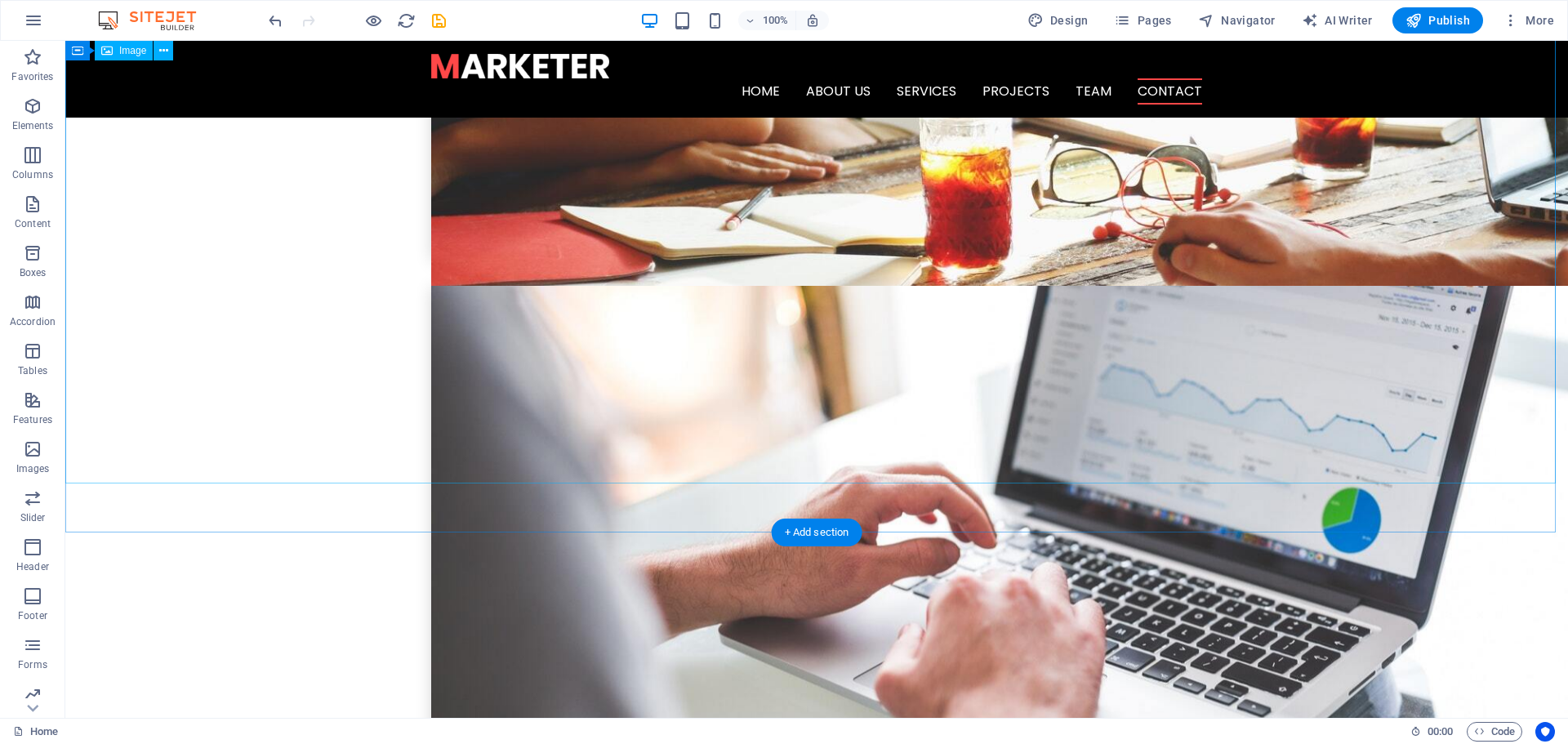
scroll to position [4249, 0]
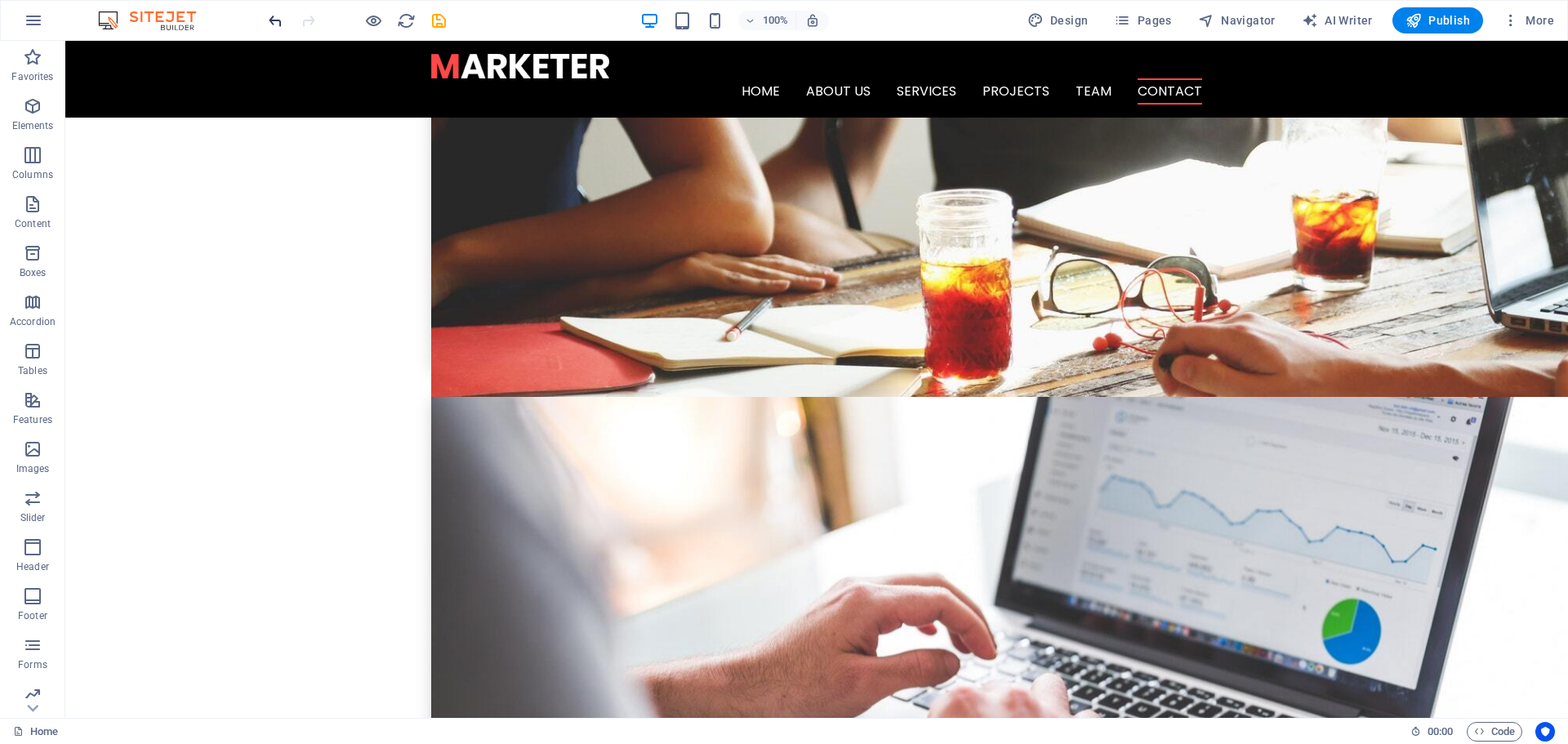
click at [276, 22] on icon "undo" at bounding box center [275, 21] width 19 height 19
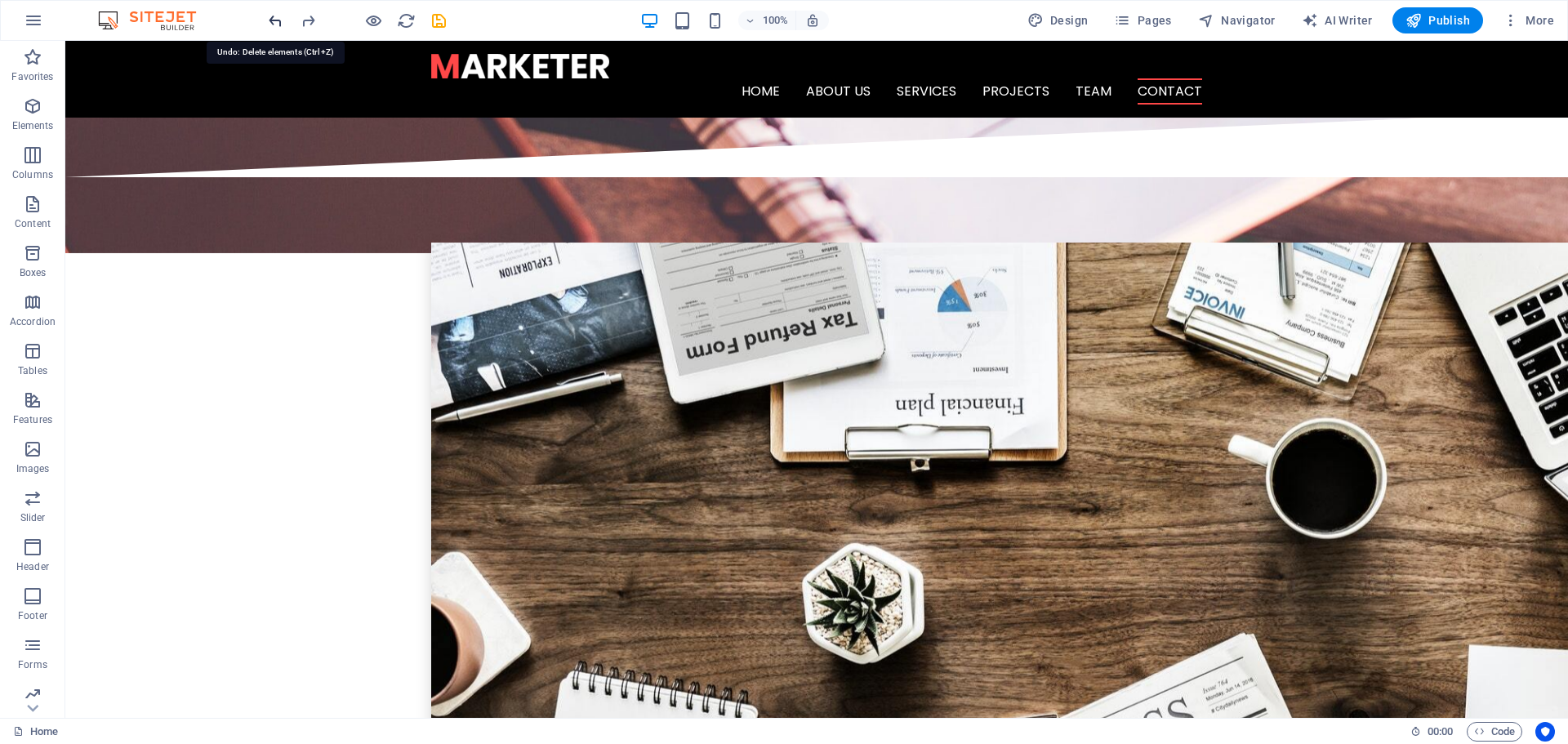
scroll to position [3071, 0]
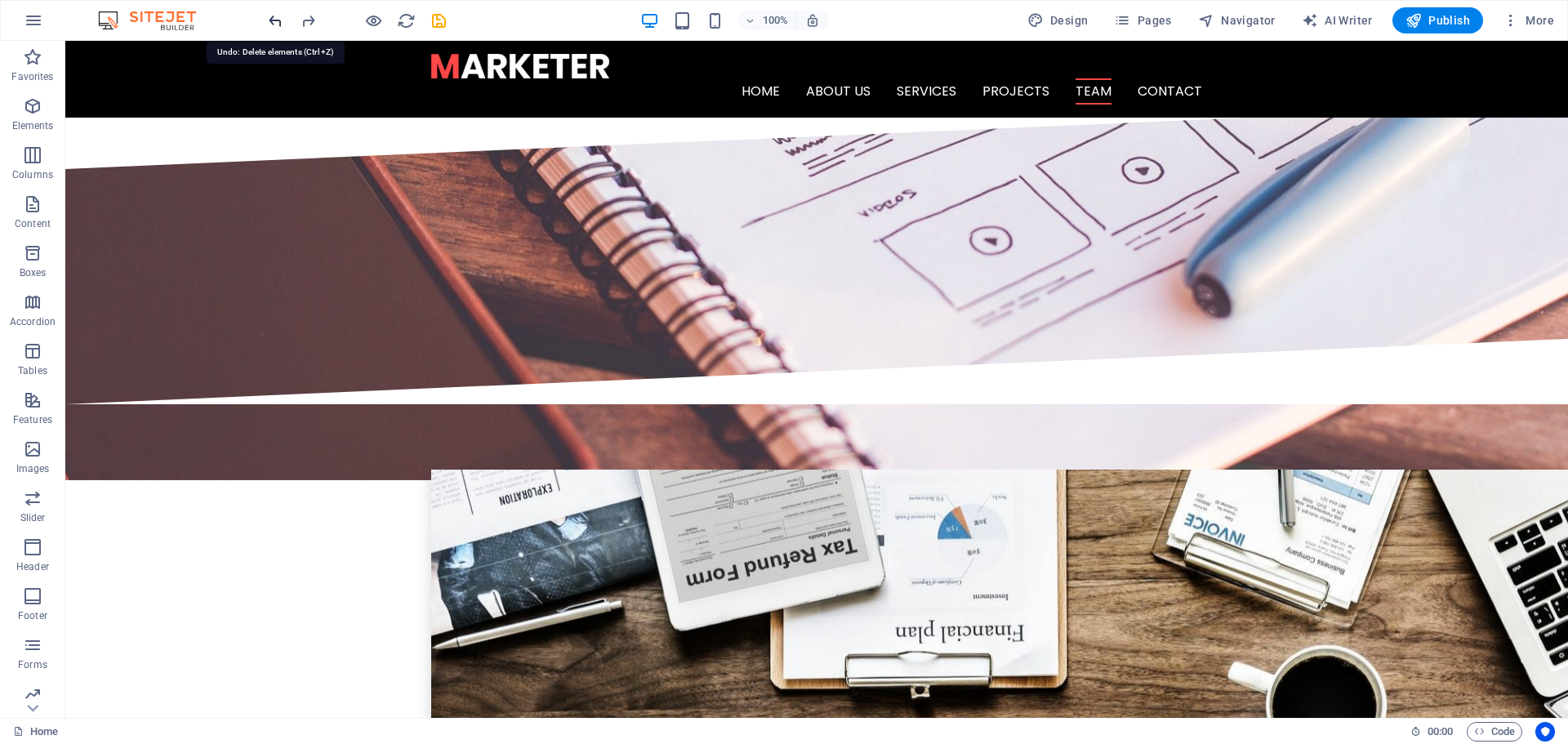
click at [275, 23] on icon "undo" at bounding box center [275, 21] width 19 height 19
click at [129, 283] on icon at bounding box center [133, 280] width 9 height 17
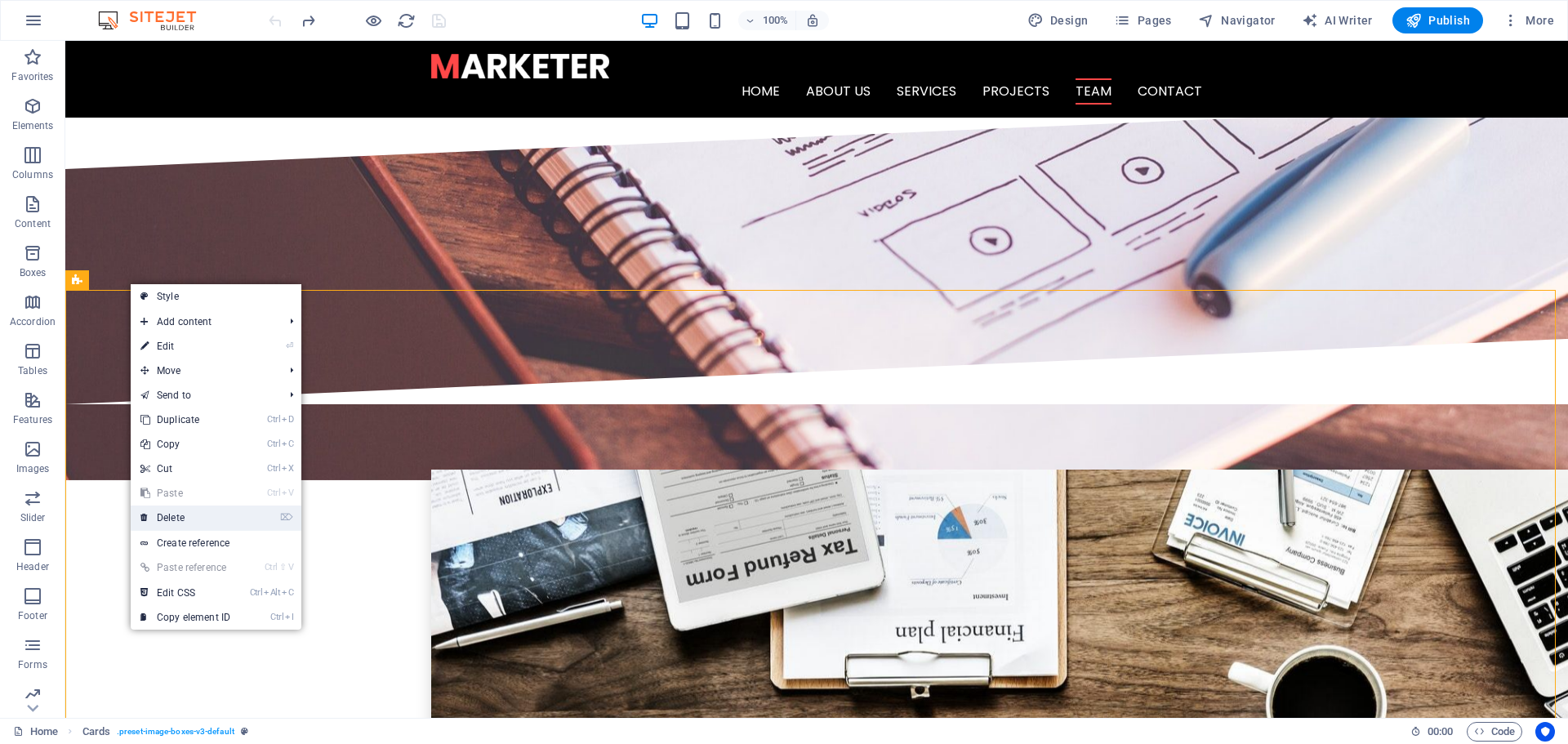
click at [216, 518] on link "⌦ Delete" at bounding box center [185, 518] width 110 height 24
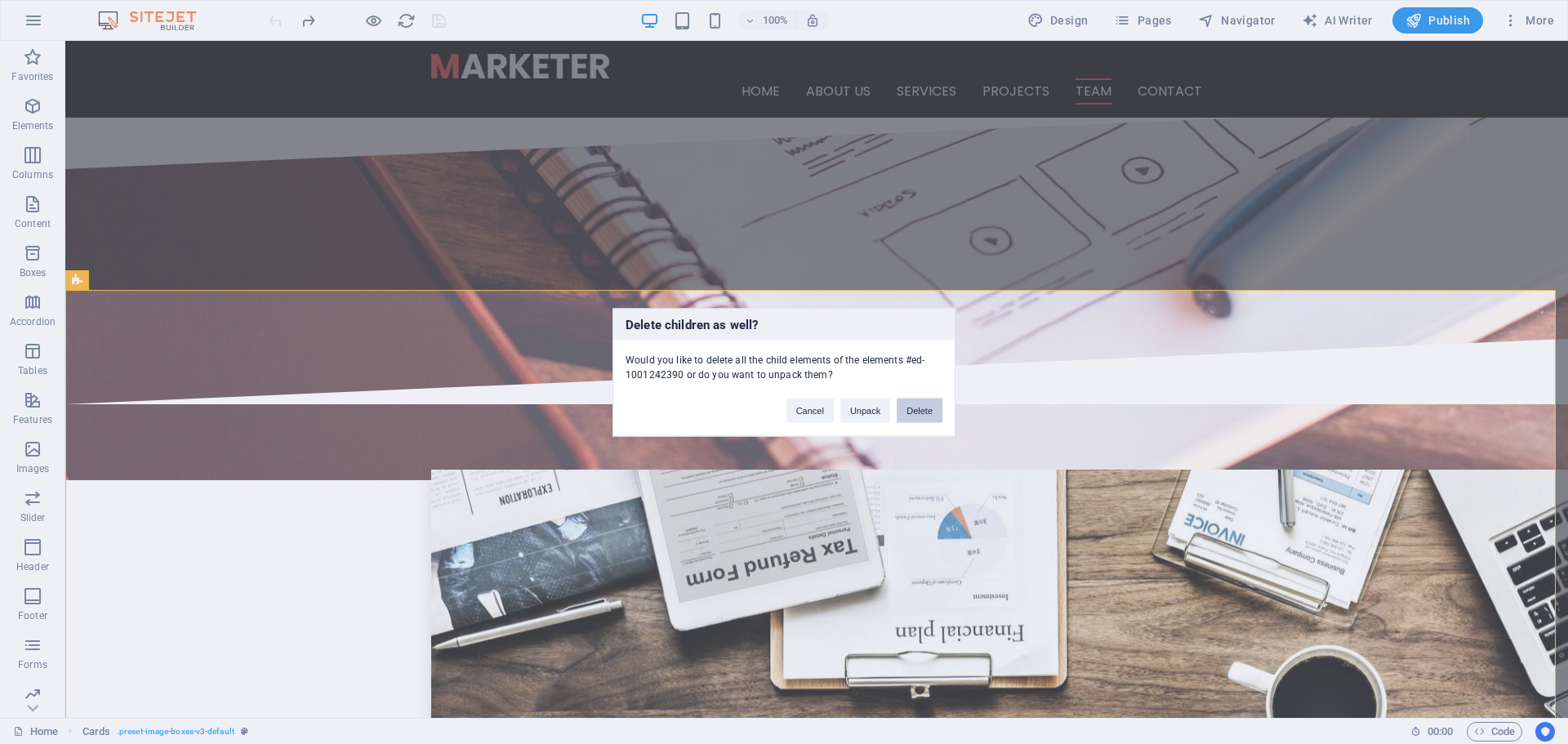
click at [914, 415] on button "Delete" at bounding box center [919, 410] width 46 height 24
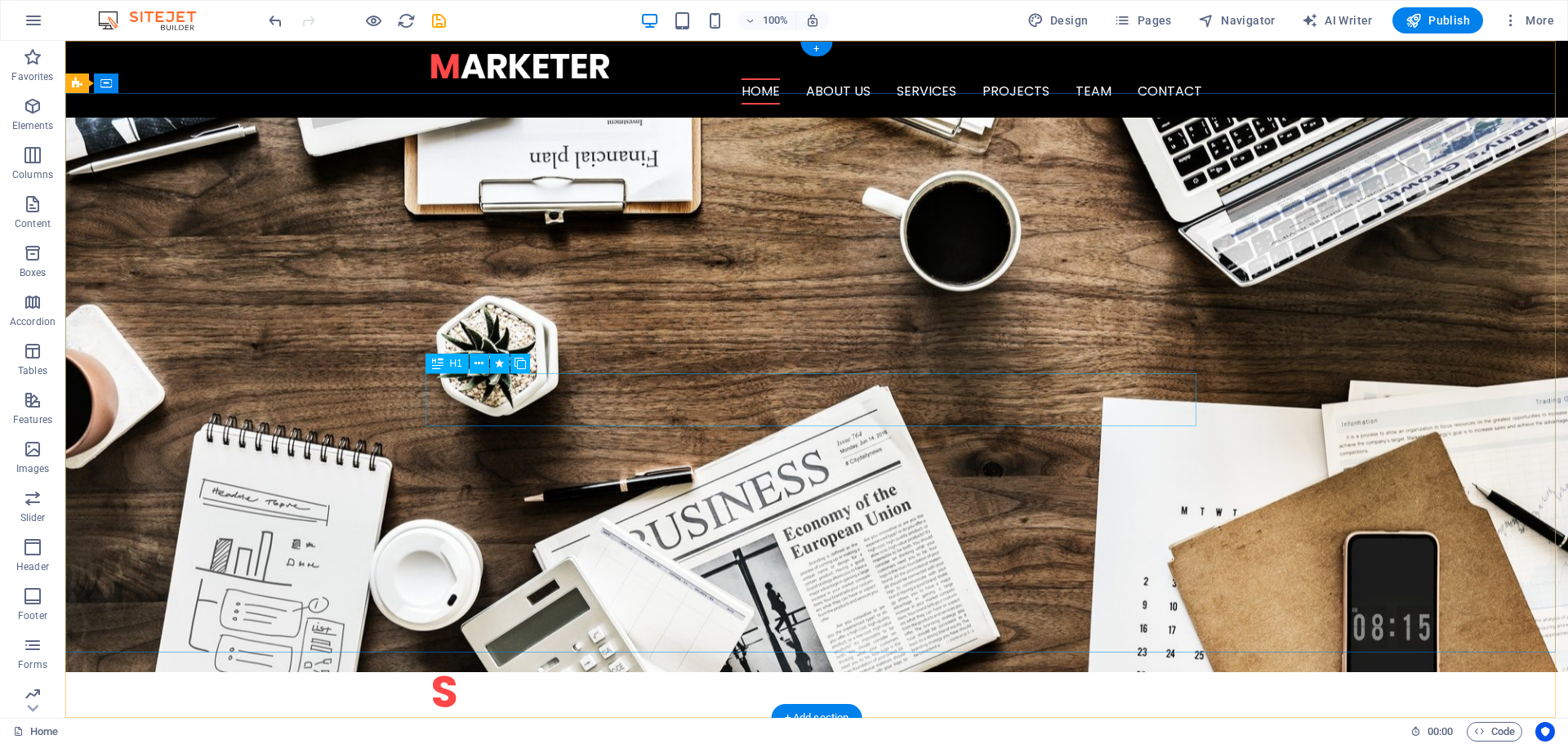
scroll to position [0, 0]
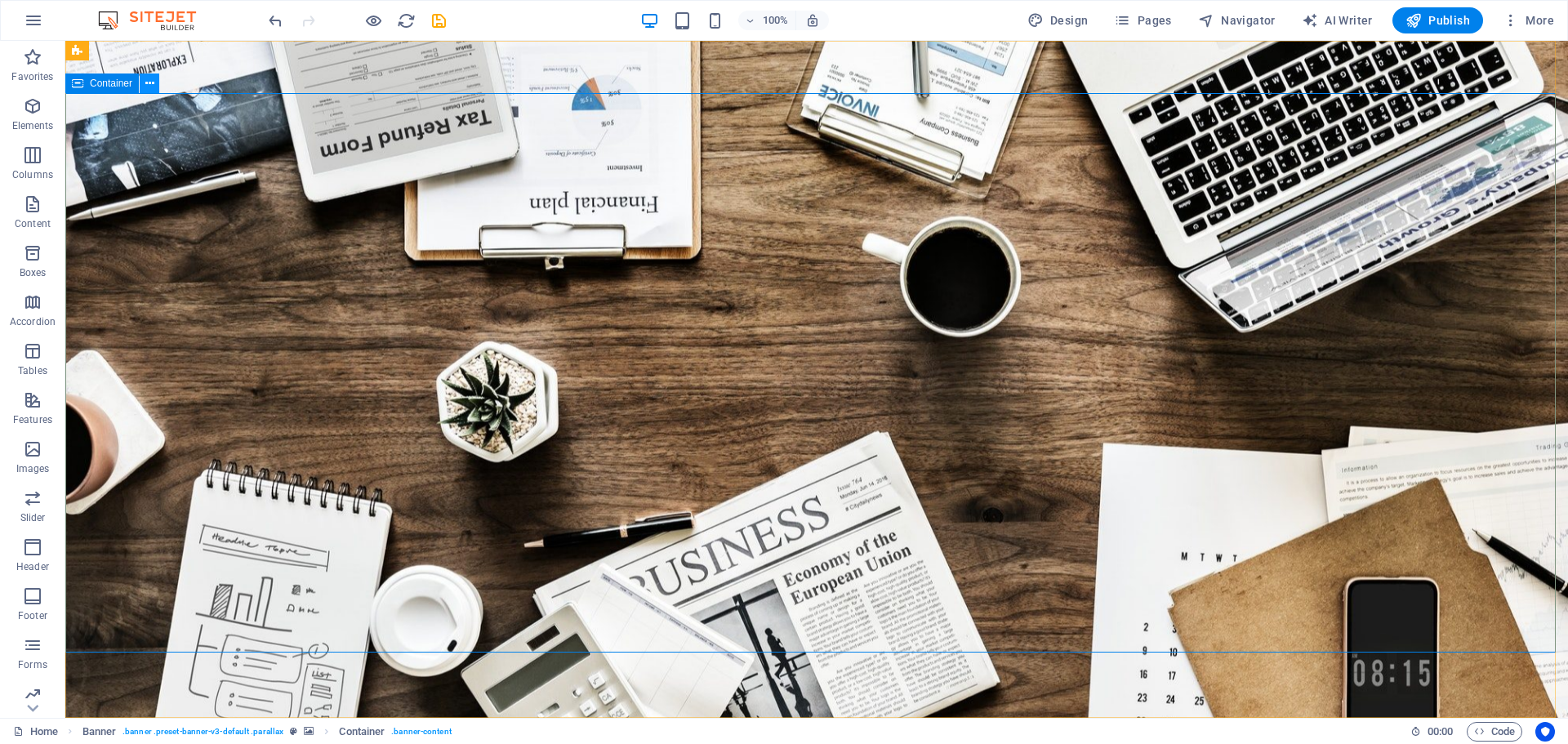
click at [148, 85] on icon at bounding box center [150, 84] width 9 height 17
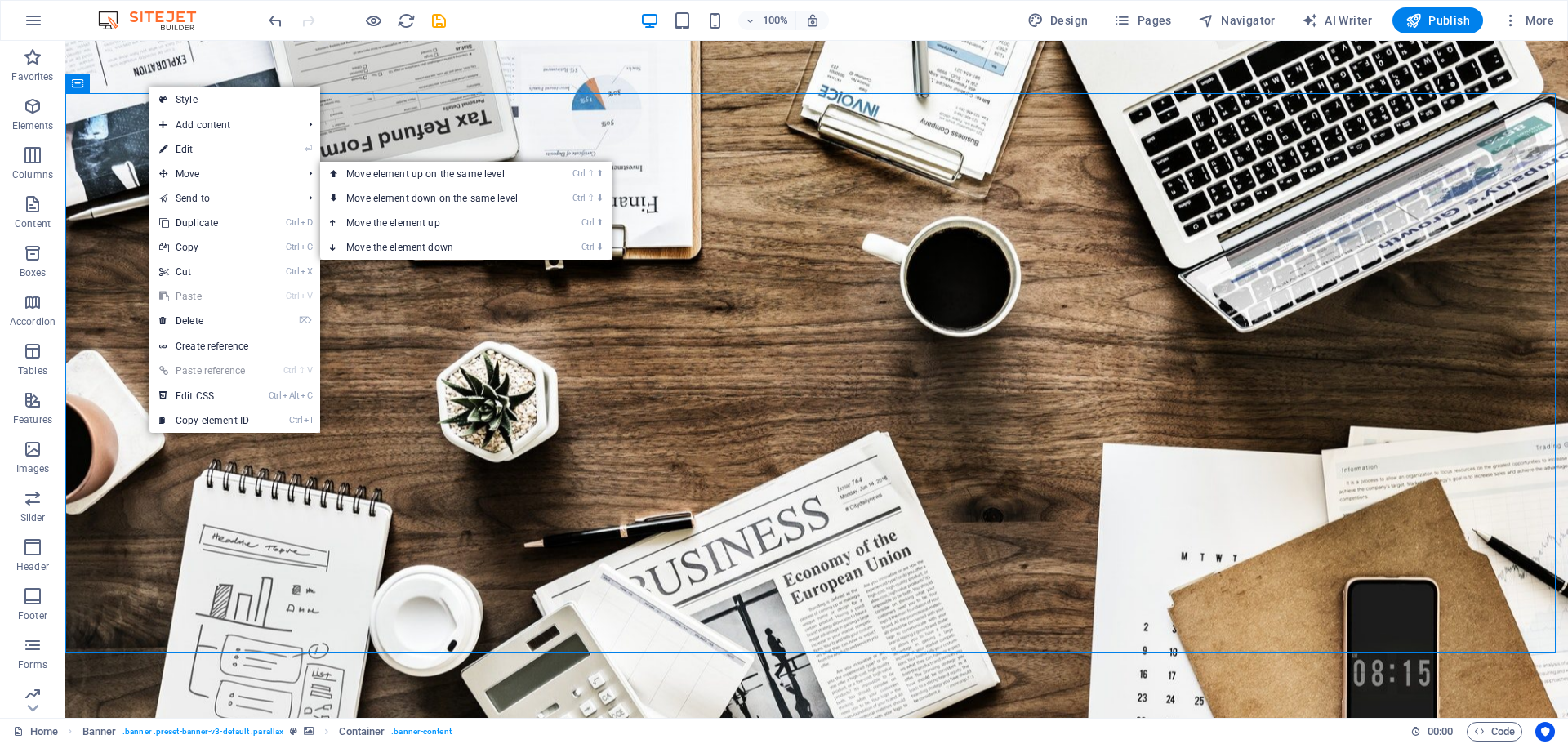
click at [182, 154] on link "⏎ Edit" at bounding box center [204, 149] width 110 height 24
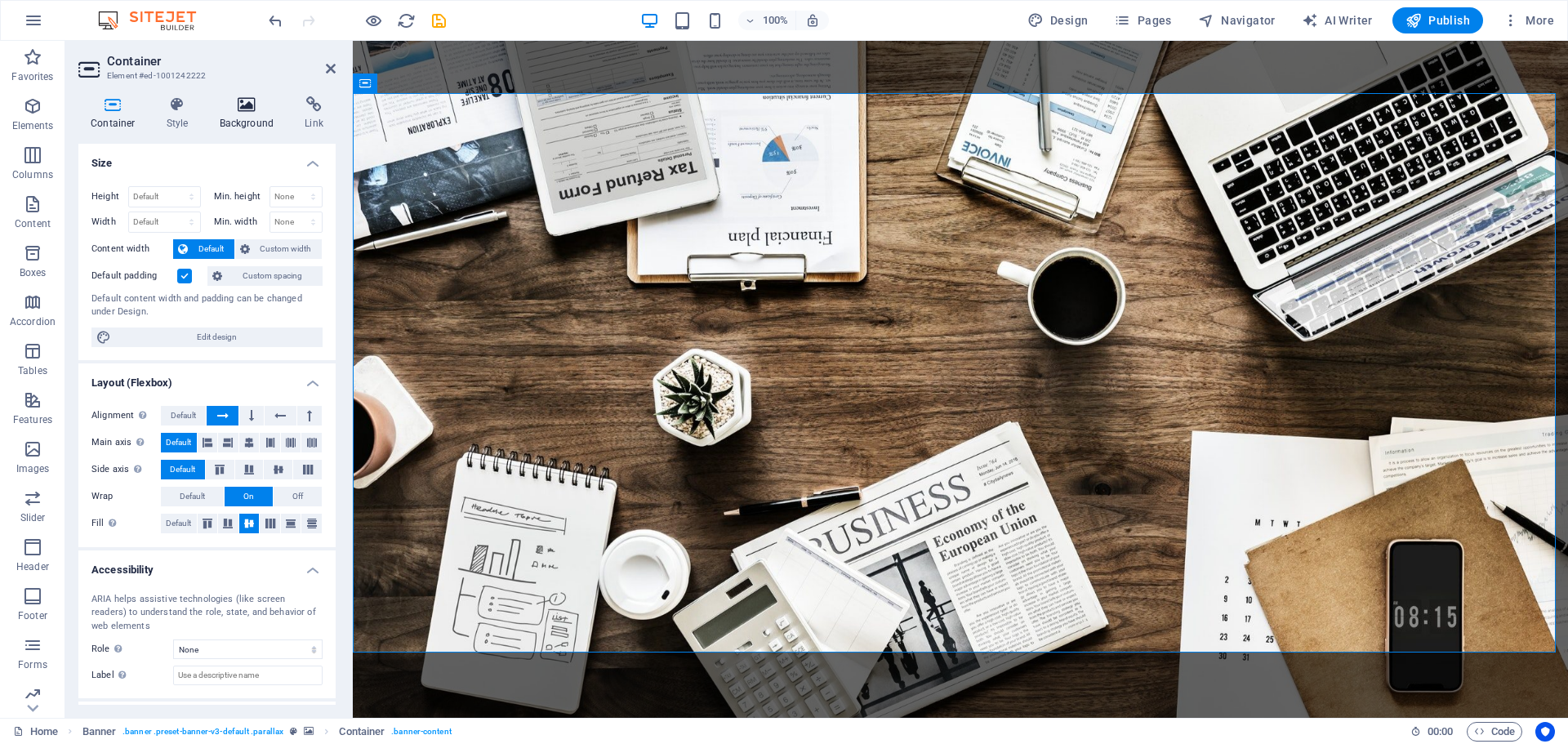
click at [231, 115] on h4 "Background" at bounding box center [250, 113] width 85 height 34
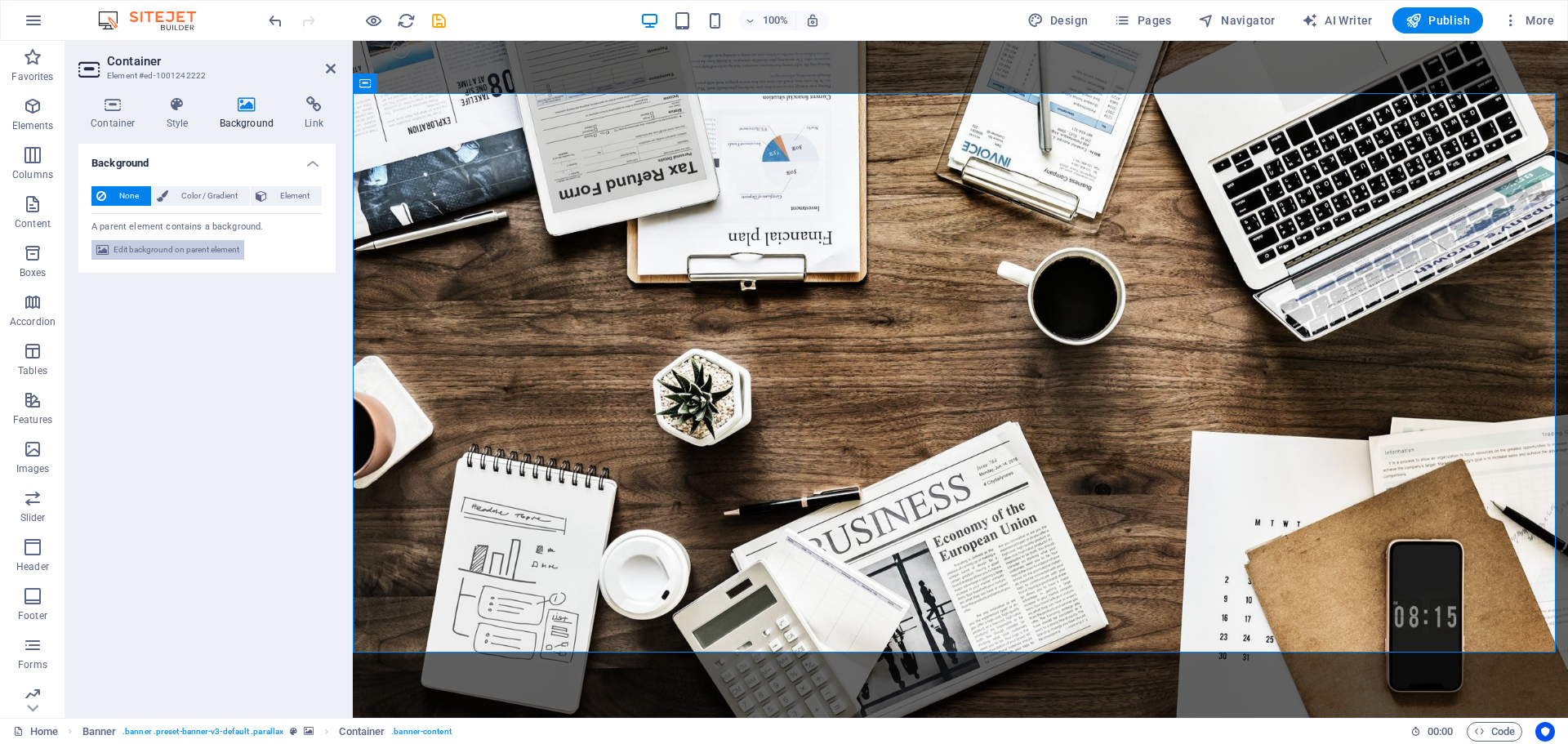
click at [171, 253] on span "Edit background on parent element" at bounding box center [176, 250] width 126 height 20
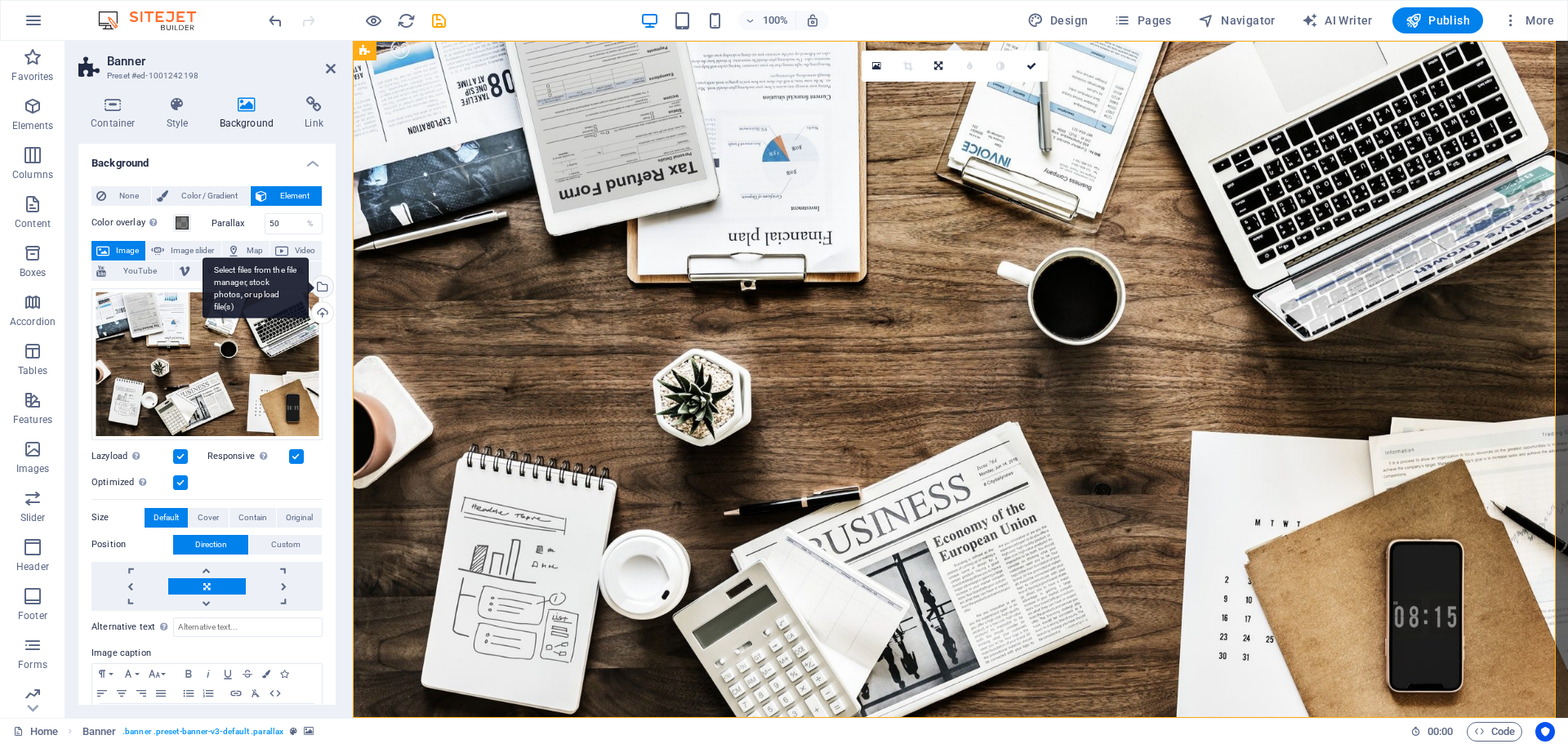
click at [309, 288] on div "Select files from the file manager, stock photos, or upload file(s)" at bounding box center [256, 288] width 106 height 61
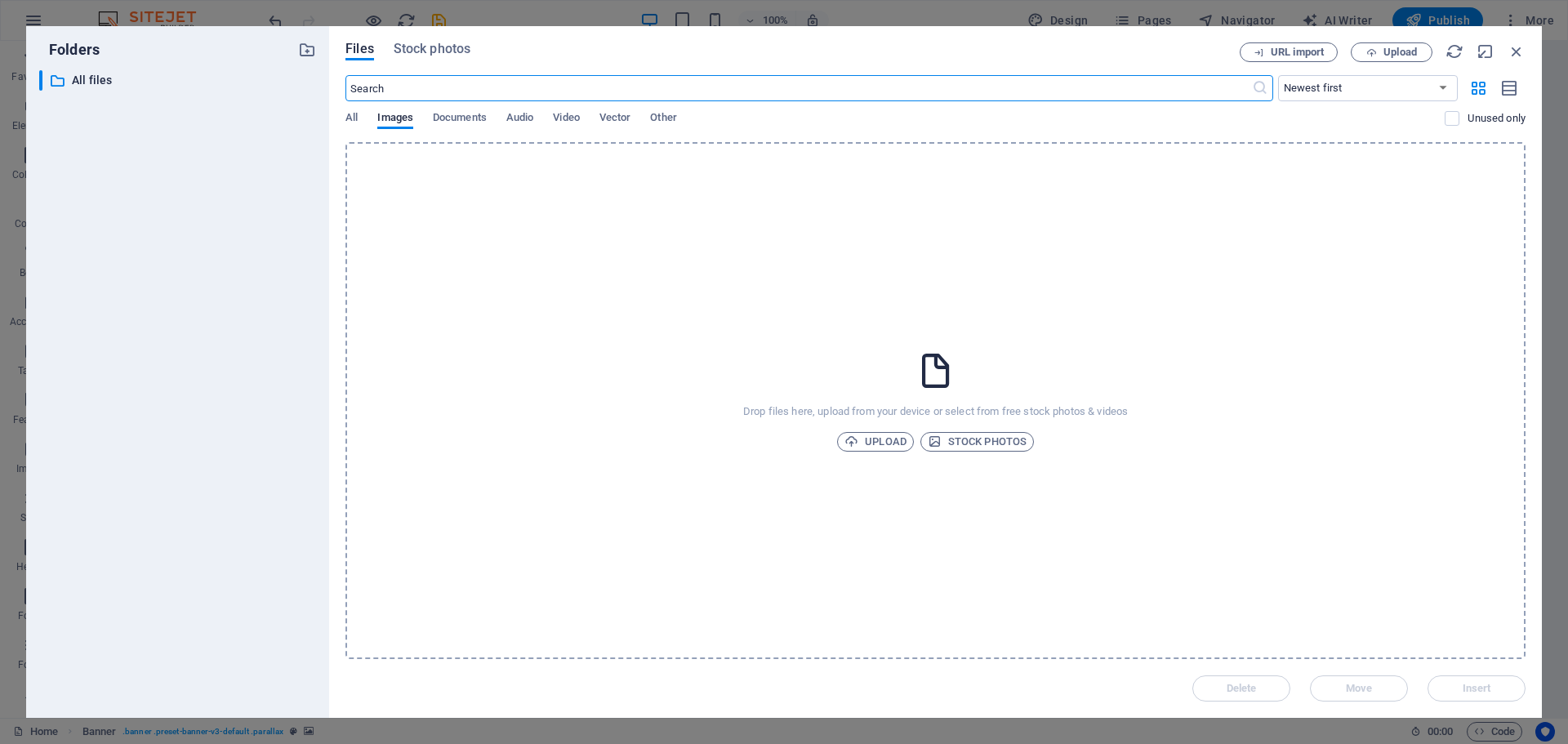
click at [338, 114] on div "Files Stock photos URL import Upload ​ Newest first Oldest first Name (A-Z) Nam…" at bounding box center [935, 372] width 1212 height 692
click at [347, 121] on span "All" at bounding box center [352, 119] width 13 height 22
click at [952, 443] on span "Stock photos" at bounding box center [977, 442] width 99 height 20
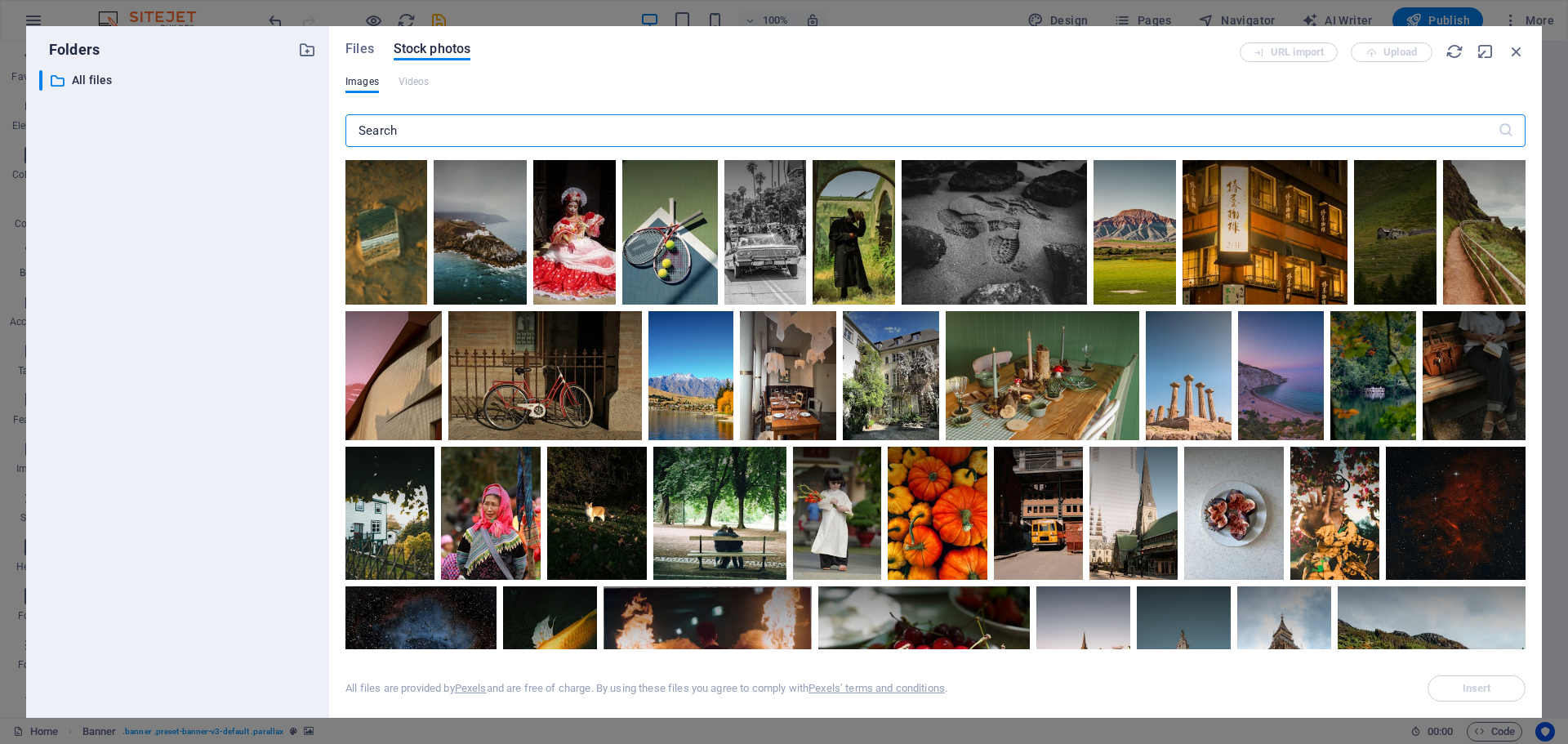
click at [476, 112] on div "​" at bounding box center [936, 134] width 1180 height 52
click at [487, 123] on input "text" at bounding box center [921, 130] width 1152 height 32
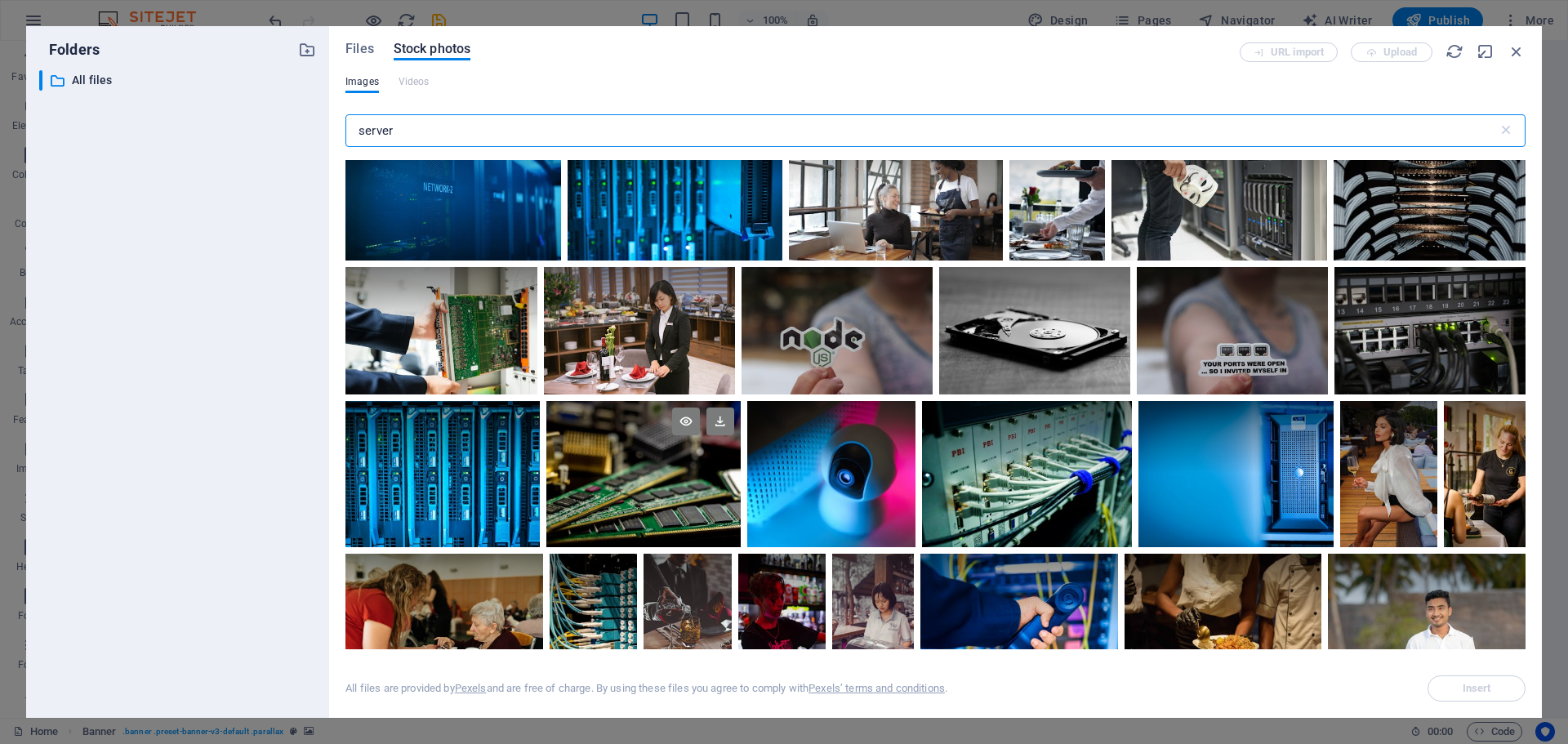
scroll to position [2558, 0]
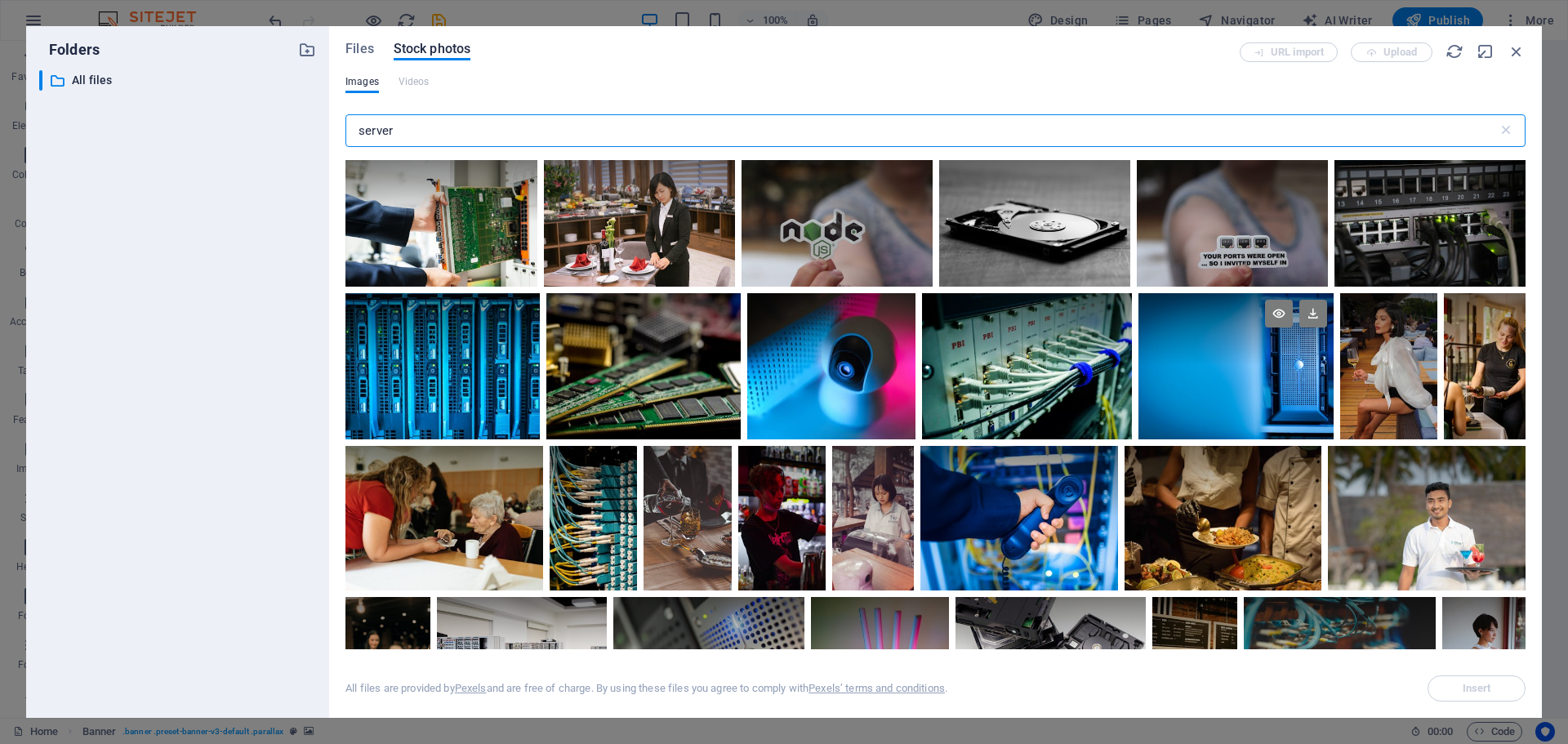
type input "server"
click at [1263, 391] on div at bounding box center [1236, 366] width 195 height 146
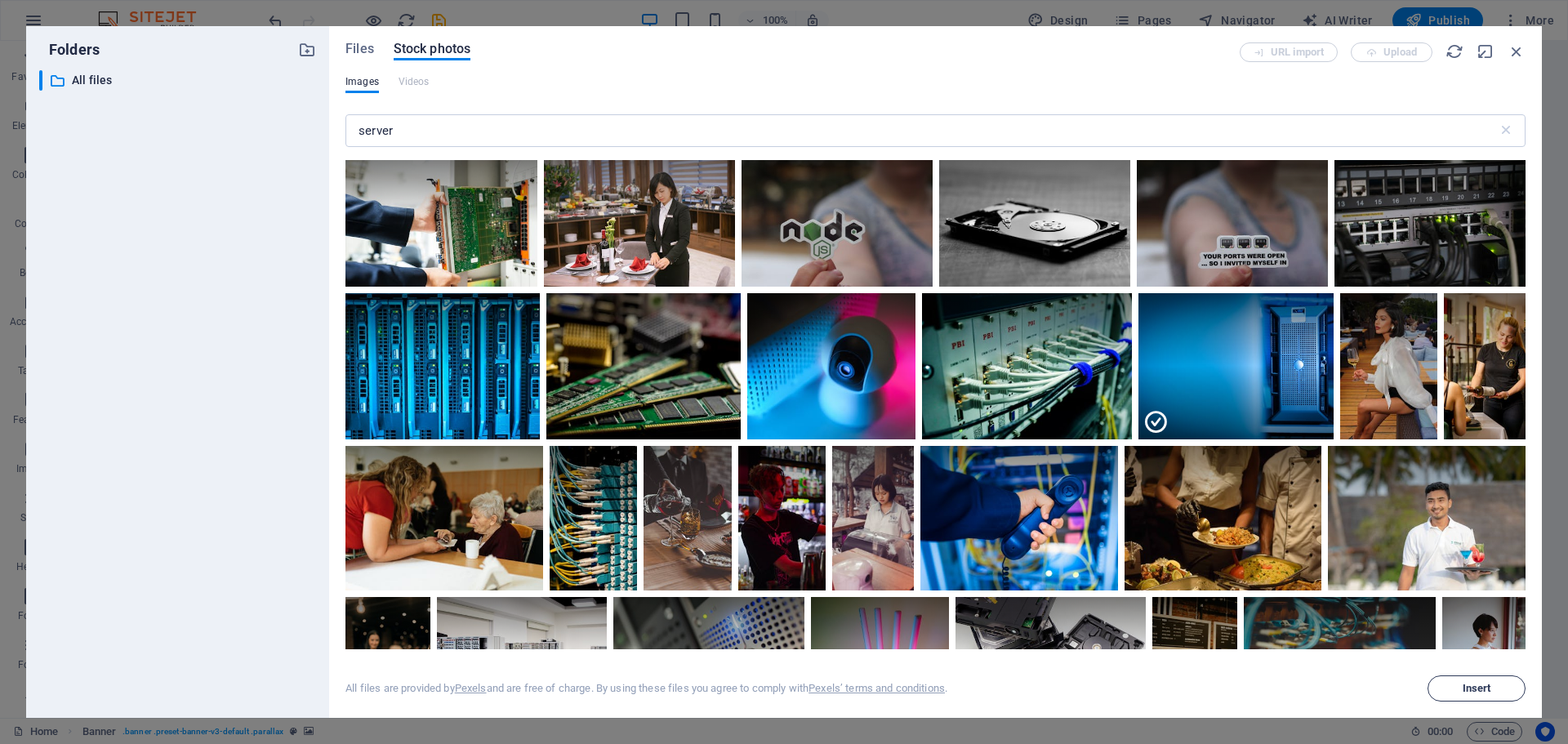
click at [1461, 686] on span "Insert" at bounding box center [1476, 688] width 84 height 10
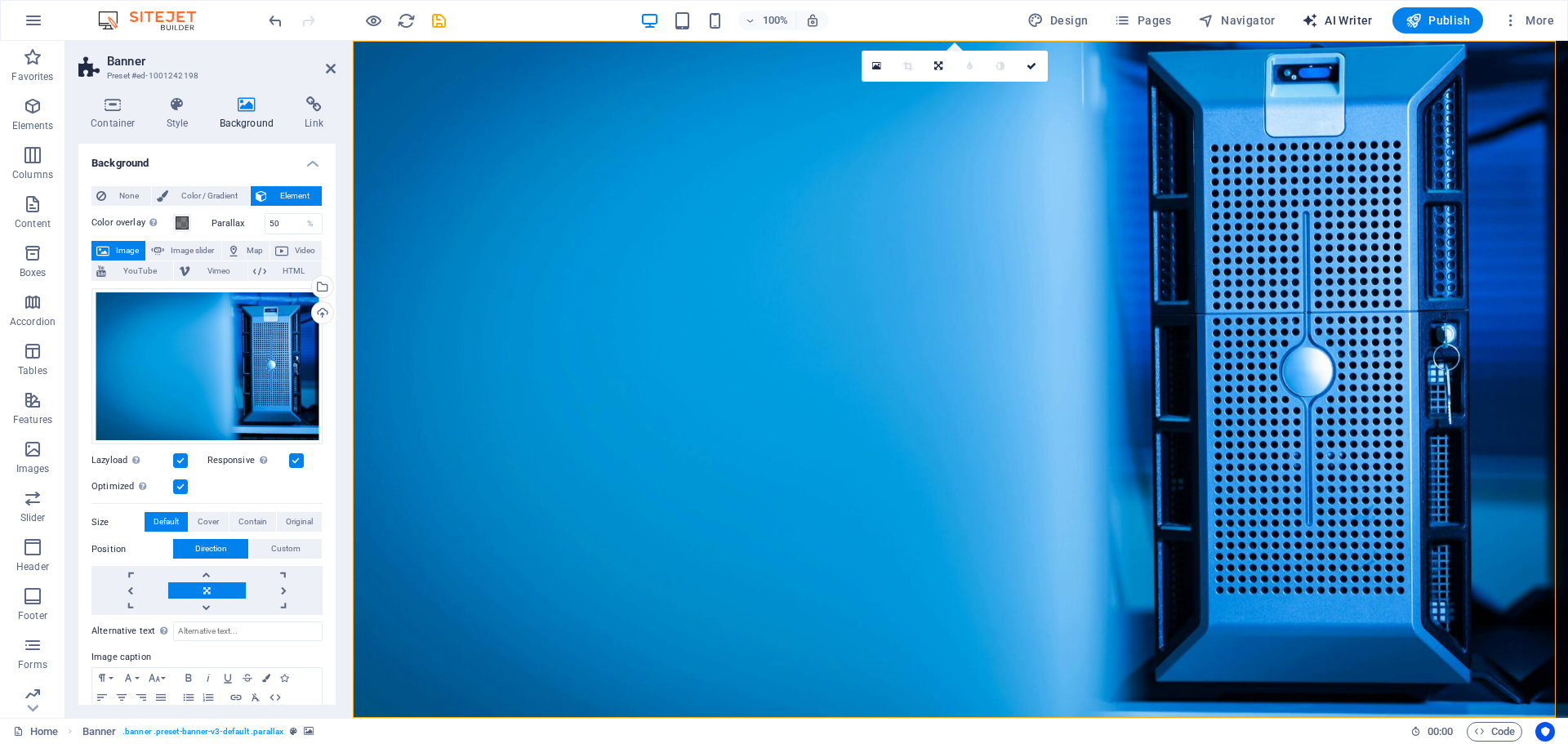
click at [1335, 26] on span "AI Writer" at bounding box center [1337, 21] width 71 height 16
select select "English"
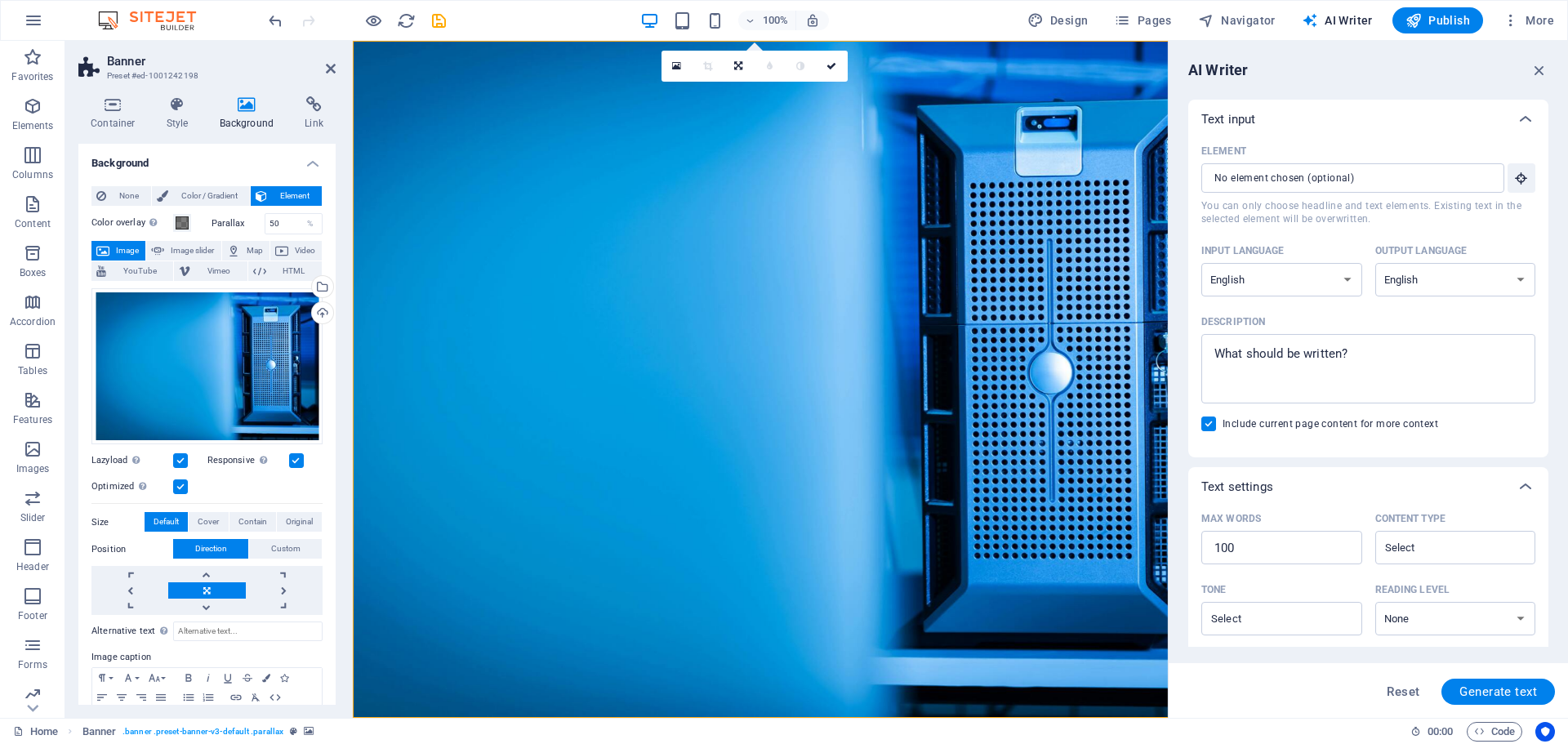
scroll to position [0, 0]
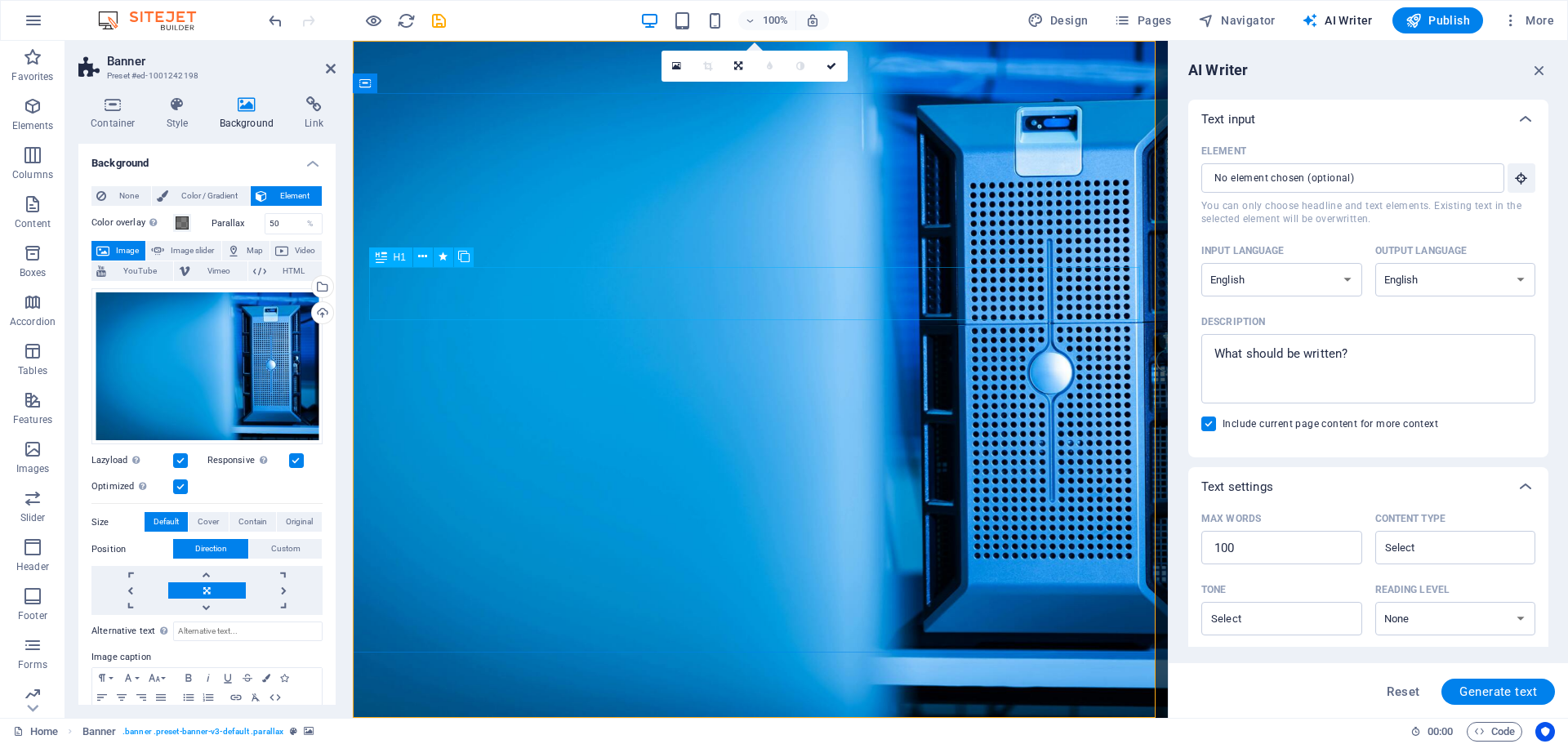
drag, startPoint x: 1874, startPoint y: 222, endPoint x: 635, endPoint y: 303, distance: 1241.6
click at [1520, 179] on icon "button" at bounding box center [1521, 178] width 14 height 14
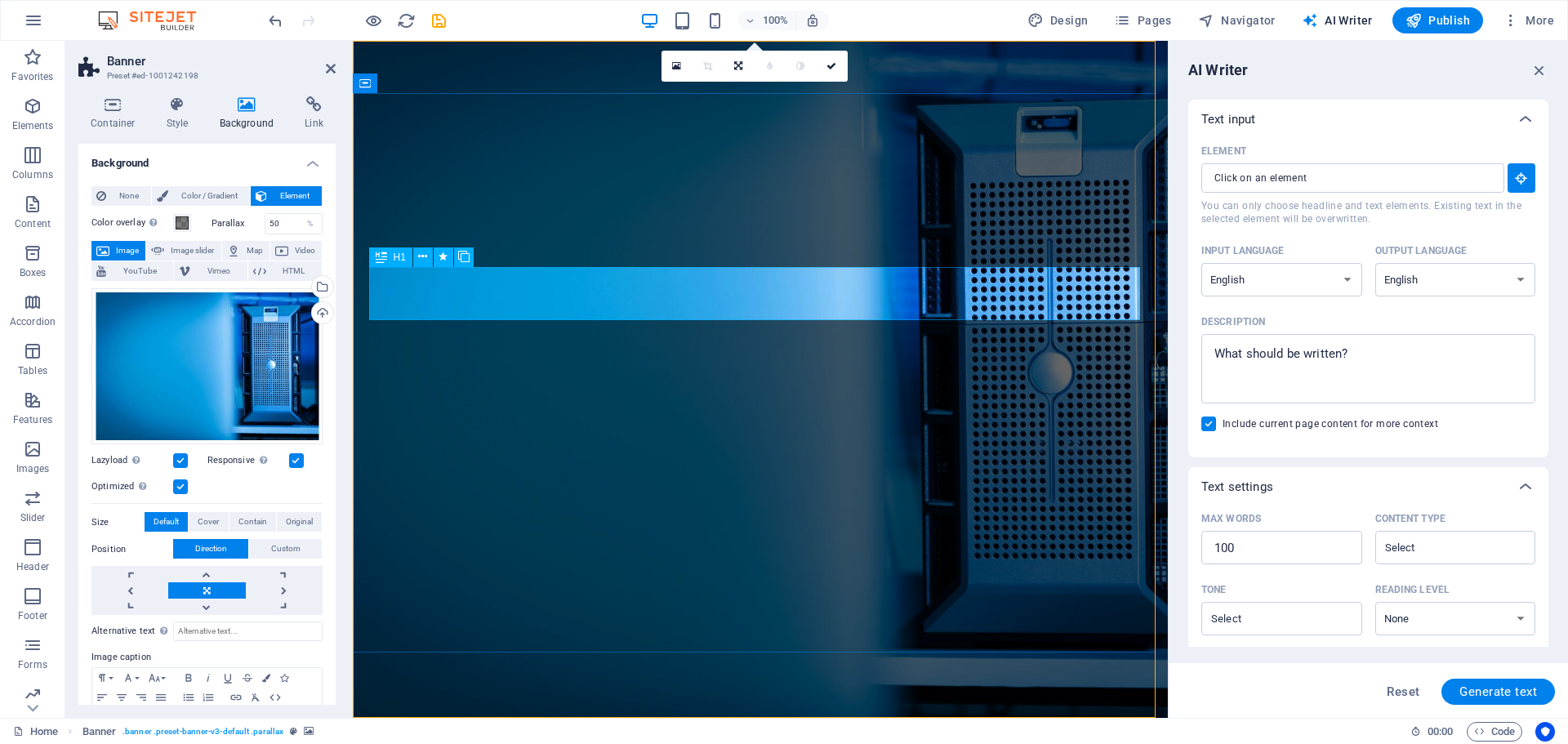
type input "#ed-1001242225"
type textarea "x"
type input "10"
type textarea "x"
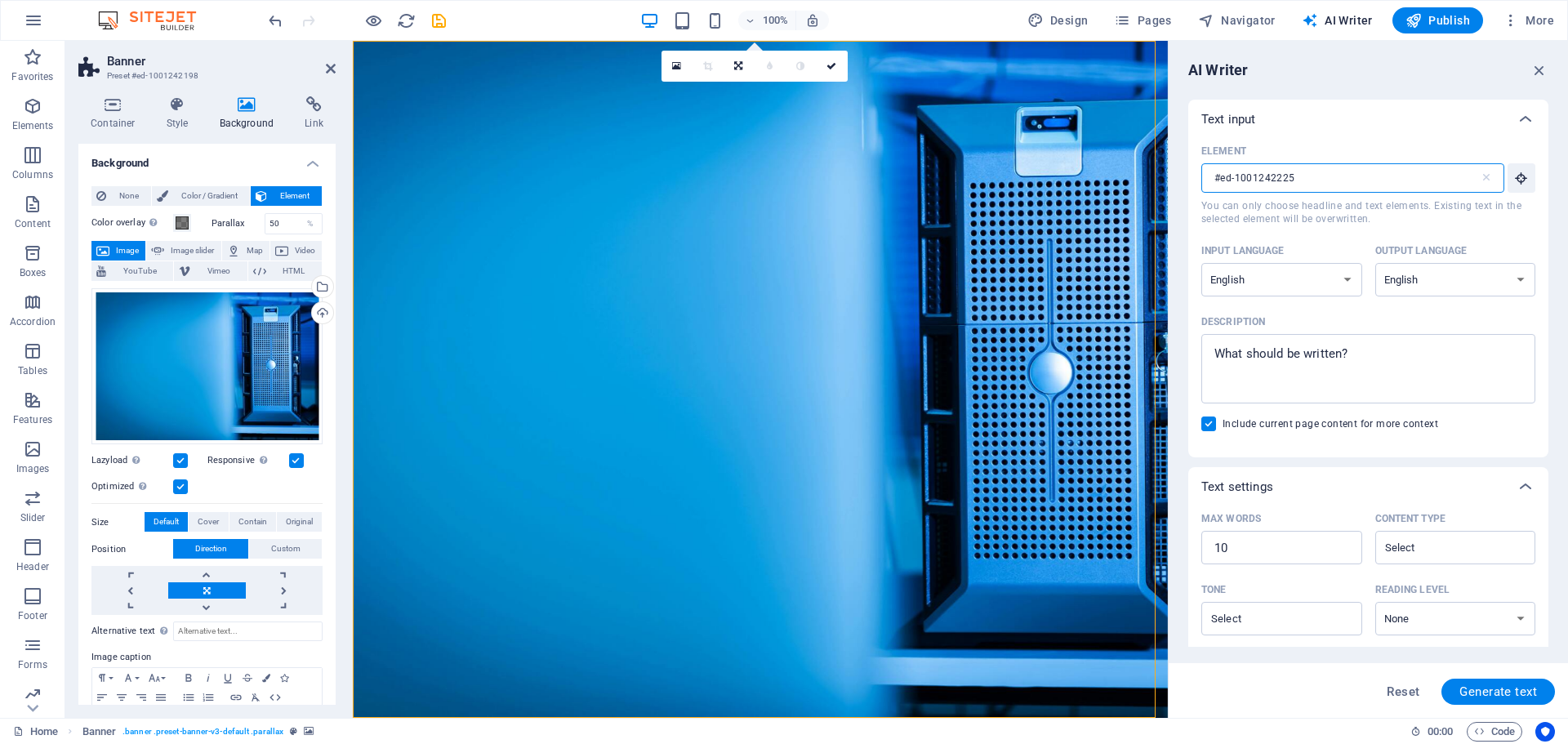
drag, startPoint x: 1668, startPoint y: 214, endPoint x: 1160, endPoint y: 211, distance: 508.0
type input "#ed-1001242225"
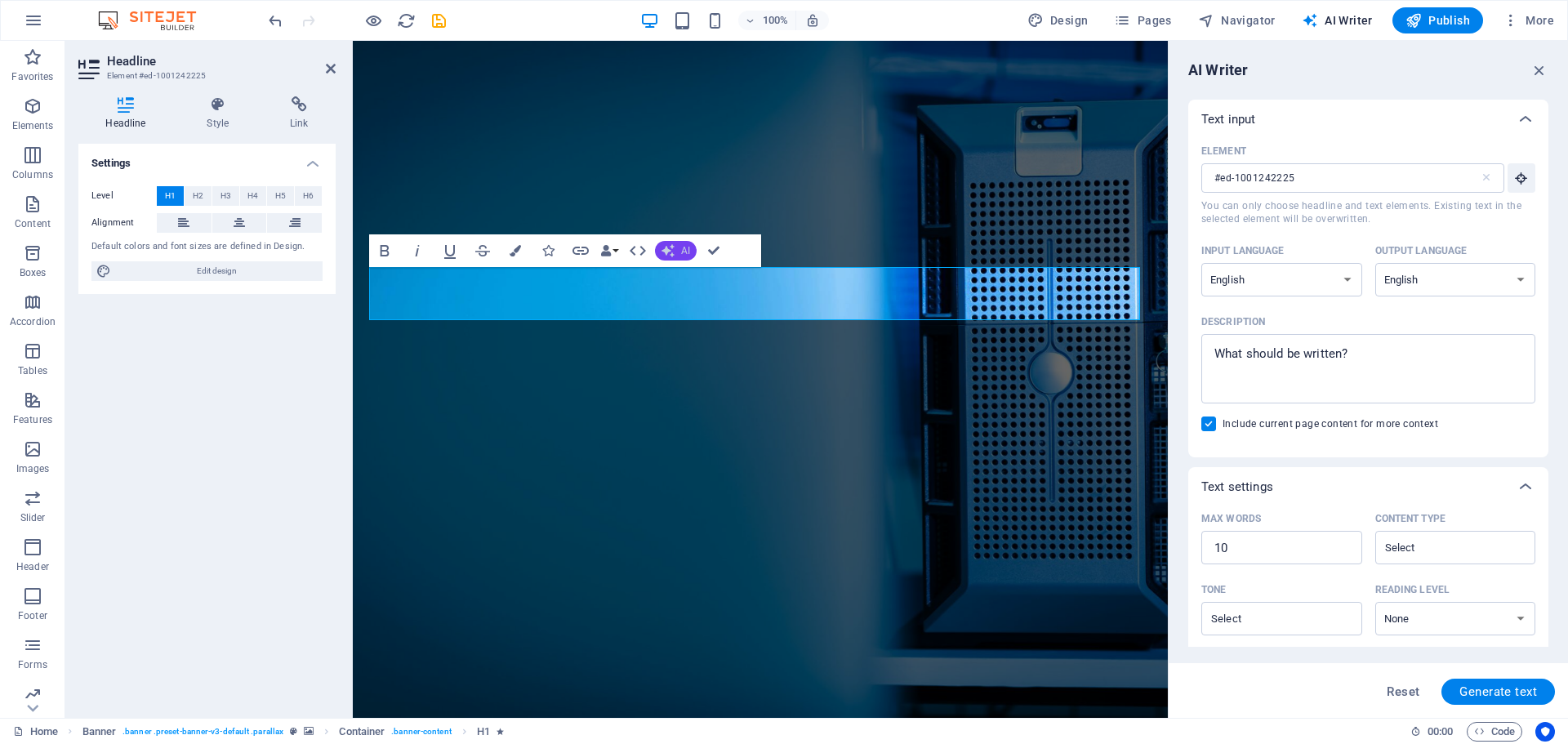
click at [665, 248] on icon "button" at bounding box center [668, 251] width 13 height 13
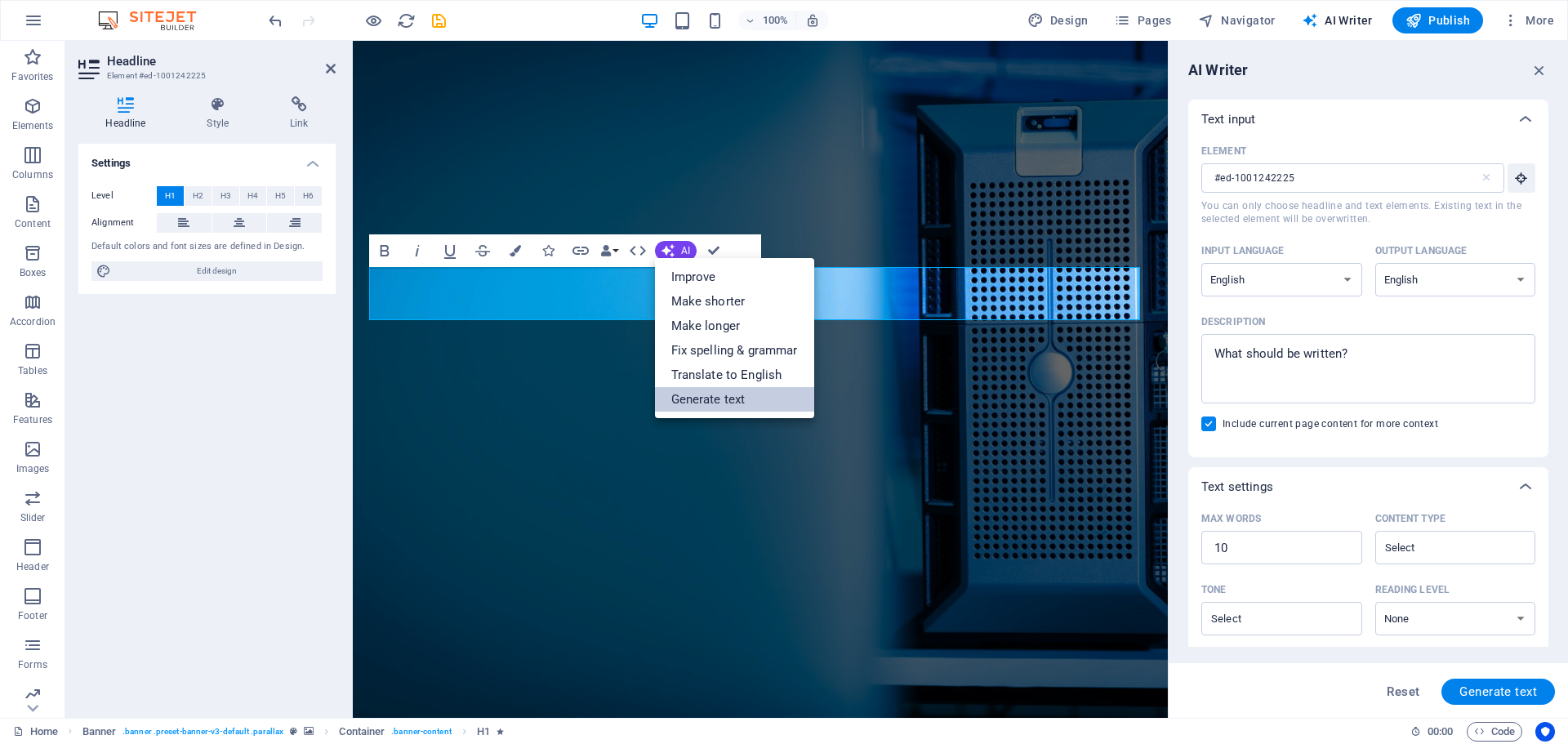
click at [762, 396] on link "Generate text" at bounding box center [734, 399] width 159 height 24
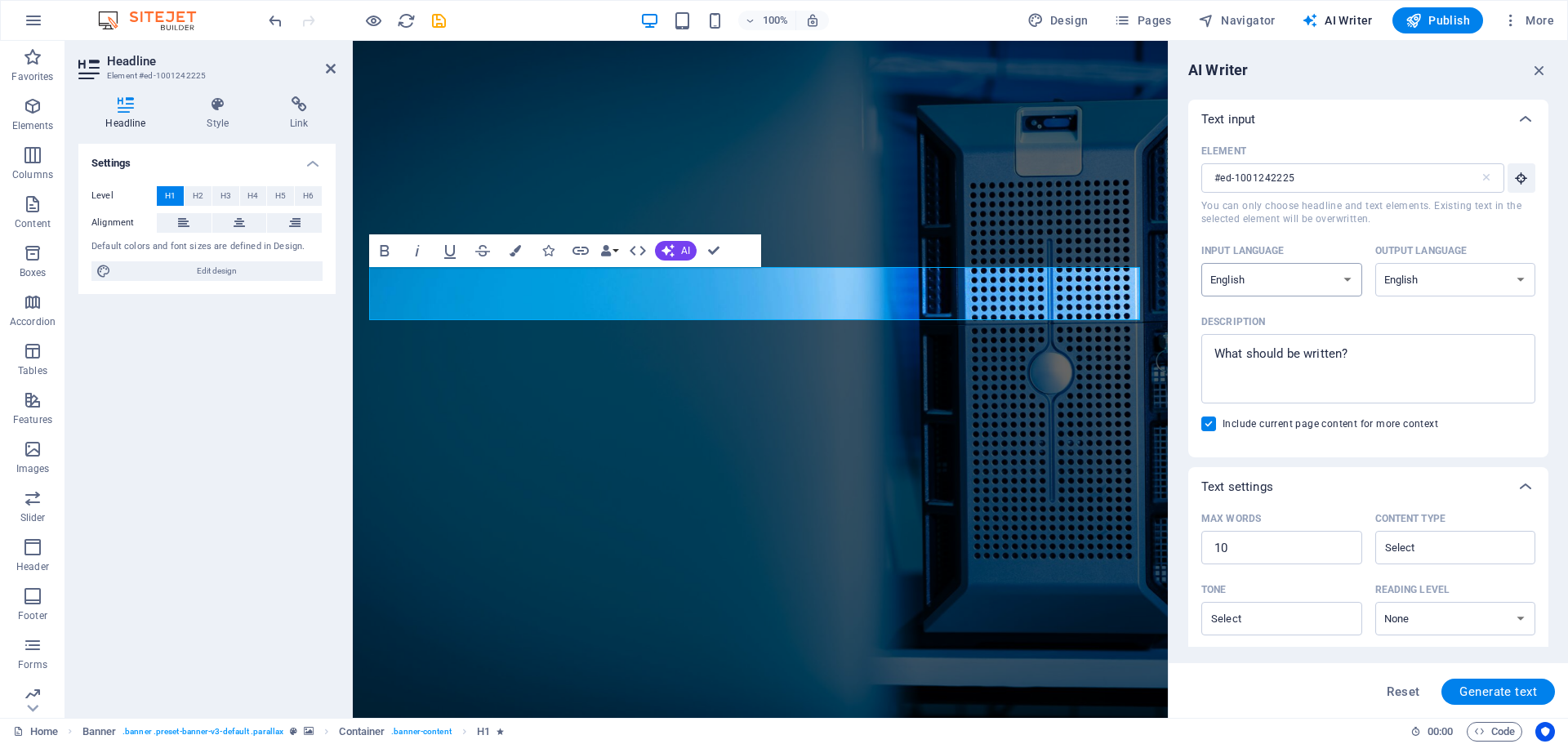
click at [1289, 283] on select "Albanian Arabic Armenian Awadhi Azerbaijani Bashkir Basque Belarusian Bengali B…" at bounding box center [1282, 279] width 161 height 33
select select "Serbian"
click at [1202, 263] on select "Albanian Arabic Armenian Awadhi Azerbaijani Bashkir Basque Belarusian Bengali B…" at bounding box center [1282, 279] width 161 height 33
click at [1429, 283] on select "Albanian Arabic Armenian Awadhi Azerbaijani Bashkir Basque Belarusian Bengali B…" at bounding box center [1455, 279] width 161 height 33
select select "Serbian"
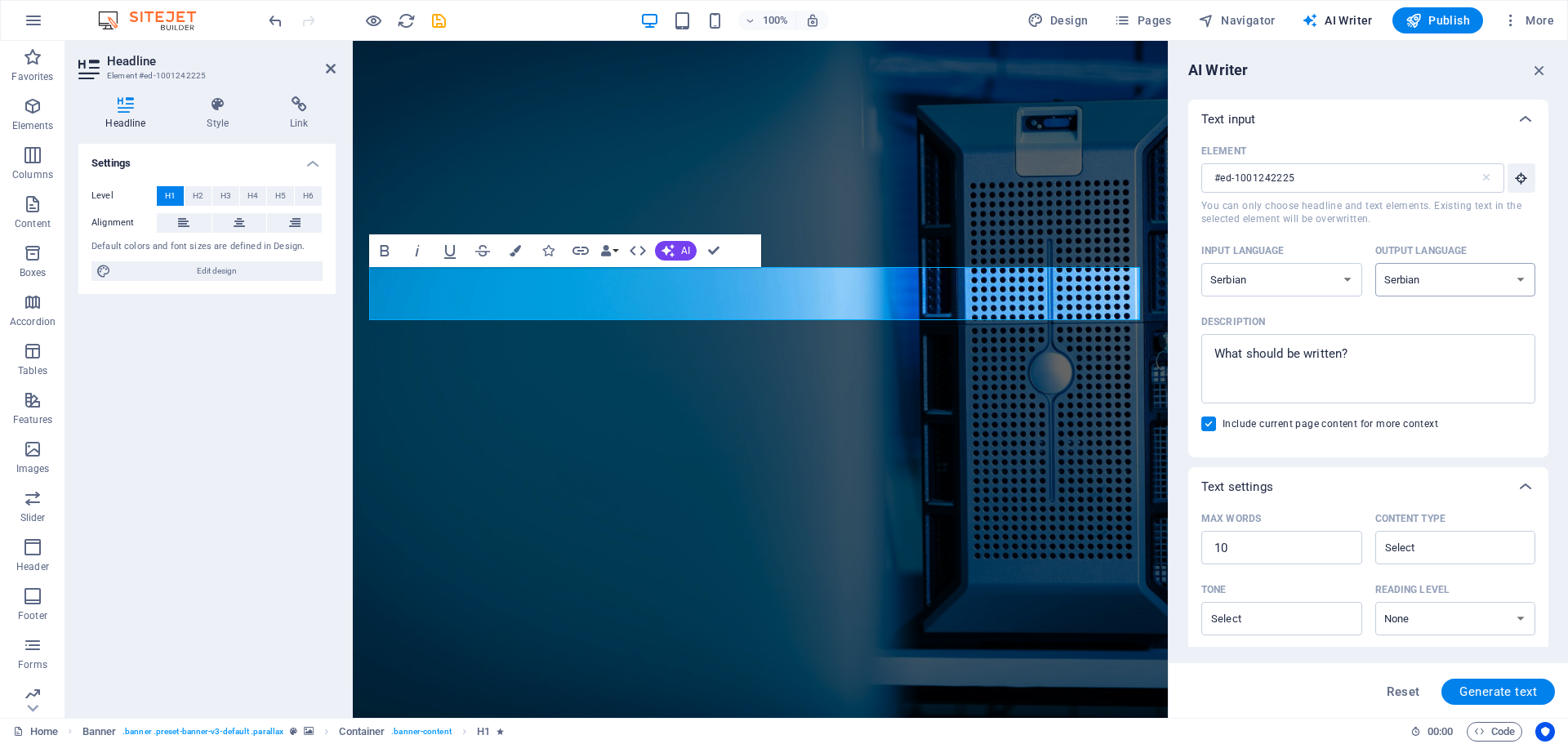
click at [1375, 263] on select "Albanian Arabic Armenian Awadhi Azerbaijani Bashkir Basque Belarusian Bengali B…" at bounding box center [1455, 279] width 161 height 33
type textarea "x"
drag, startPoint x: 1220, startPoint y: 359, endPoint x: 1368, endPoint y: 353, distance: 148.1
click at [1365, 350] on textarea "Description x ​" at bounding box center [1369, 368] width 318 height 53
paste textarea "Podrška za mreže i IT administraciju Nudimo sveobuhvatne konsultacije prilikom …"
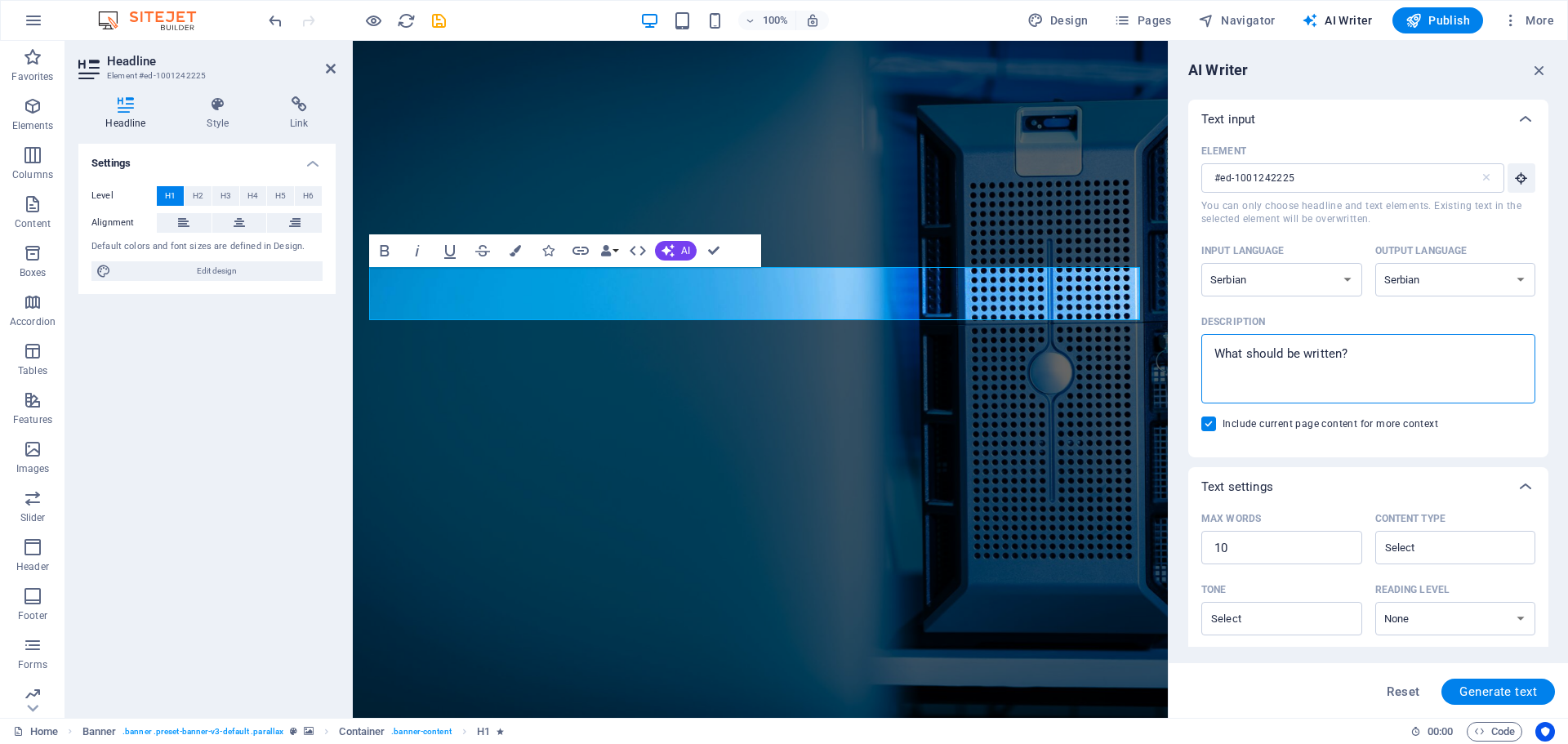
type textarea "Podrška za mreže i IT administraciju Nudimo sveobuhvatne konsultacije prilikom …"
type textarea "x"
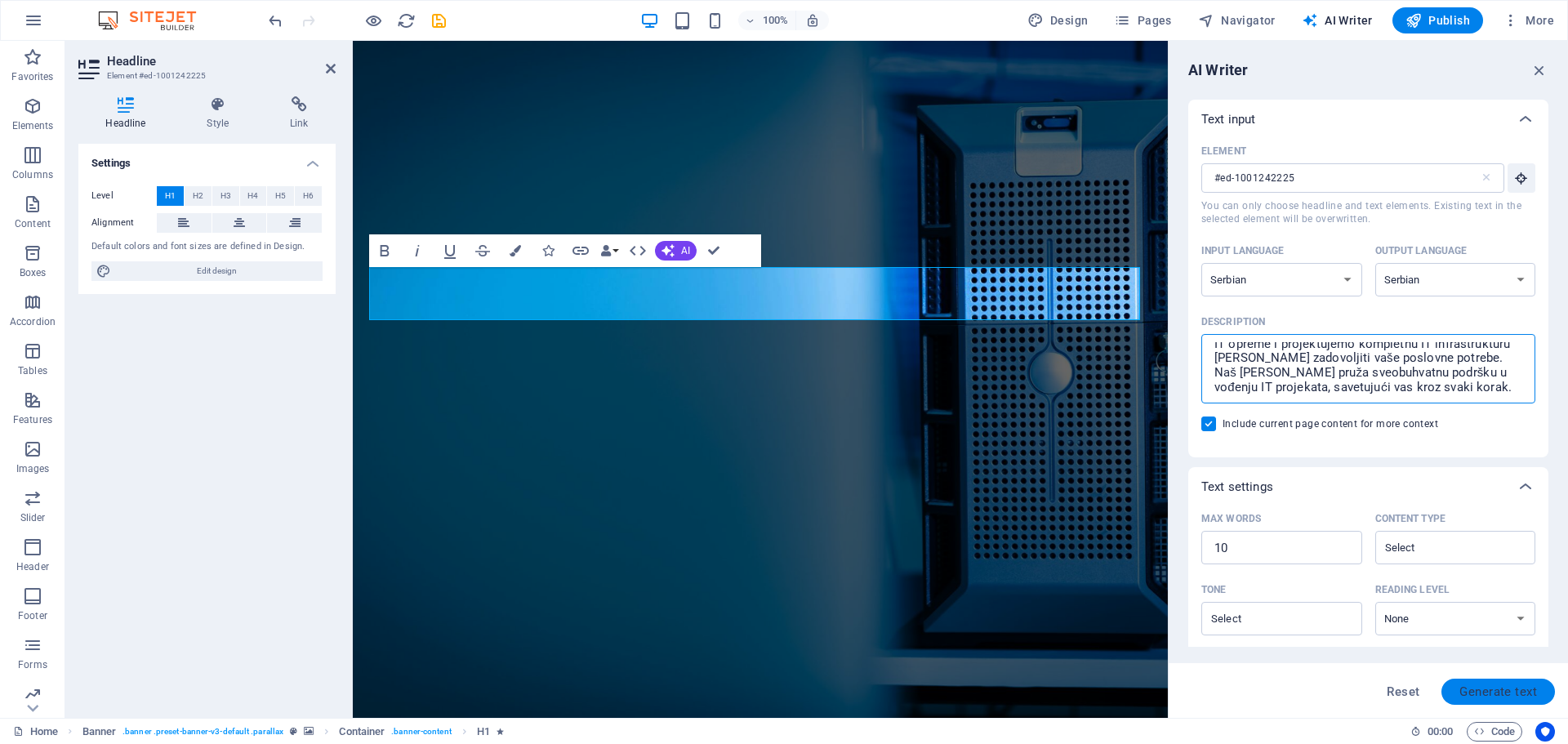
type textarea "Podrška za mreže i IT administraciju Nudimo sveobuhvatne konsultacije prilikom …"
click at [1505, 691] on span "Generate text" at bounding box center [1498, 692] width 77 height 13
type textarea "x"
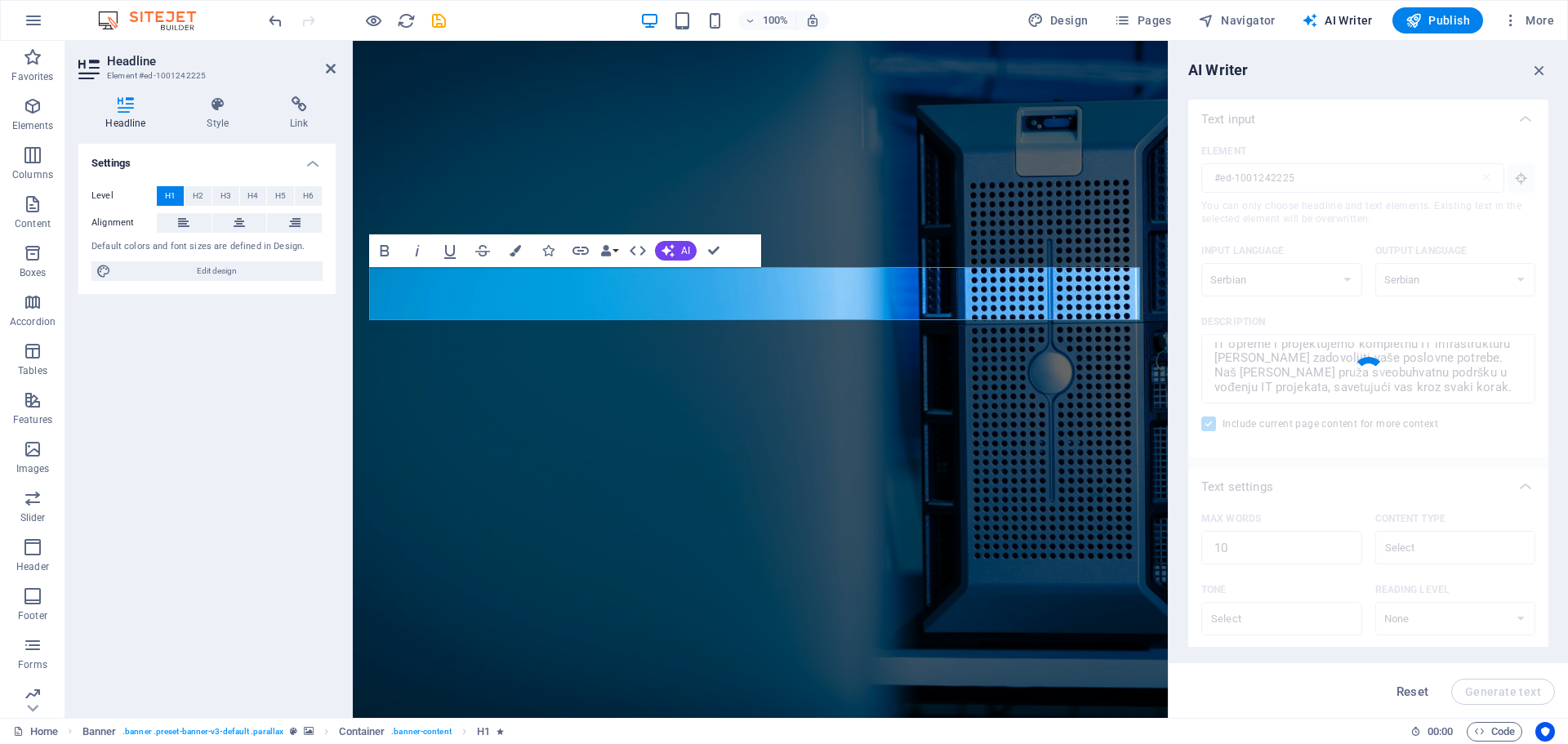
type textarea "x"
type textarea "Obezbeđujemo IT podršku i projektovanje infrastrukture."
type textarea "x"
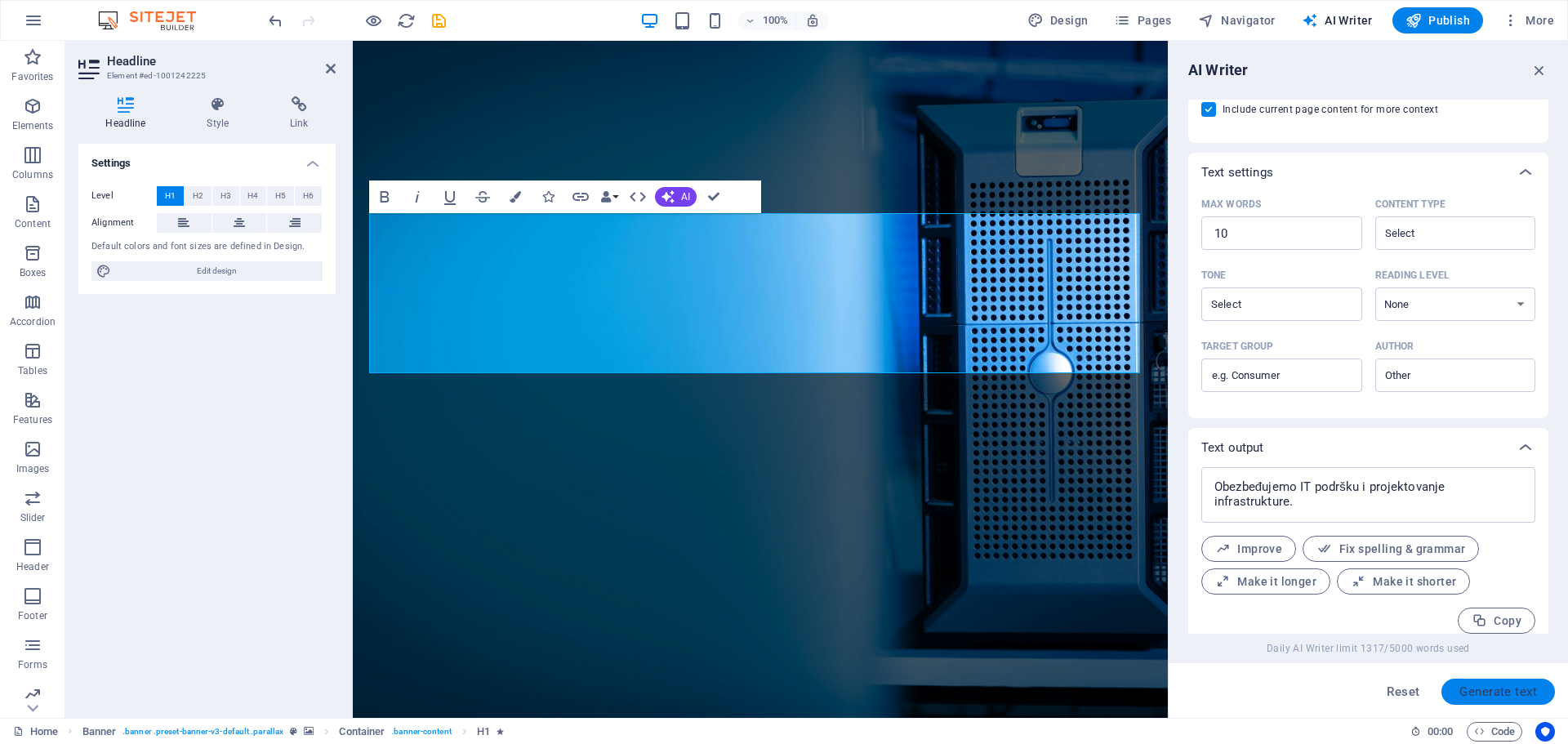
scroll to position [328, 0]
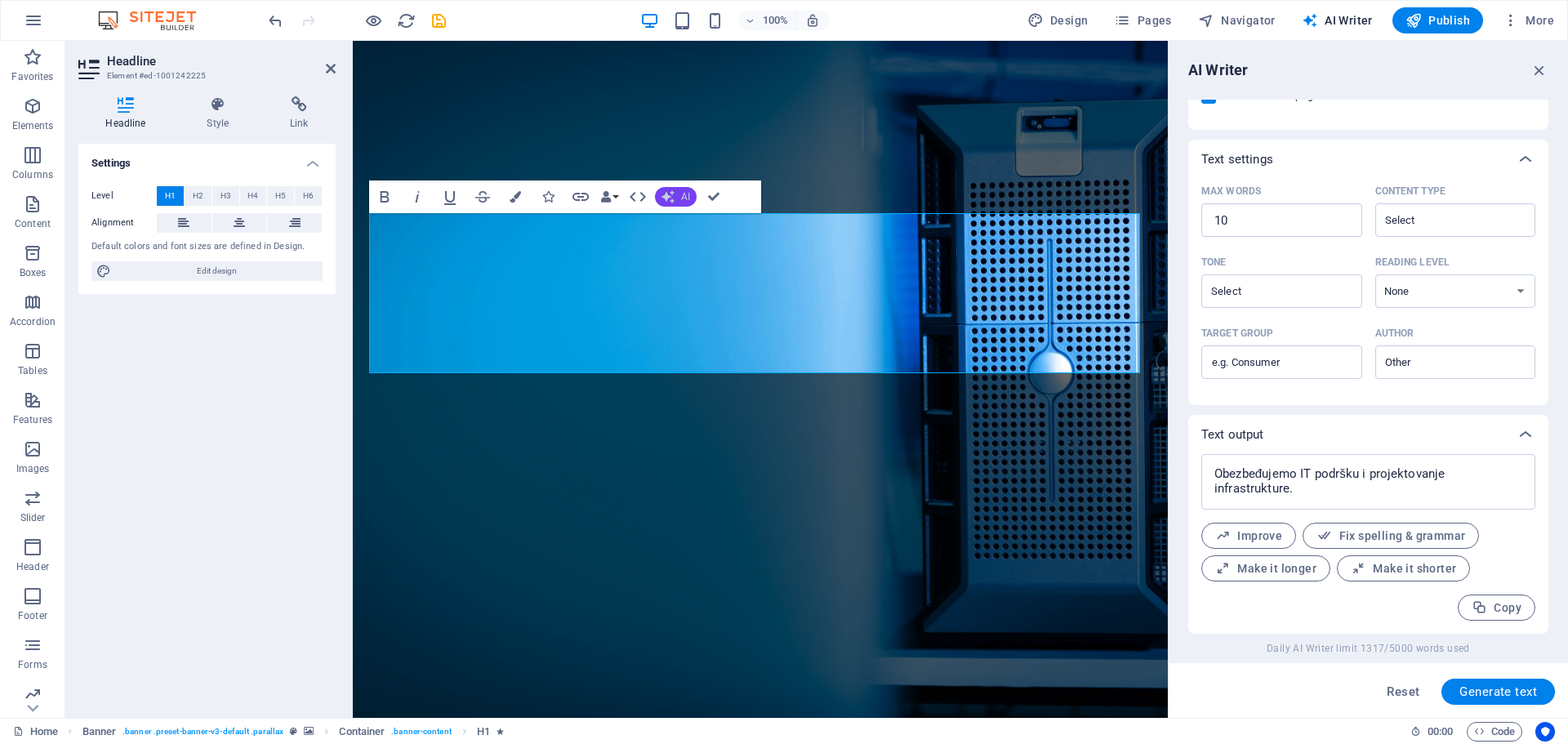
click at [681, 198] on span "AI" at bounding box center [685, 197] width 9 height 10
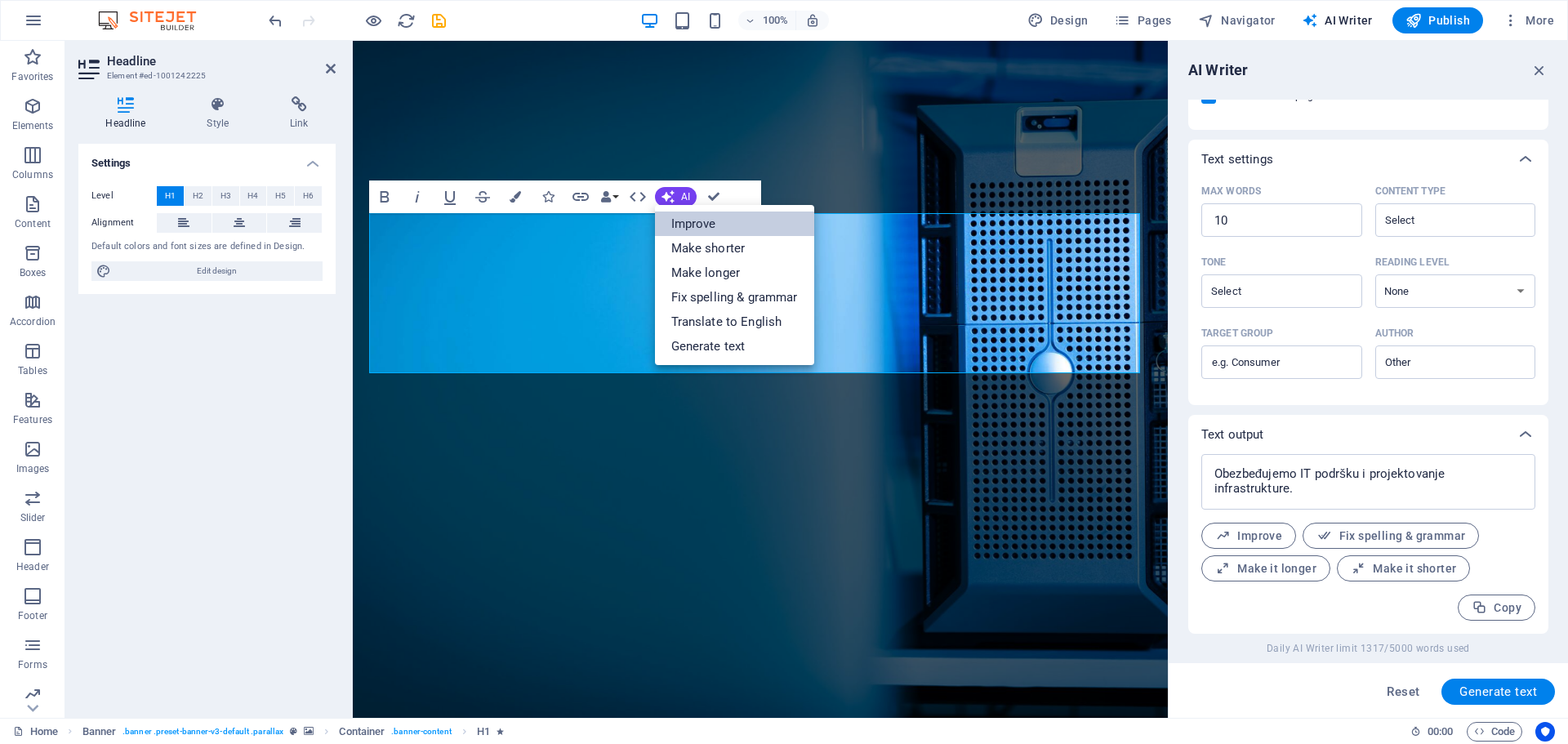
click at [690, 222] on link "Improve" at bounding box center [734, 224] width 159 height 24
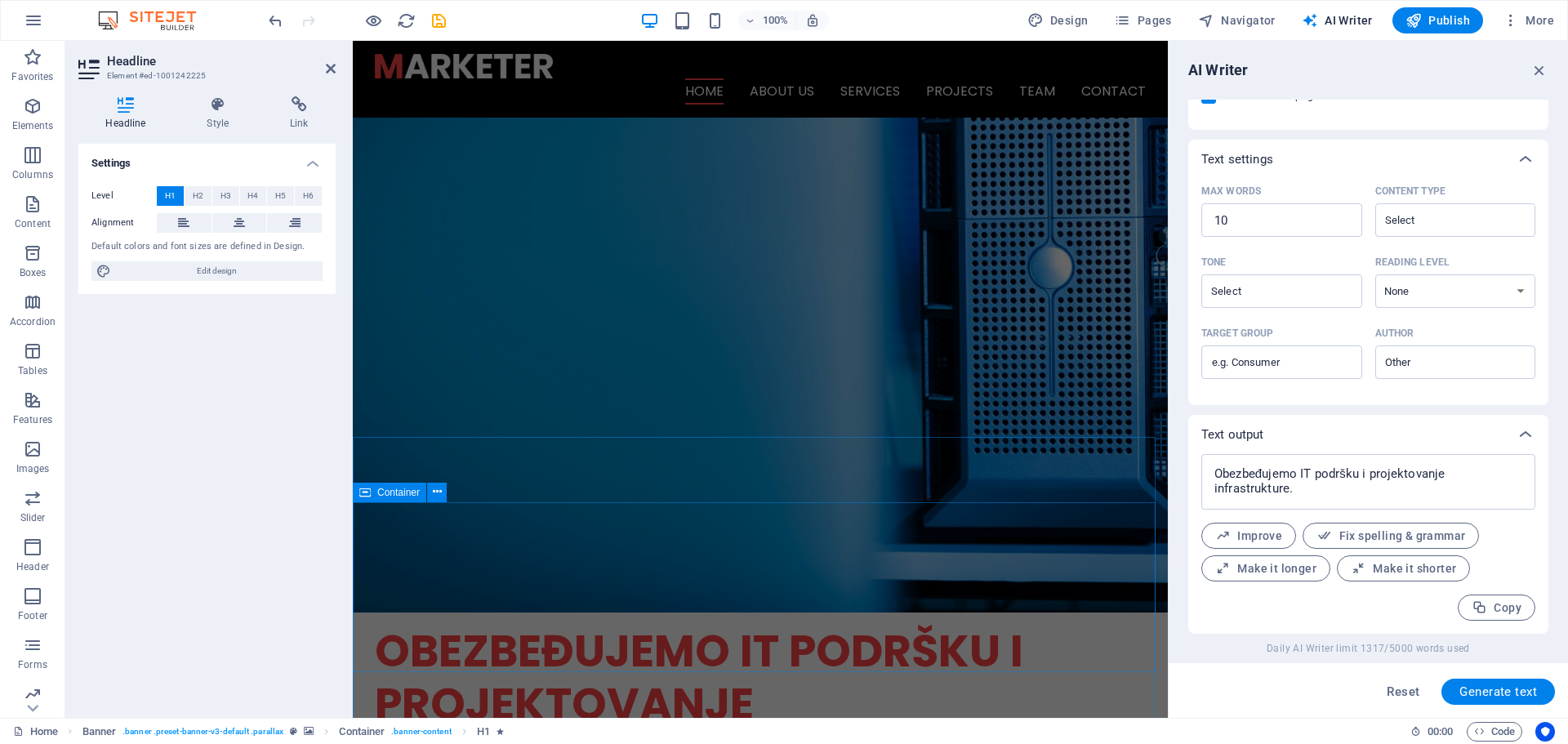
scroll to position [0, 0]
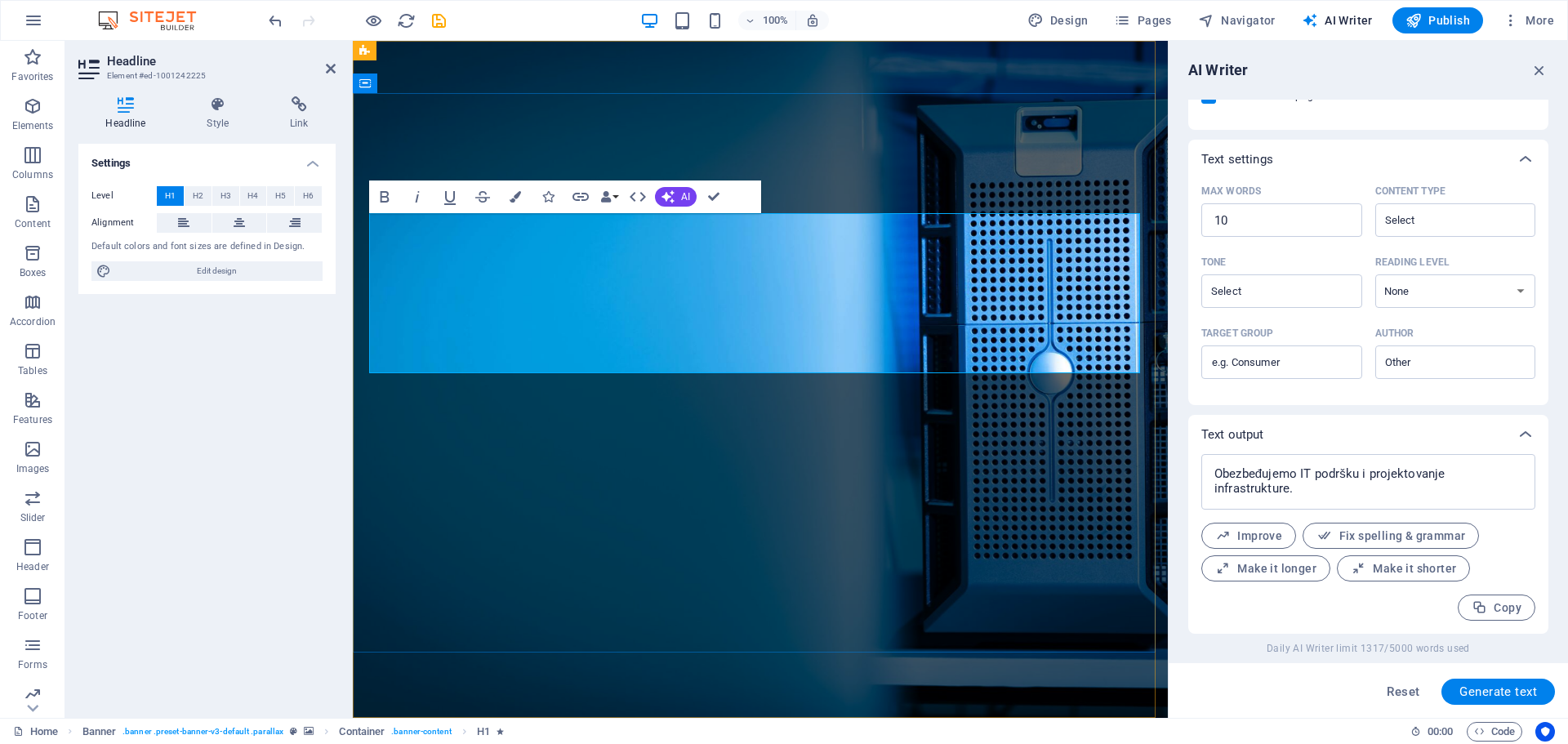
drag, startPoint x: 769, startPoint y: 342, endPoint x: 322, endPoint y: 207, distance: 466.9
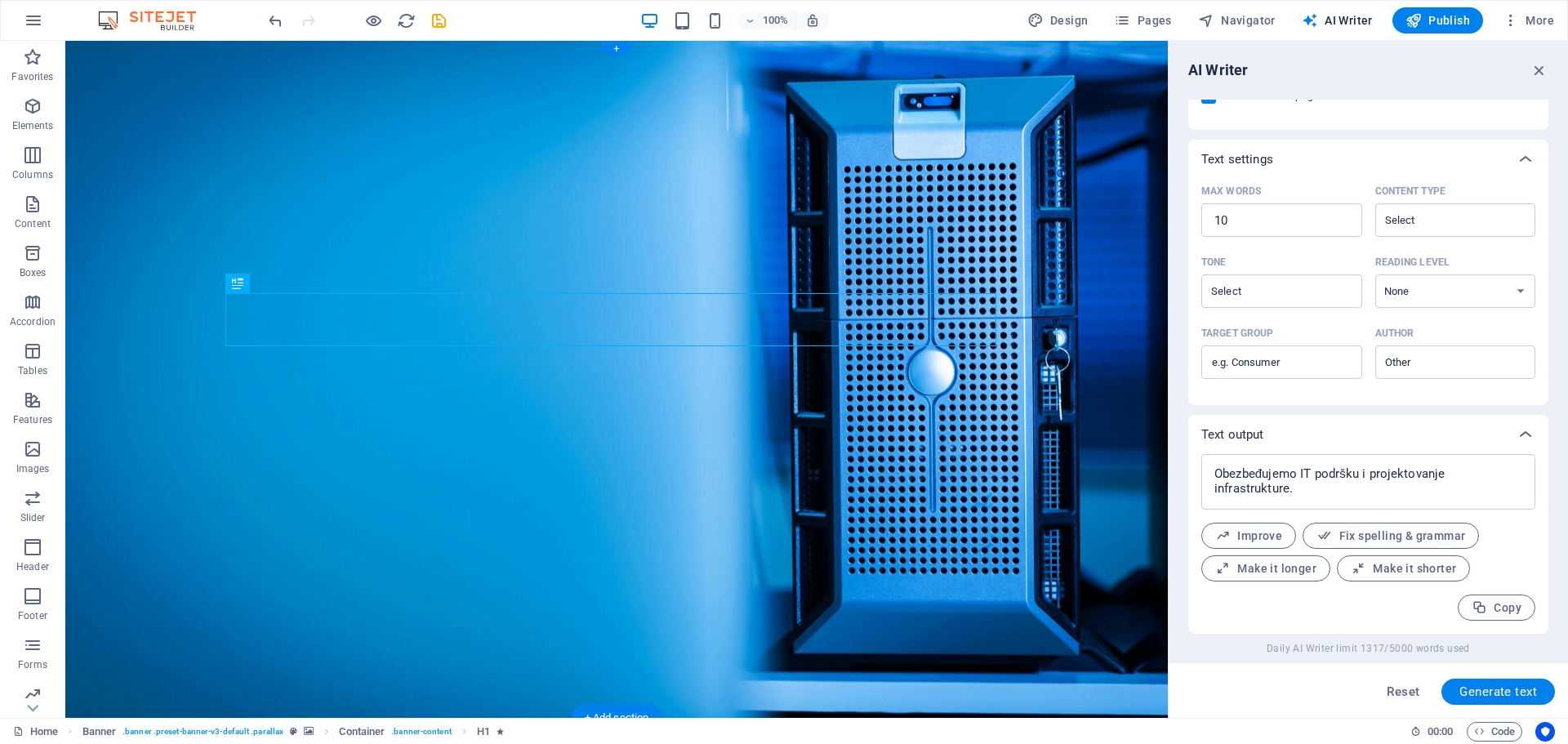
drag, startPoint x: 312, startPoint y: 315, endPoint x: 252, endPoint y: 303, distance: 61.2
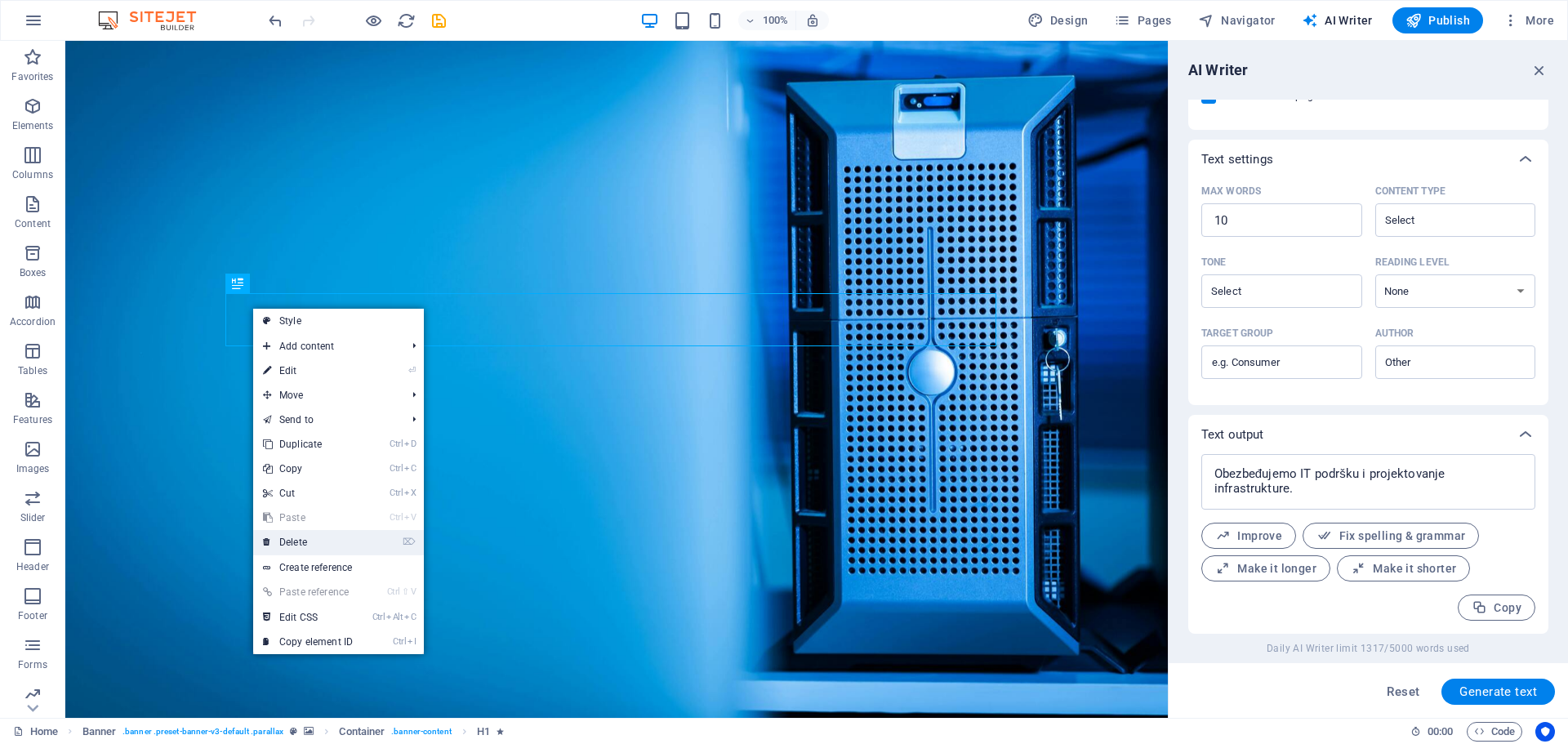
click at [309, 536] on link "⌦ Delete" at bounding box center [308, 542] width 110 height 24
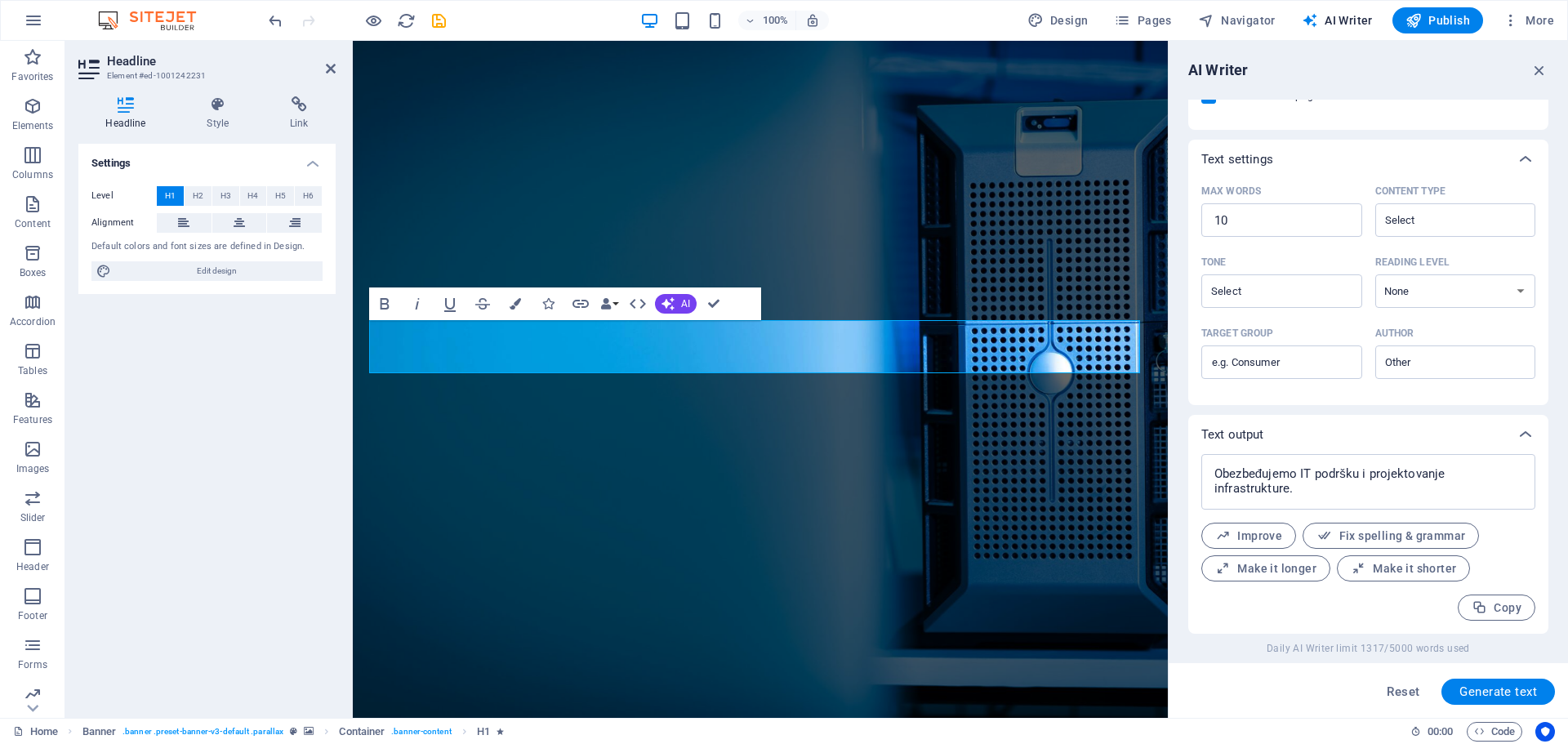
type input "#ed-1001242231"
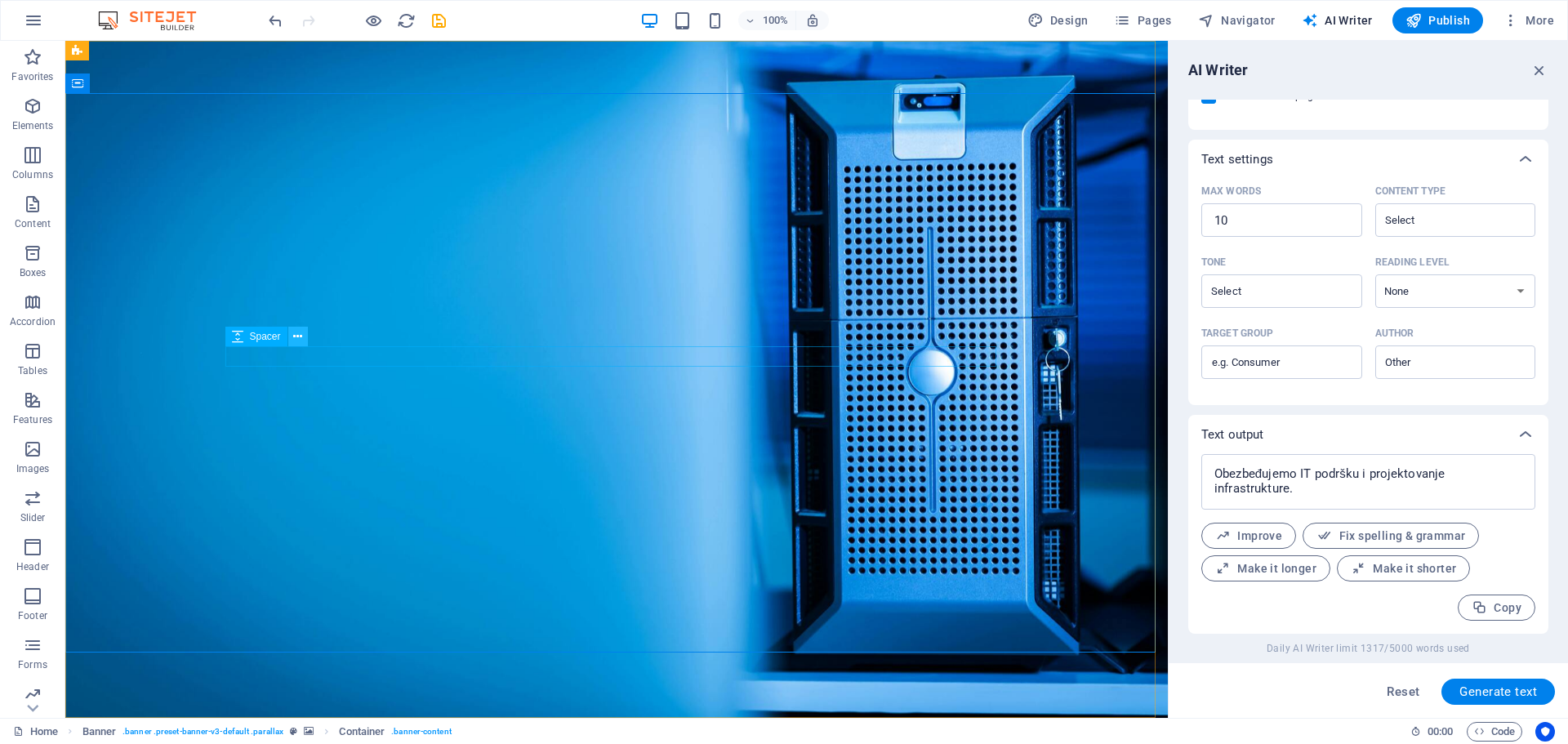
click at [298, 337] on icon at bounding box center [297, 337] width 9 height 17
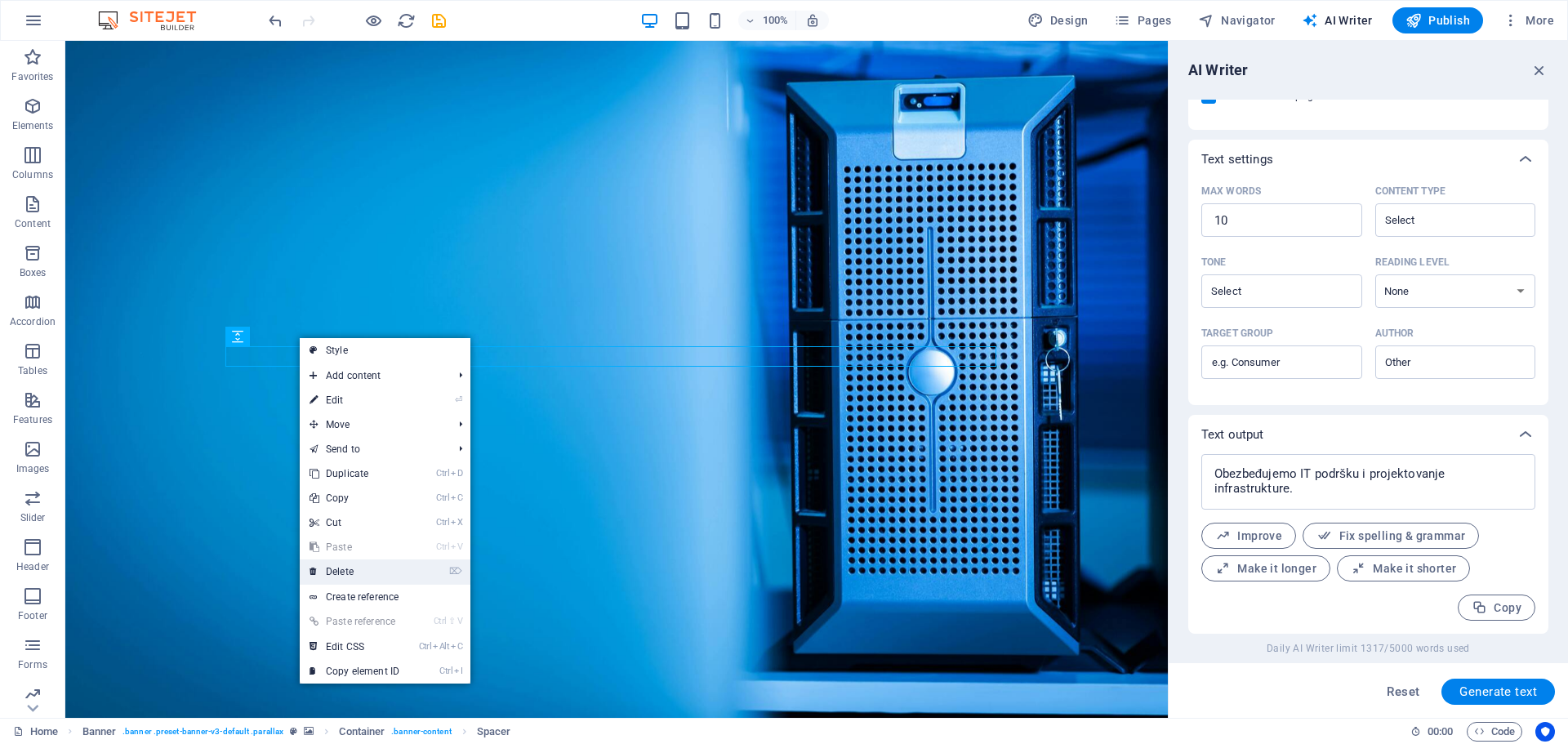
click at [356, 570] on link "⌦ Delete" at bounding box center [355, 571] width 110 height 24
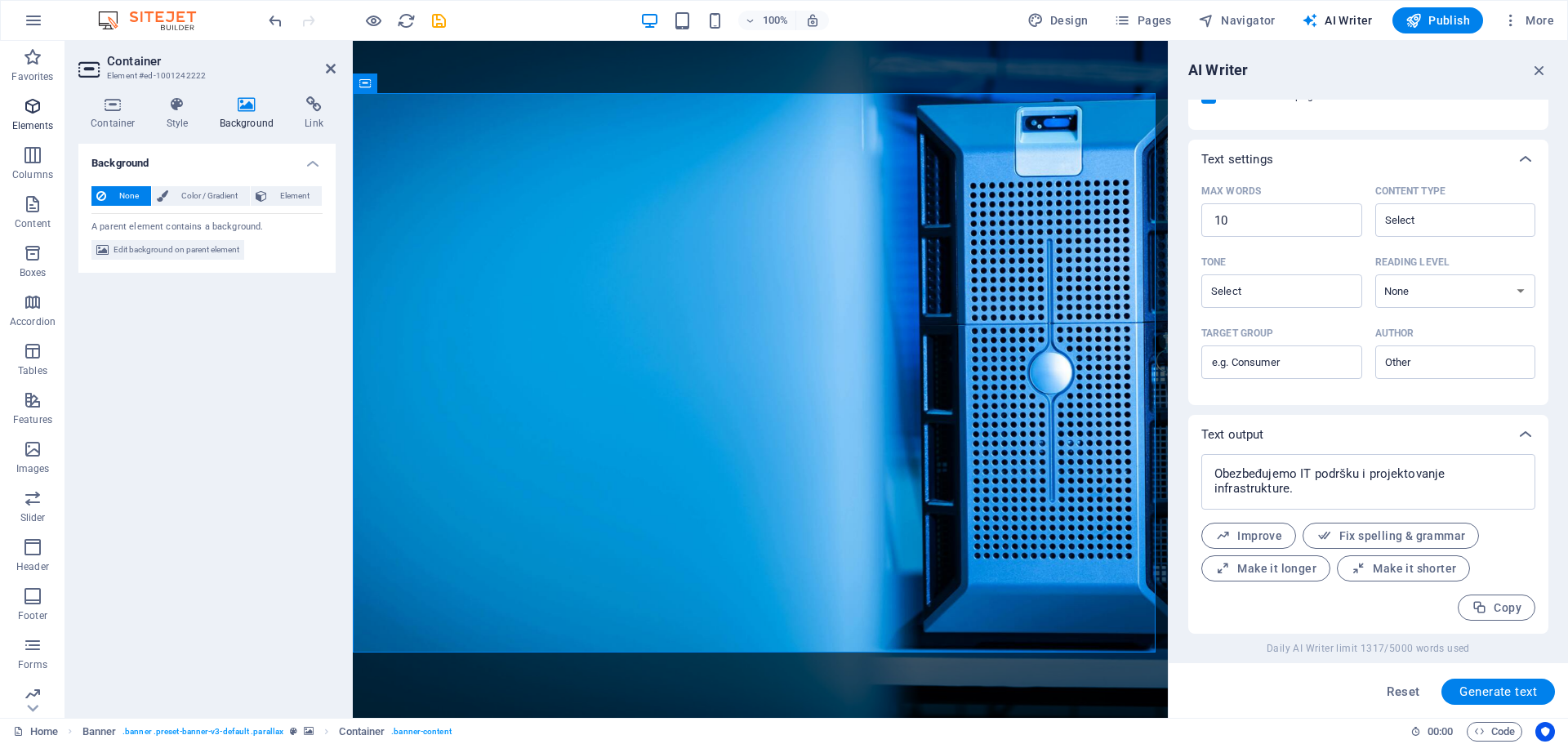
click at [40, 107] on icon "button" at bounding box center [32, 106] width 20 height 20
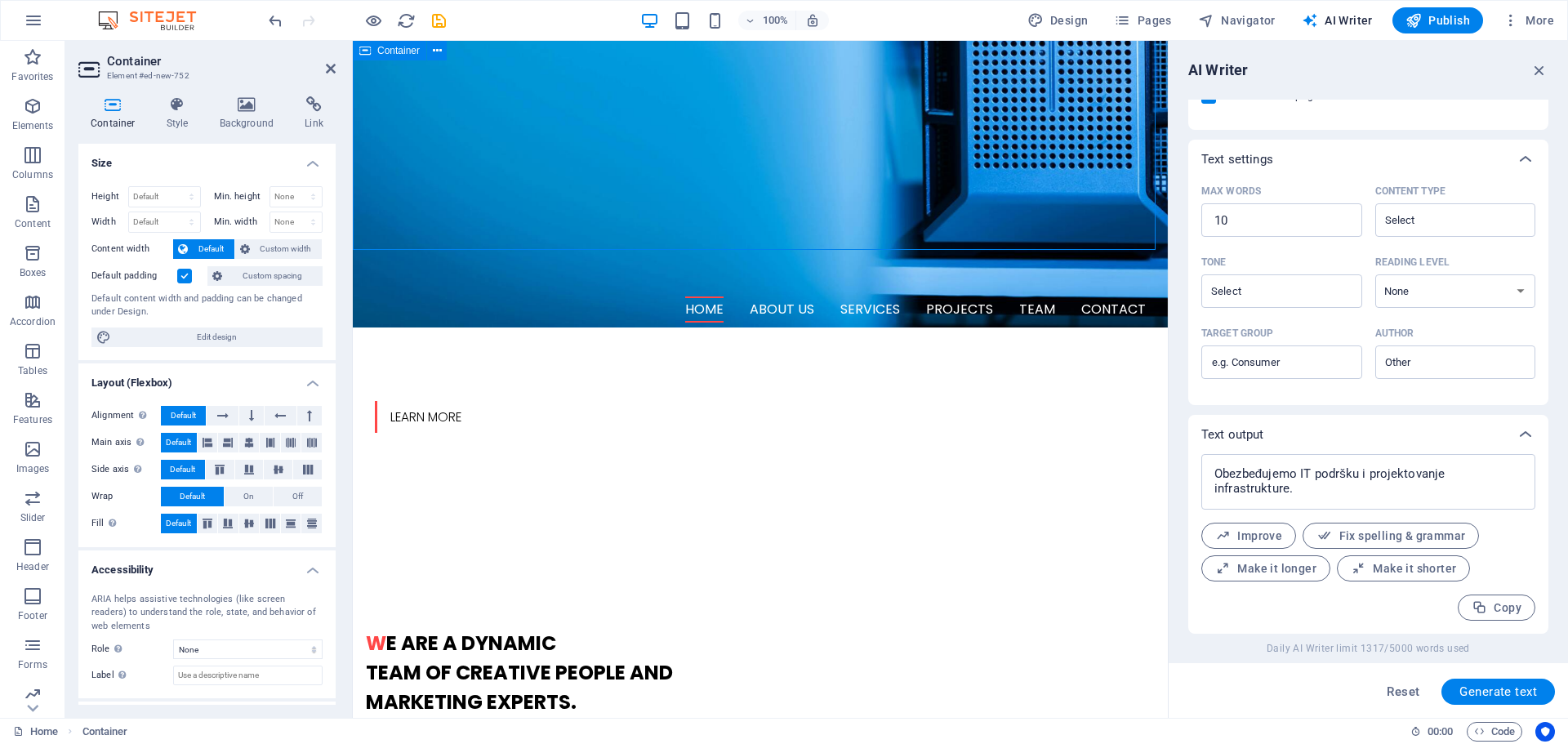
scroll to position [735, 0]
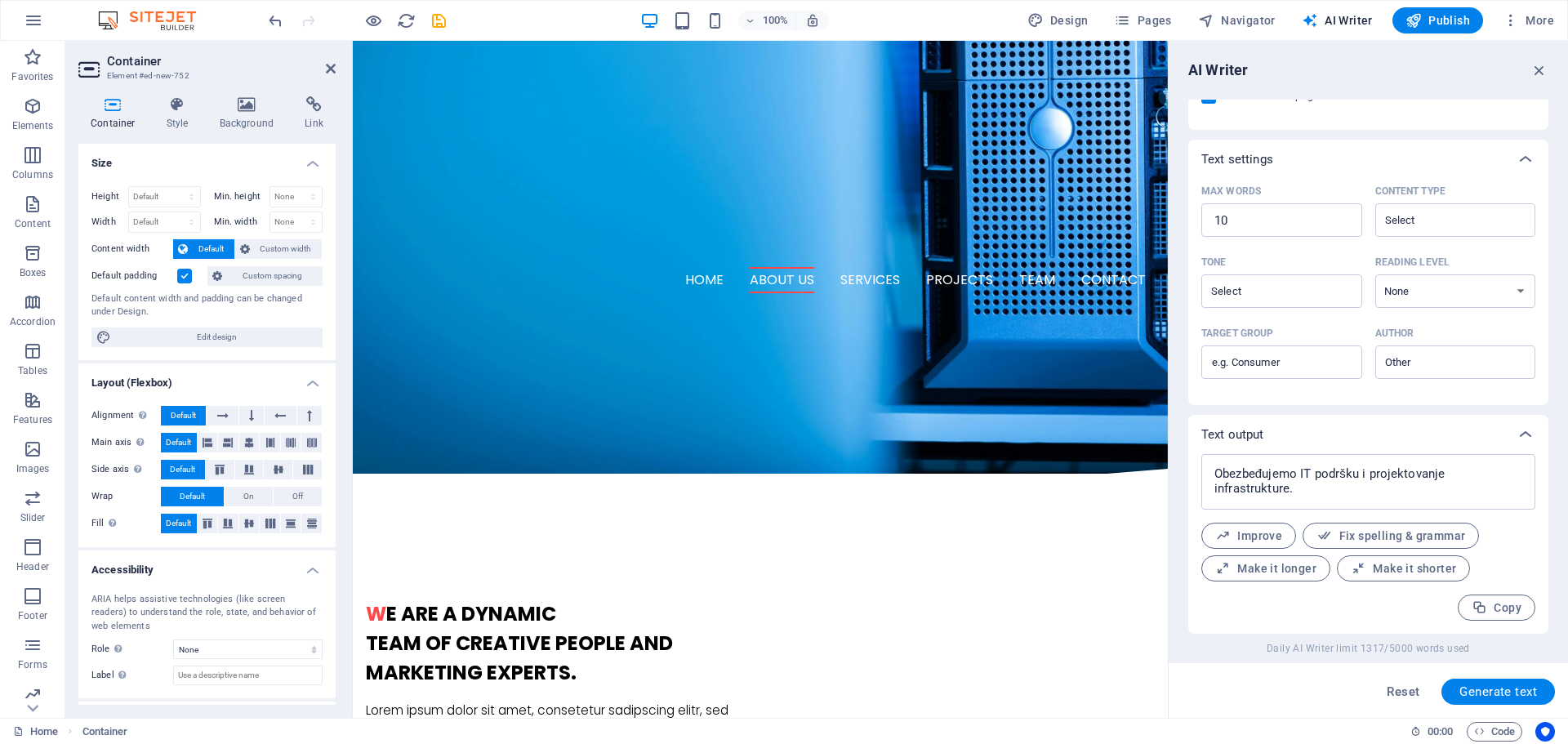
click at [118, 13] on img at bounding box center [155, 21] width 122 height 20
click at [117, 19] on img at bounding box center [155, 21] width 122 height 20
click at [285, 19] on div at bounding box center [357, 20] width 183 height 26
click at [38, 28] on icon "button" at bounding box center [33, 21] width 20 height 20
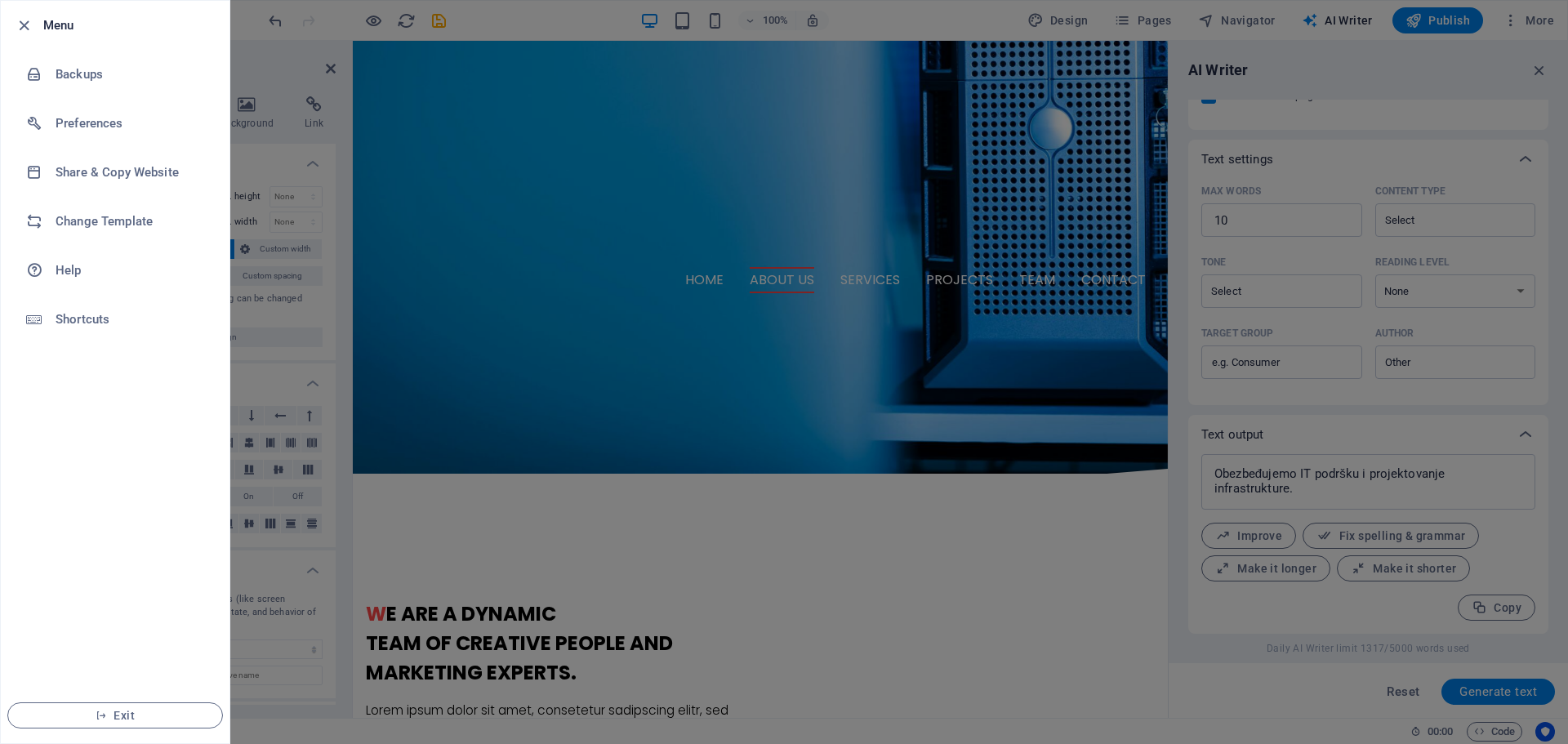
click at [1544, 72] on div at bounding box center [784, 372] width 1568 height 744
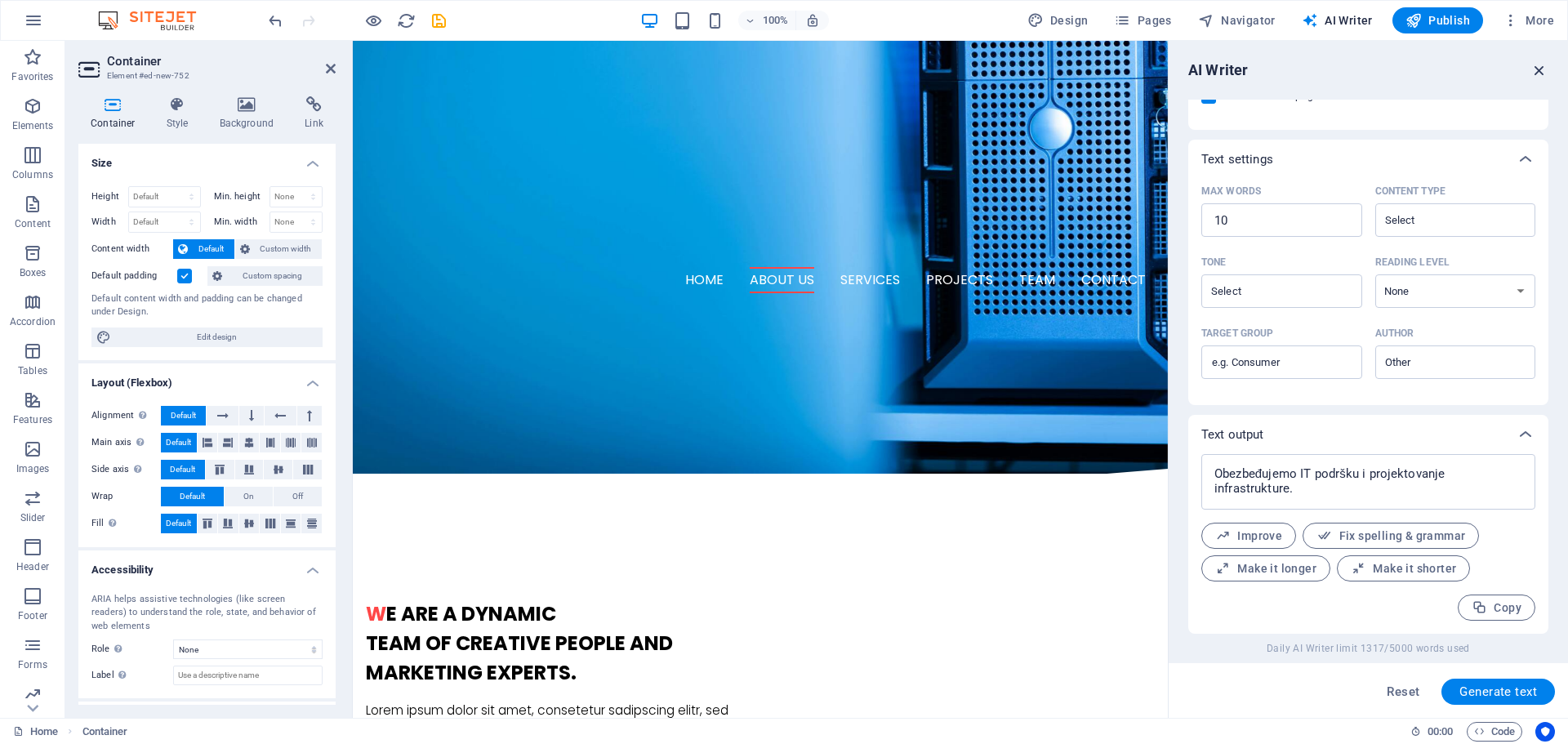
click at [1539, 71] on icon "button" at bounding box center [1539, 70] width 18 height 18
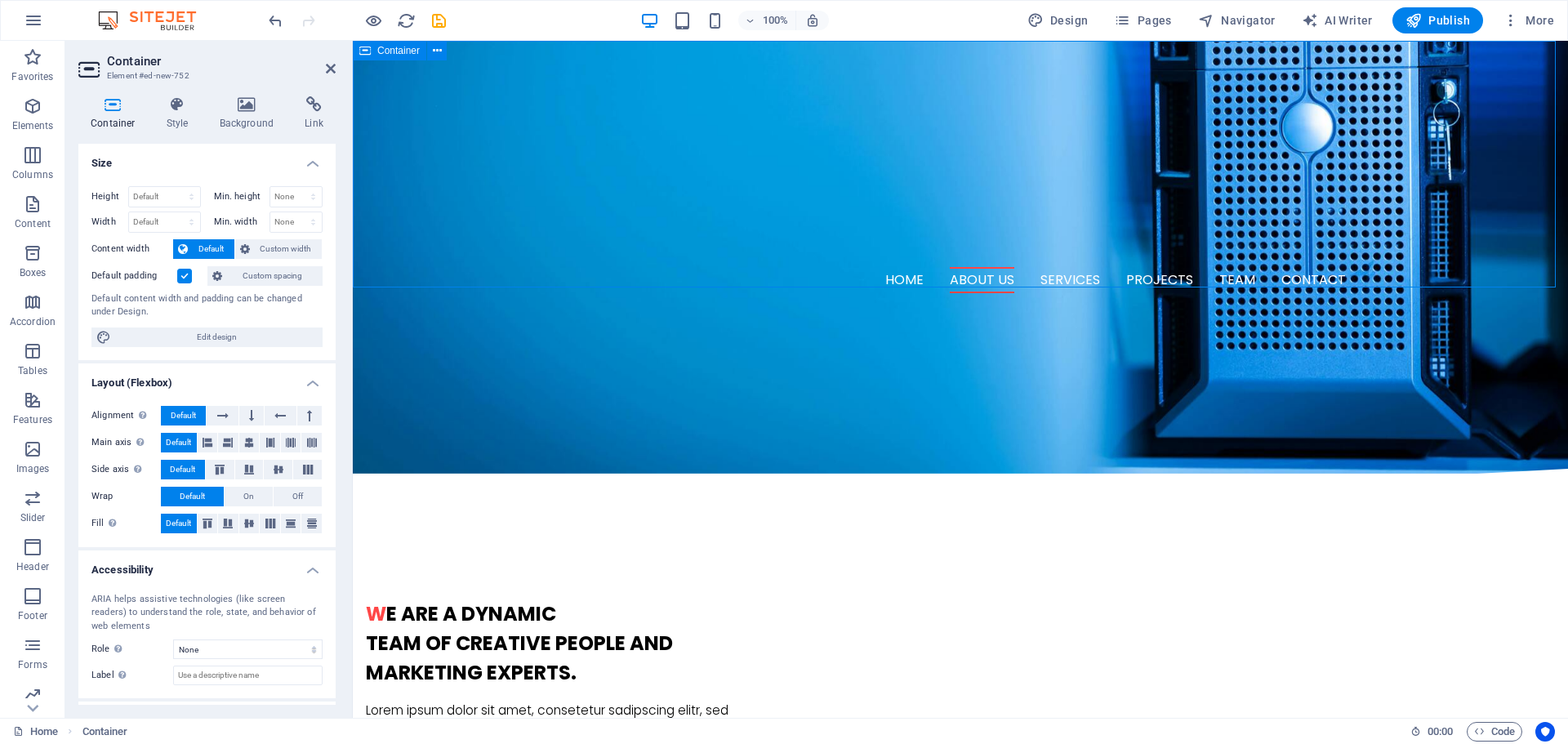
scroll to position [0, 0]
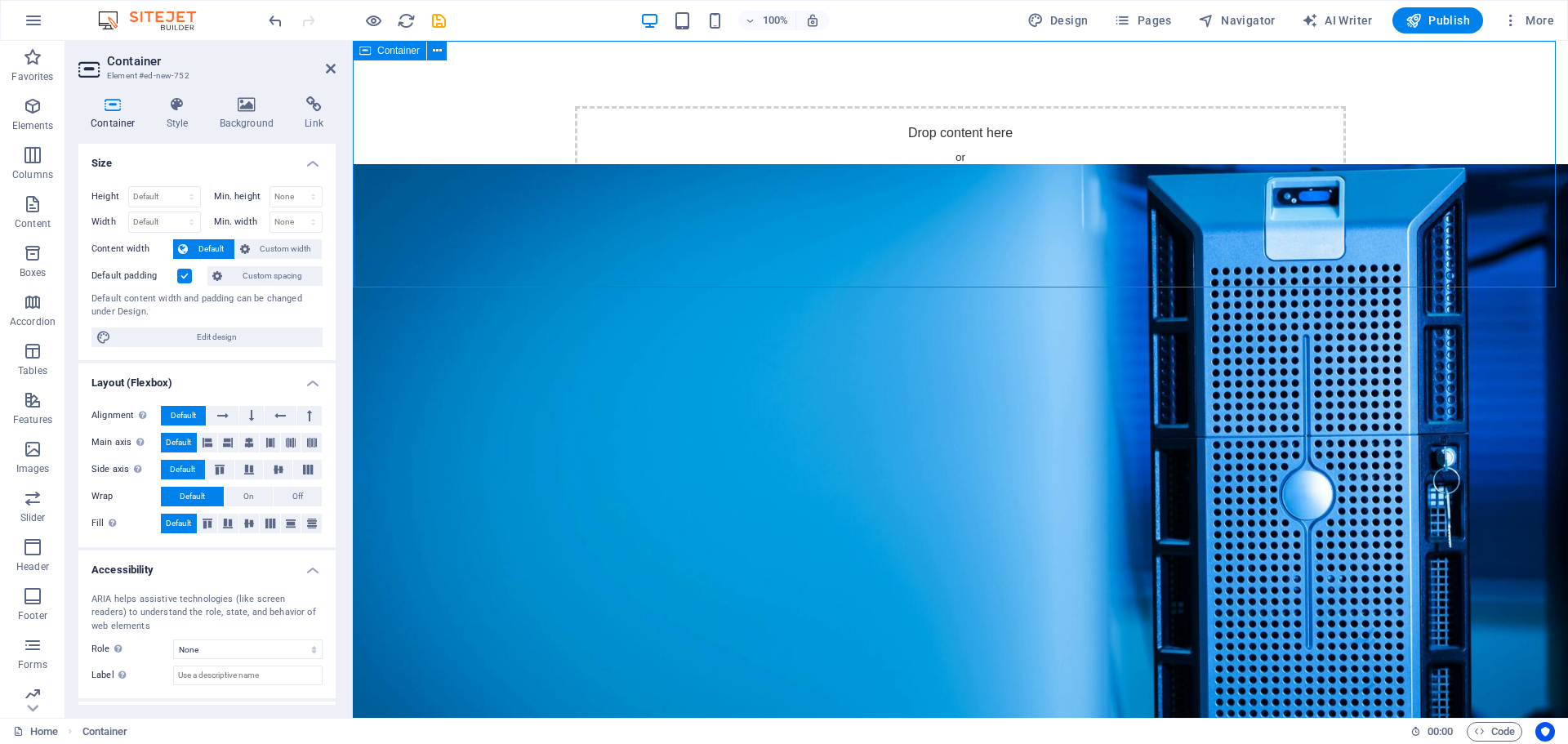
drag, startPoint x: 437, startPoint y: 50, endPoint x: 437, endPoint y: 60, distance: 10.0
click at [437, 51] on icon at bounding box center [437, 50] width 9 height 17
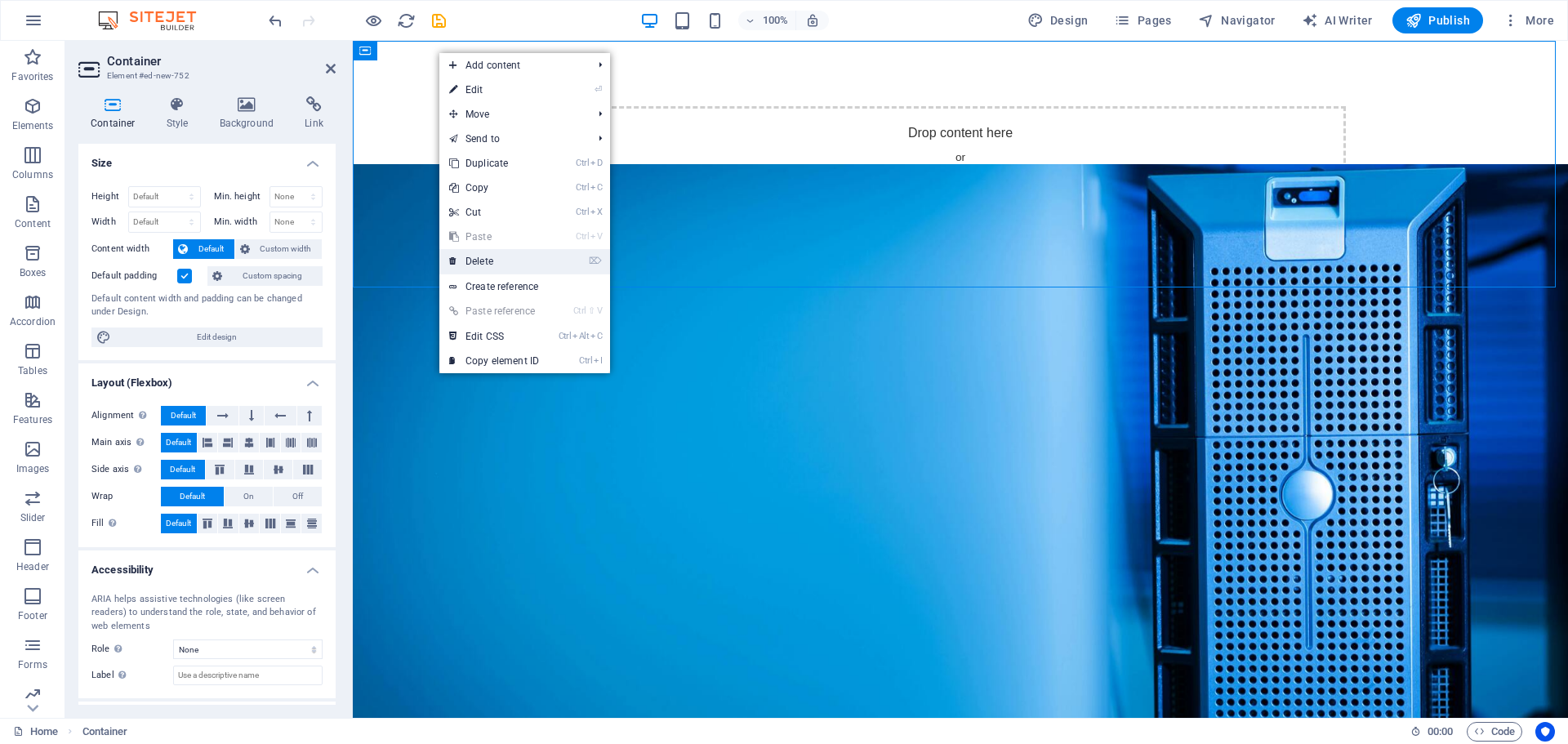
click at [473, 254] on link "⌦ Delete" at bounding box center [494, 261] width 110 height 24
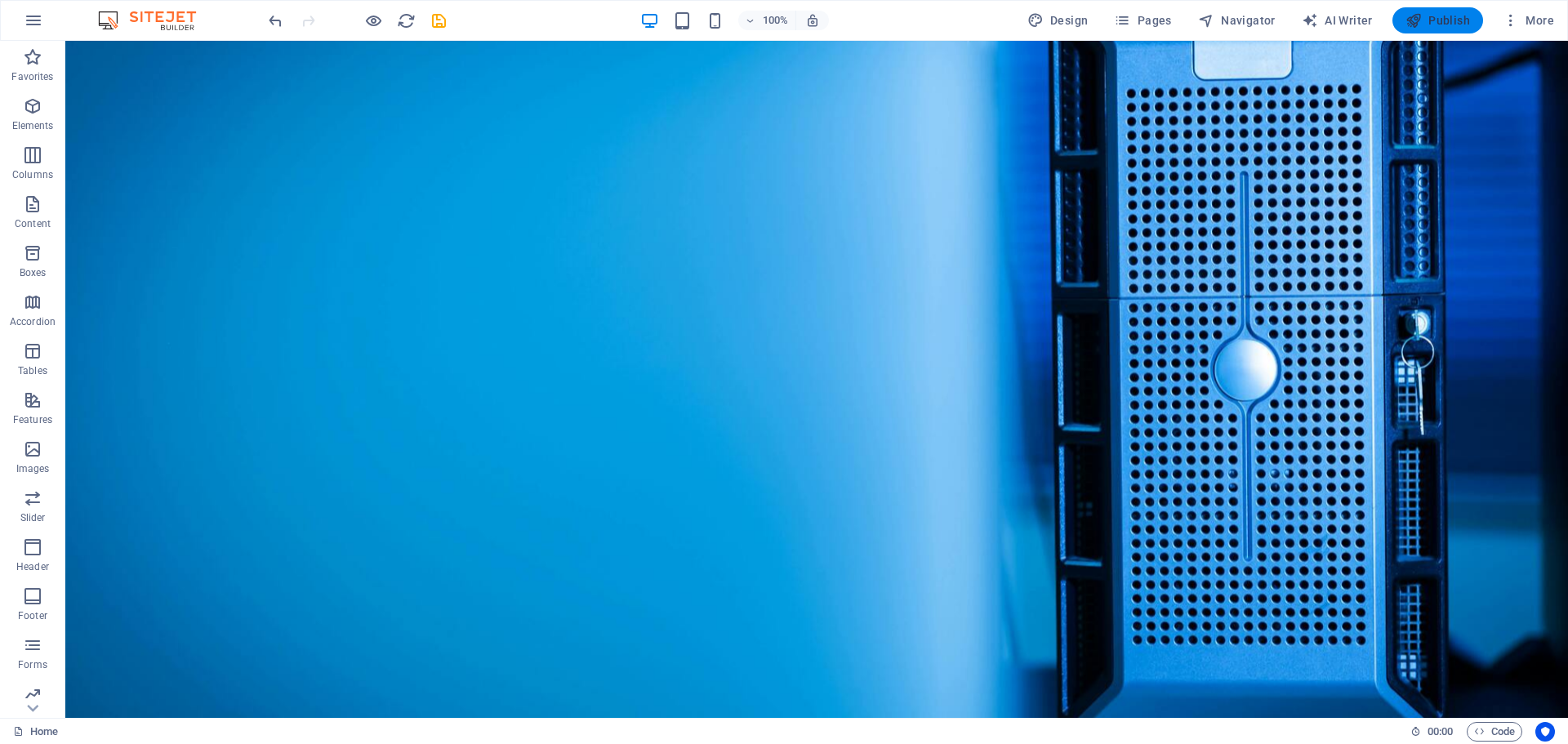
click at [1446, 28] on span "Publish" at bounding box center [1438, 21] width 65 height 16
checkbox input "false"
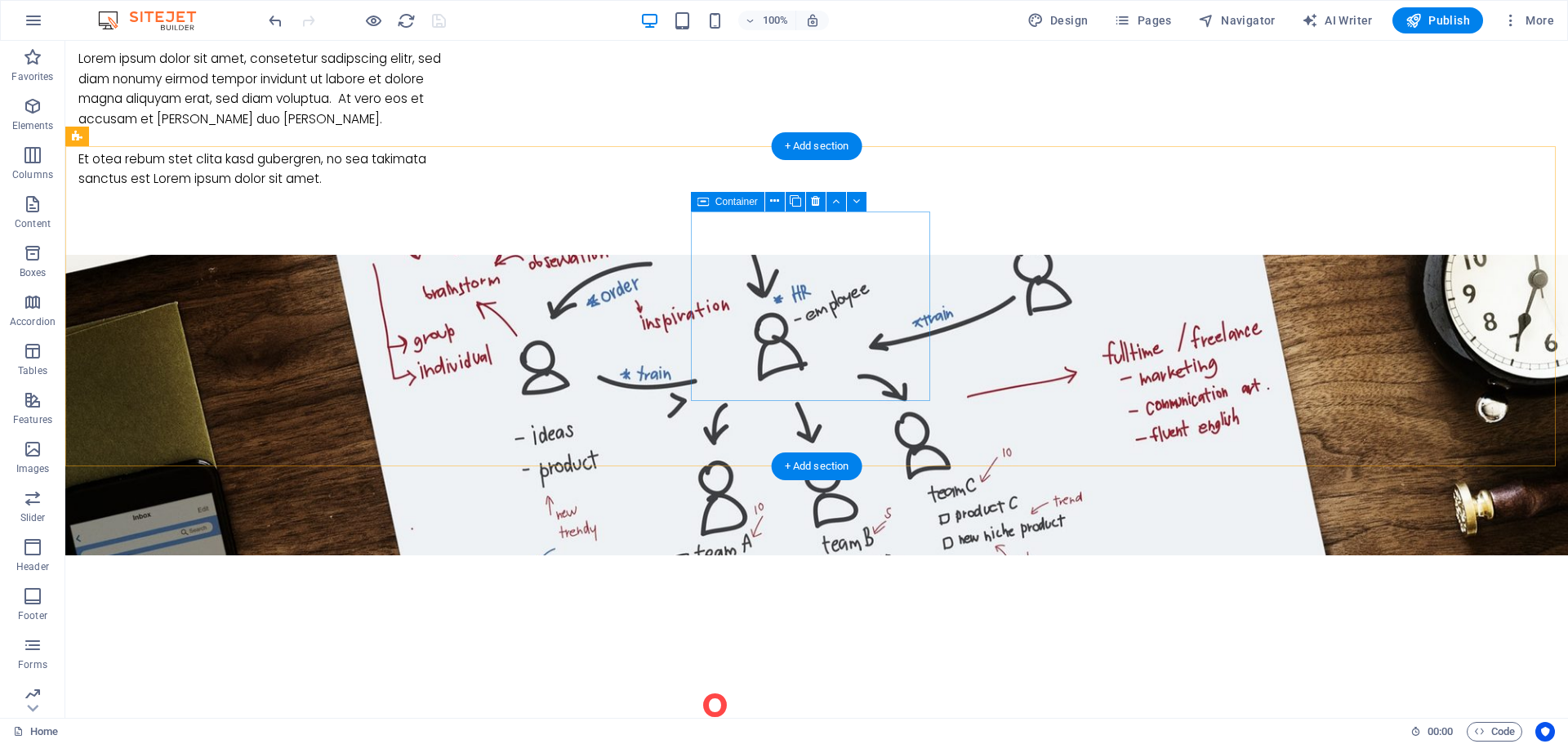
scroll to position [1144, 0]
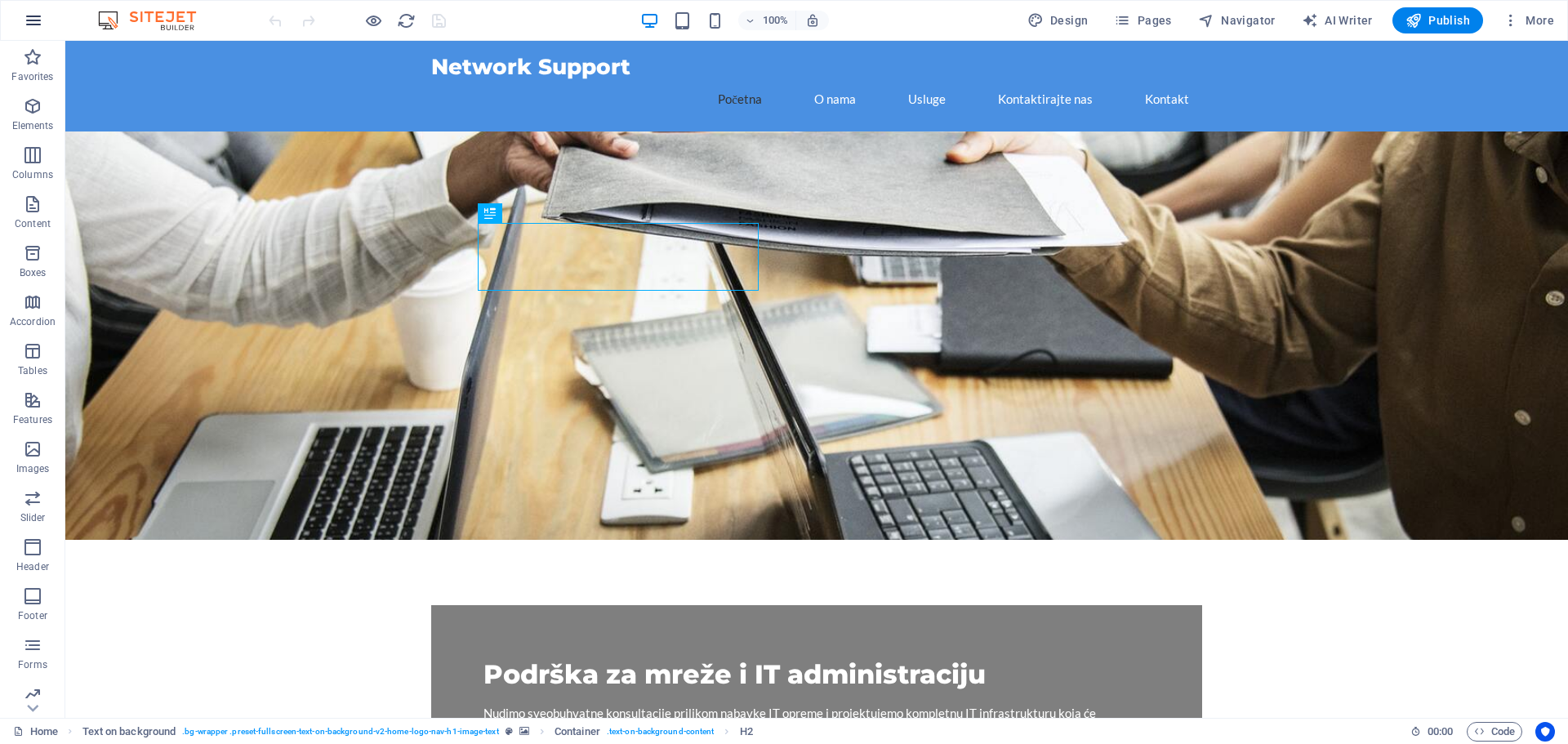
click at [32, 27] on icon "button" at bounding box center [33, 21] width 20 height 20
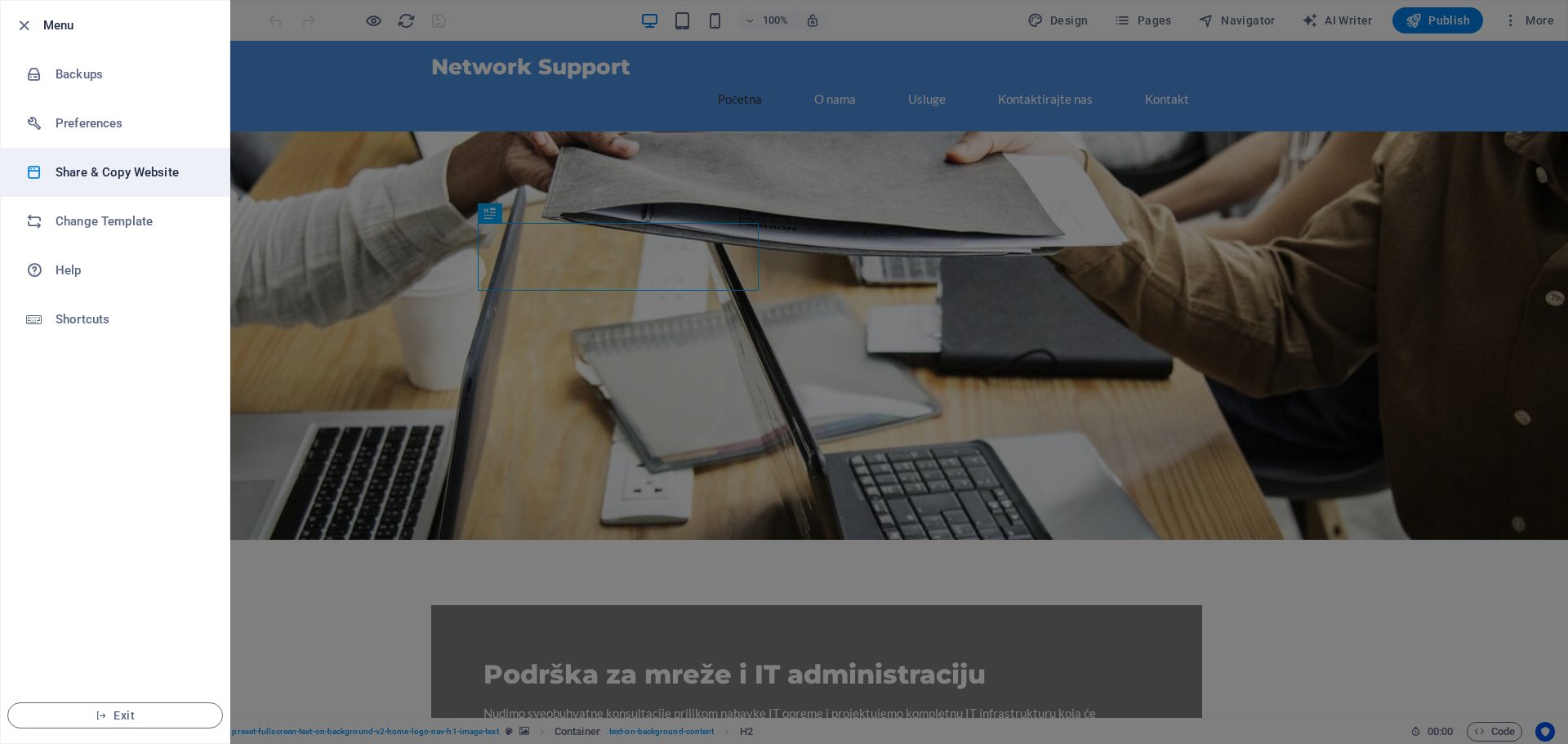
click at [93, 167] on h6 "Share & Copy Website" at bounding box center [131, 173] width 151 height 20
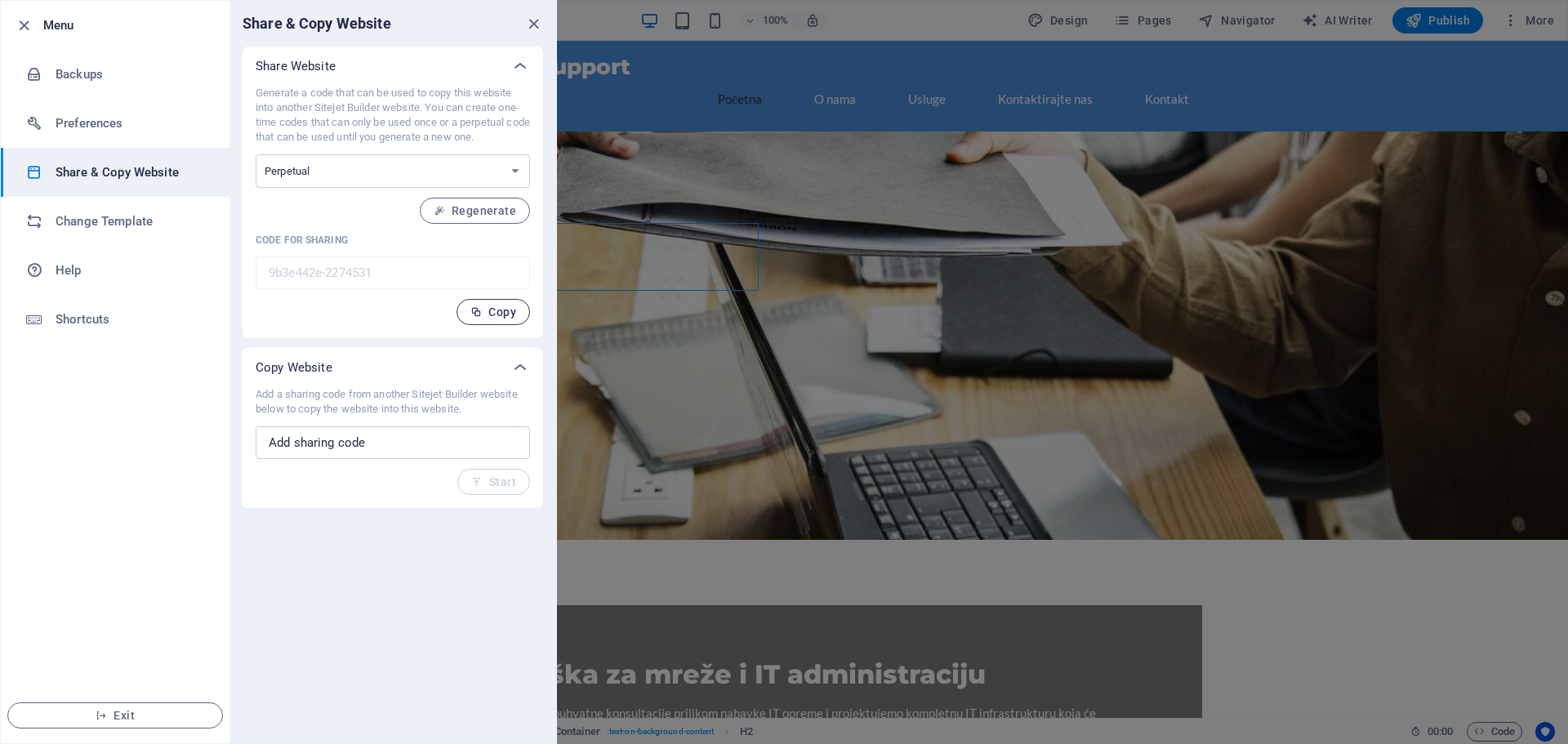
click at [489, 313] on span "Copy" at bounding box center [493, 312] width 46 height 13
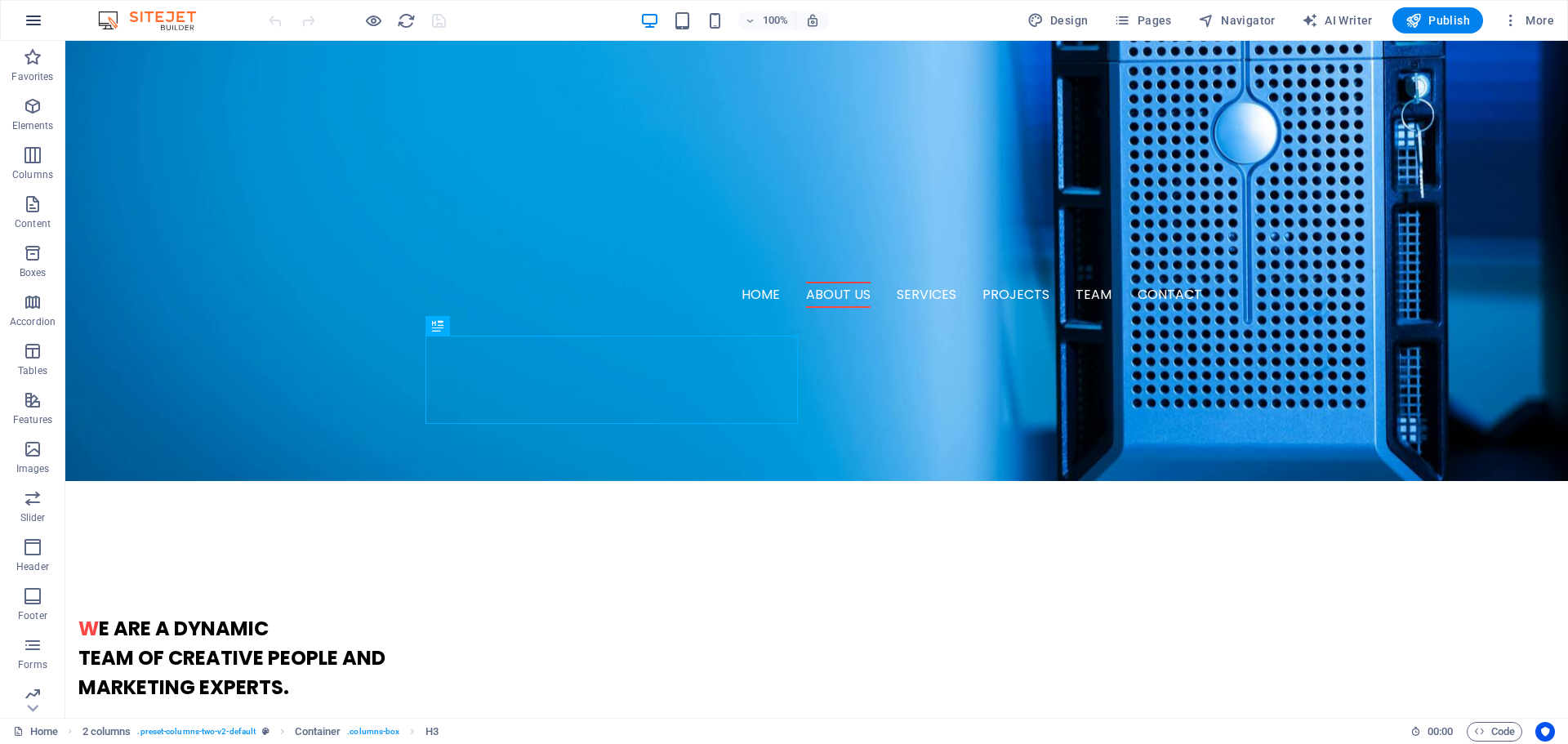
click at [29, 27] on icon "button" at bounding box center [33, 21] width 20 height 20
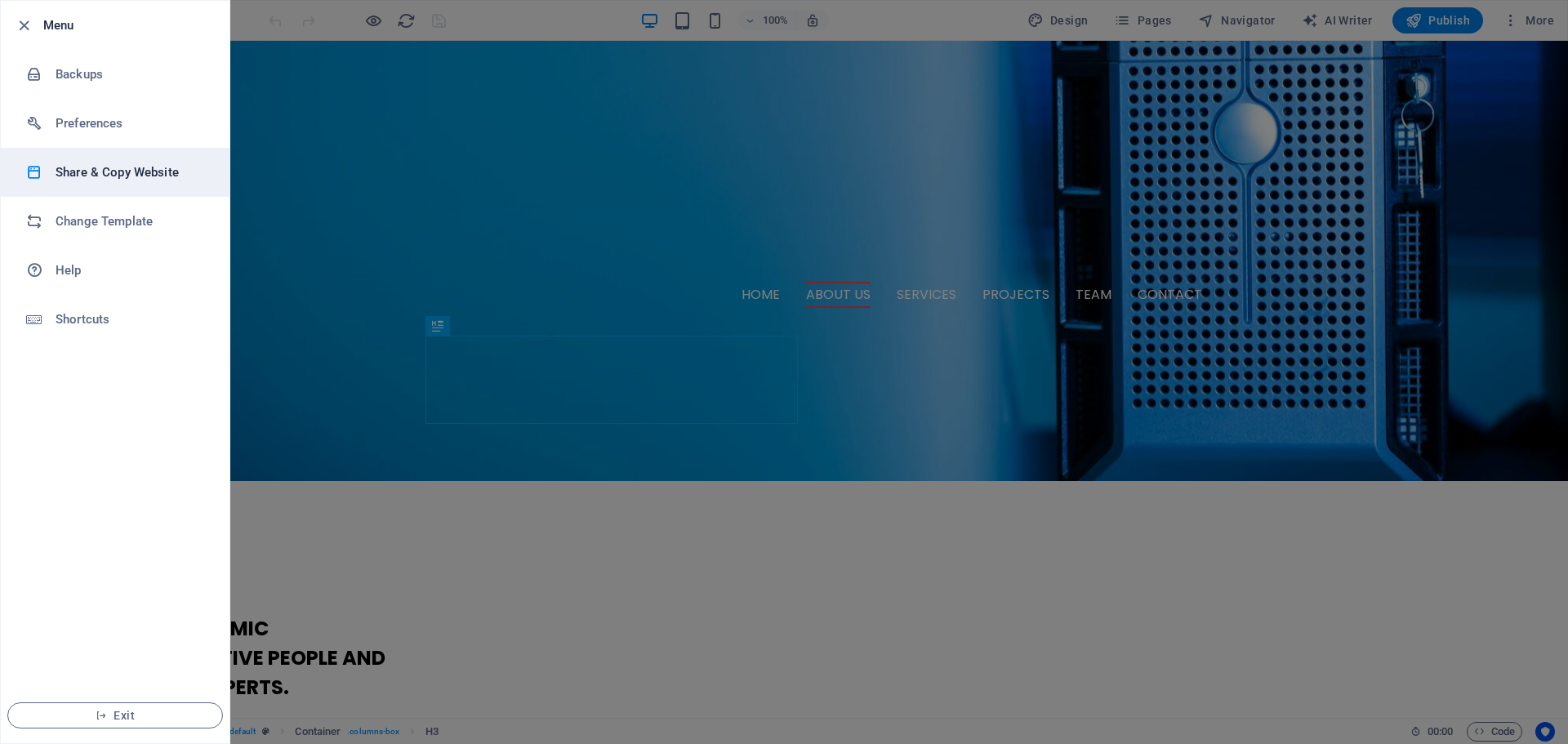
click at [113, 175] on h6 "Share & Copy Website" at bounding box center [131, 173] width 151 height 20
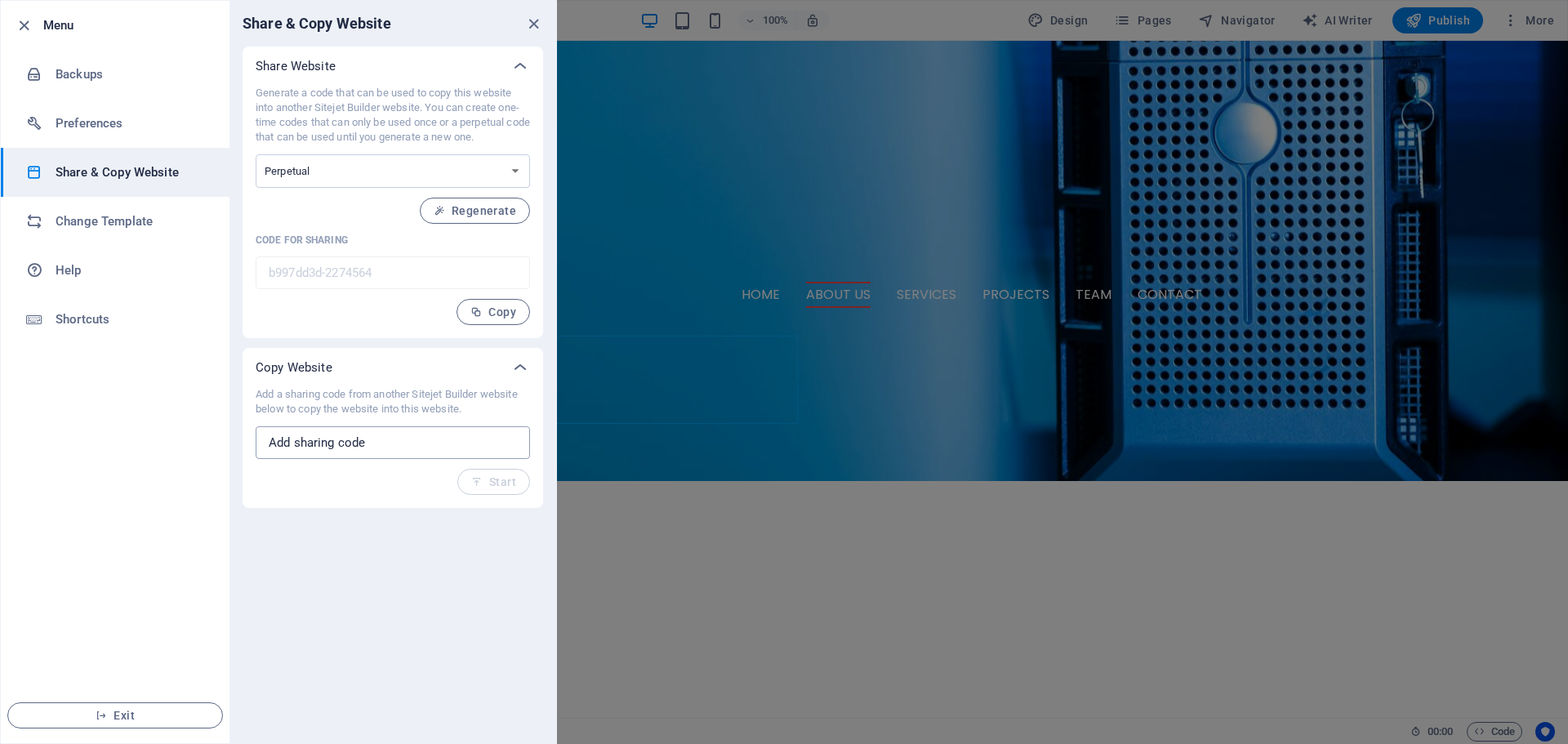
click at [353, 438] on input "text" at bounding box center [393, 443] width 275 height 32
paste input "9b3e442e-2274531"
type input "9b3e442e-2274531"
click at [507, 484] on span "Start" at bounding box center [494, 482] width 45 height 13
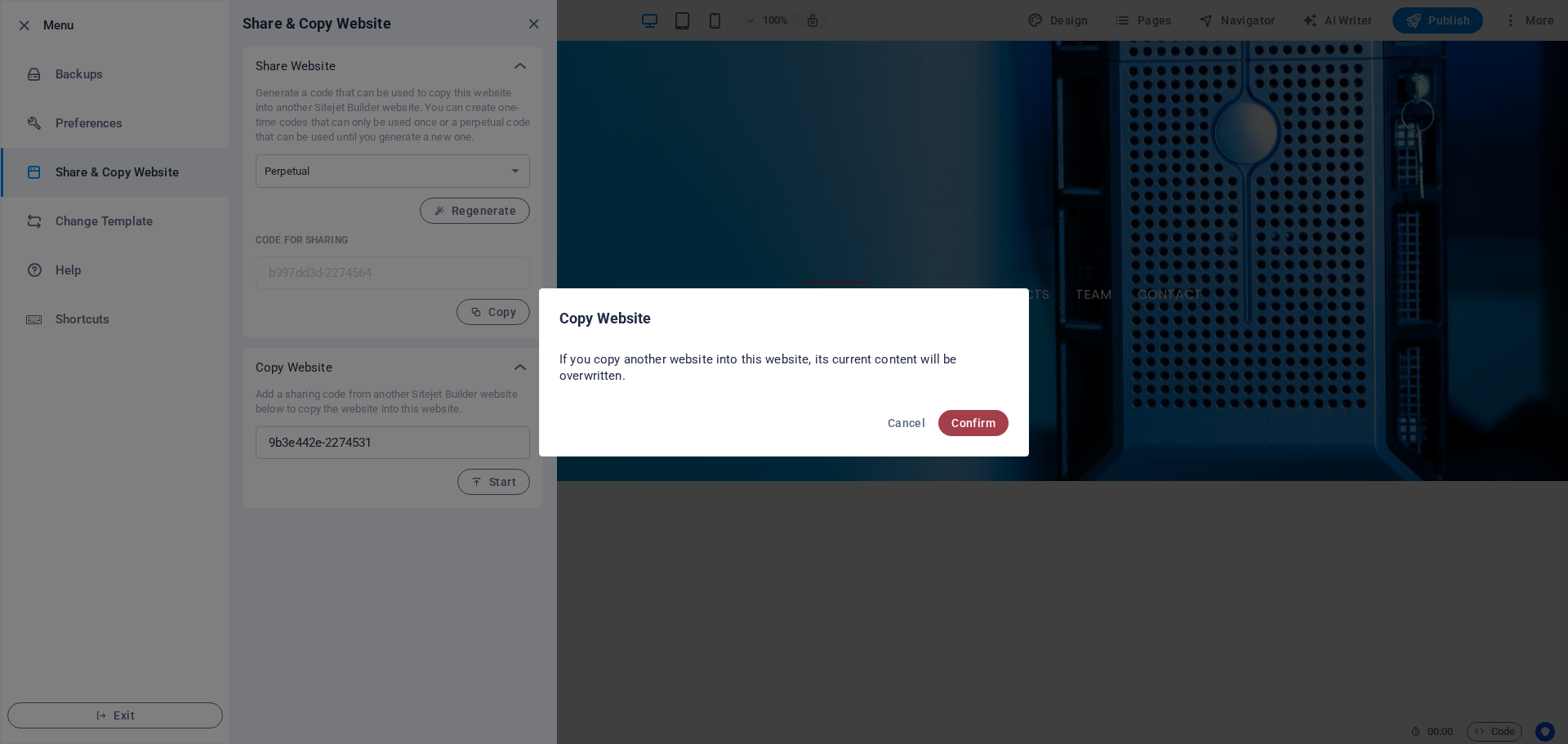
click at [975, 421] on span "Confirm" at bounding box center [973, 423] width 44 height 13
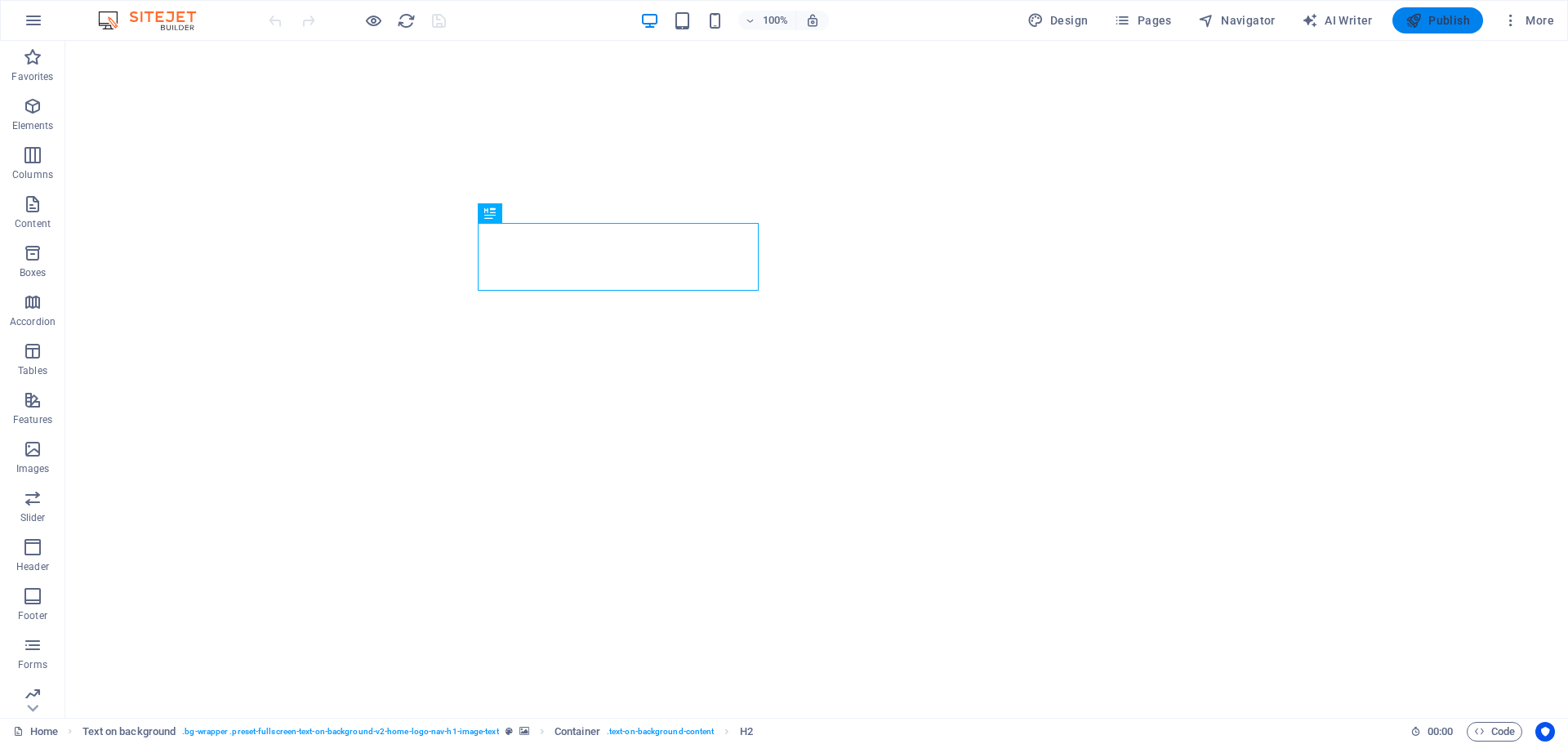
click at [1451, 17] on span "Publish" at bounding box center [1438, 21] width 65 height 16
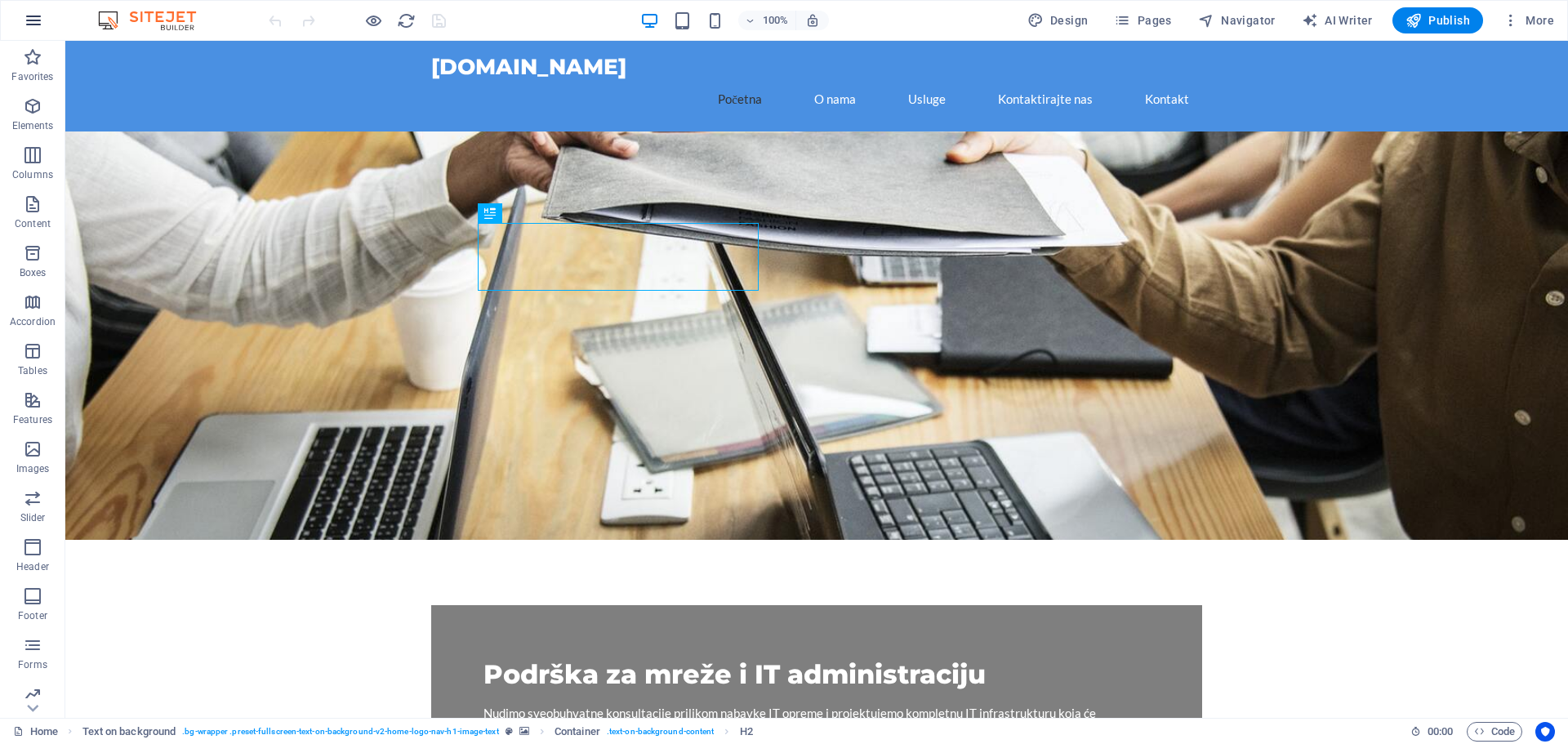
click at [45, 14] on button "button" at bounding box center [33, 21] width 40 height 40
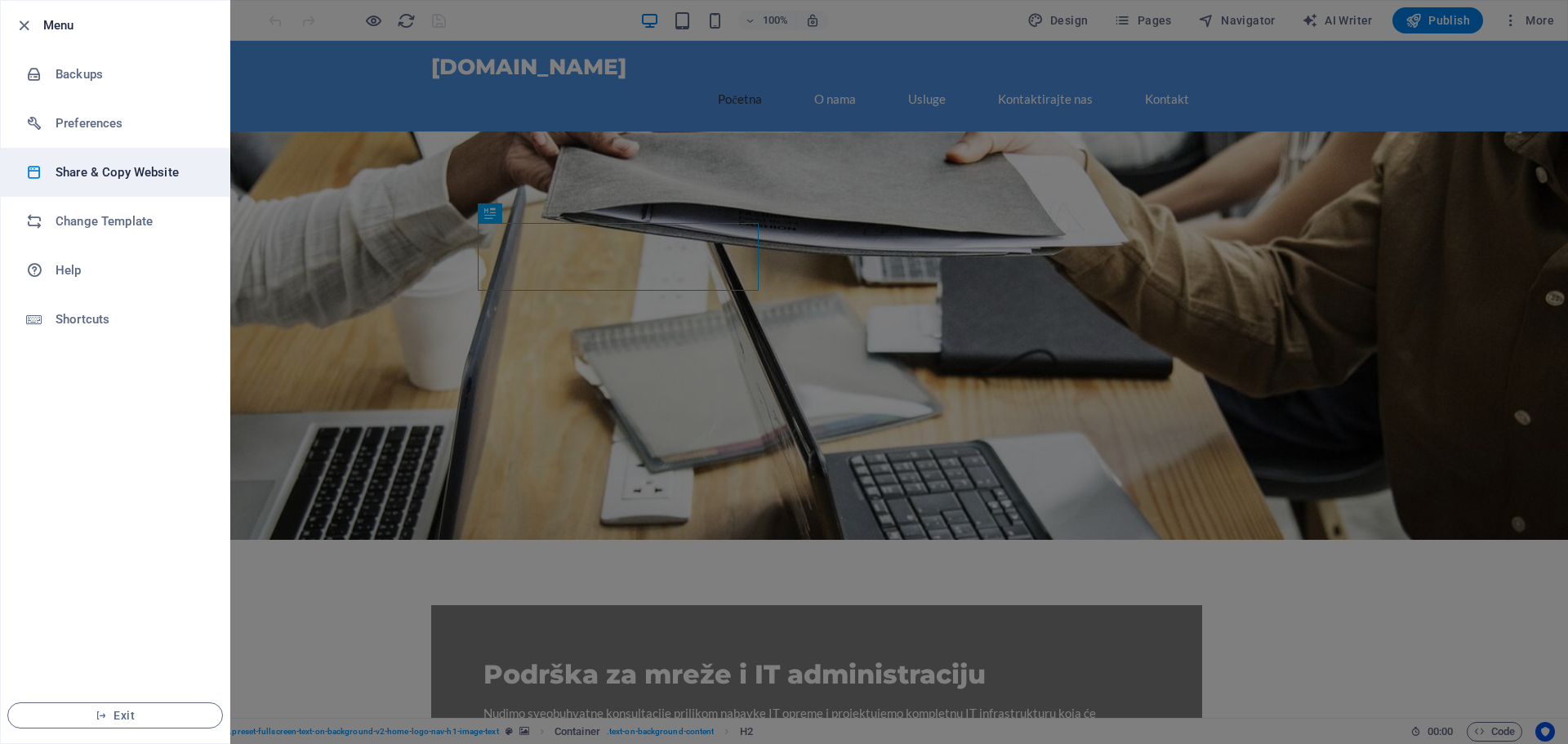
click at [103, 173] on h6 "Share & Copy Website" at bounding box center [131, 173] width 151 height 20
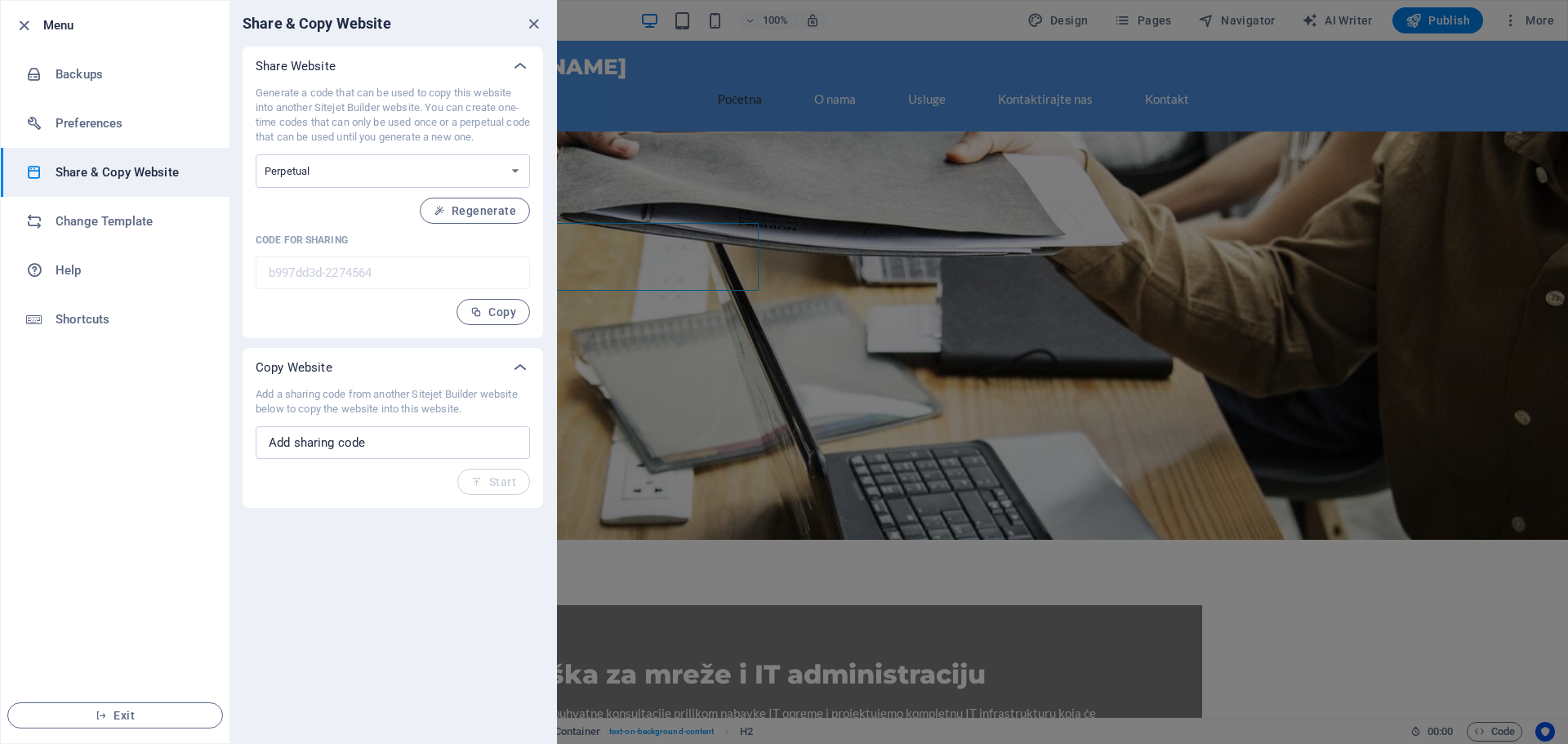
click at [993, 300] on div at bounding box center [784, 372] width 1568 height 744
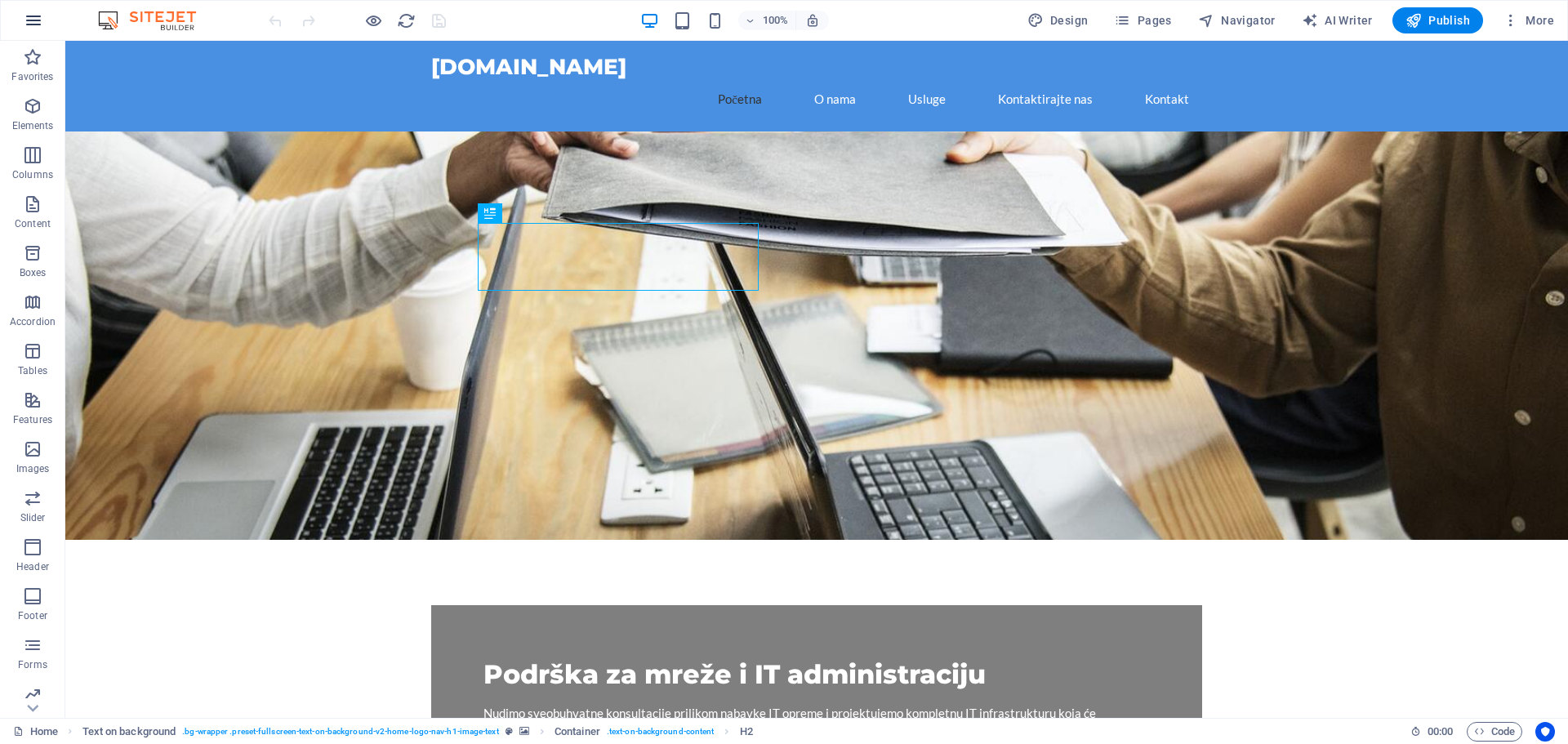
click at [38, 21] on icon "button" at bounding box center [33, 21] width 20 height 20
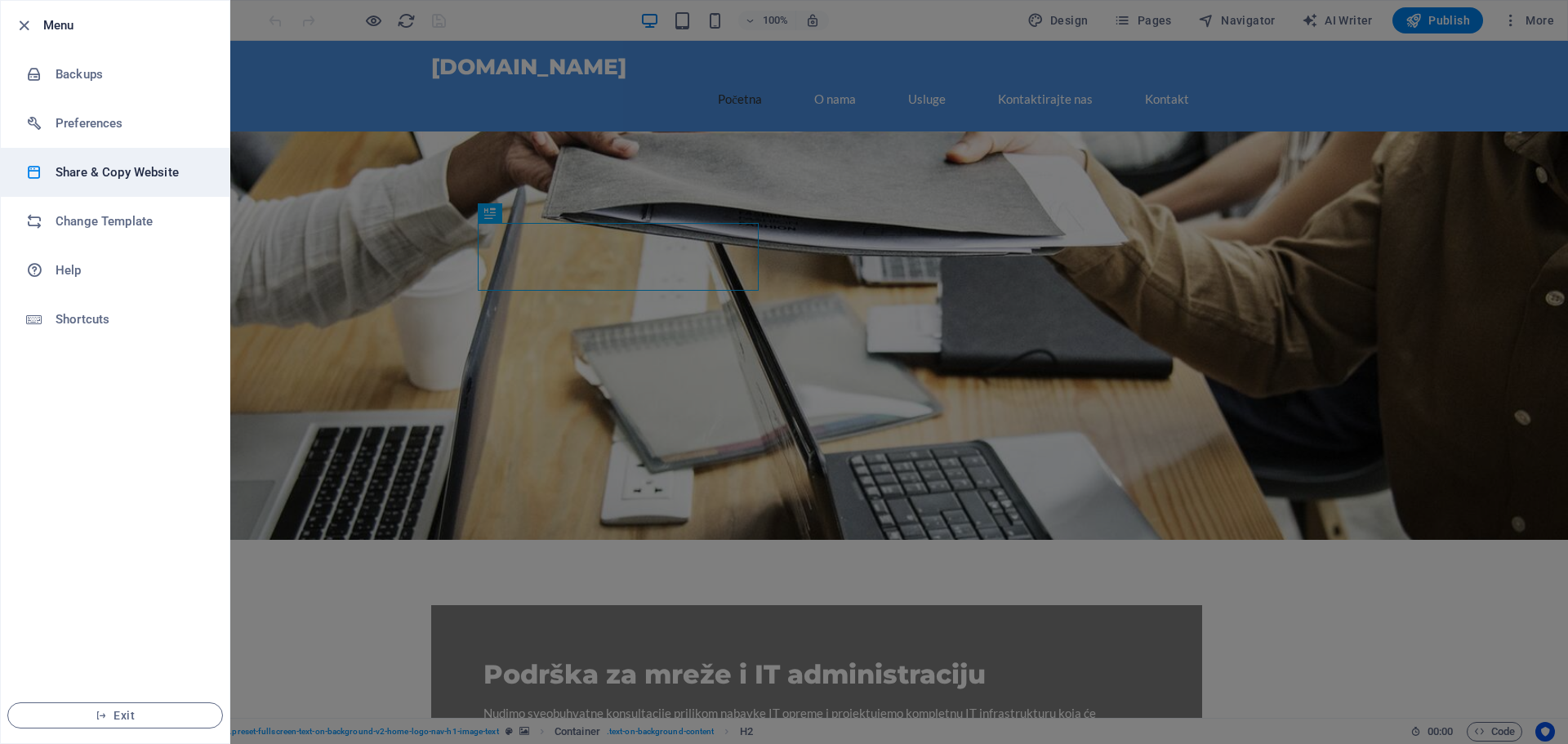
click at [127, 168] on h6 "Share & Copy Website" at bounding box center [131, 173] width 151 height 20
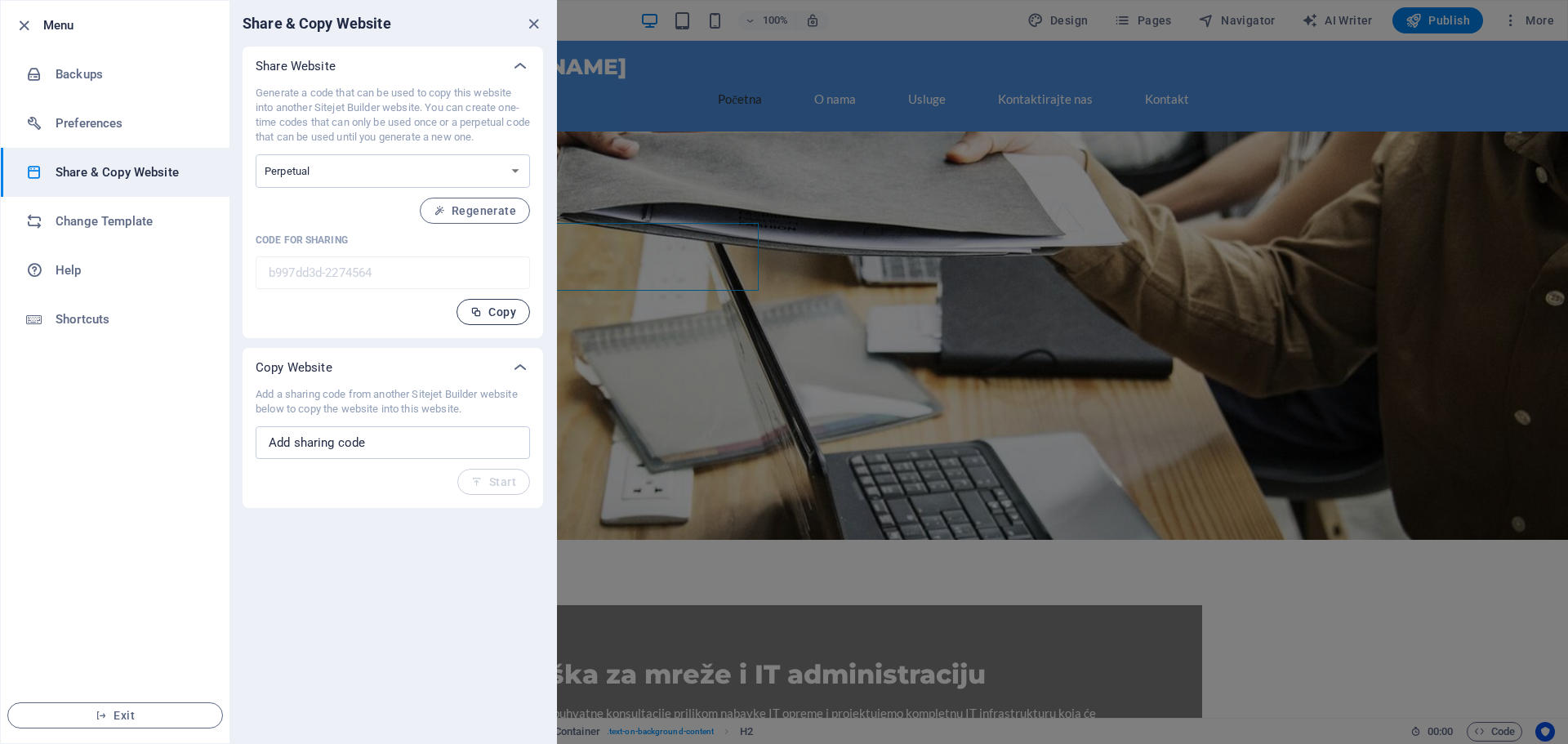
click at [506, 311] on span "Copy" at bounding box center [493, 312] width 46 height 13
click at [476, 313] on icon "button" at bounding box center [476, 312] width 12 height 12
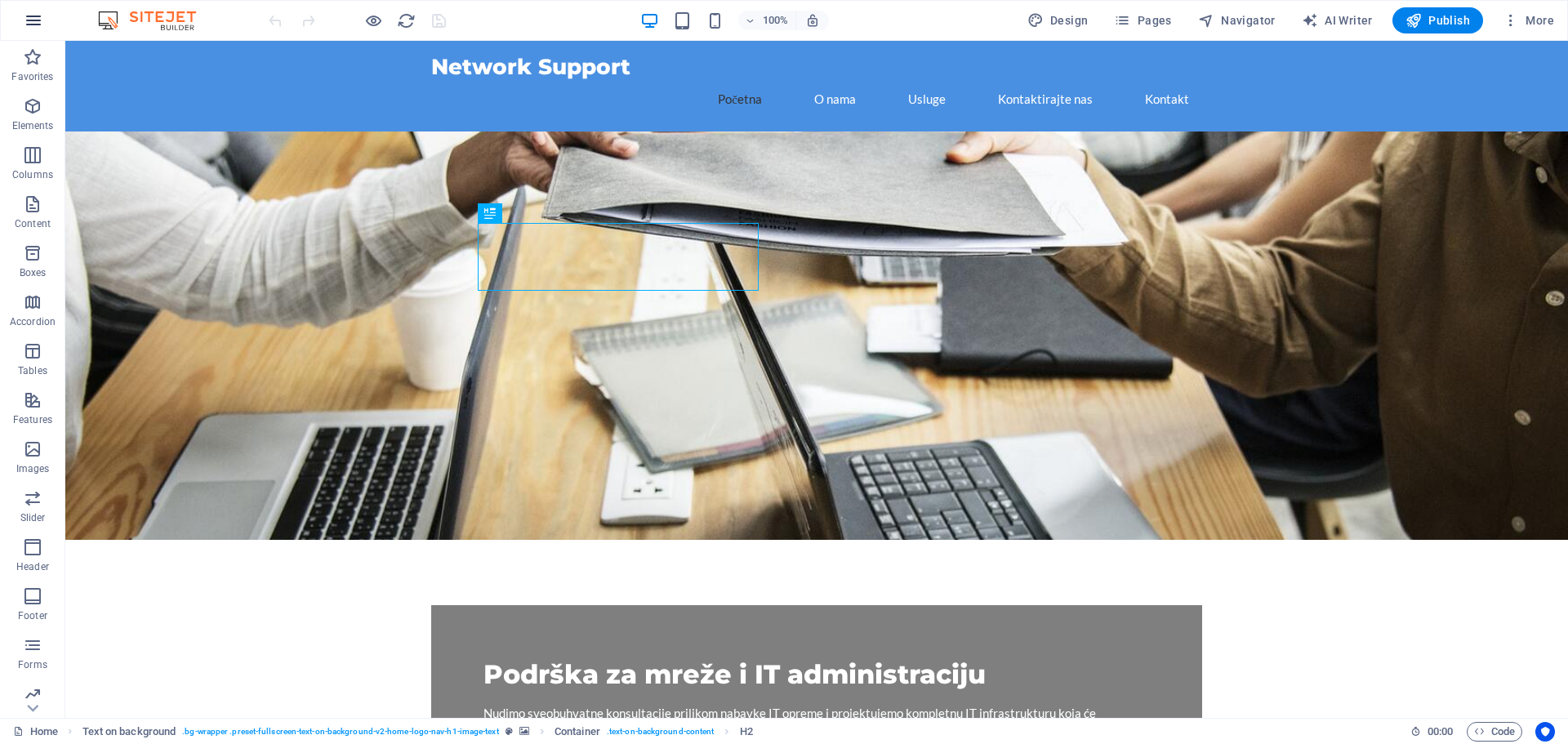
click at [31, 15] on icon "button" at bounding box center [33, 21] width 20 height 20
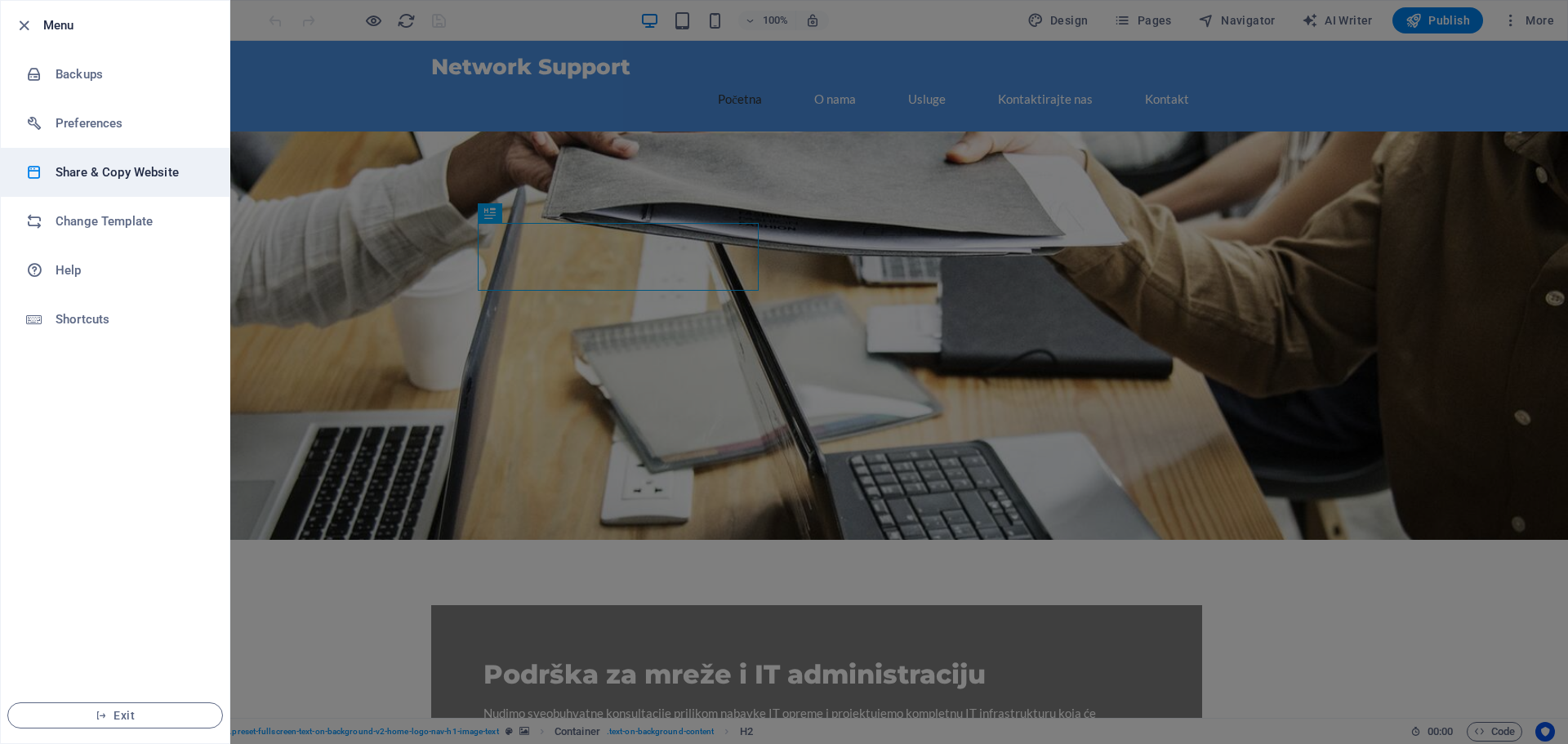
click at [113, 173] on h6 "Share & Copy Website" at bounding box center [131, 173] width 151 height 20
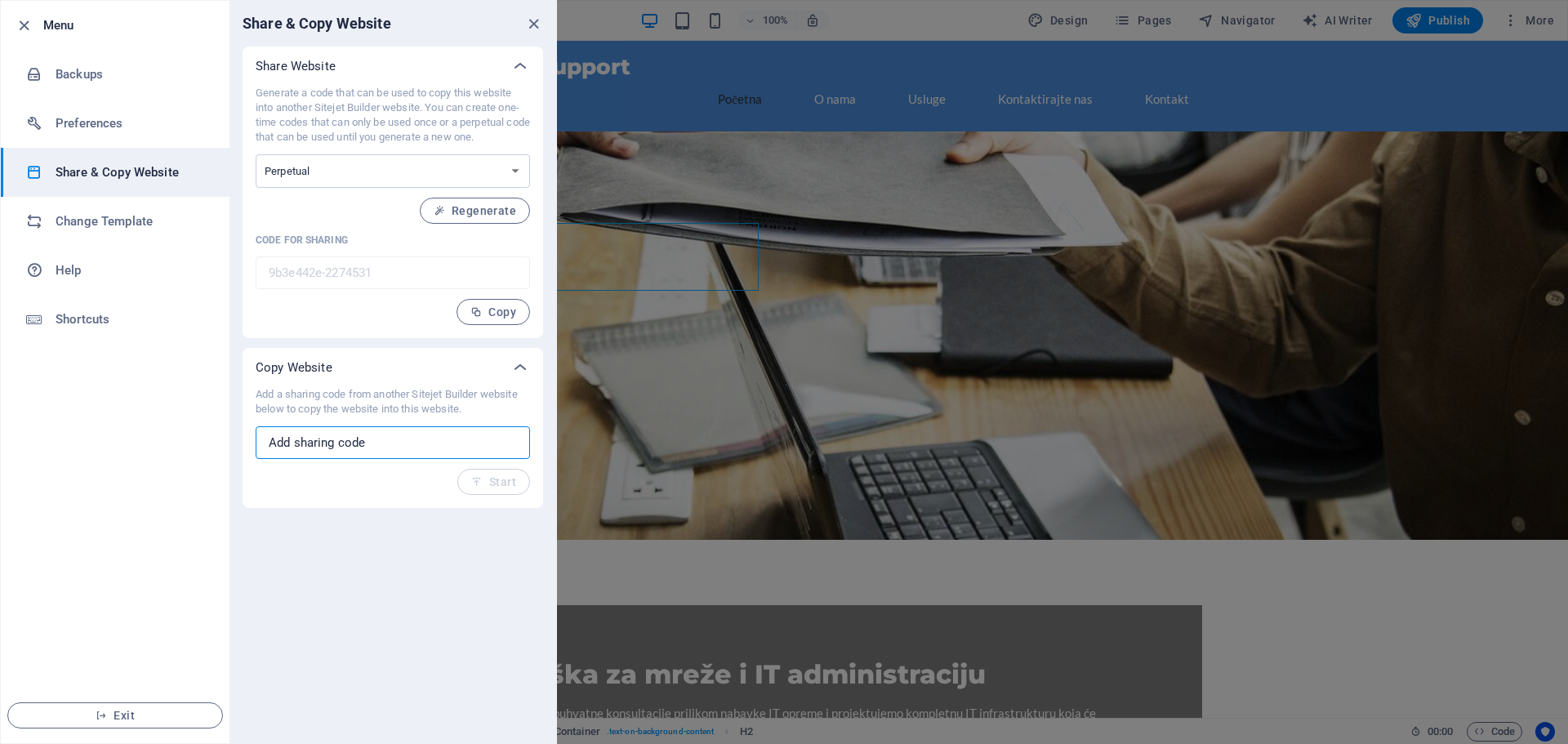
click at [327, 438] on input "text" at bounding box center [393, 443] width 275 height 32
paste input "b997dd3d-2274564"
type input "b997dd3d-2274564"
click at [492, 490] on button "Start" at bounding box center [493, 482] width 73 height 26
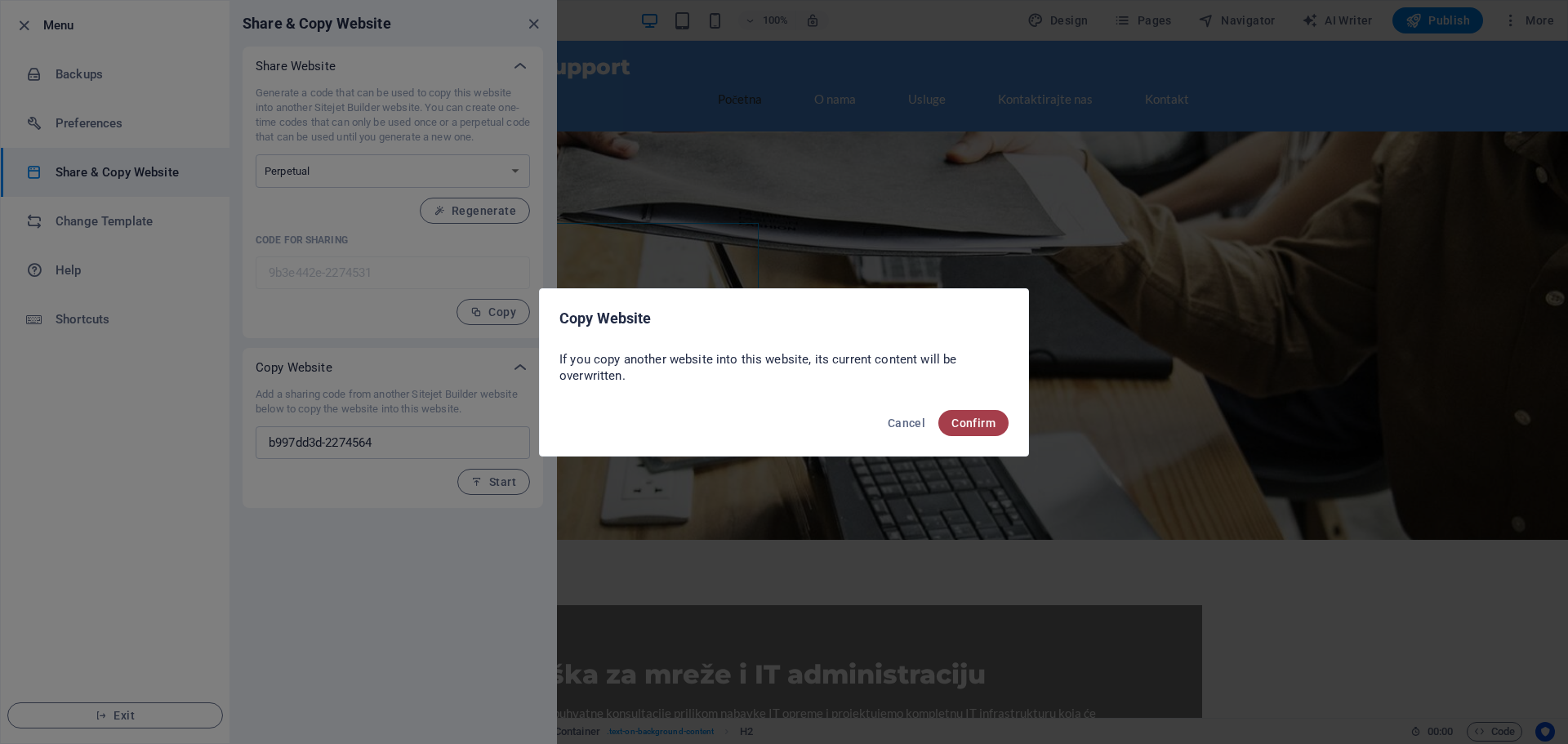
click at [988, 427] on span "Confirm" at bounding box center [973, 423] width 44 height 13
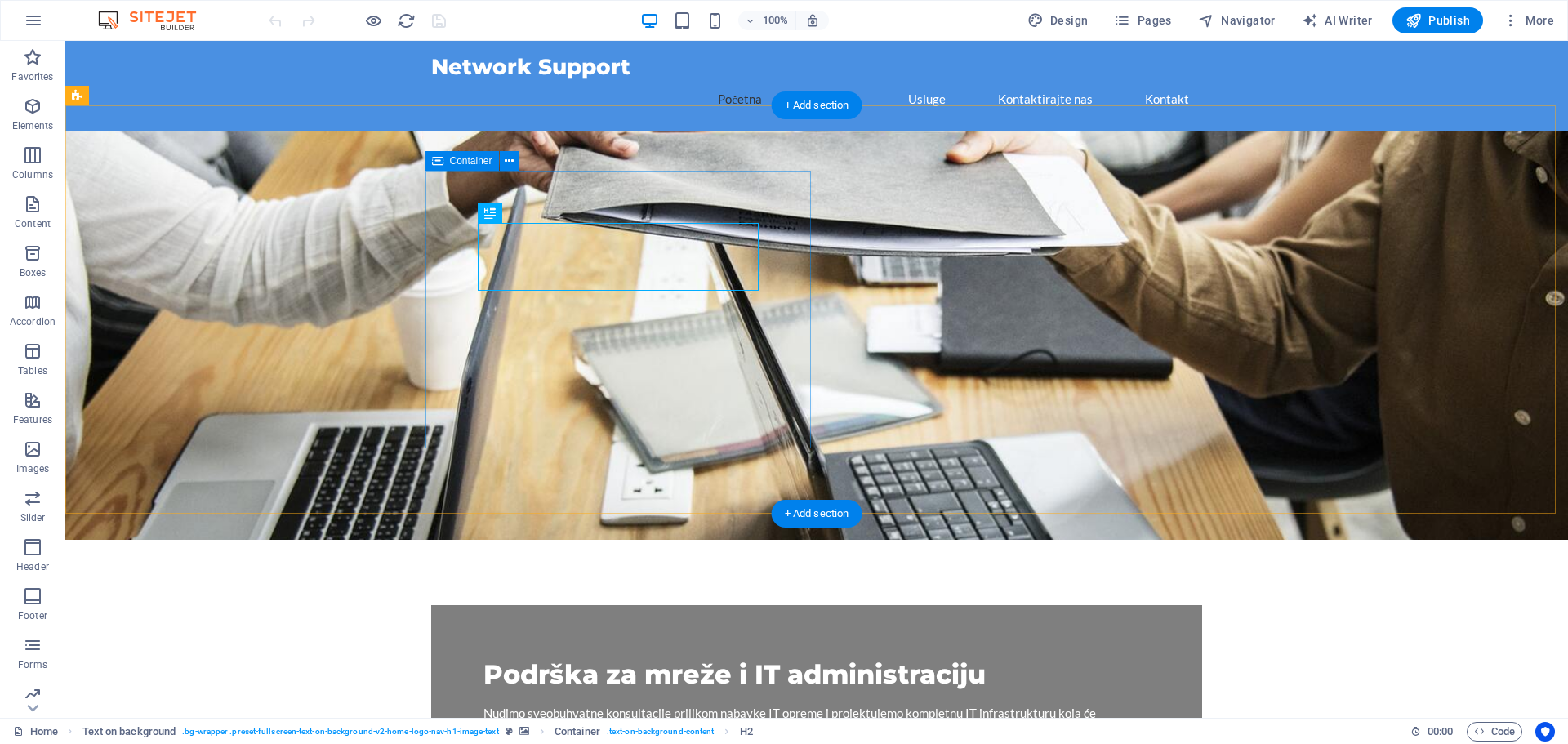
click at [644, 606] on div "Podrška za mreže i IT administraciju Nudimo sveobuhvatne konsultacije prilikom …" at bounding box center [816, 709] width 771 height 207
click at [985, 212] on figure at bounding box center [816, 335] width 1502 height 409
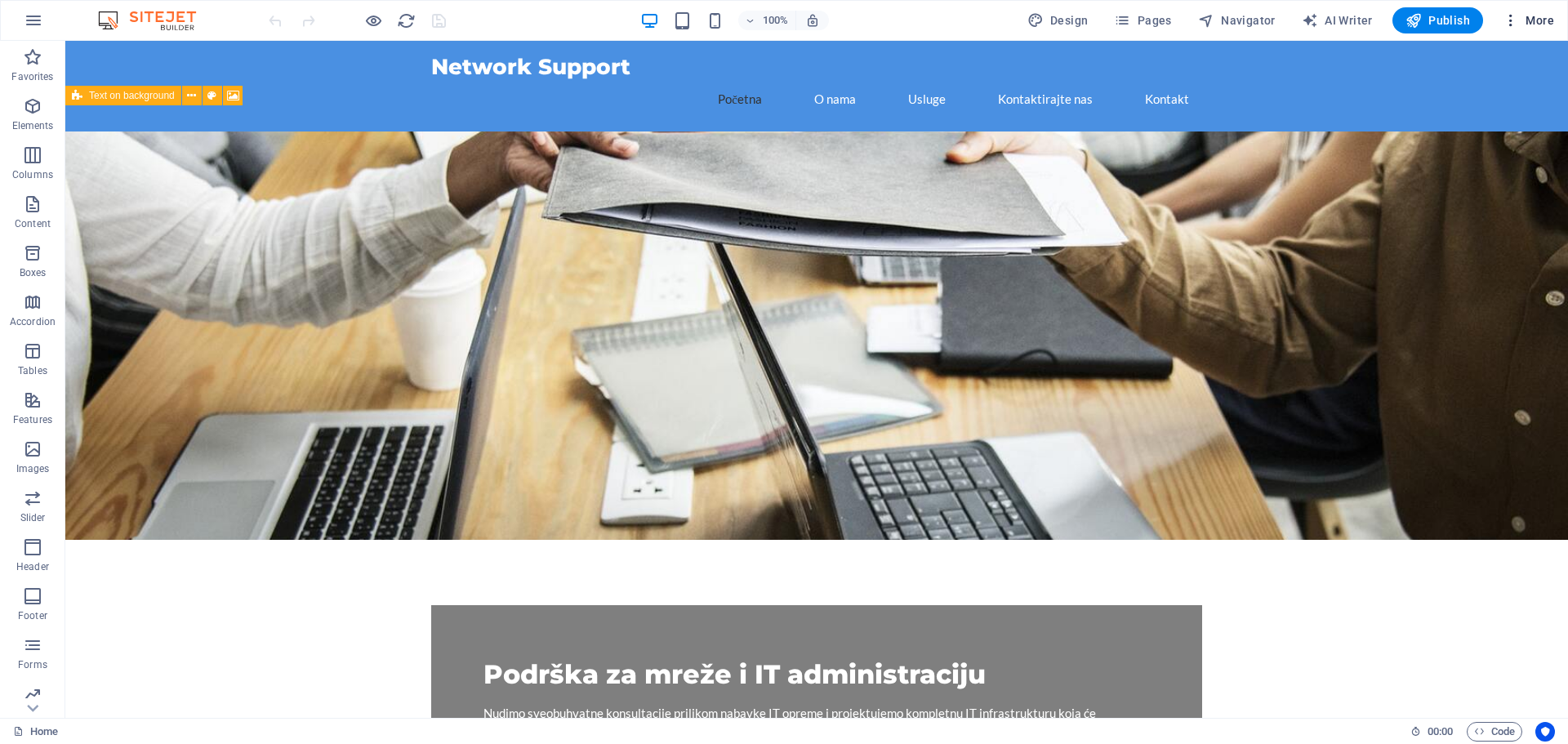
click at [1537, 15] on span "More" at bounding box center [1528, 21] width 51 height 16
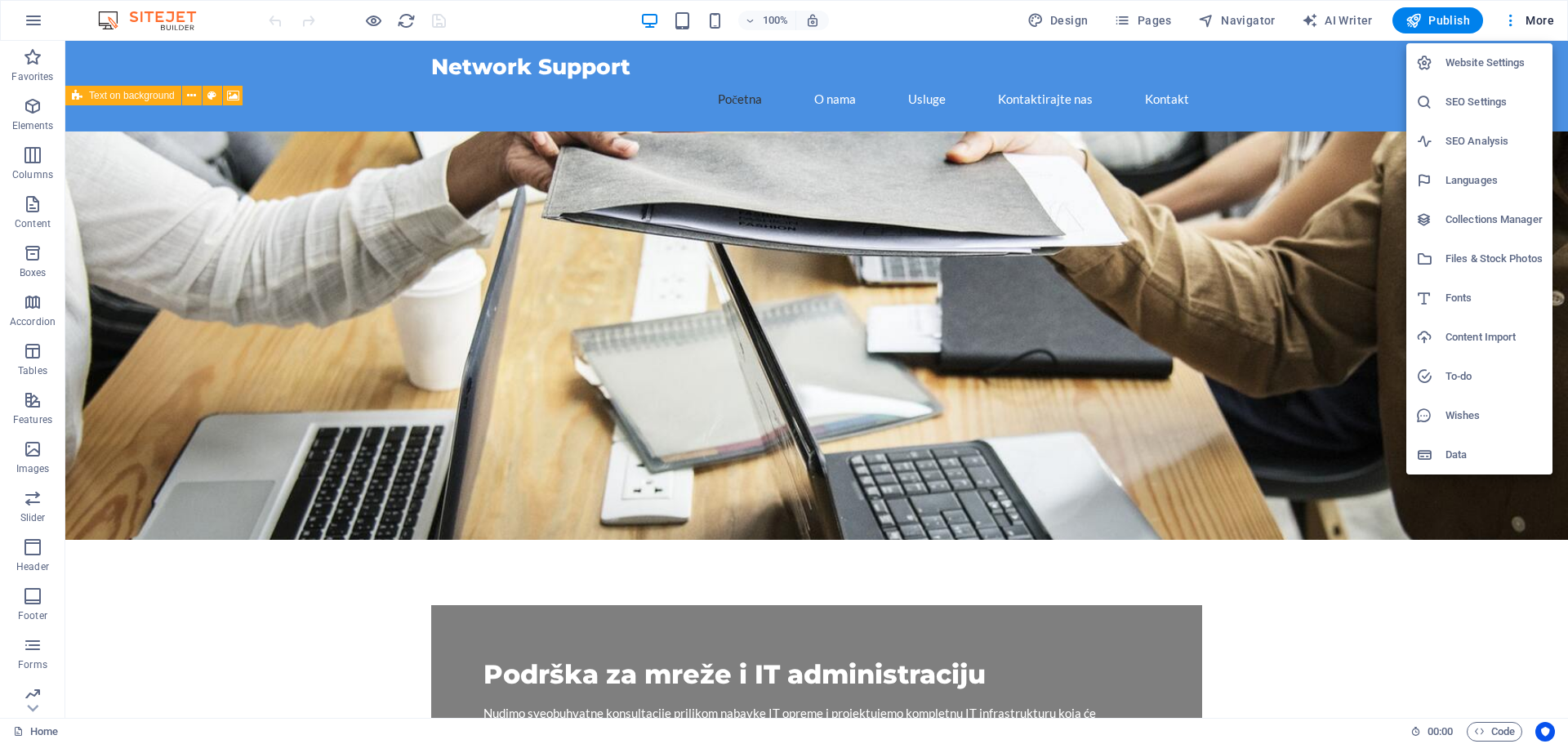
click at [1483, 456] on h6 "Data" at bounding box center [1494, 456] width 97 height 20
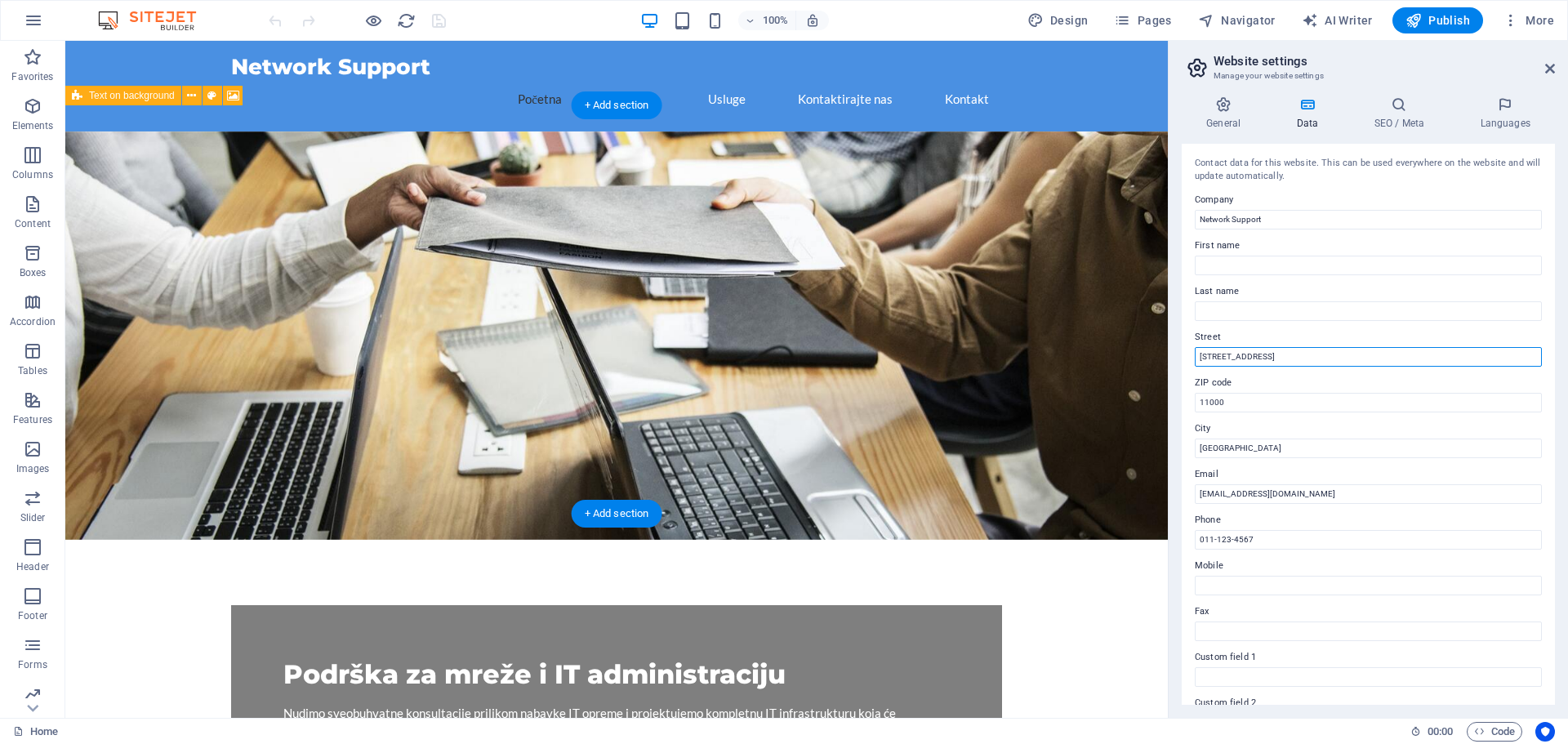
drag, startPoint x: 1317, startPoint y: 397, endPoint x: 1123, endPoint y: 351, distance: 199.4
type input "s"
type input "[PERSON_NAME] 22"
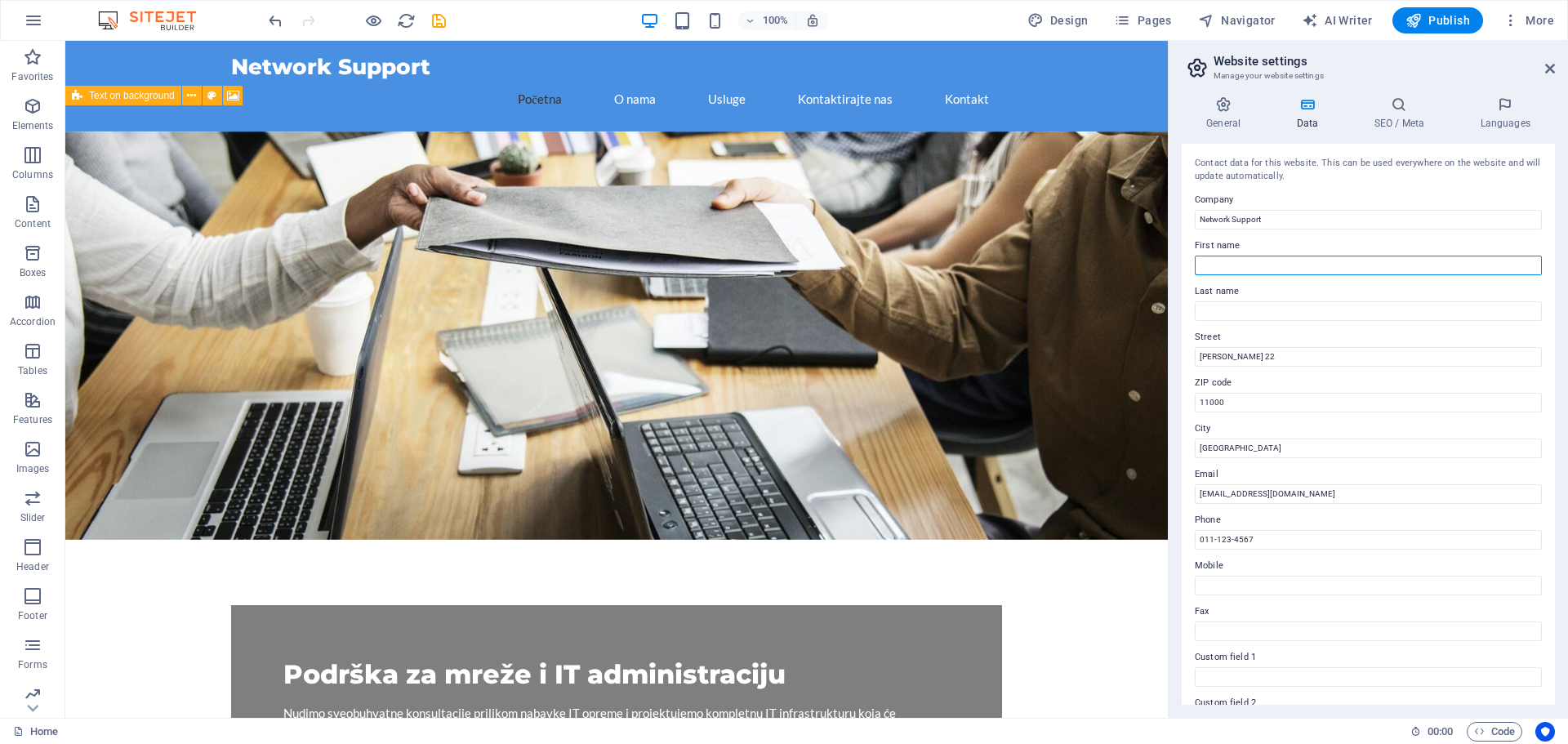
type input "Nikola"
type input "Radević"
drag, startPoint x: 1238, startPoint y: 270, endPoint x: 1190, endPoint y: 268, distance: 48.0
click at [1190, 268] on div "Contact data for this website. This can be used everywhere on the website and w…" at bounding box center [1369, 424] width 374 height 562
drag, startPoint x: 1306, startPoint y: 348, endPoint x: 1121, endPoint y: 305, distance: 189.9
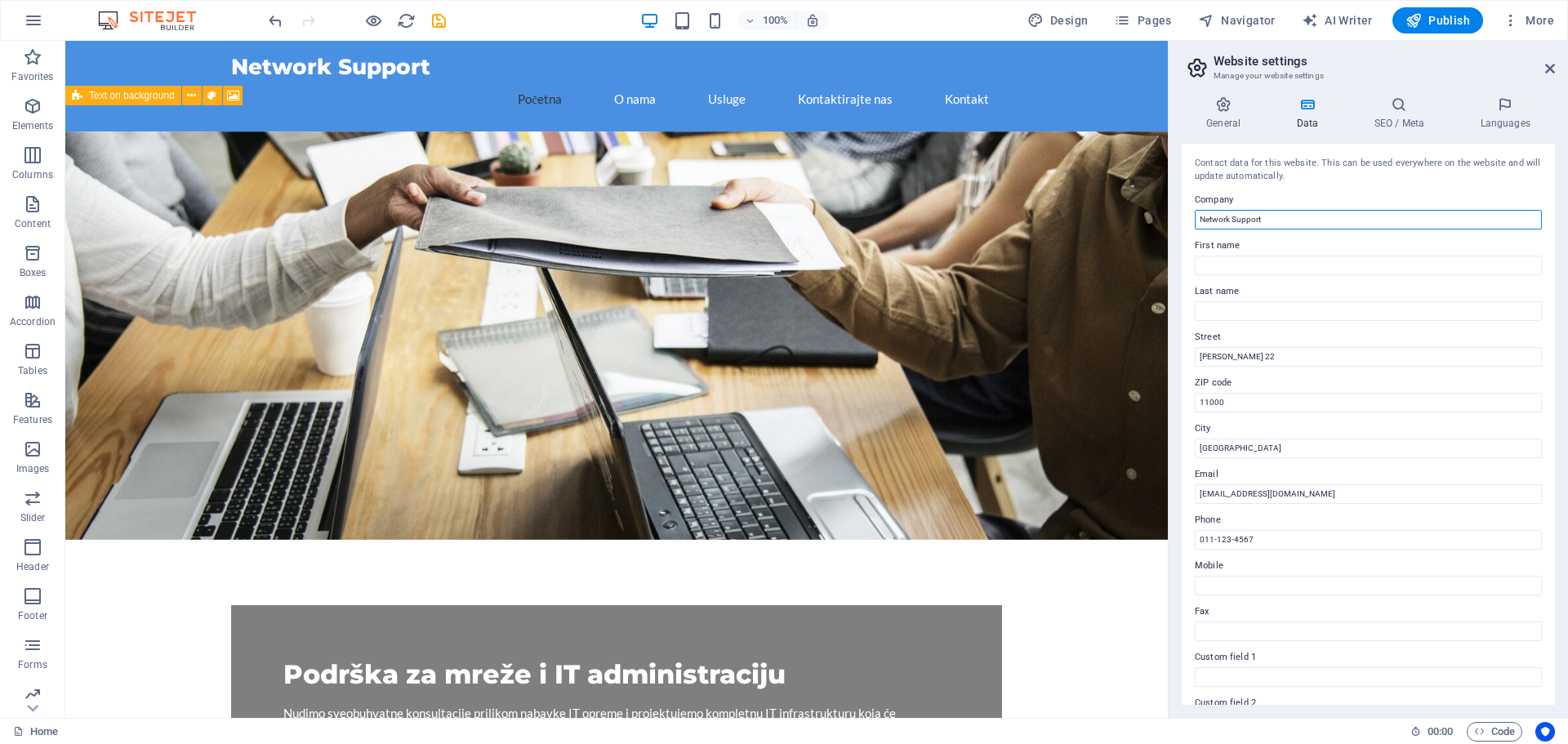
click at [1274, 217] on input "Network Support" at bounding box center [1368, 220] width 347 height 20
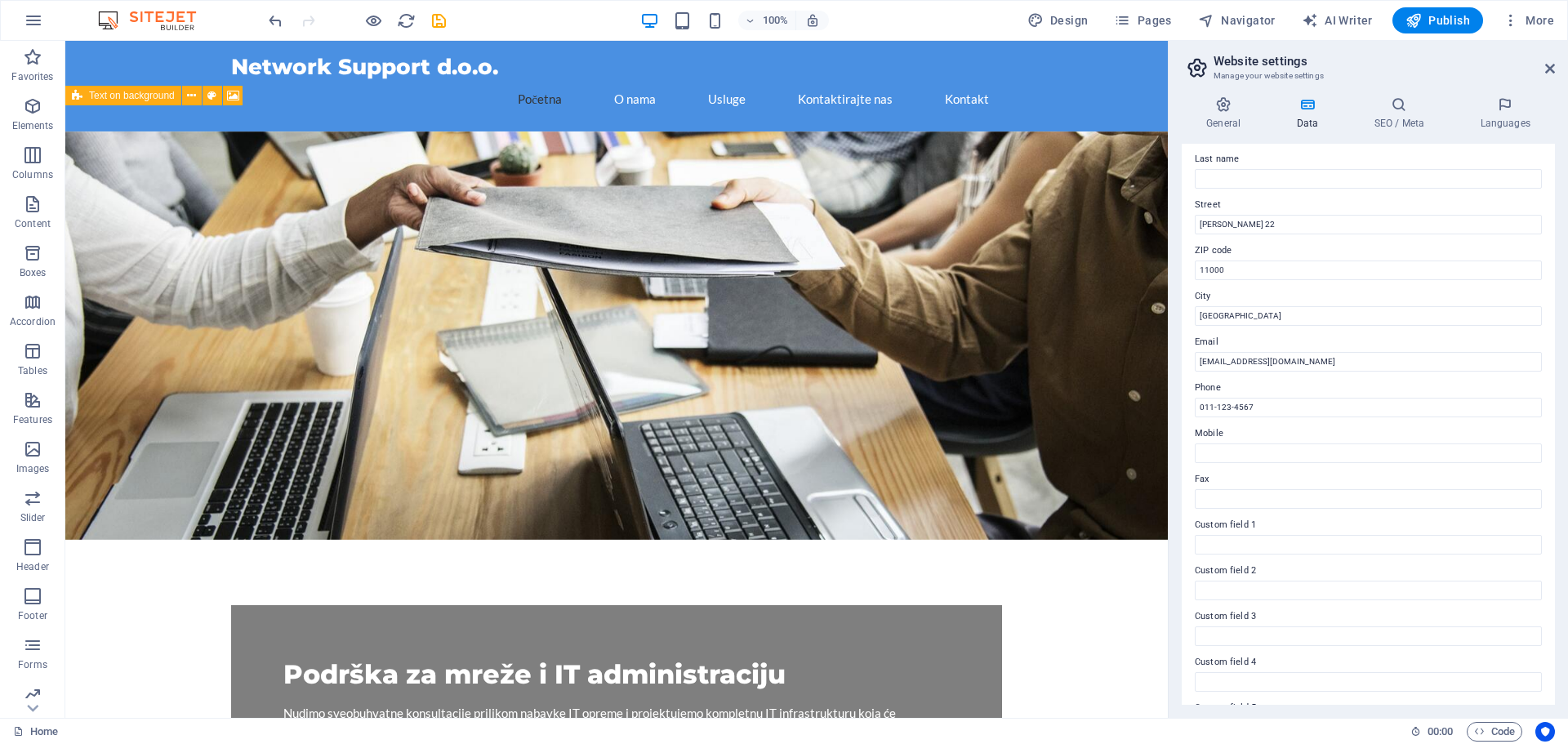
scroll to position [164, 0]
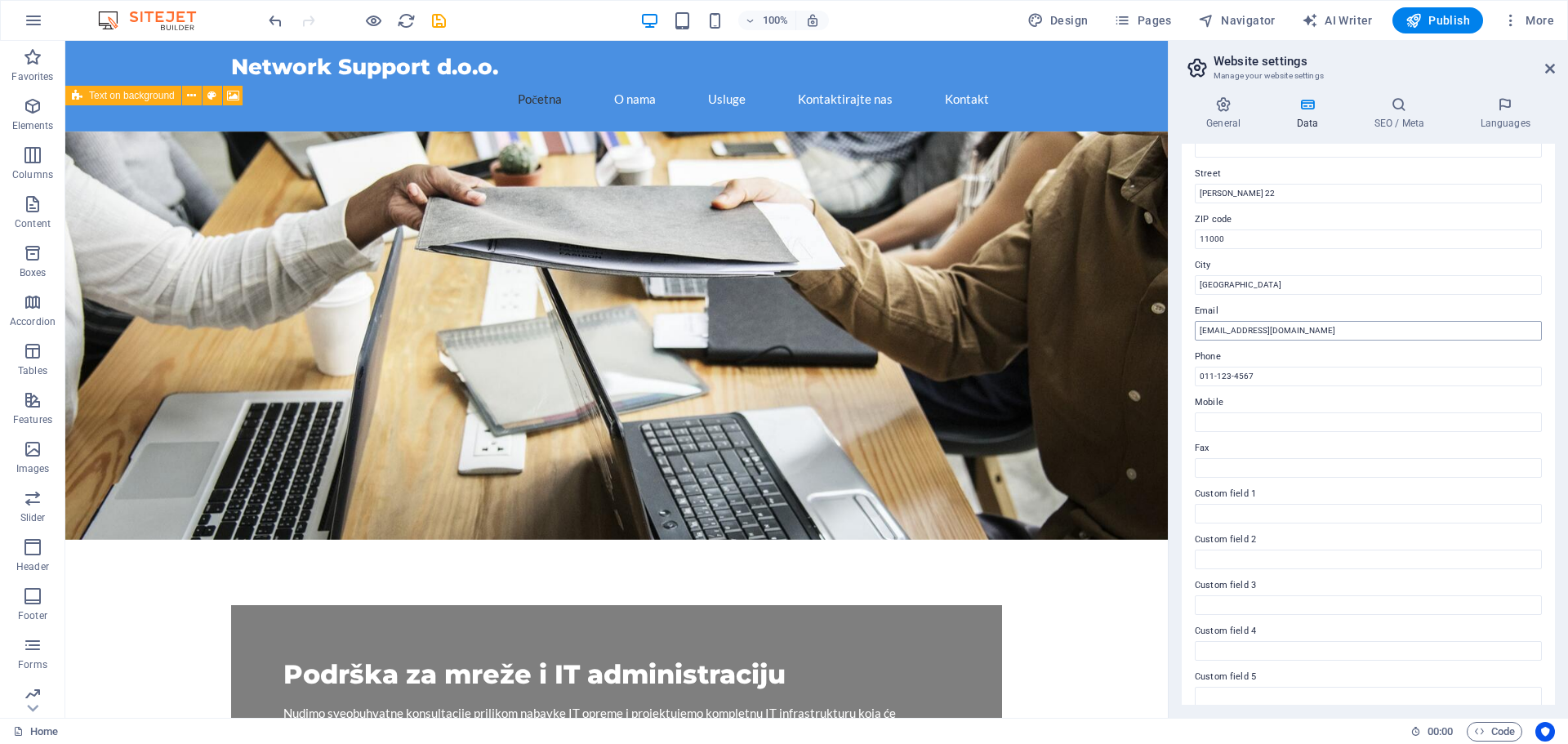
type input "Network Support d.o.o."
drag, startPoint x: 1300, startPoint y: 331, endPoint x: 1282, endPoint y: 331, distance: 18.0
click at [1282, 331] on input "info@networksupport.com" at bounding box center [1368, 331] width 347 height 20
type input "[EMAIL_ADDRESS][DOMAIN_NAME]"
drag, startPoint x: 1257, startPoint y: 375, endPoint x: 1216, endPoint y: 374, distance: 41.0
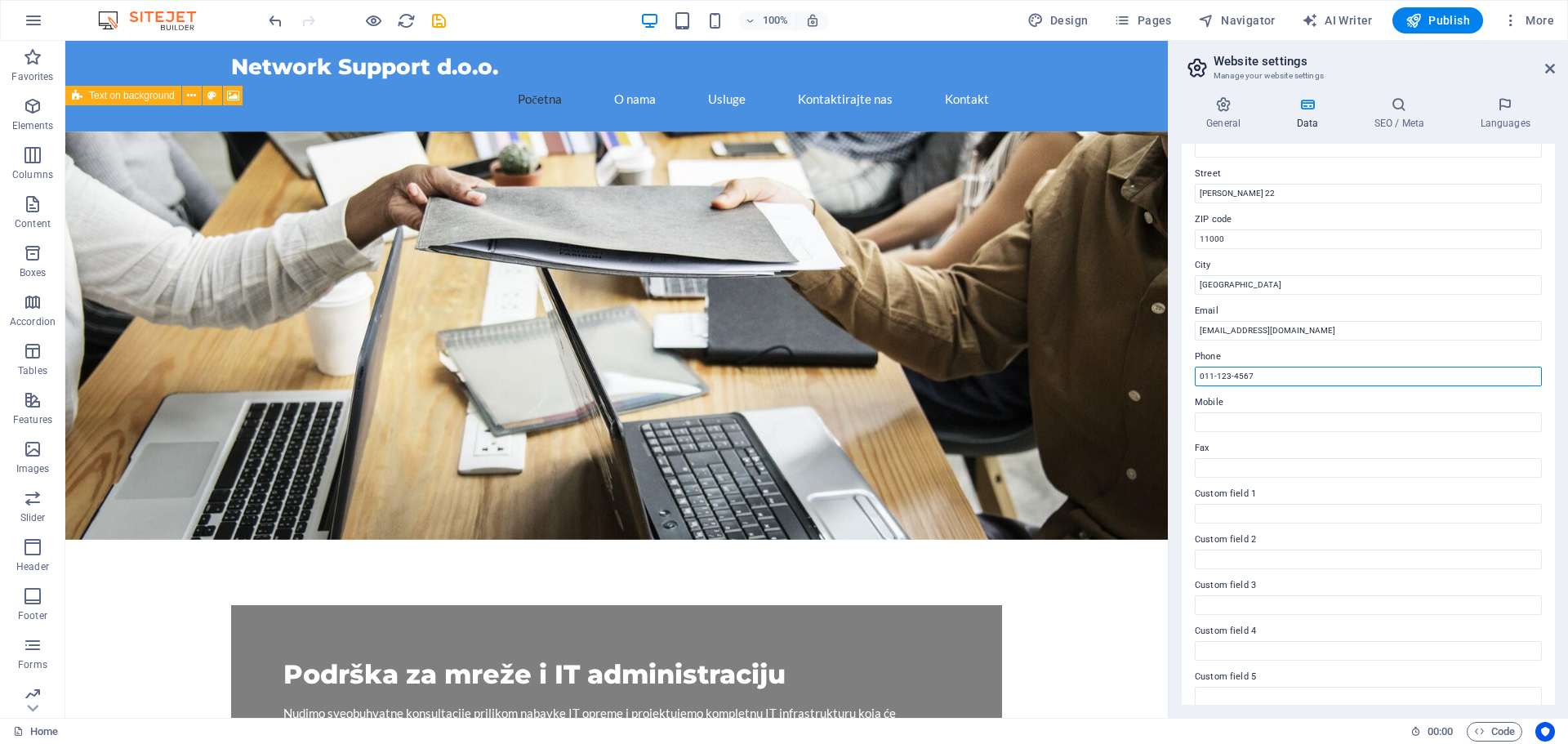
click at [1216, 374] on input "011-123-4567" at bounding box center [1368, 376] width 347 height 20
click at [1258, 374] on input "011-123-4567" at bounding box center [1368, 376] width 347 height 20
click at [1257, 374] on input "011-123-4567" at bounding box center [1368, 376] width 347 height 20
drag, startPoint x: 1257, startPoint y: 374, endPoint x: 1223, endPoint y: 376, distance: 34.1
click at [1223, 376] on input "011-123-4567" at bounding box center [1368, 376] width 347 height 20
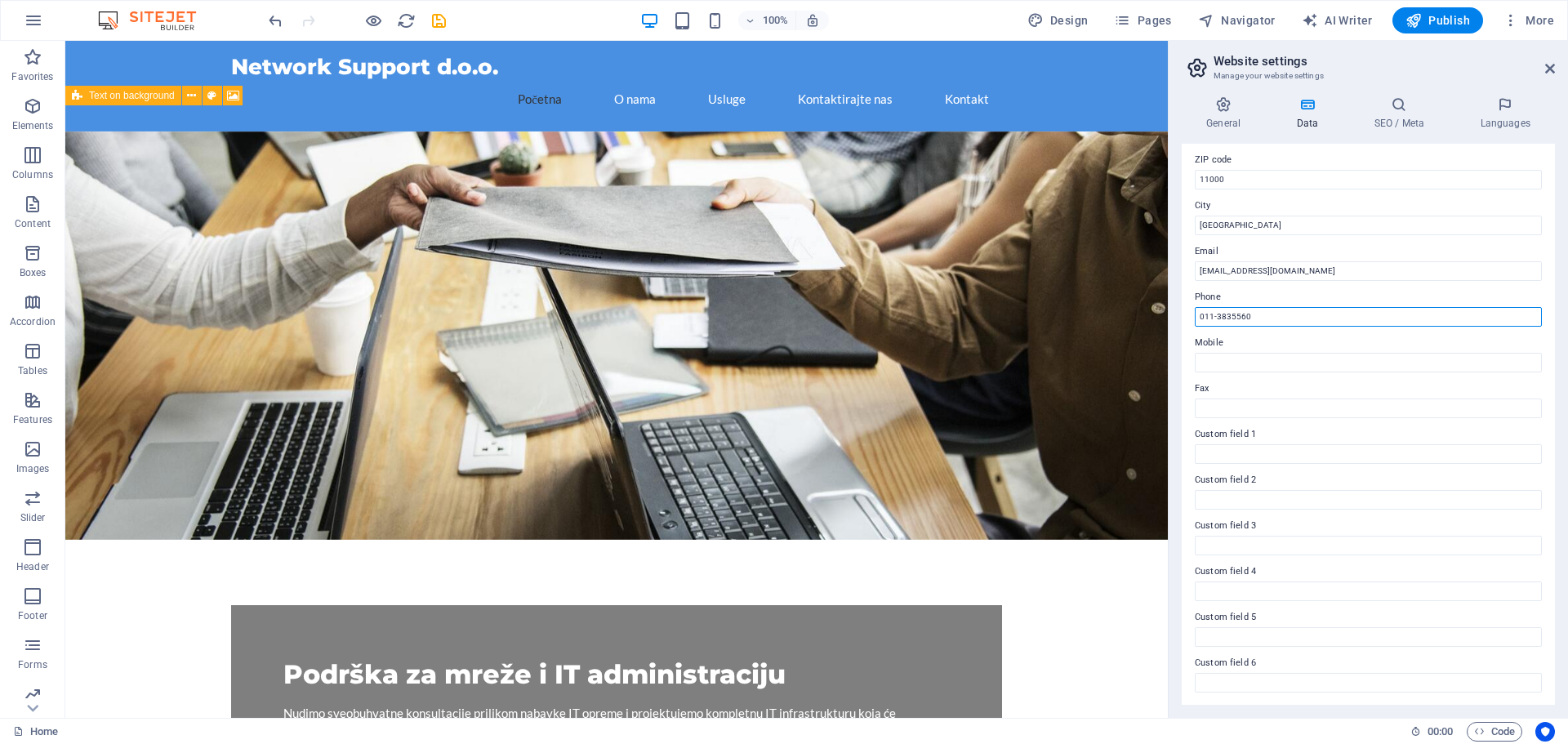
scroll to position [224, 0]
type input "011-3835560"
click at [432, 28] on icon "save" at bounding box center [438, 21] width 19 height 19
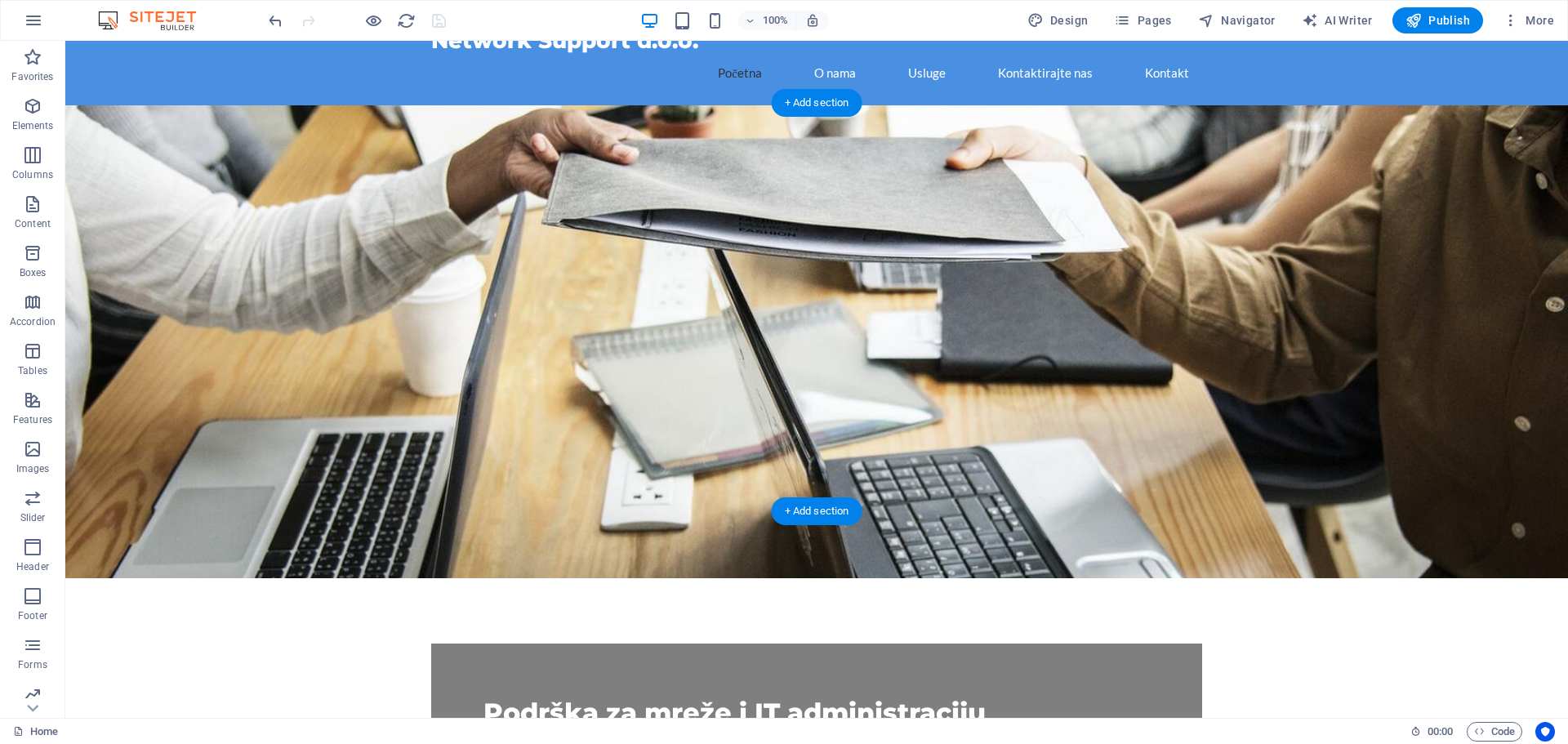
scroll to position [0, 0]
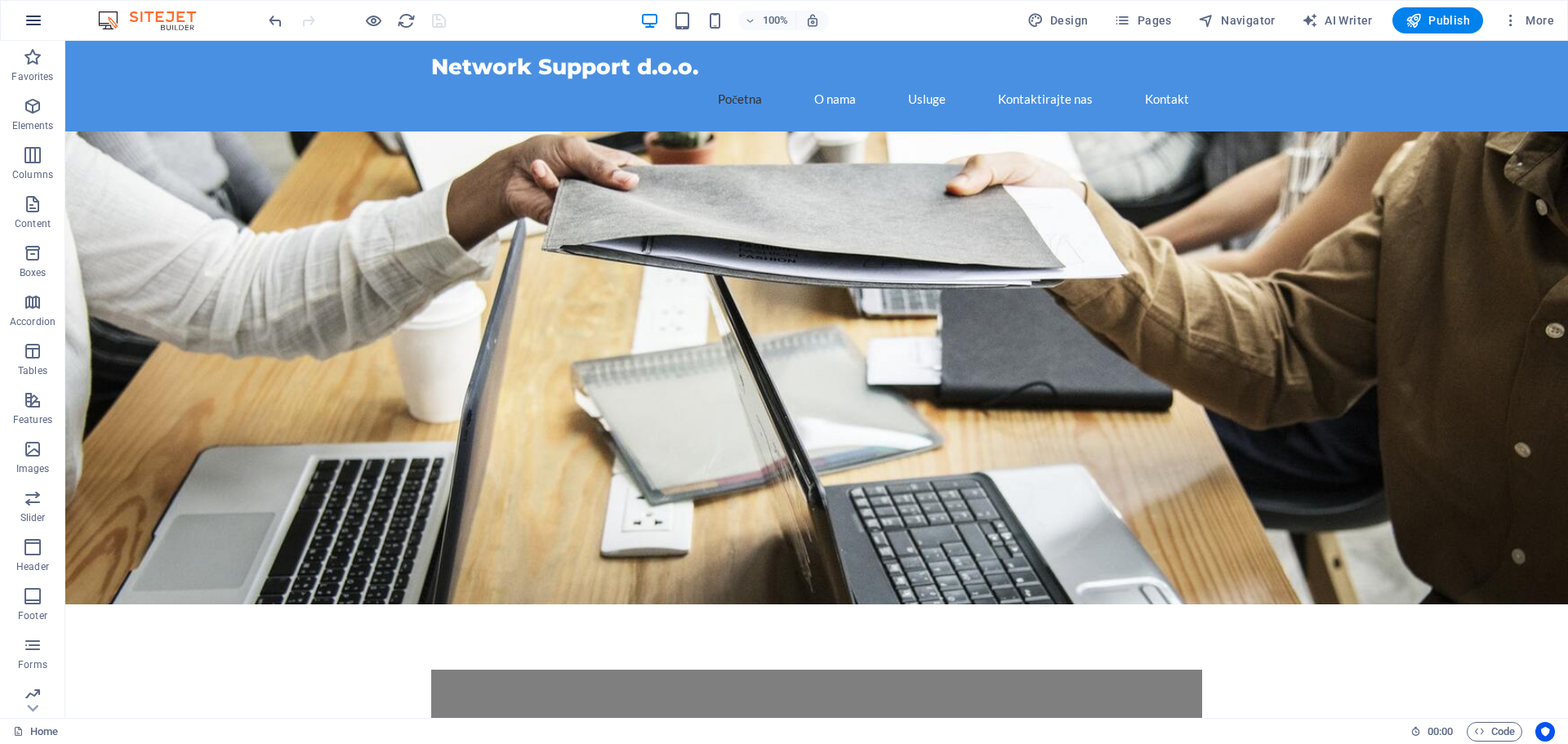
click at [40, 19] on icon "button" at bounding box center [33, 21] width 20 height 20
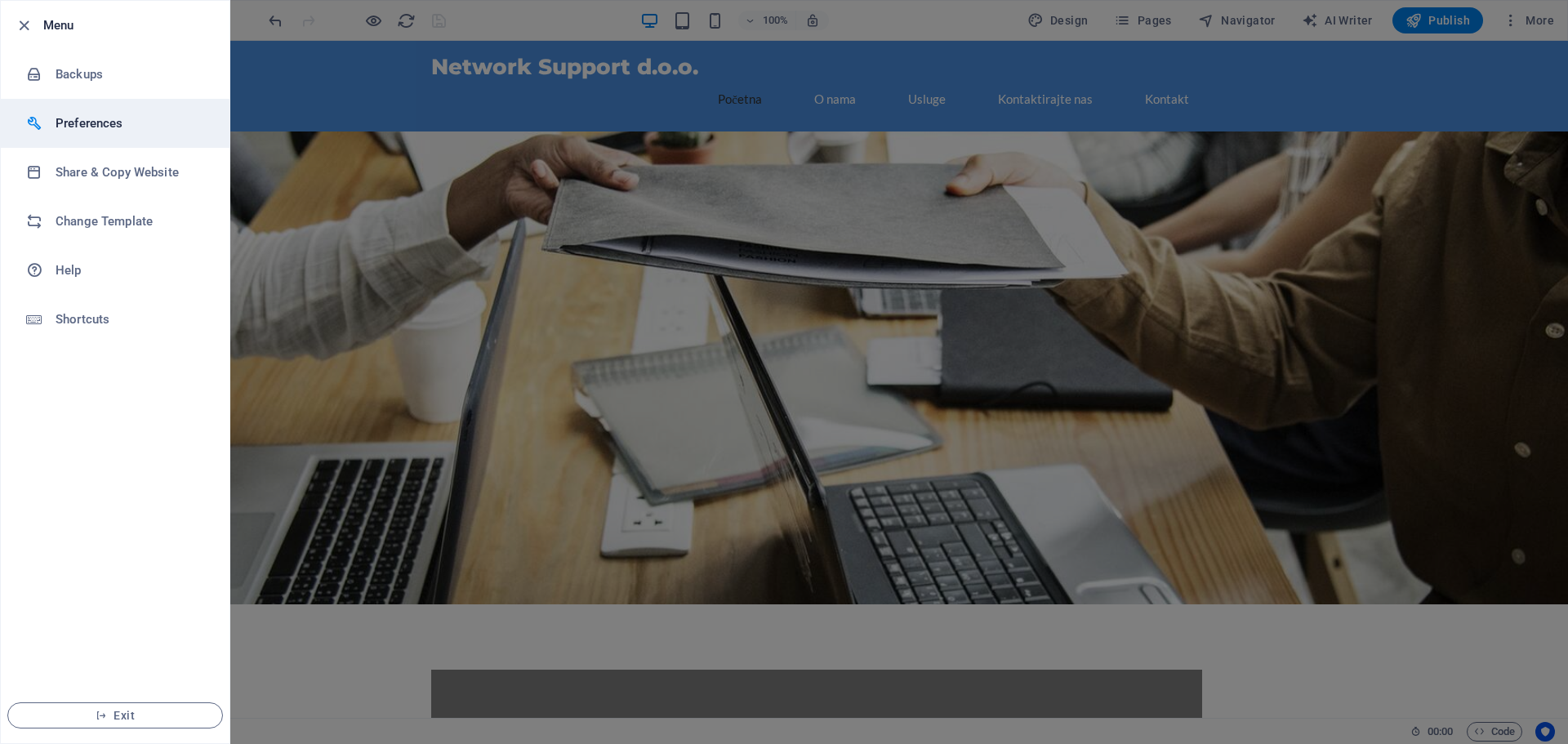
click at [82, 134] on li "Preferences" at bounding box center [115, 123] width 229 height 49
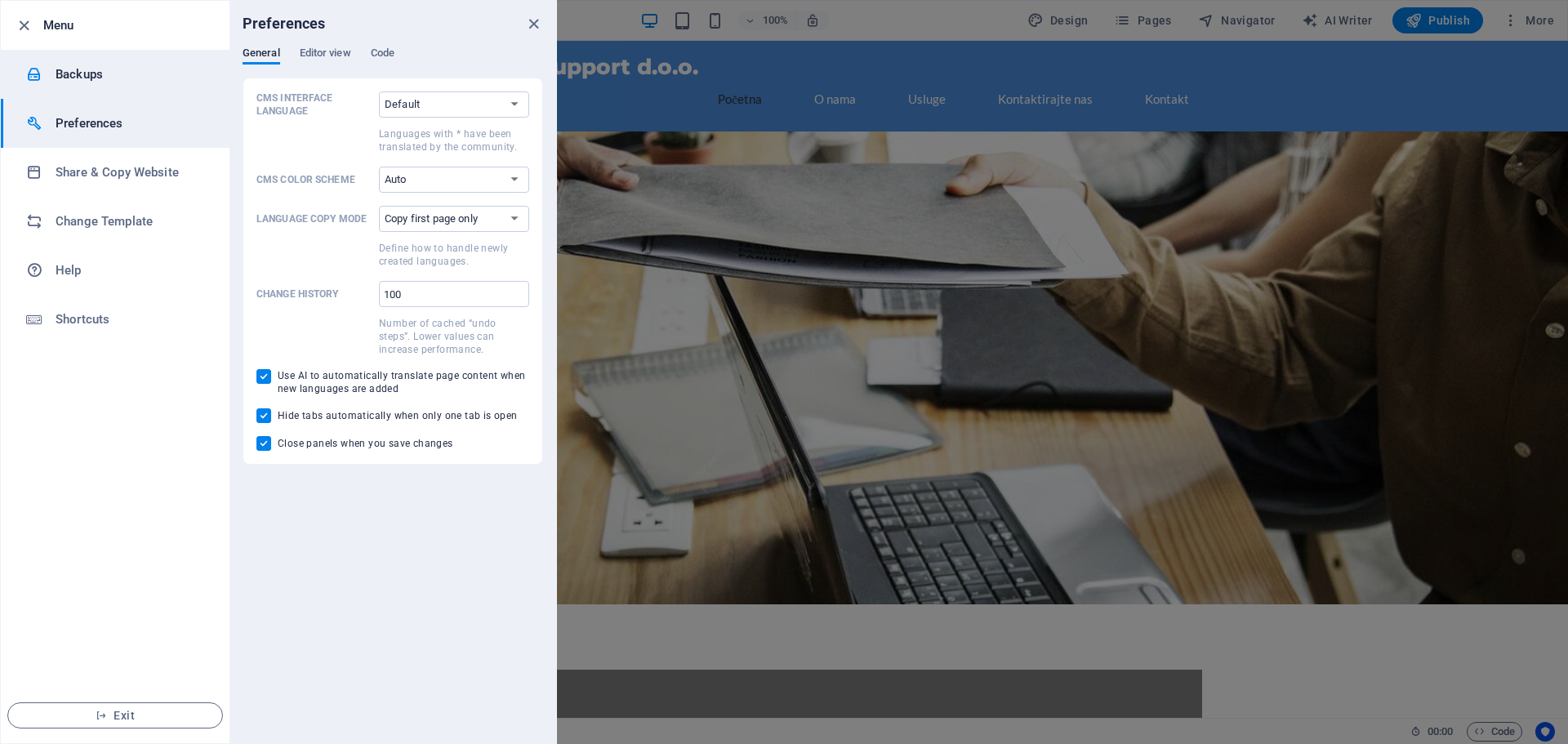
click at [70, 90] on li "Backups" at bounding box center [115, 74] width 229 height 49
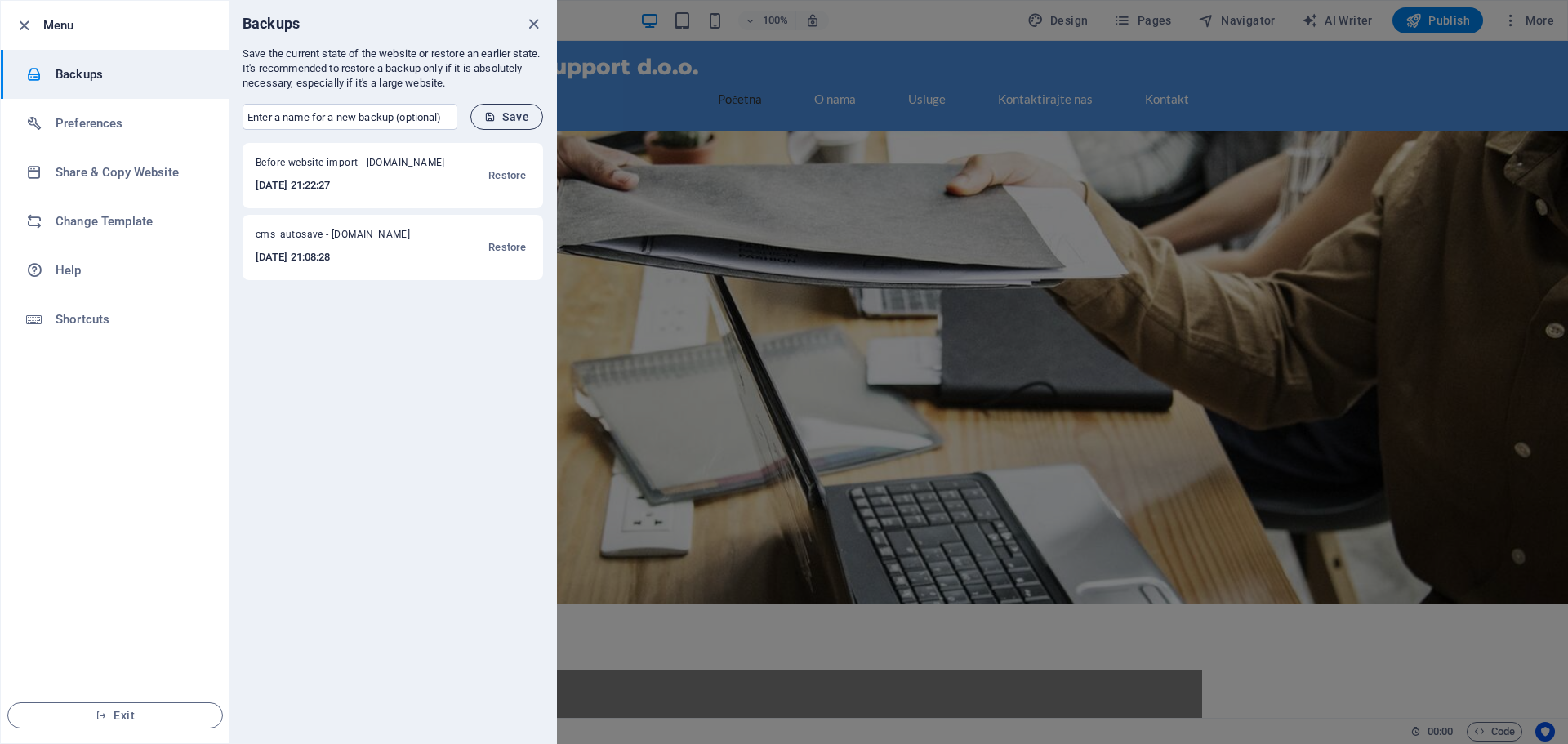
click at [512, 120] on span "Save" at bounding box center [507, 117] width 45 height 13
click at [389, 164] on span "manual - [DOMAIN_NAME]" at bounding box center [336, 166] width 160 height 20
drag, startPoint x: 326, startPoint y: 183, endPoint x: 316, endPoint y: 180, distance: 10.4
click at [316, 180] on h6 "[DATE] 21:24:26" at bounding box center [336, 186] width 160 height 20
click at [1256, 209] on div at bounding box center [784, 372] width 1568 height 744
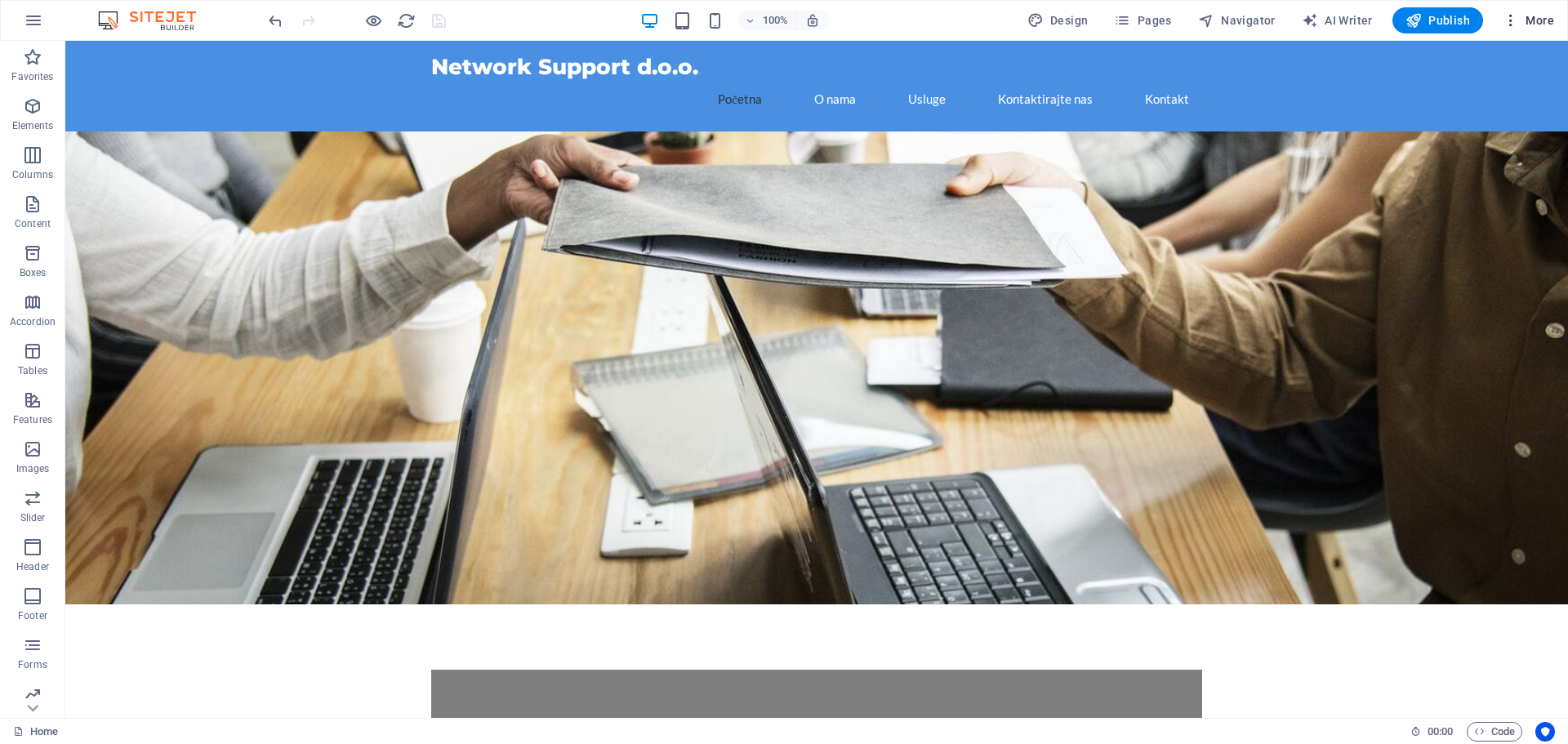
click at [1512, 19] on icon "button" at bounding box center [1511, 21] width 16 height 16
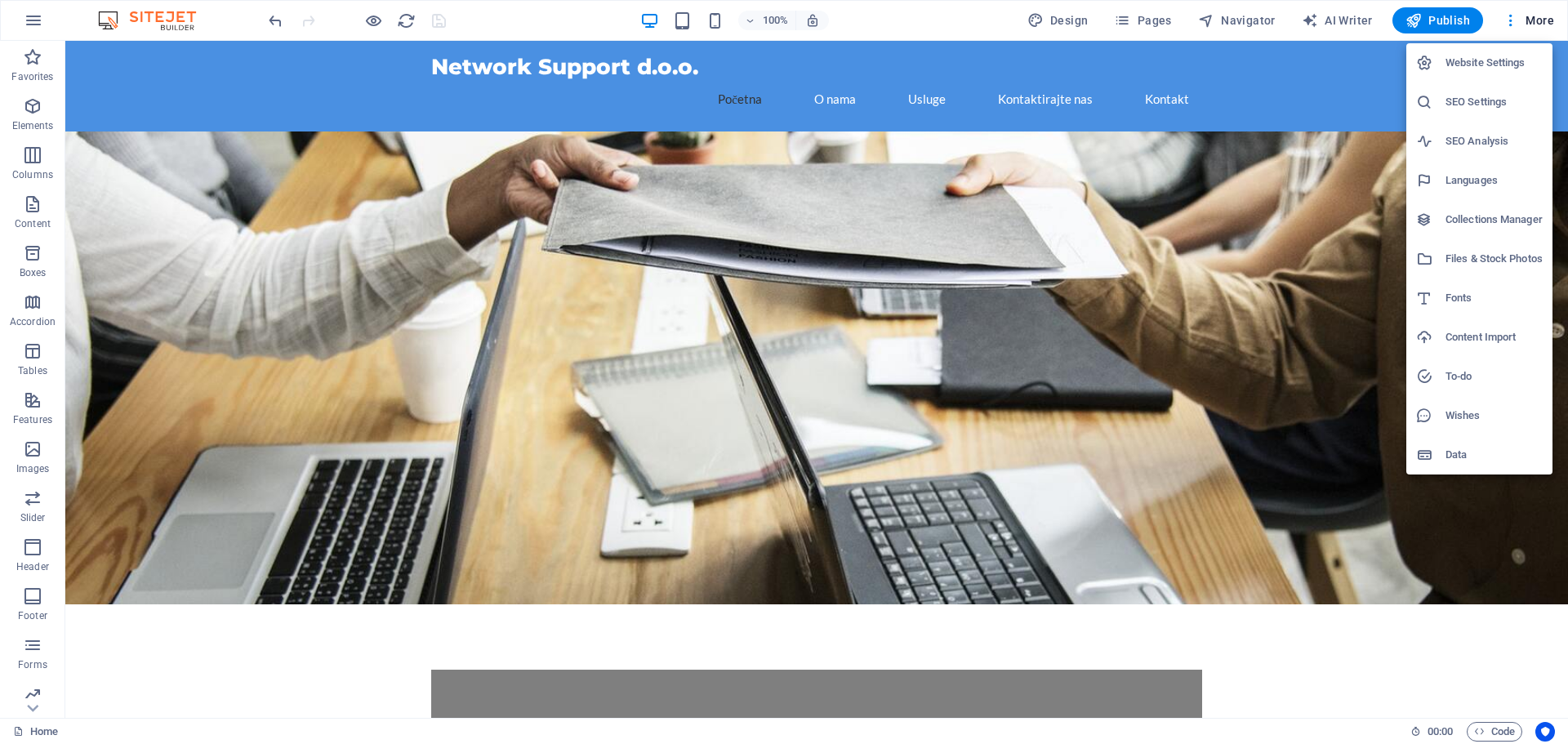
click at [1490, 149] on h6 "SEO Analysis" at bounding box center [1494, 141] width 97 height 20
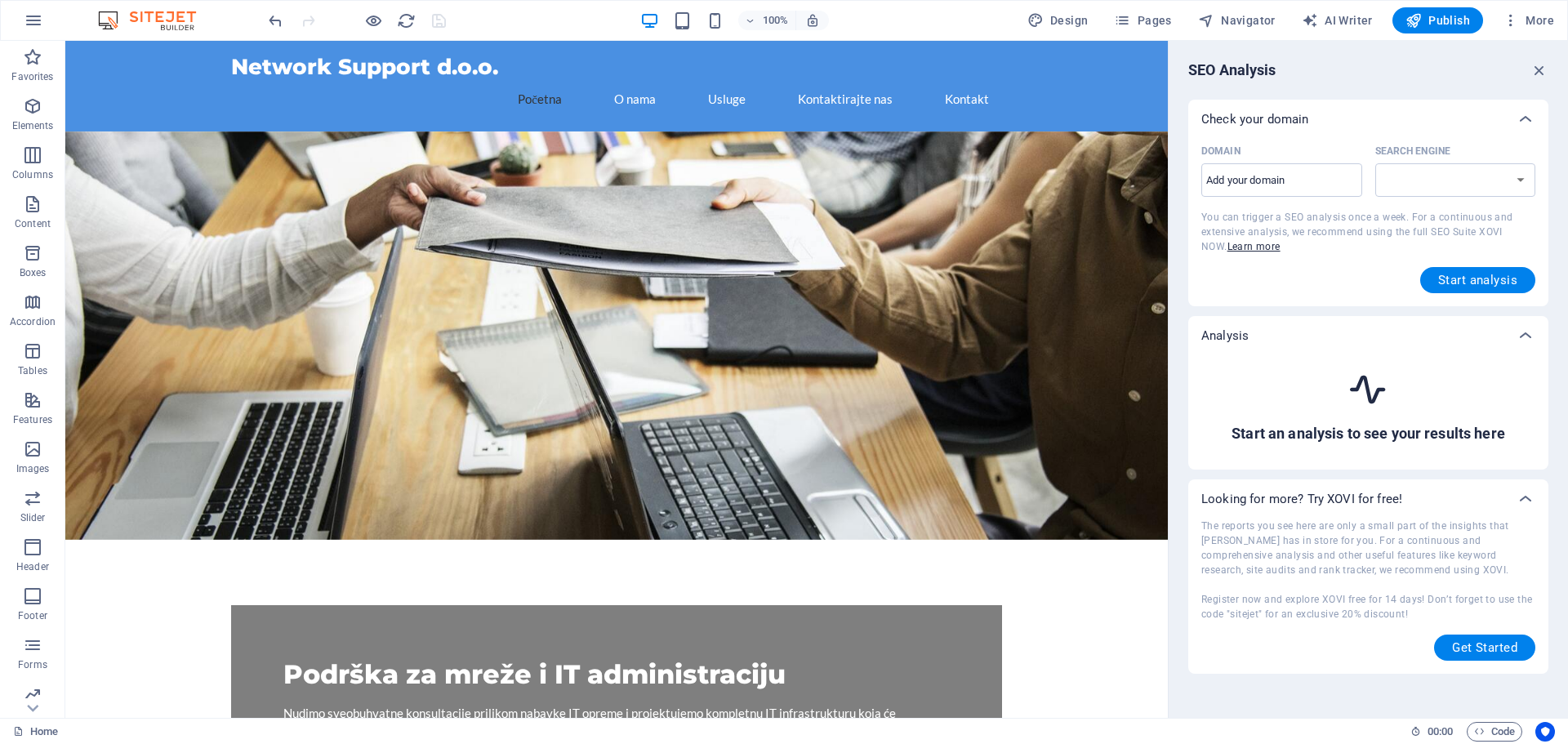
select select "google.com"
click at [1544, 72] on icon "button" at bounding box center [1539, 70] width 18 height 18
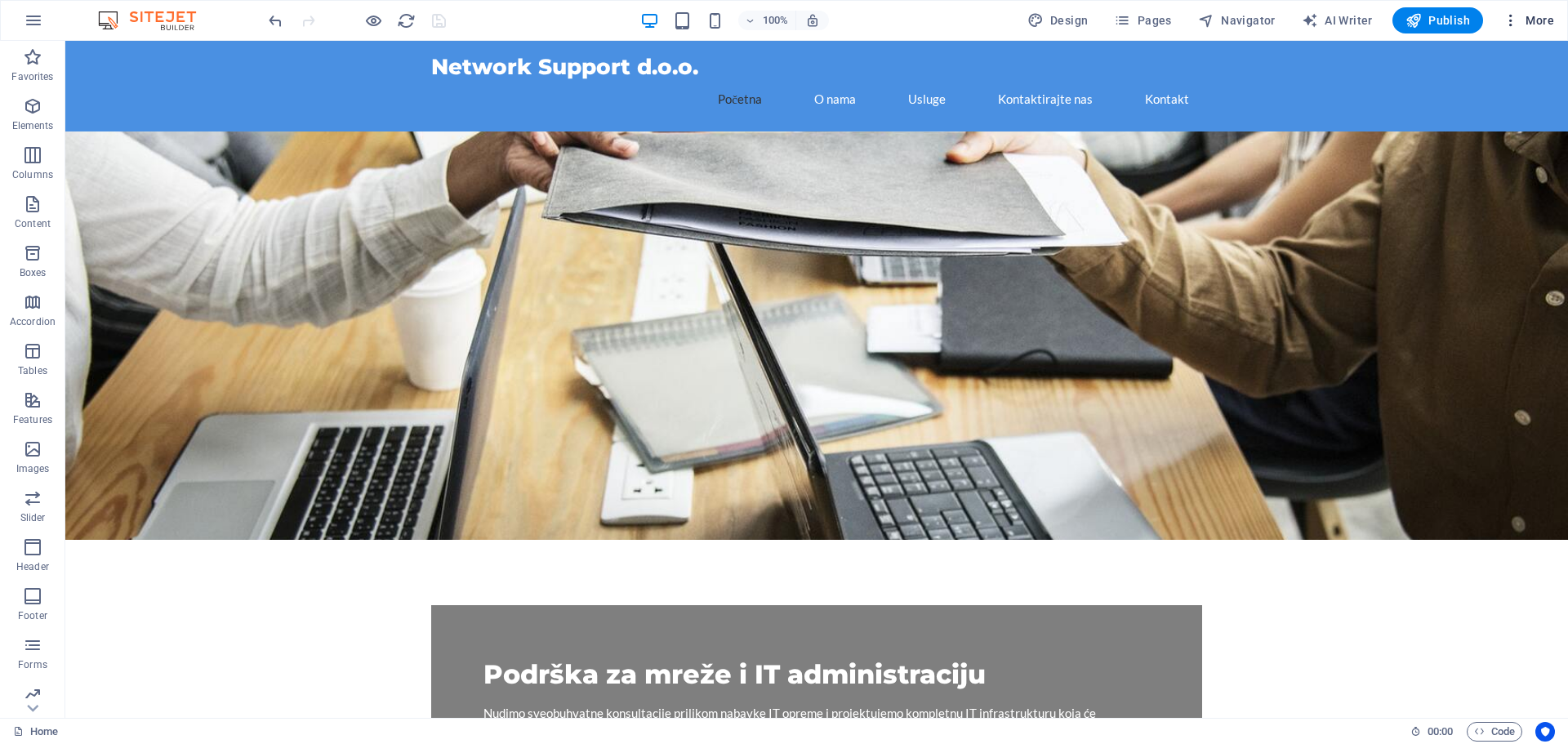
click at [1546, 22] on span "More" at bounding box center [1528, 21] width 51 height 16
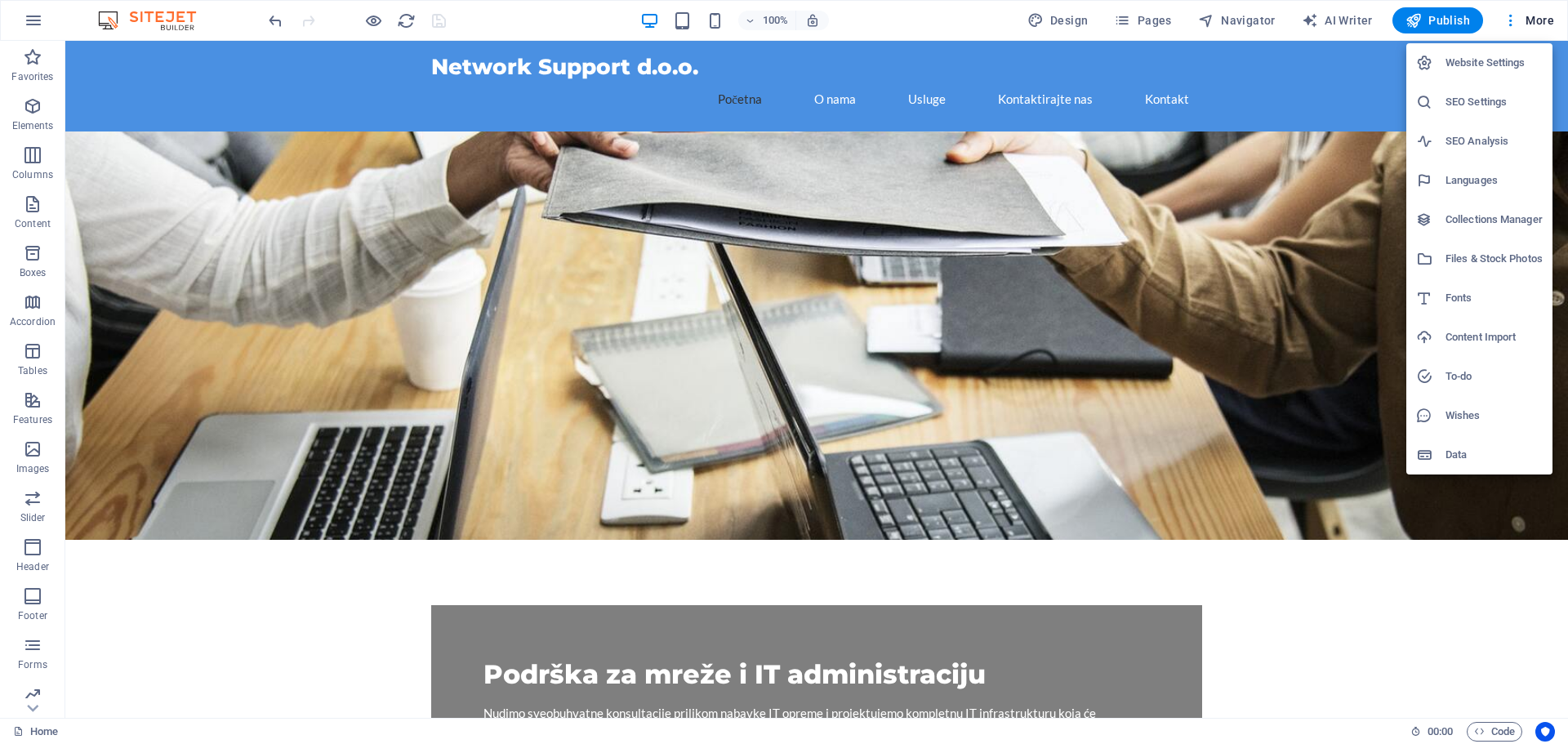
click at [1468, 75] on li "Website Settings" at bounding box center [1479, 63] width 146 height 40
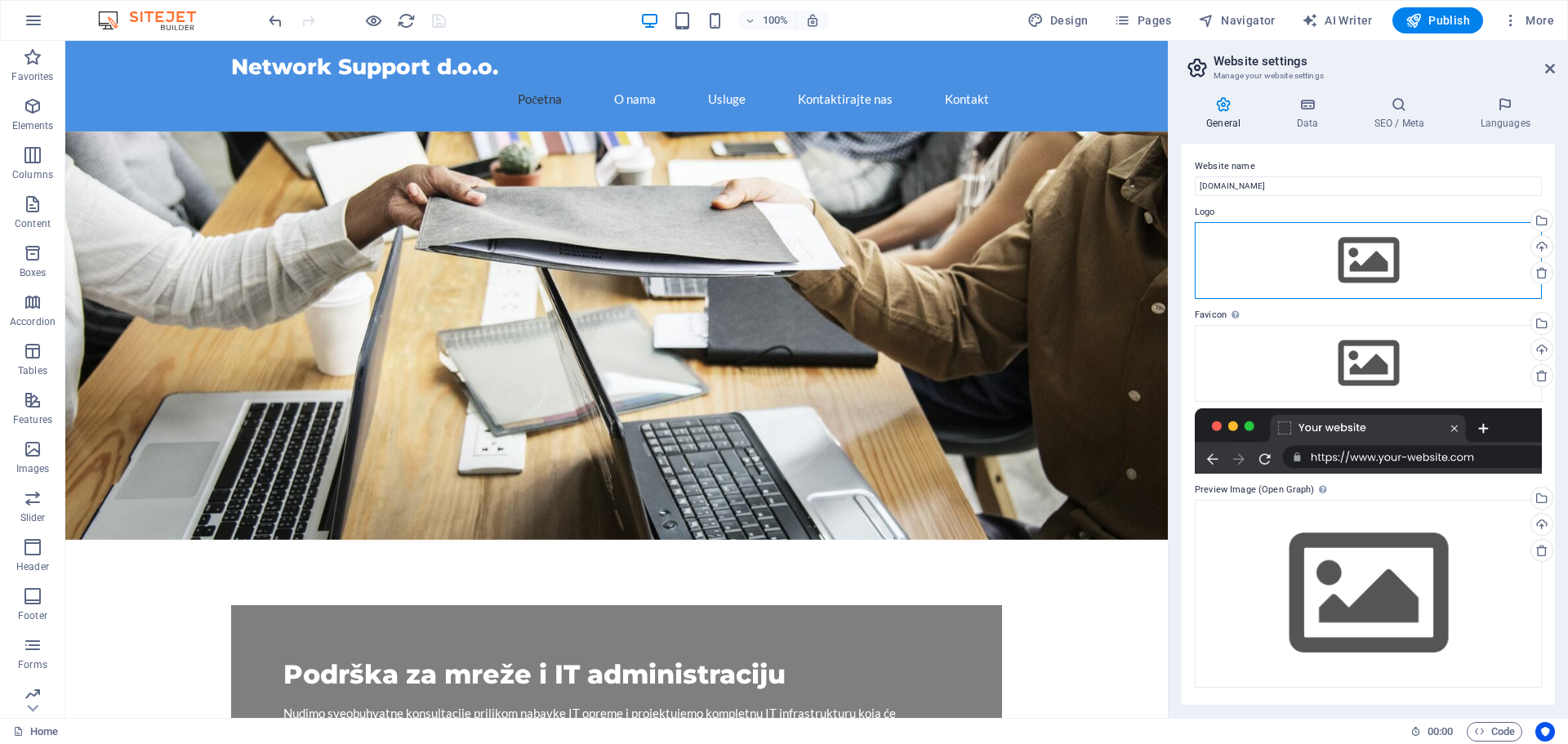
click at [1367, 248] on div "Drag files here, click to choose files or select files from Files or our free s…" at bounding box center [1368, 260] width 347 height 76
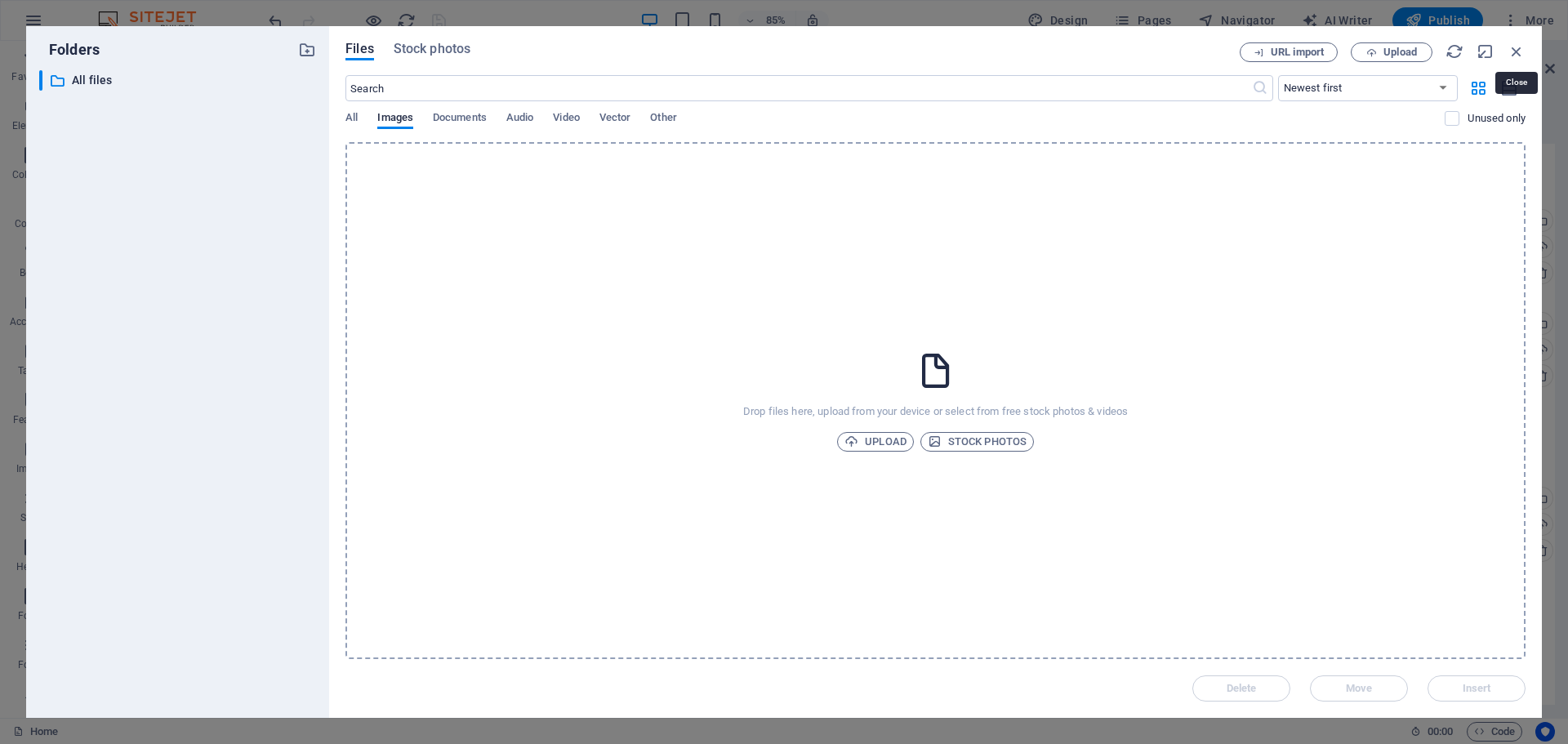
click at [1509, 48] on icon "button" at bounding box center [1517, 51] width 18 height 18
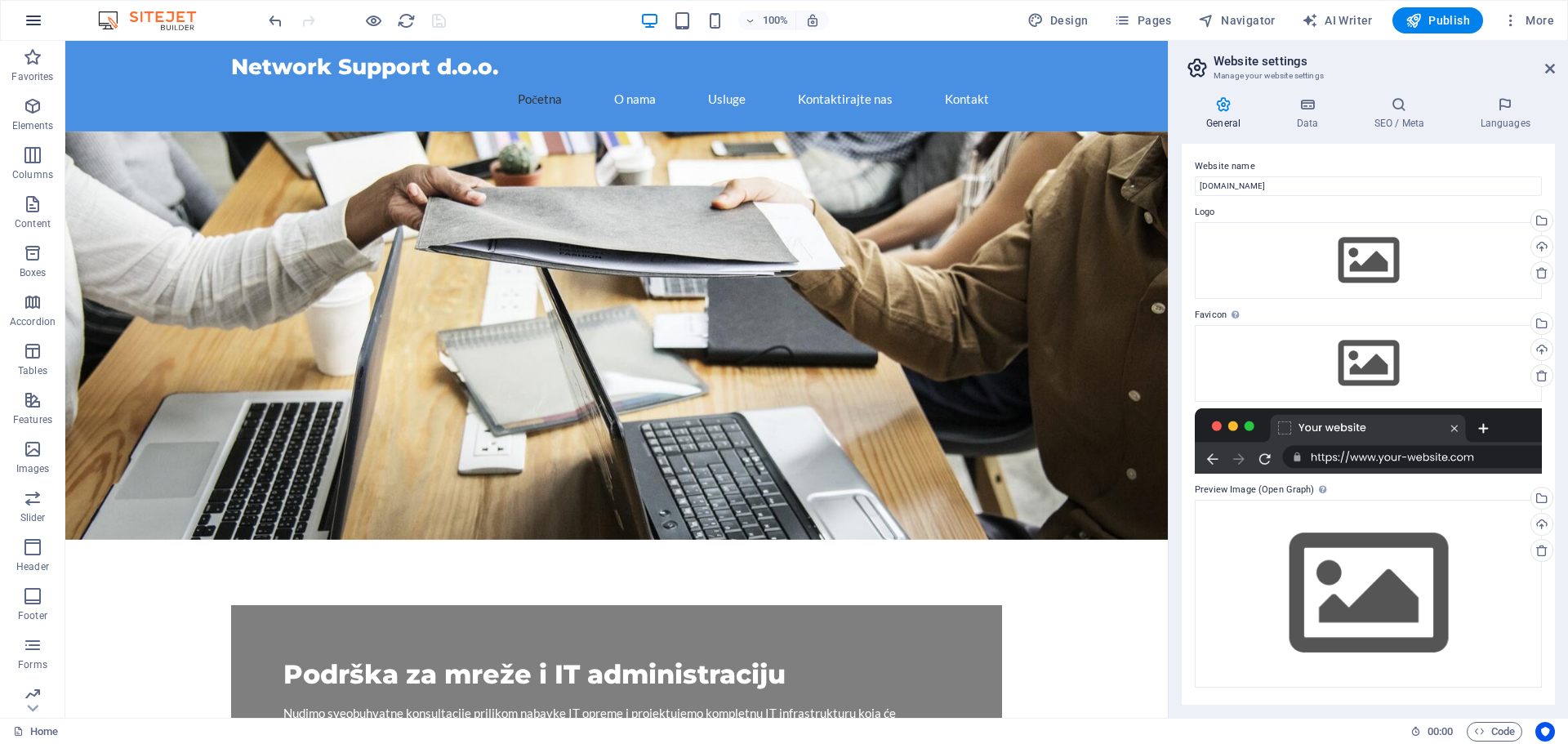
click at [43, 22] on button "button" at bounding box center [33, 21] width 40 height 40
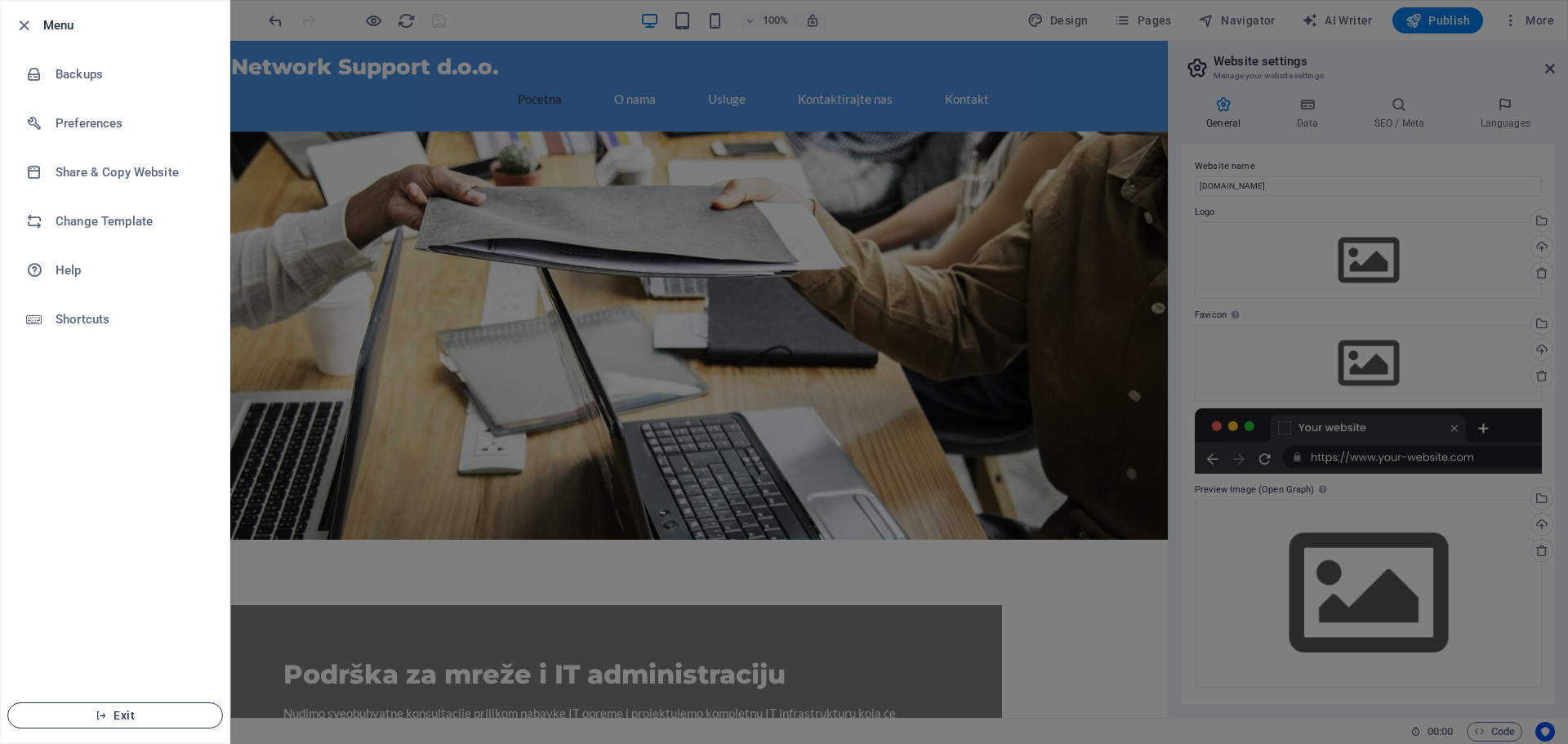
click at [194, 706] on button "Exit" at bounding box center [115, 715] width 216 height 26
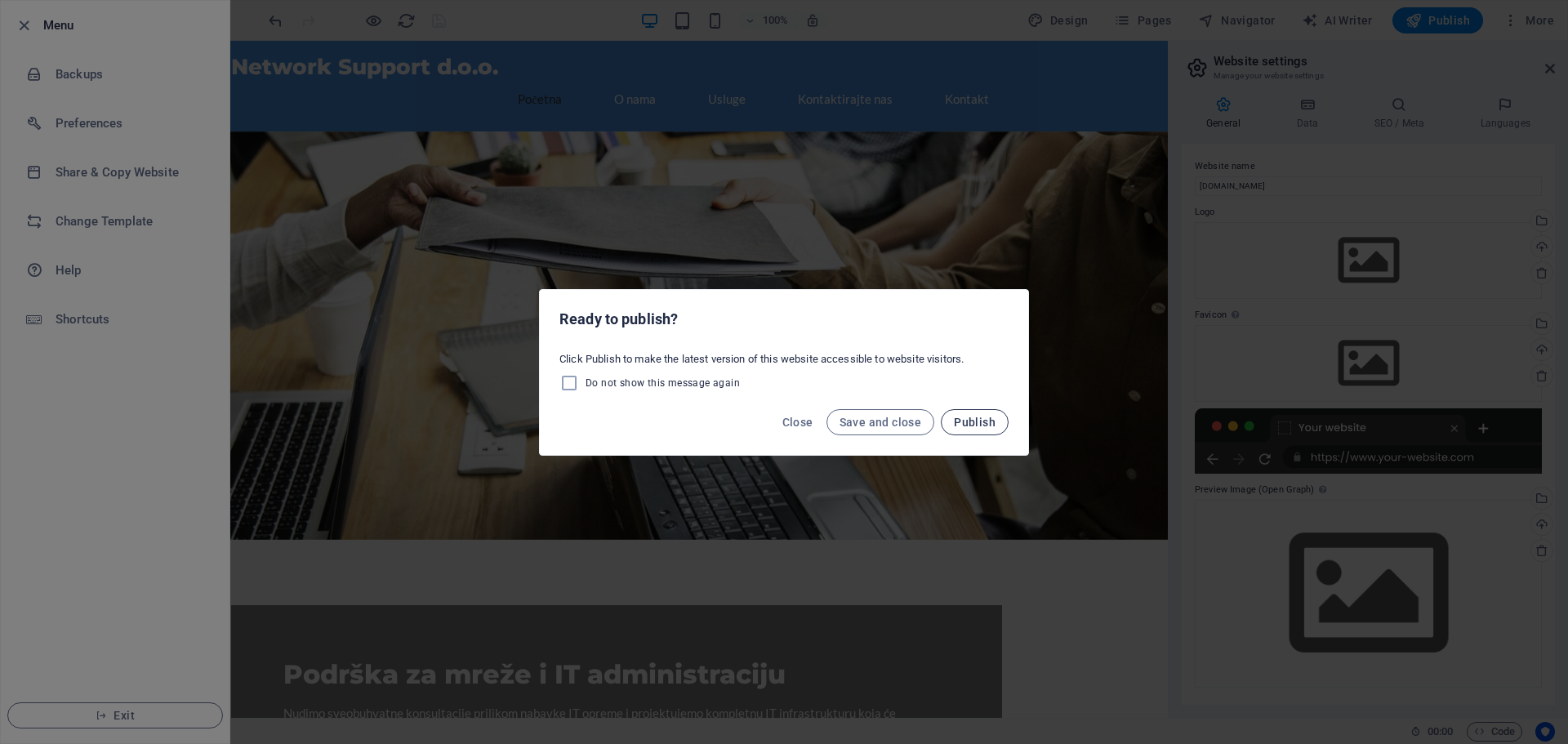
click at [960, 414] on button "Publish" at bounding box center [974, 422] width 67 height 26
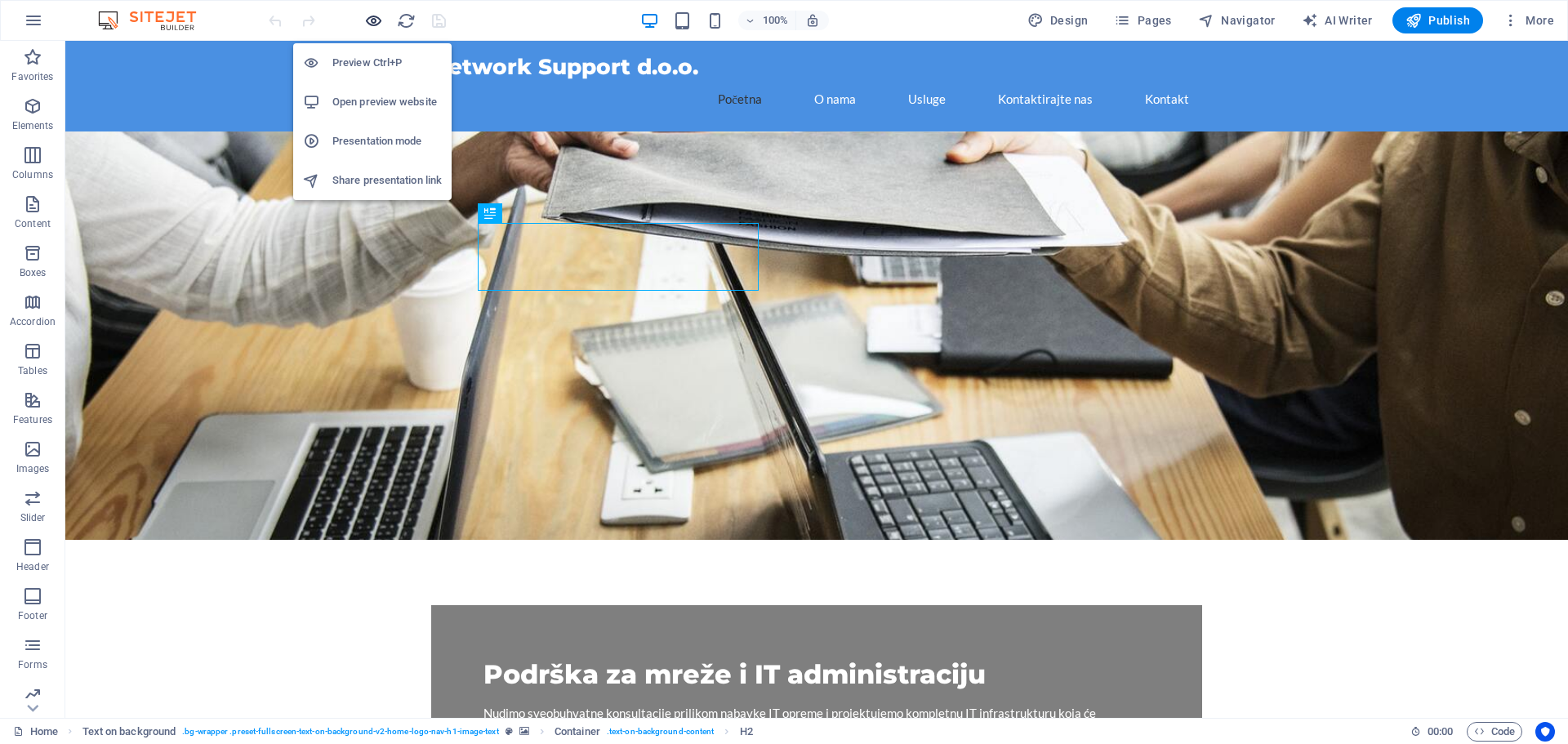
click at [374, 18] on icon "button" at bounding box center [374, 21] width 19 height 19
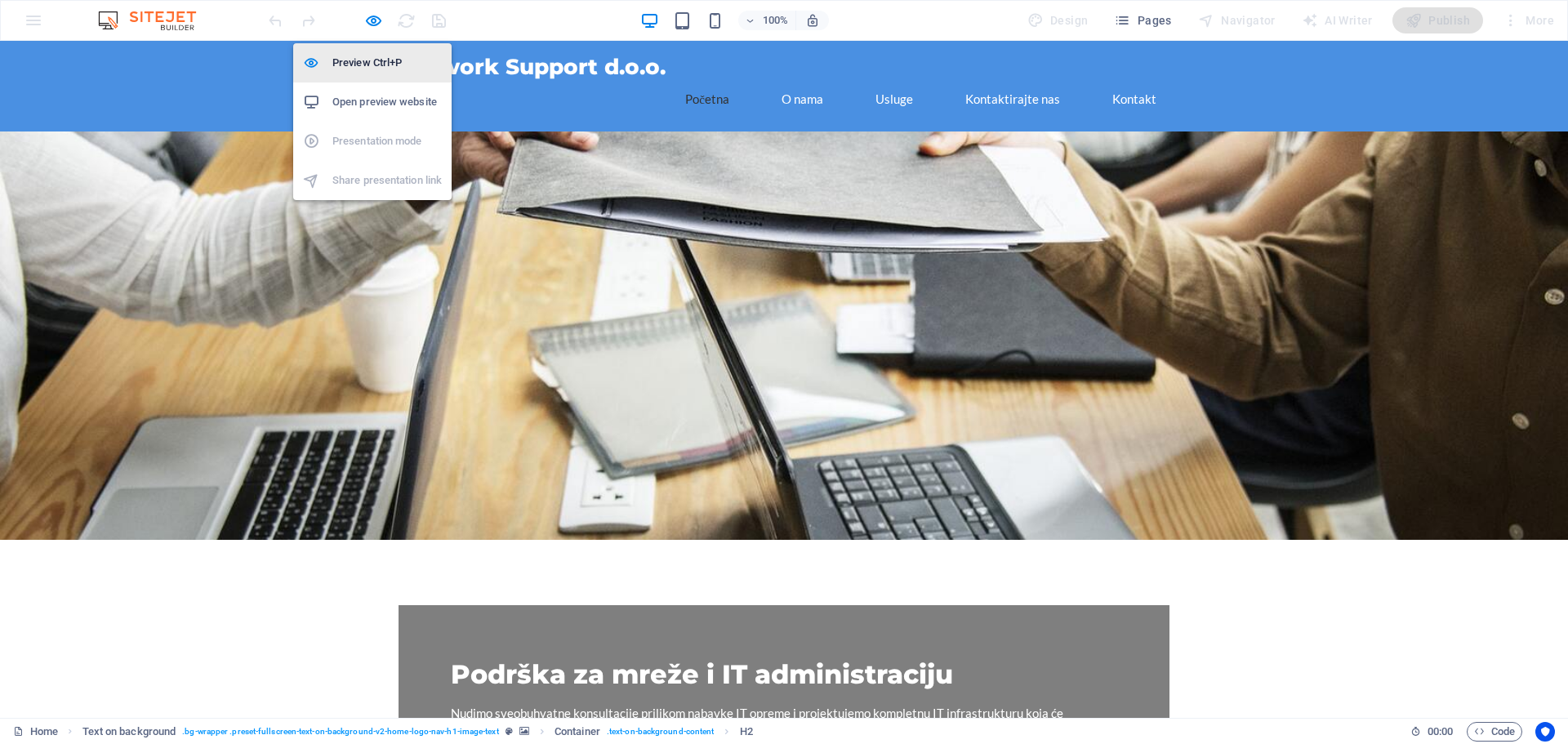
click at [374, 66] on h6 "Preview Ctrl+P" at bounding box center [387, 63] width 110 height 20
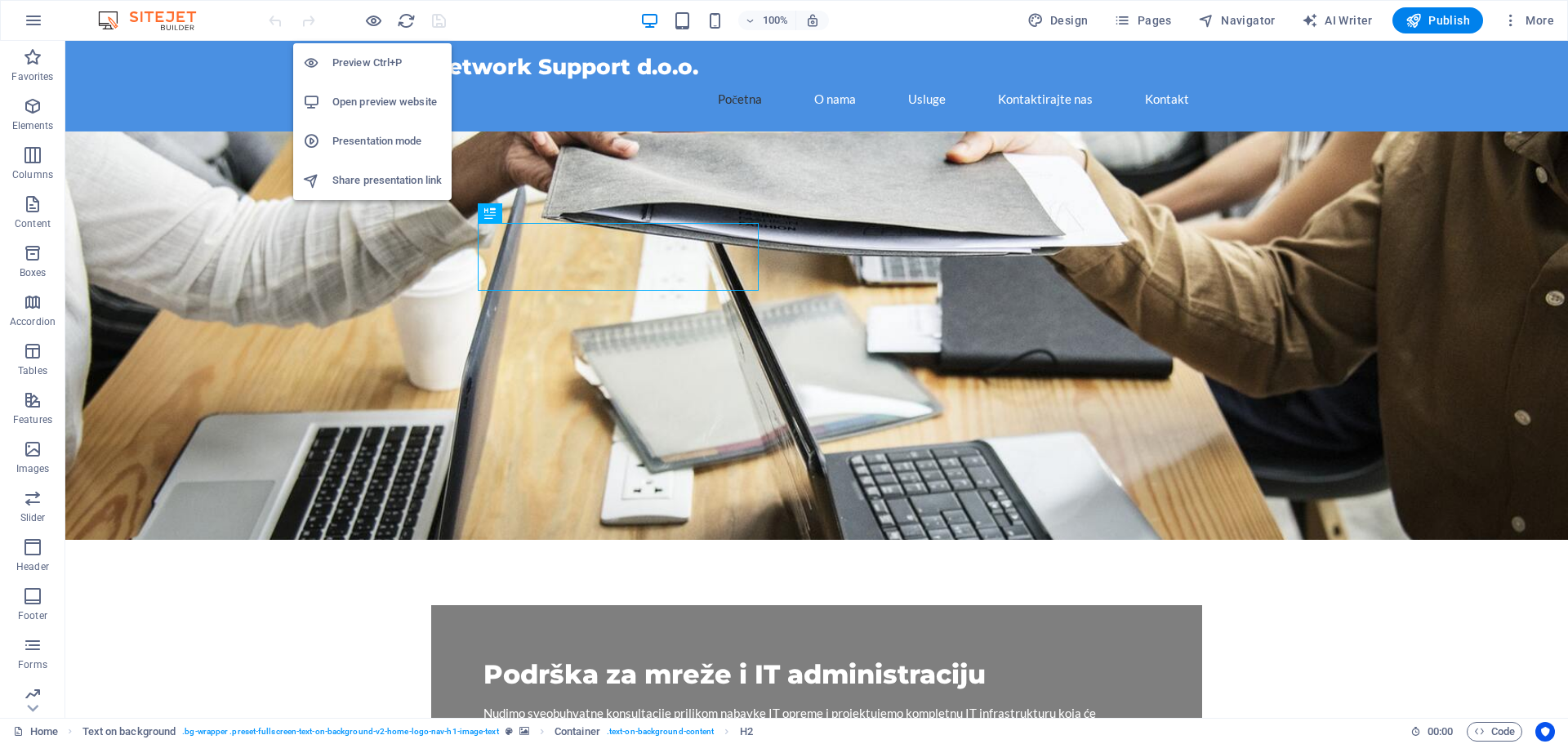
click at [375, 94] on h6 "Open preview website" at bounding box center [387, 102] width 110 height 20
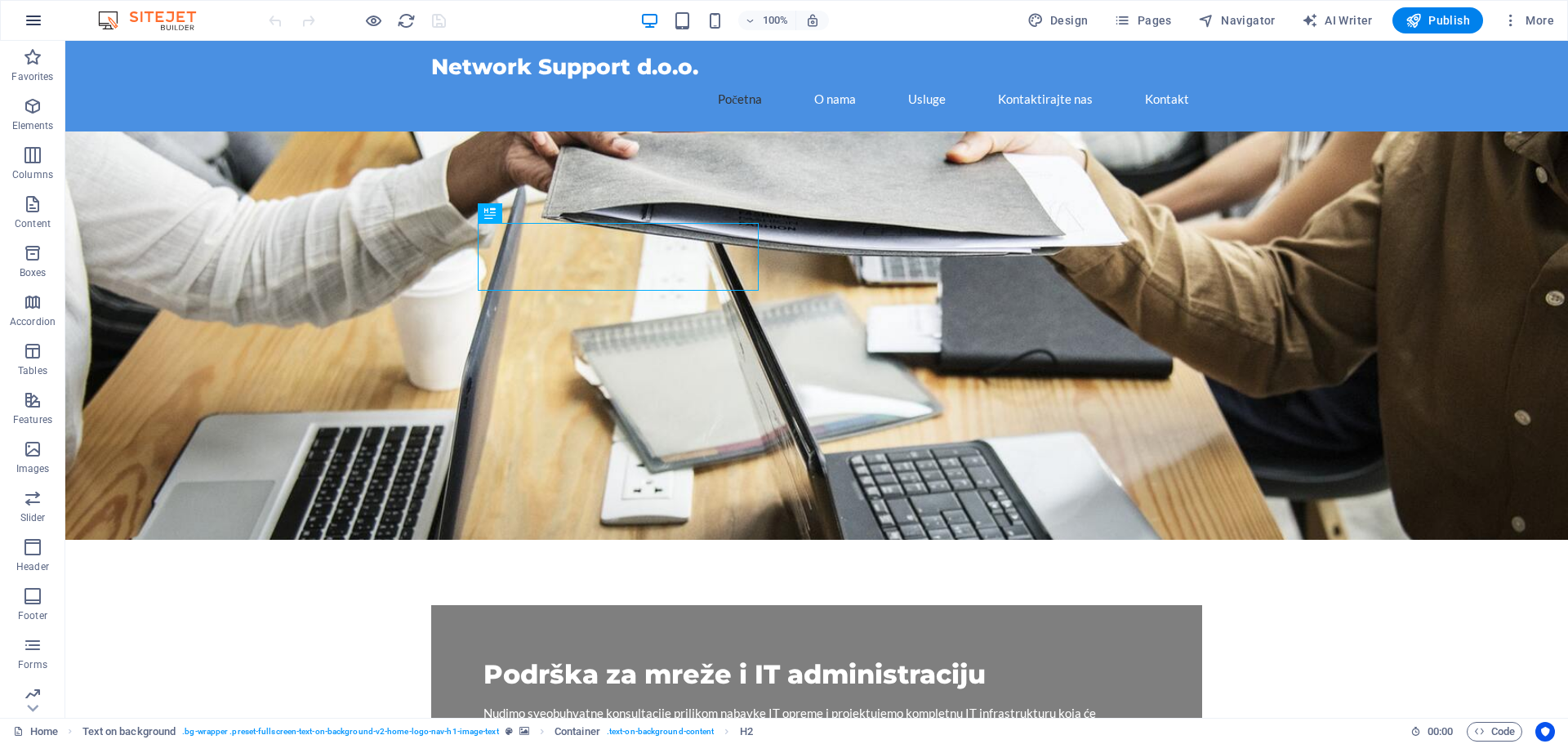
click at [31, 22] on icon "button" at bounding box center [33, 21] width 20 height 20
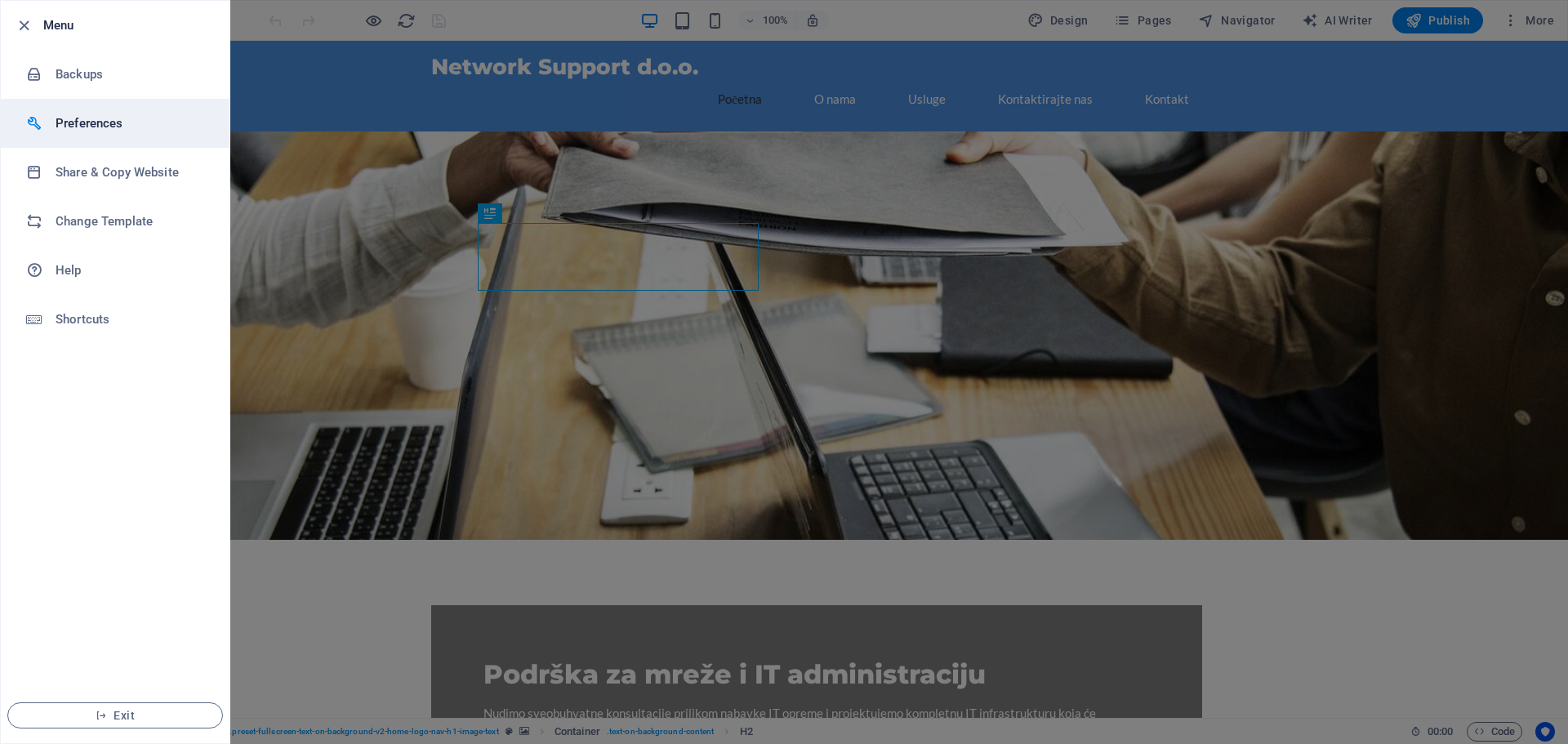
click at [101, 119] on h6 "Preferences" at bounding box center [131, 123] width 151 height 20
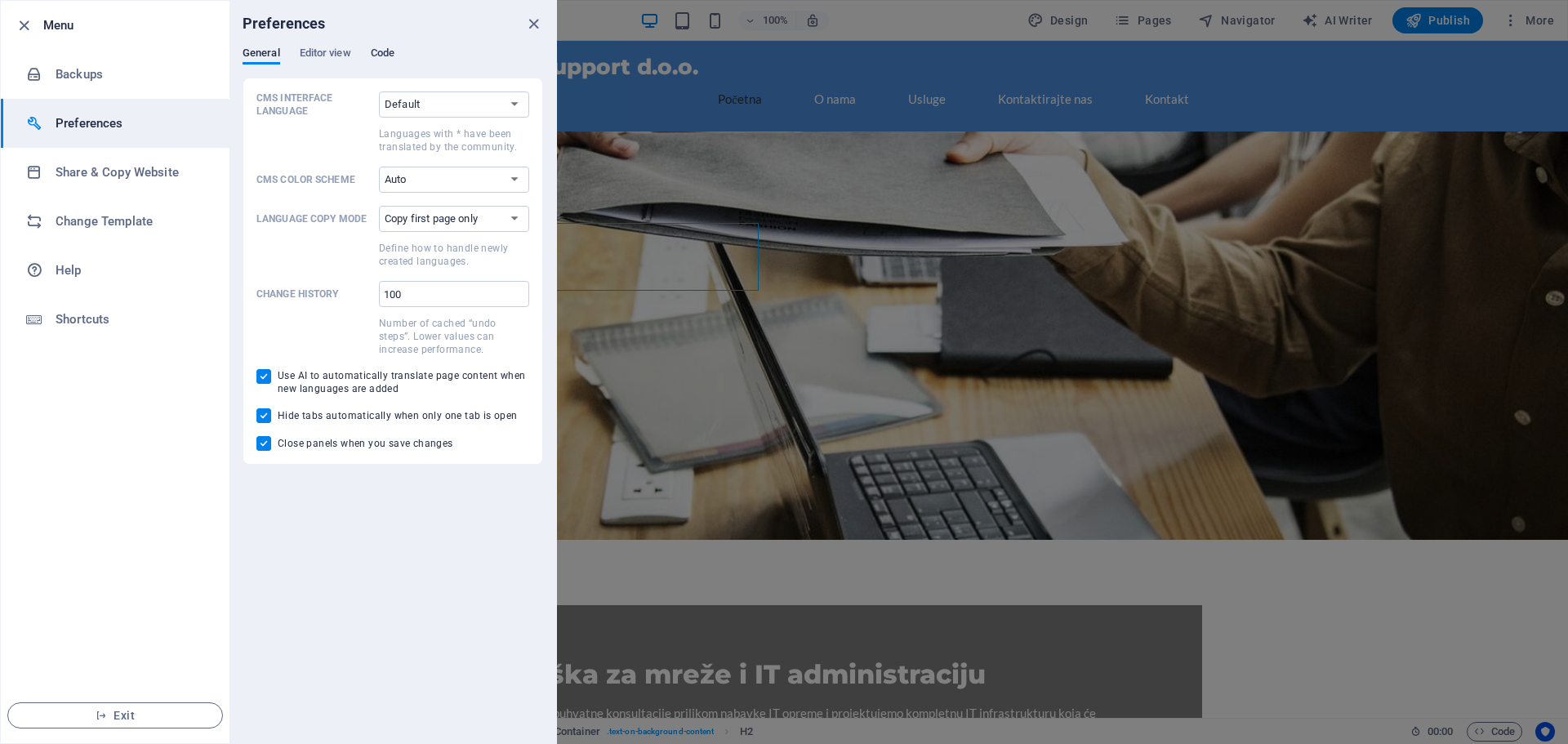
click at [374, 55] on span "Code" at bounding box center [383, 54] width 23 height 22
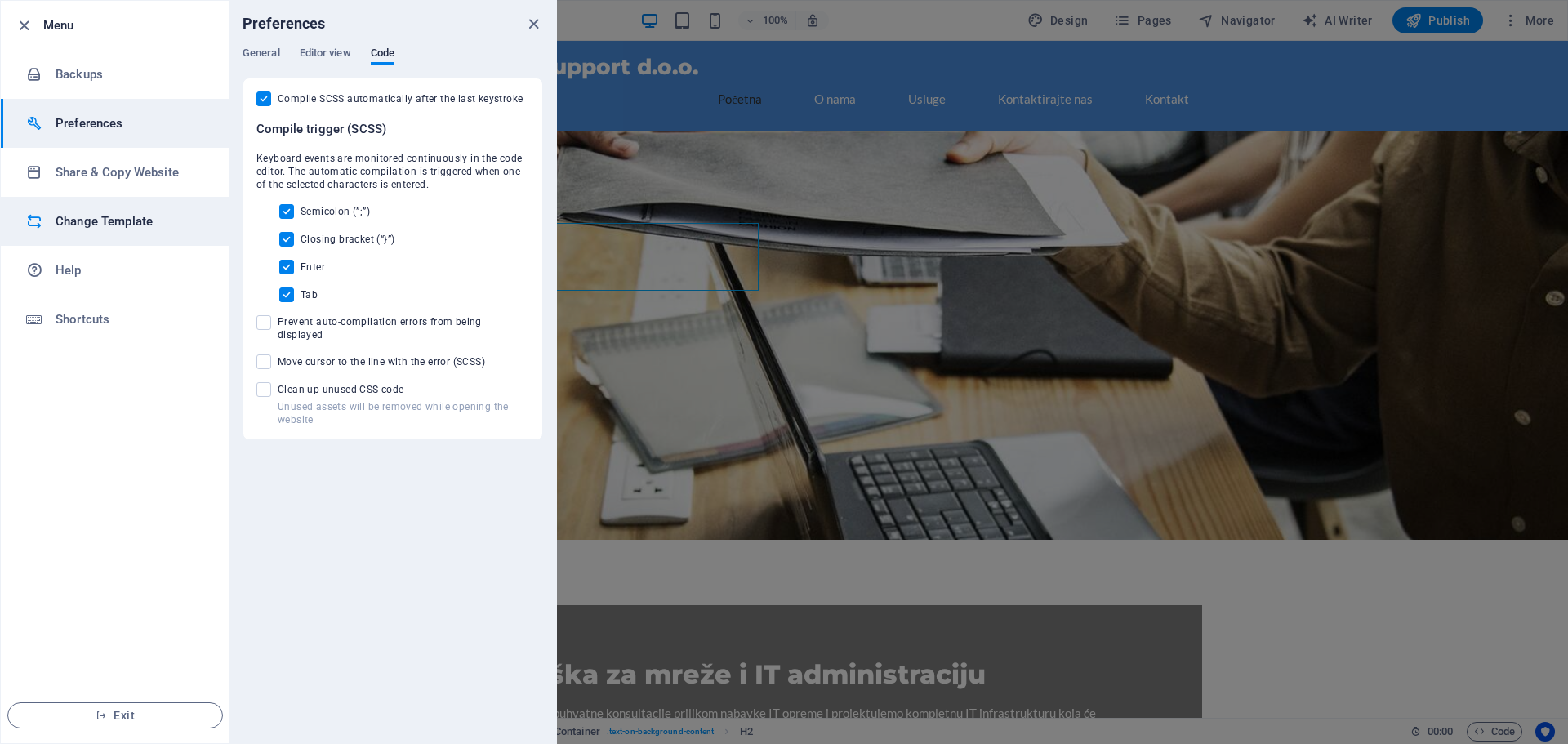
drag, startPoint x: 127, startPoint y: 185, endPoint x: 142, endPoint y: 199, distance: 20.5
click at [129, 189] on li "Share & Copy Website" at bounding box center [115, 173] width 229 height 49
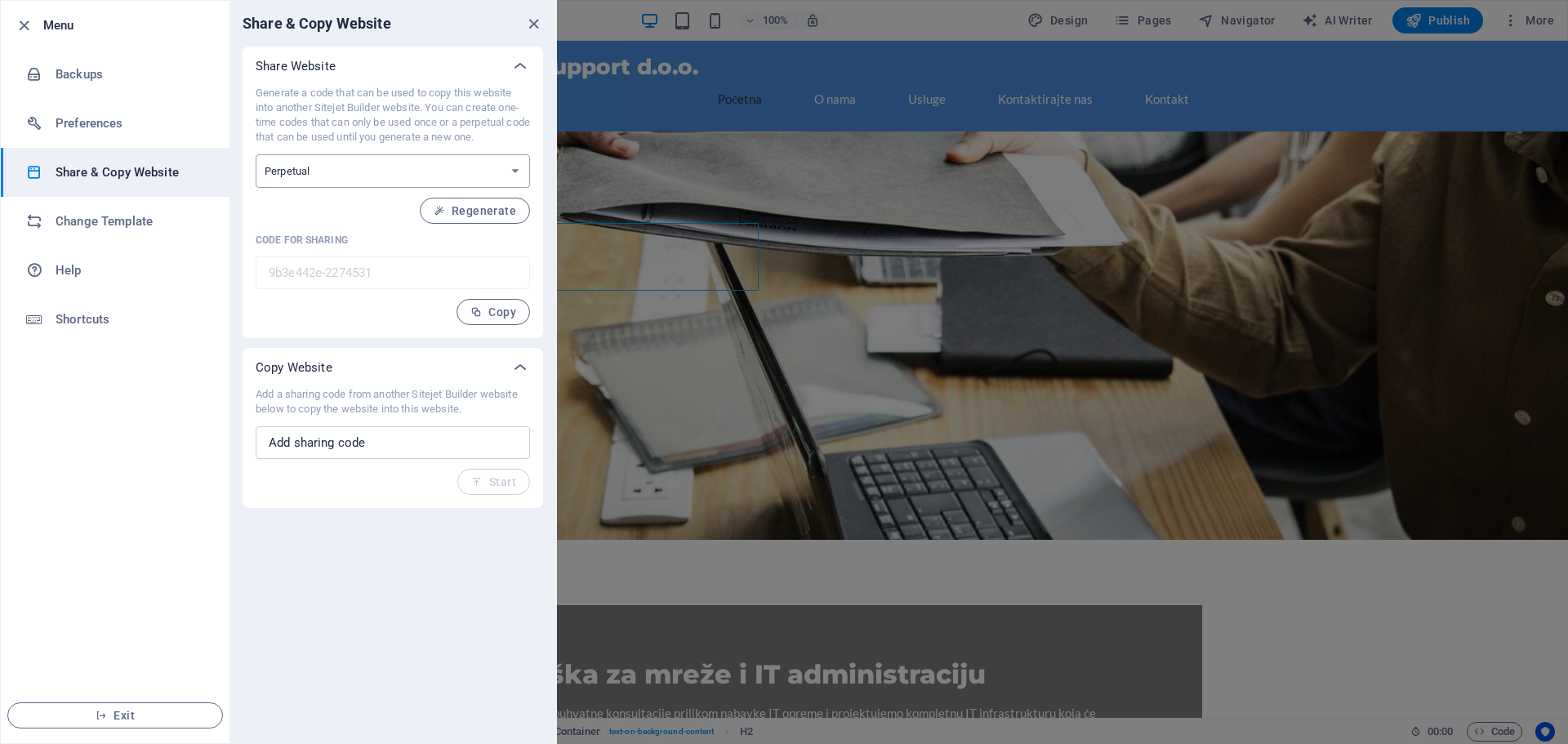
click at [373, 181] on select "One-time Perpetual" at bounding box center [393, 171] width 275 height 33
select select "onetime"
click at [256, 155] on select "One-time Perpetual" at bounding box center [393, 171] width 275 height 33
click at [466, 216] on span "Generate" at bounding box center [481, 210] width 70 height 13
type input "c3187c75-2274531"
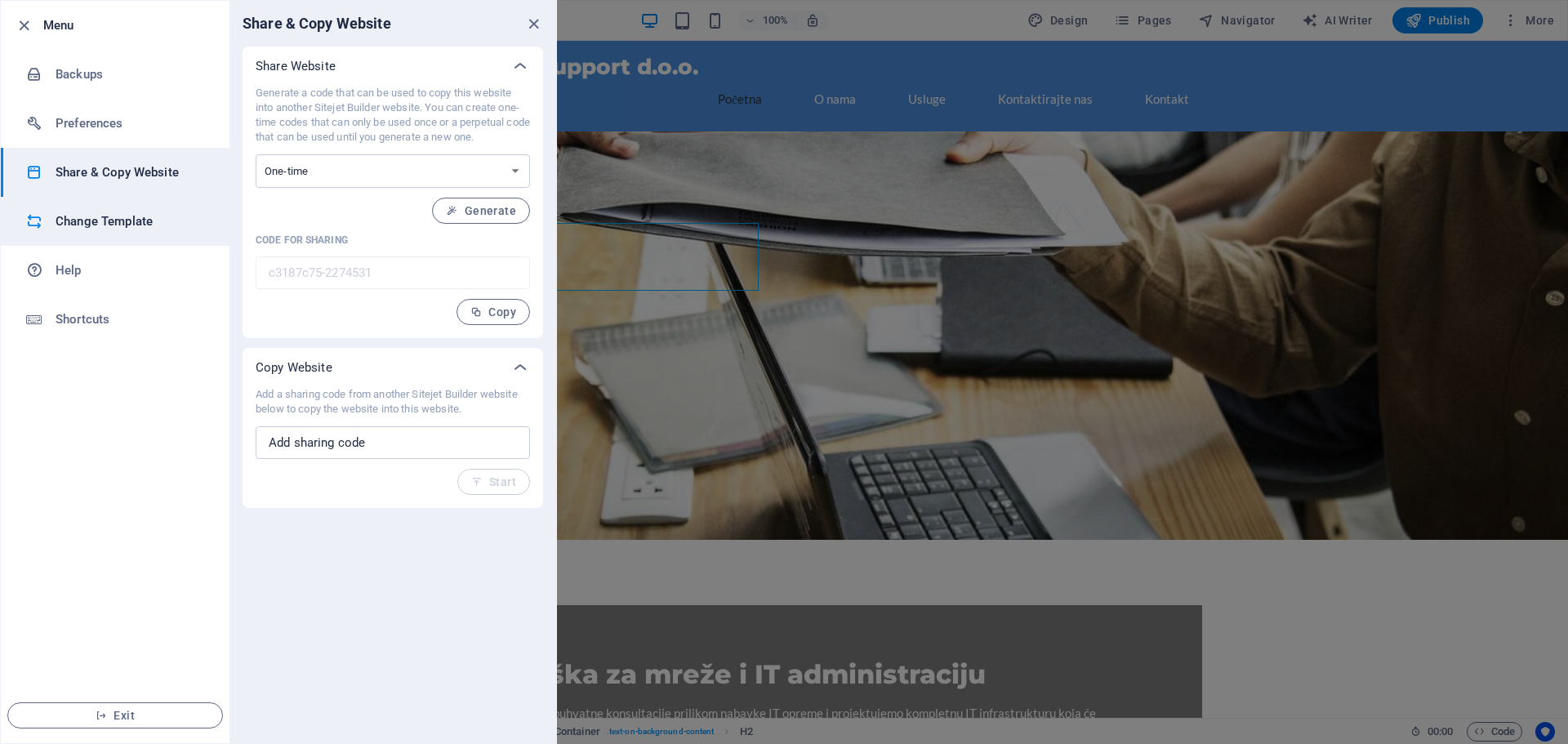
click at [165, 225] on h6 "Change Template" at bounding box center [131, 222] width 151 height 20
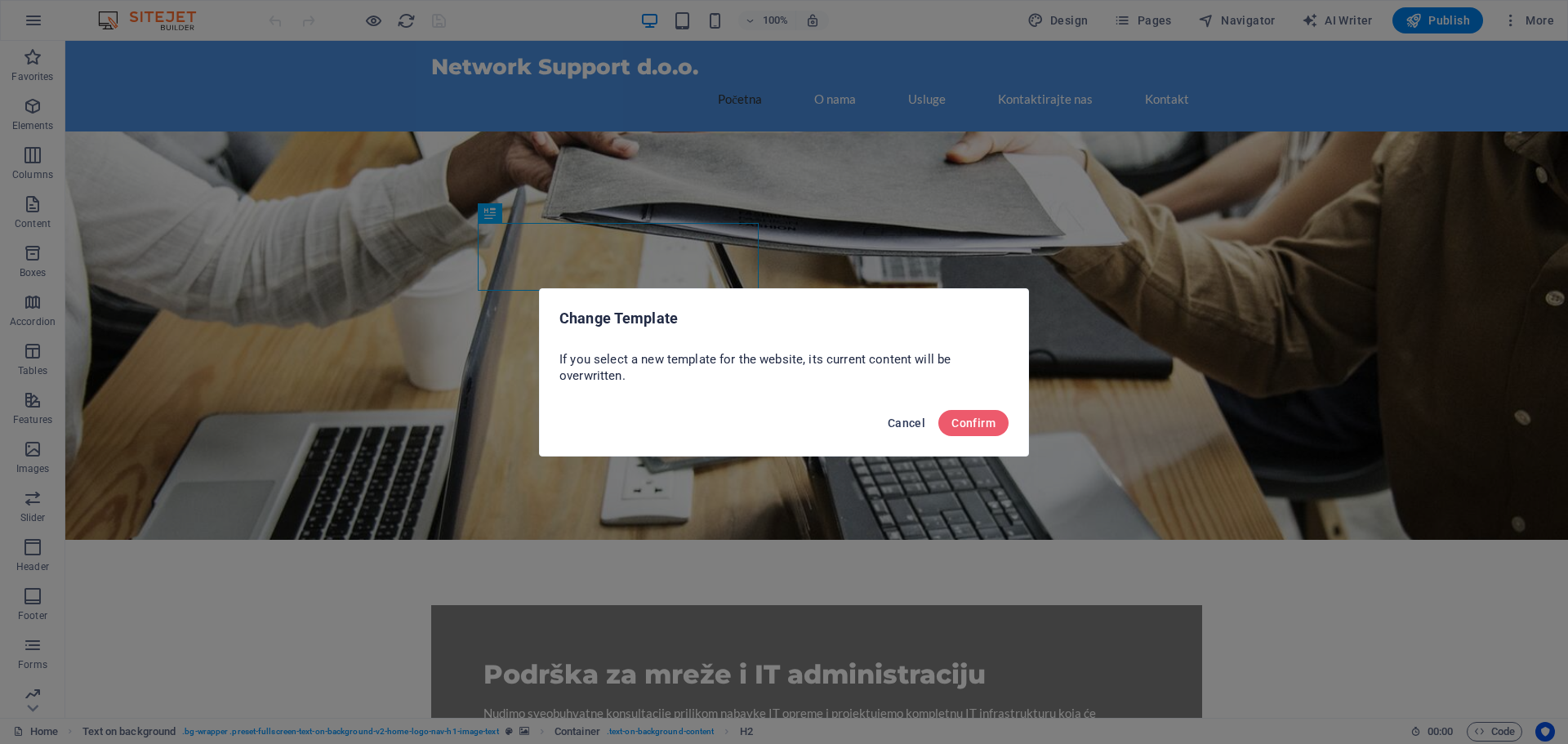
click at [912, 421] on span "Cancel" at bounding box center [906, 423] width 38 height 13
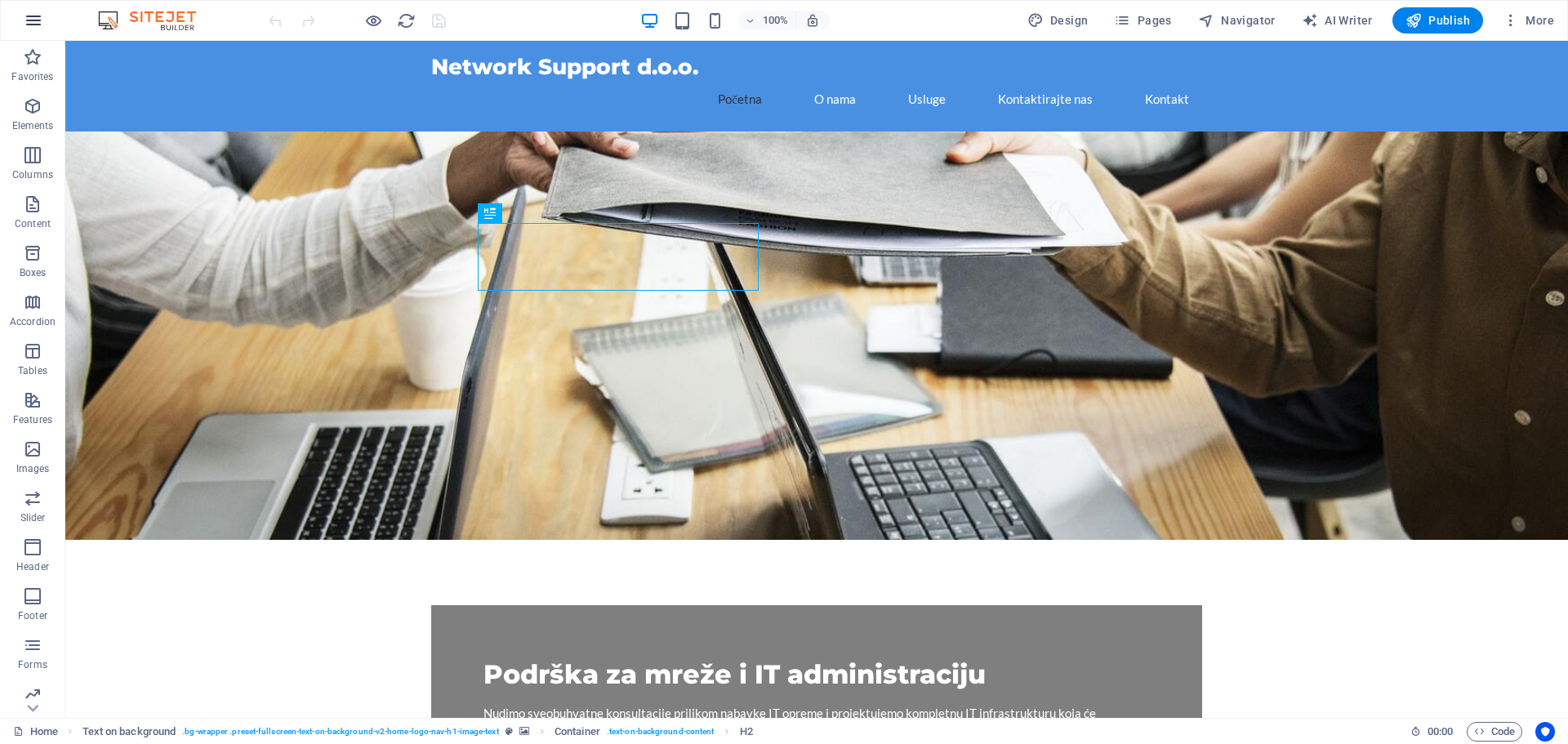
click at [25, 14] on icon "button" at bounding box center [33, 21] width 20 height 20
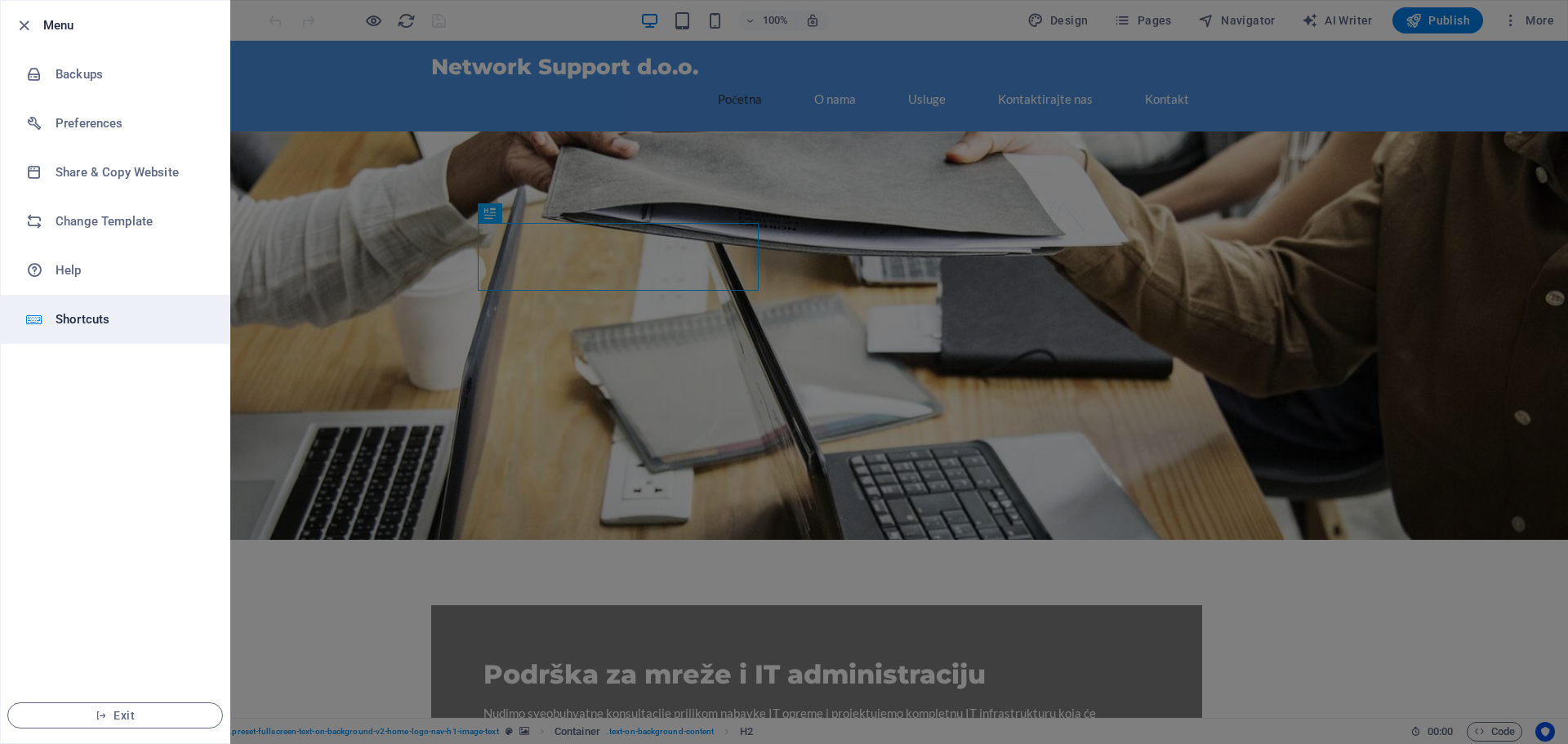
click at [84, 312] on h6 "Shortcuts" at bounding box center [131, 320] width 151 height 20
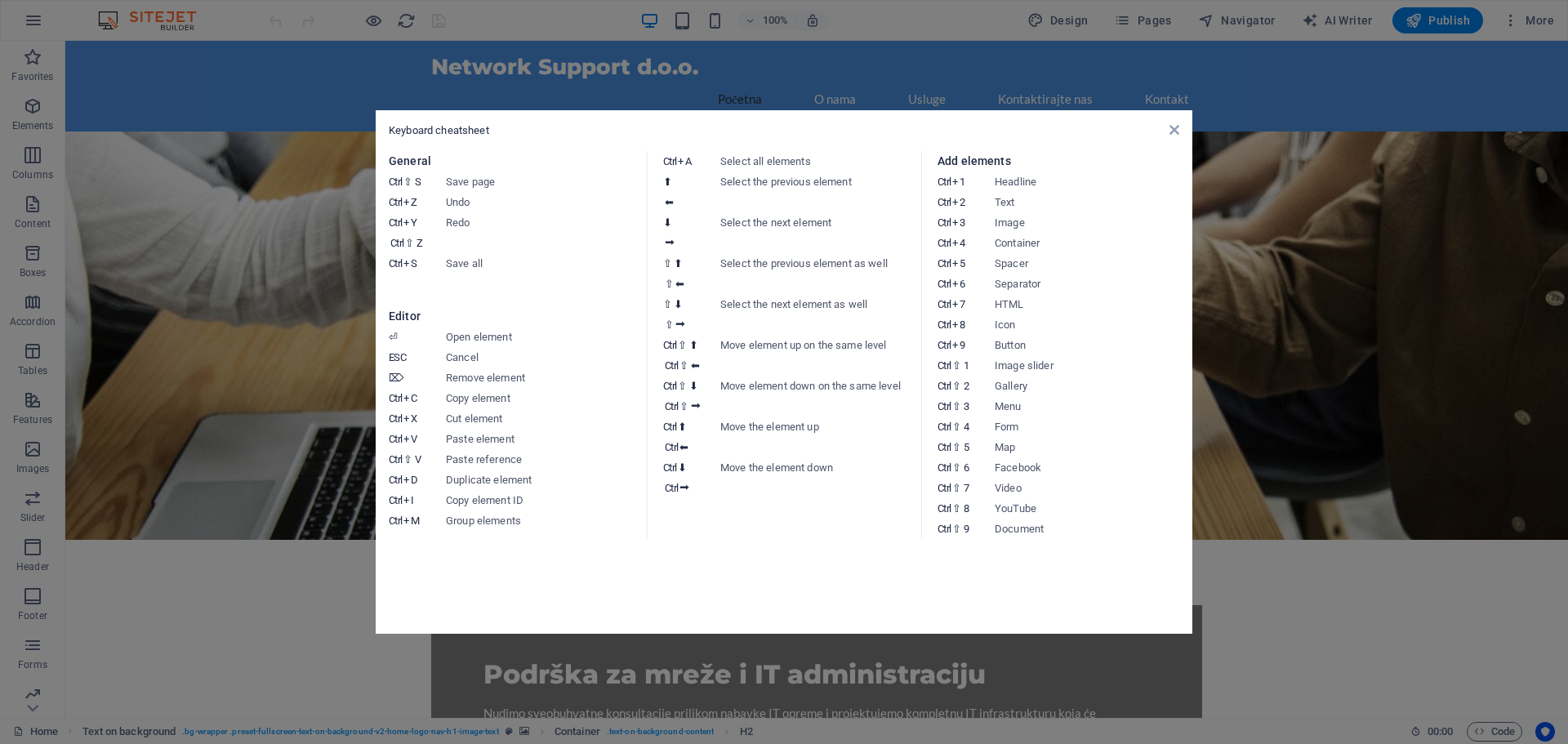
click at [1179, 137] on div "Keyboard cheatsheet General Ctrl ⇧ S Save page Ctrl Z Undo Ctrl Y Ctrl ⇧ Z Redo…" at bounding box center [783, 372] width 816 height 524
click at [1179, 132] on div "Keyboard cheatsheet General Ctrl ⇧ S Save page Ctrl Z Undo Ctrl Y Ctrl ⇧ Z Redo…" at bounding box center [783, 372] width 816 height 524
click at [1181, 128] on div "Keyboard cheatsheet General Ctrl ⇧ S Save page Ctrl Z Undo Ctrl Y Ctrl ⇧ Z Redo…" at bounding box center [783, 372] width 816 height 524
click at [1176, 126] on icon at bounding box center [1174, 129] width 10 height 13
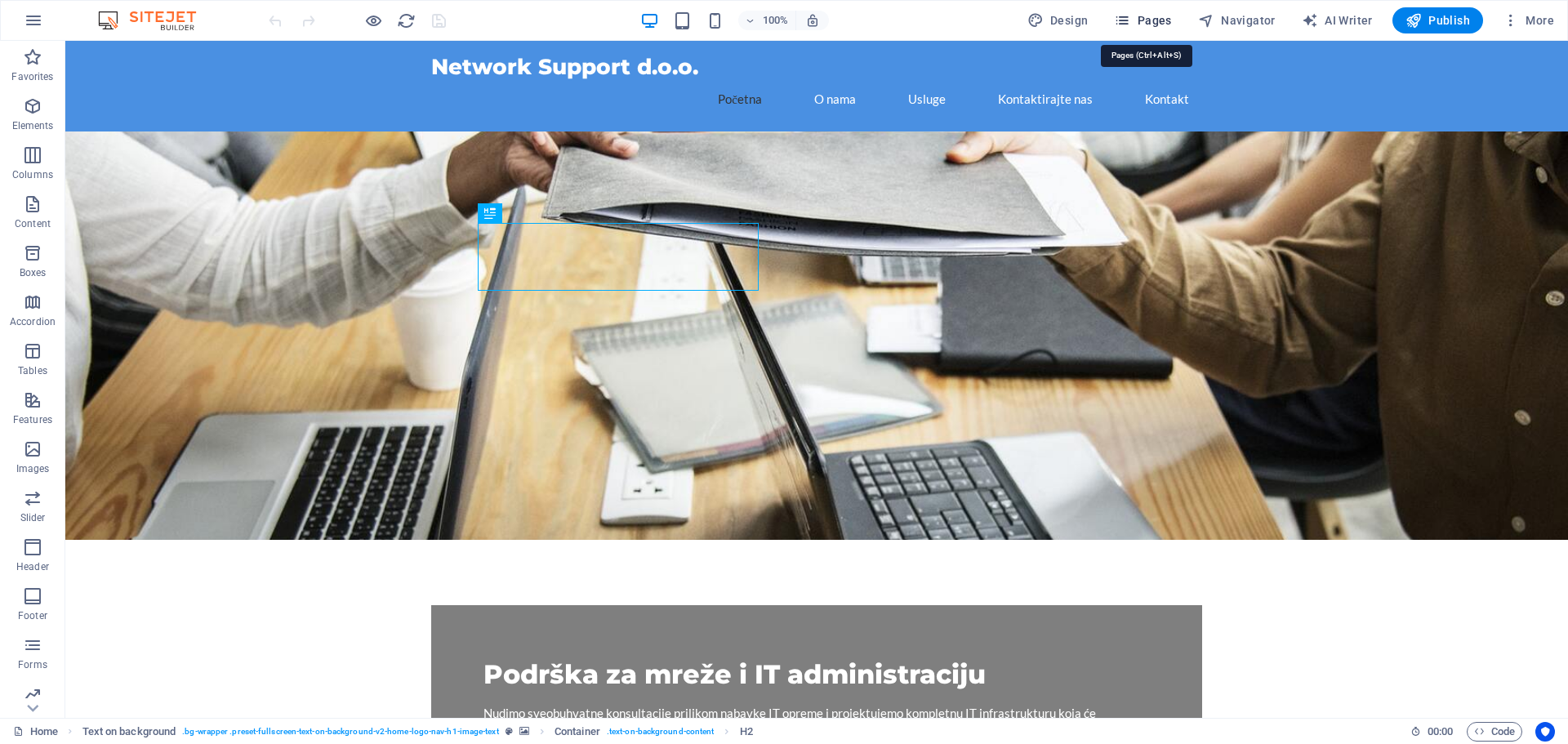
click at [1137, 22] on span "Pages" at bounding box center [1142, 21] width 57 height 16
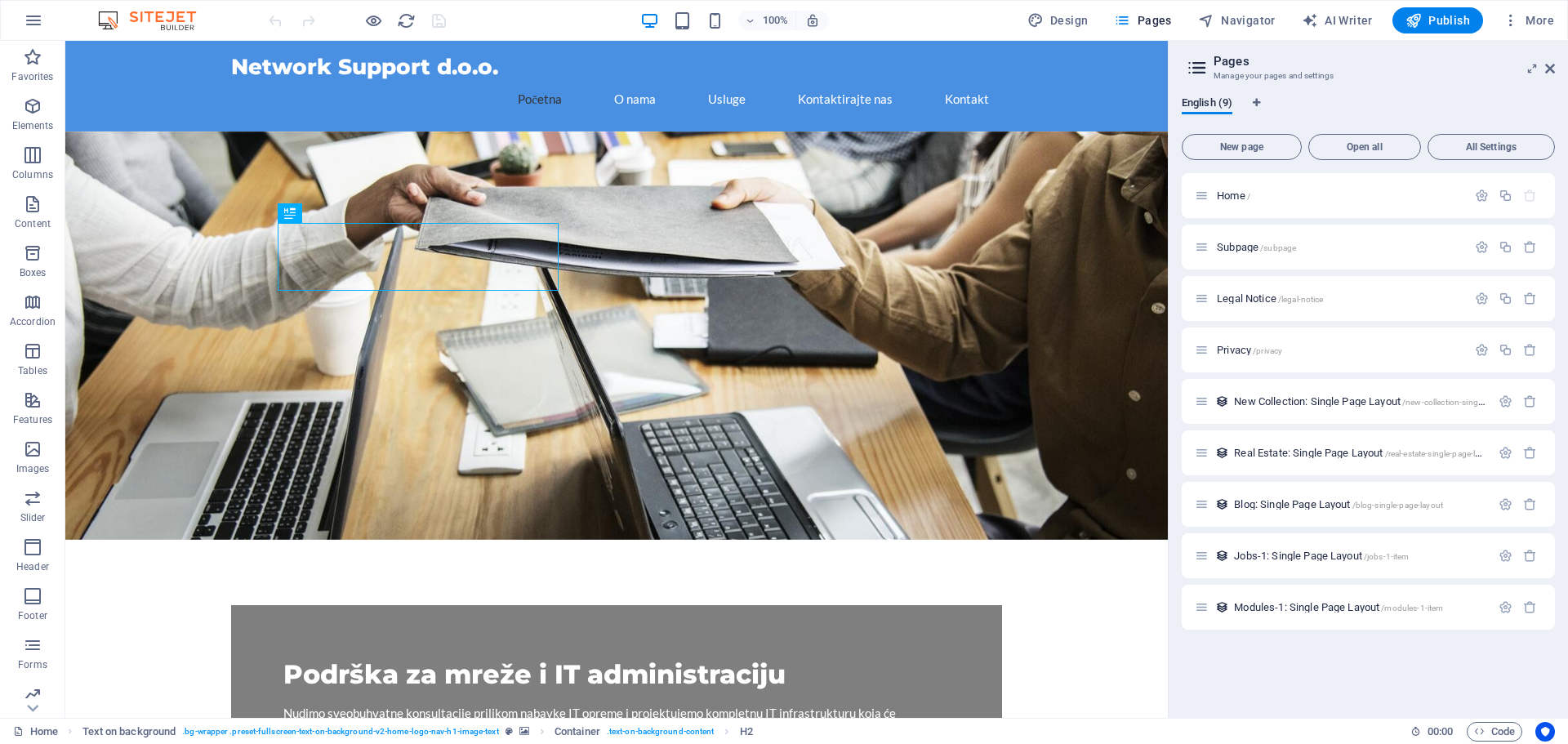
click at [1207, 69] on icon at bounding box center [1196, 67] width 24 height 22
click at [1520, 16] on span "More" at bounding box center [1528, 21] width 51 height 16
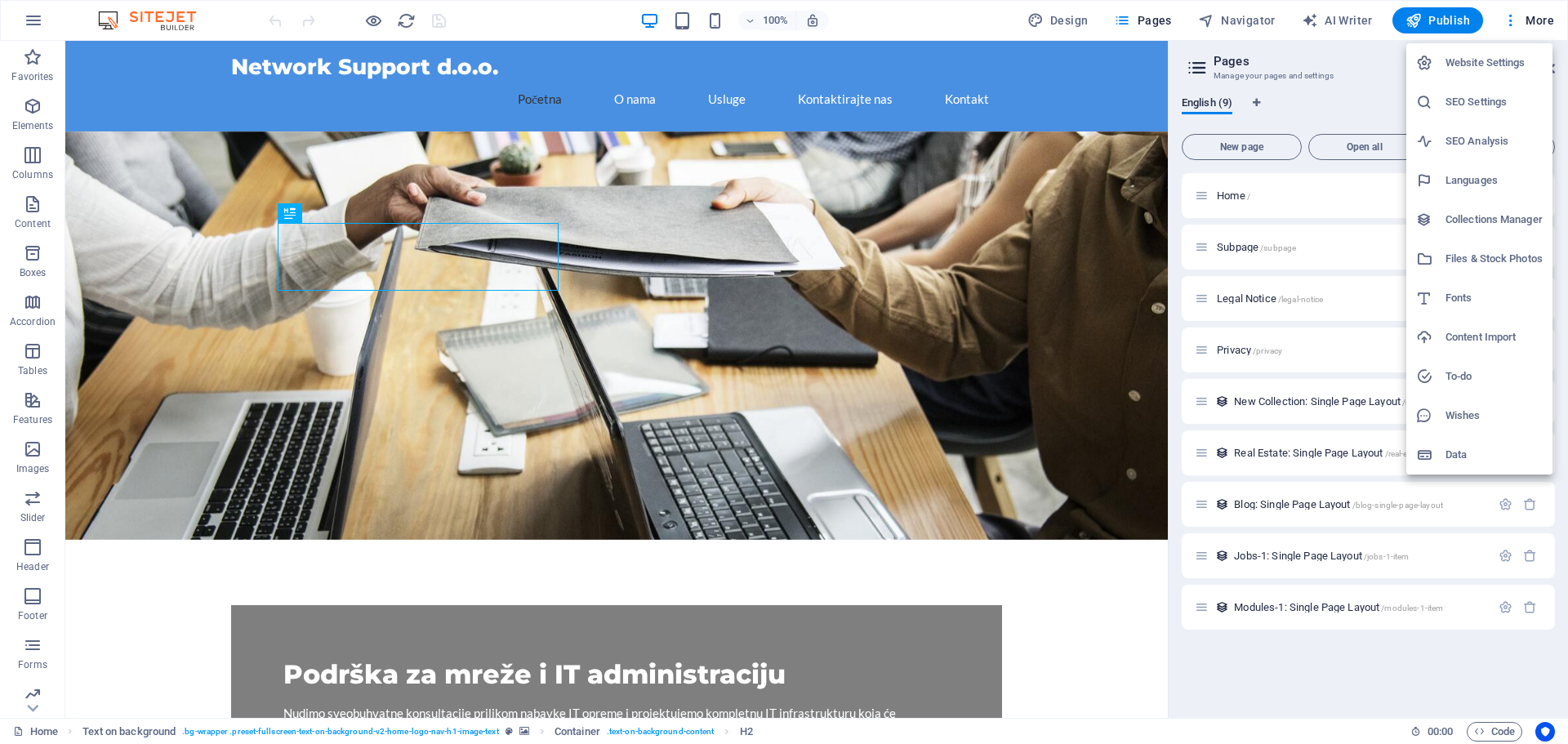
click at [894, 5] on div at bounding box center [784, 372] width 1568 height 744
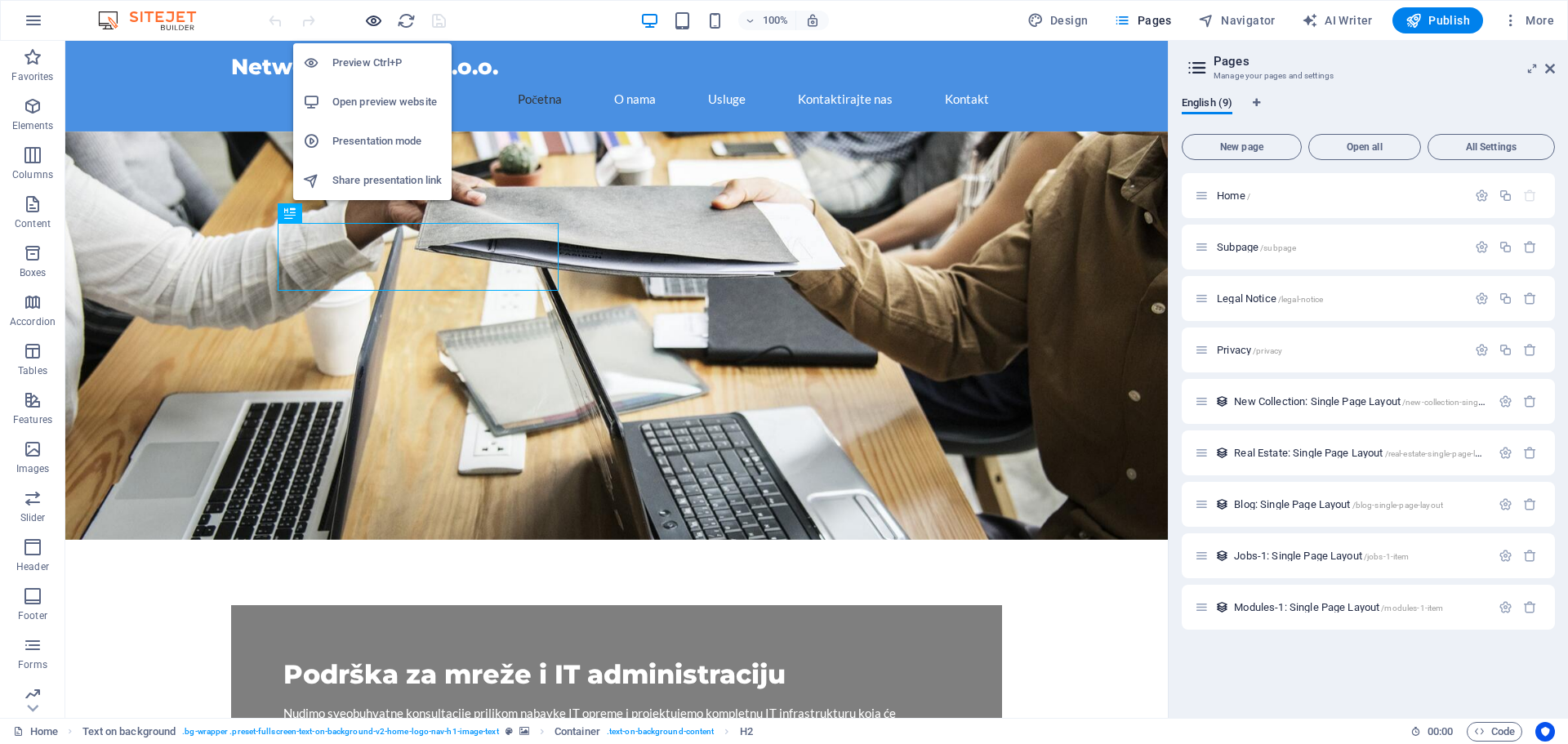
click at [366, 24] on icon "button" at bounding box center [374, 21] width 19 height 19
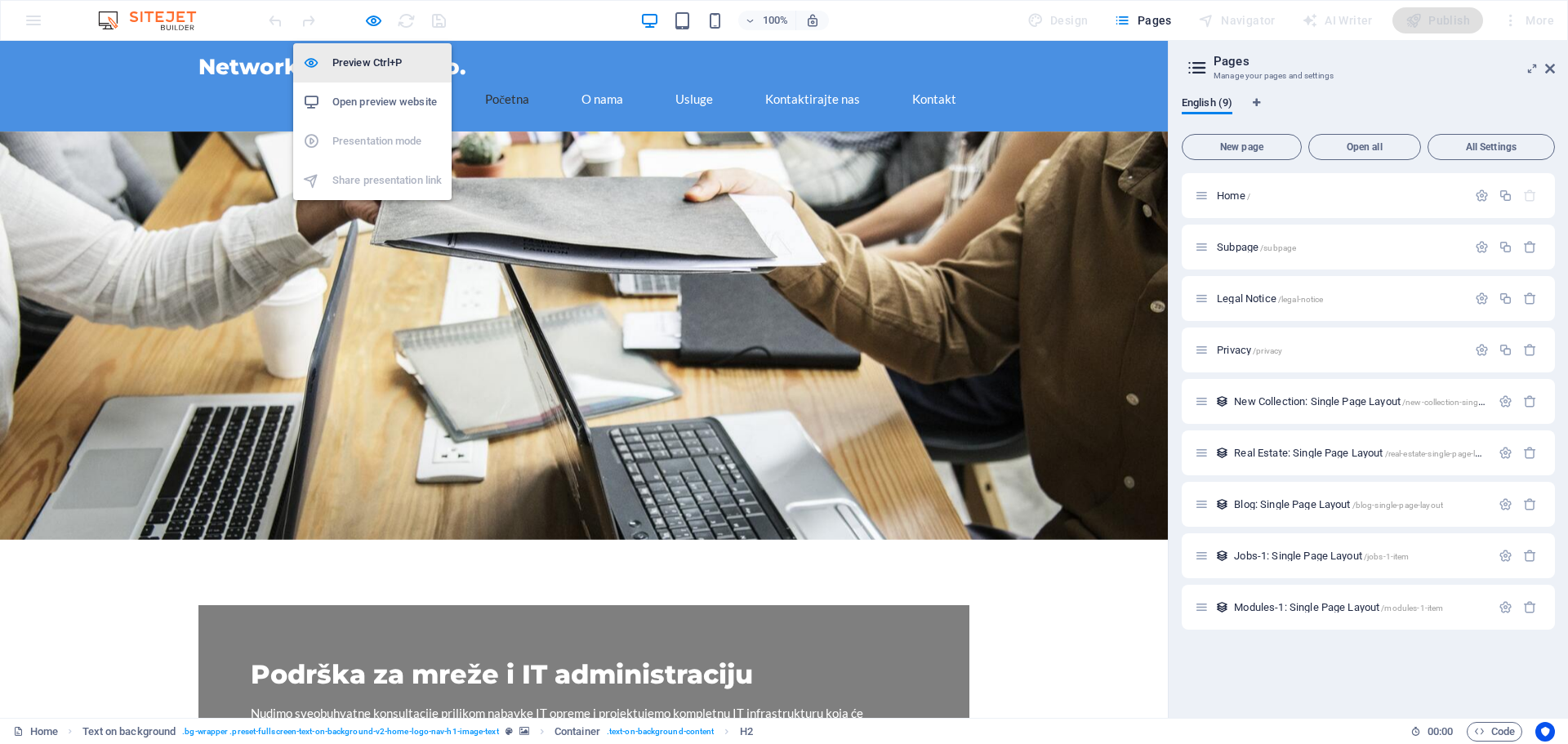
click at [388, 66] on h6 "Preview Ctrl+P" at bounding box center [387, 63] width 110 height 20
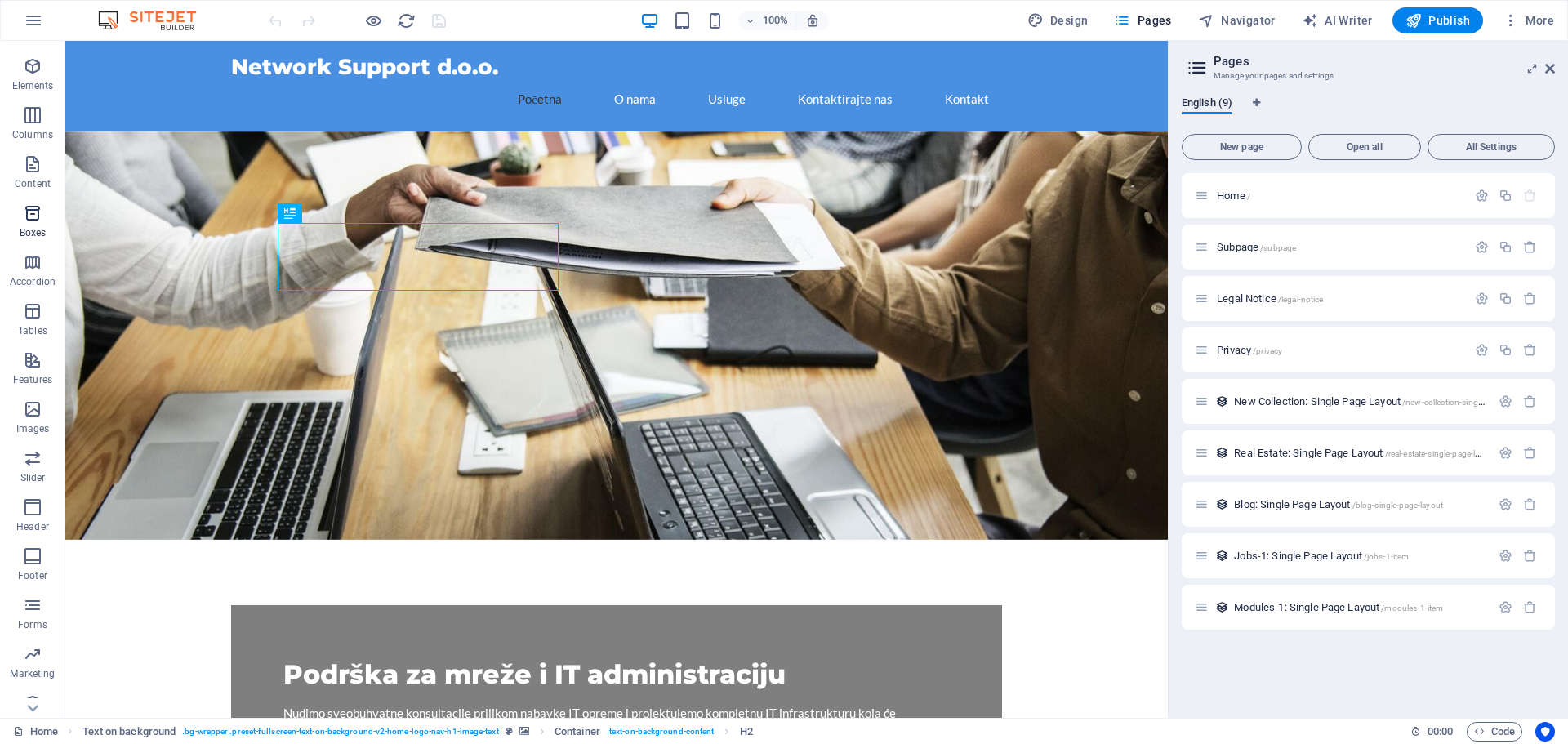
scroll to position [58, 0]
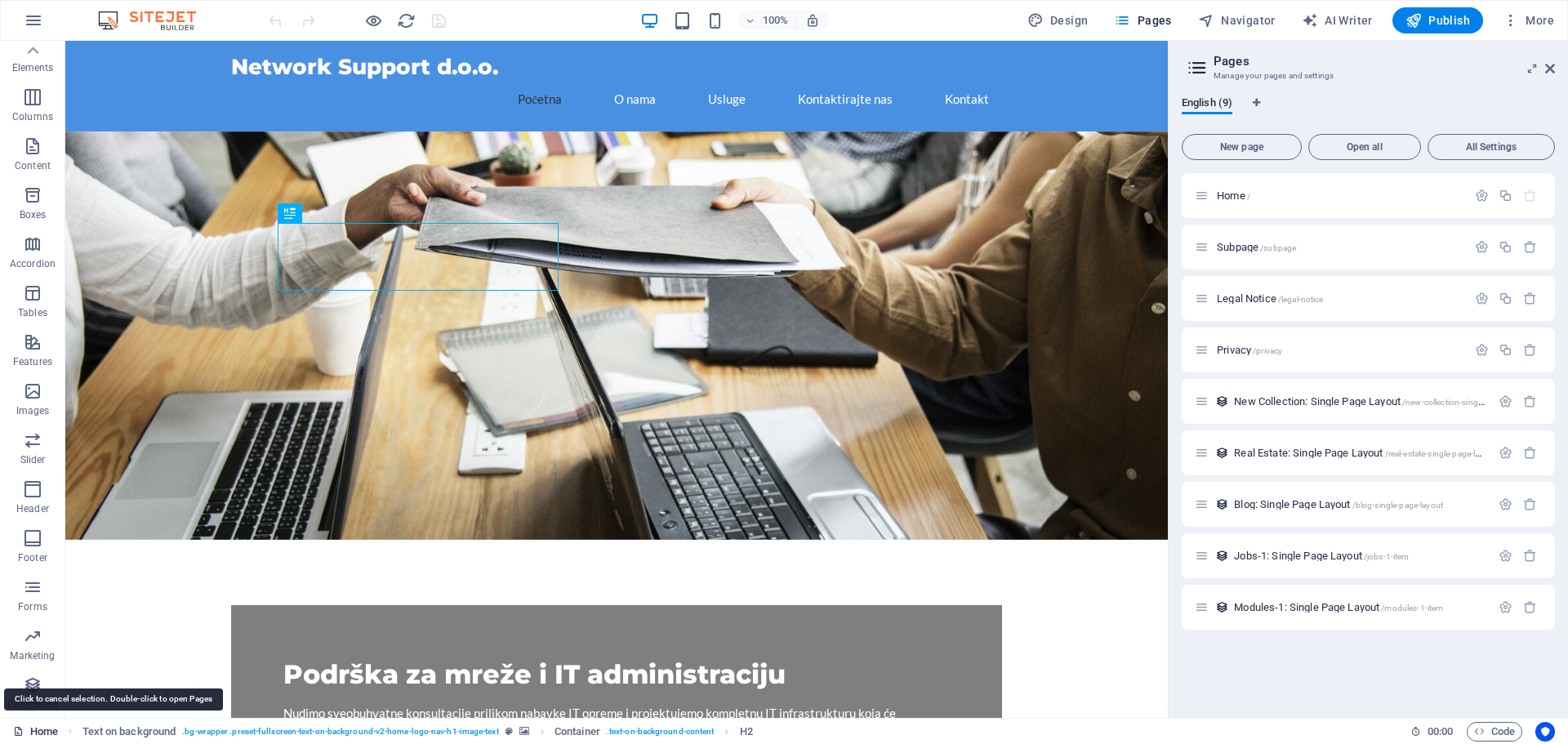
click at [24, 731] on link "Home" at bounding box center [36, 732] width 45 height 20
click at [27, 731] on link "Home" at bounding box center [36, 732] width 45 height 20
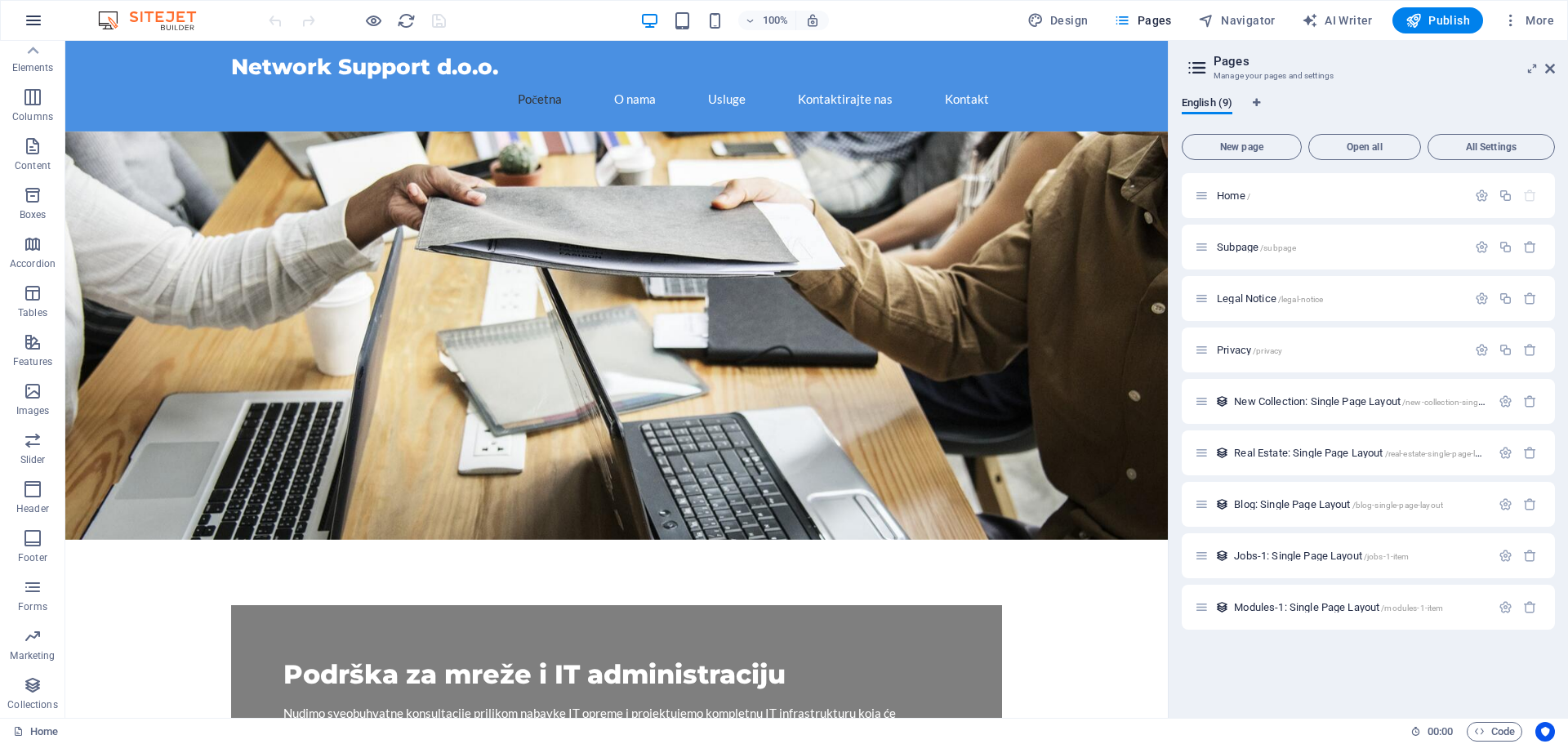
click at [29, 18] on icon "button" at bounding box center [33, 21] width 20 height 20
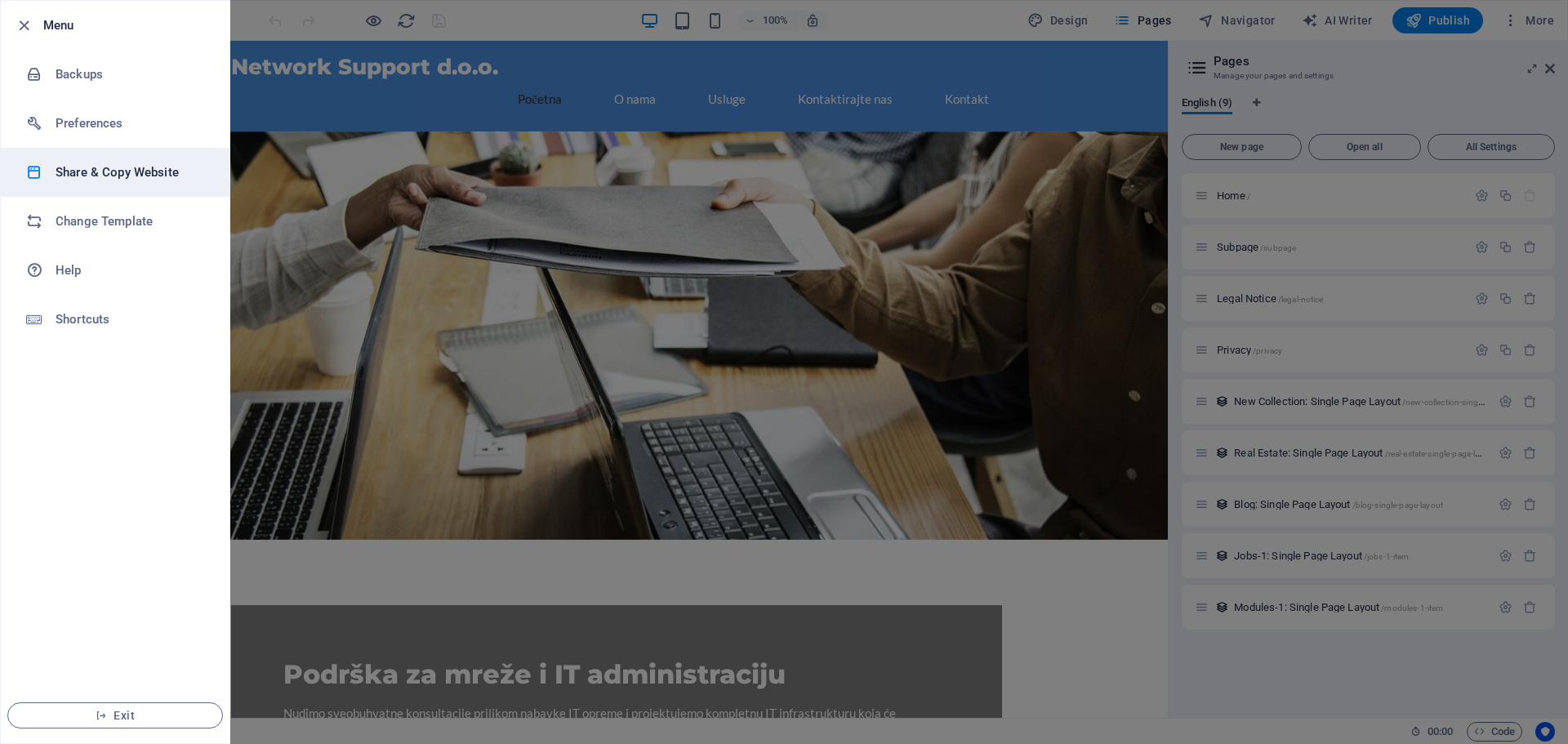
click at [96, 182] on h6 "Share & Copy Website" at bounding box center [131, 173] width 151 height 20
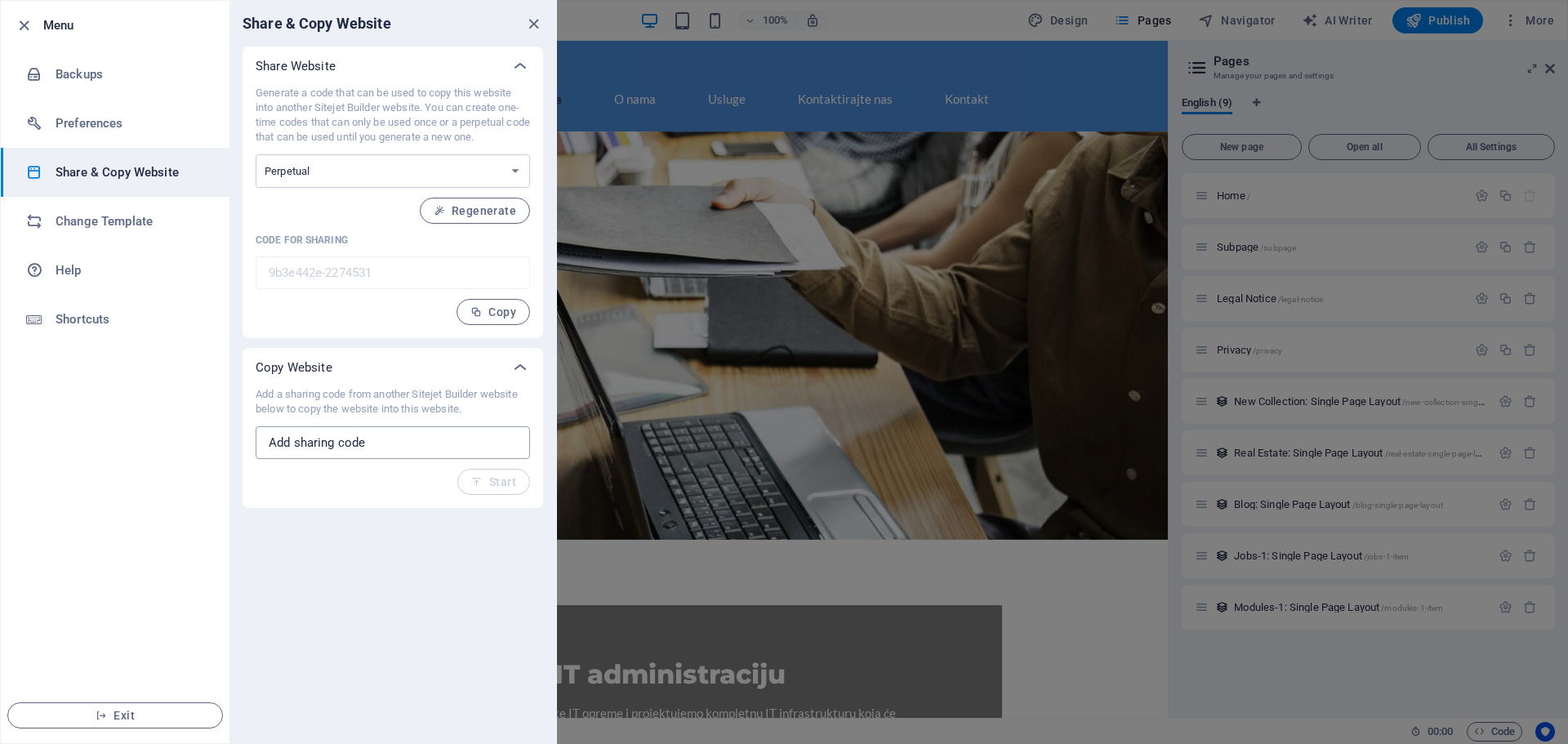
click at [413, 441] on input "text" at bounding box center [393, 443] width 275 height 32
click at [524, 365] on icon at bounding box center [520, 368] width 20 height 20
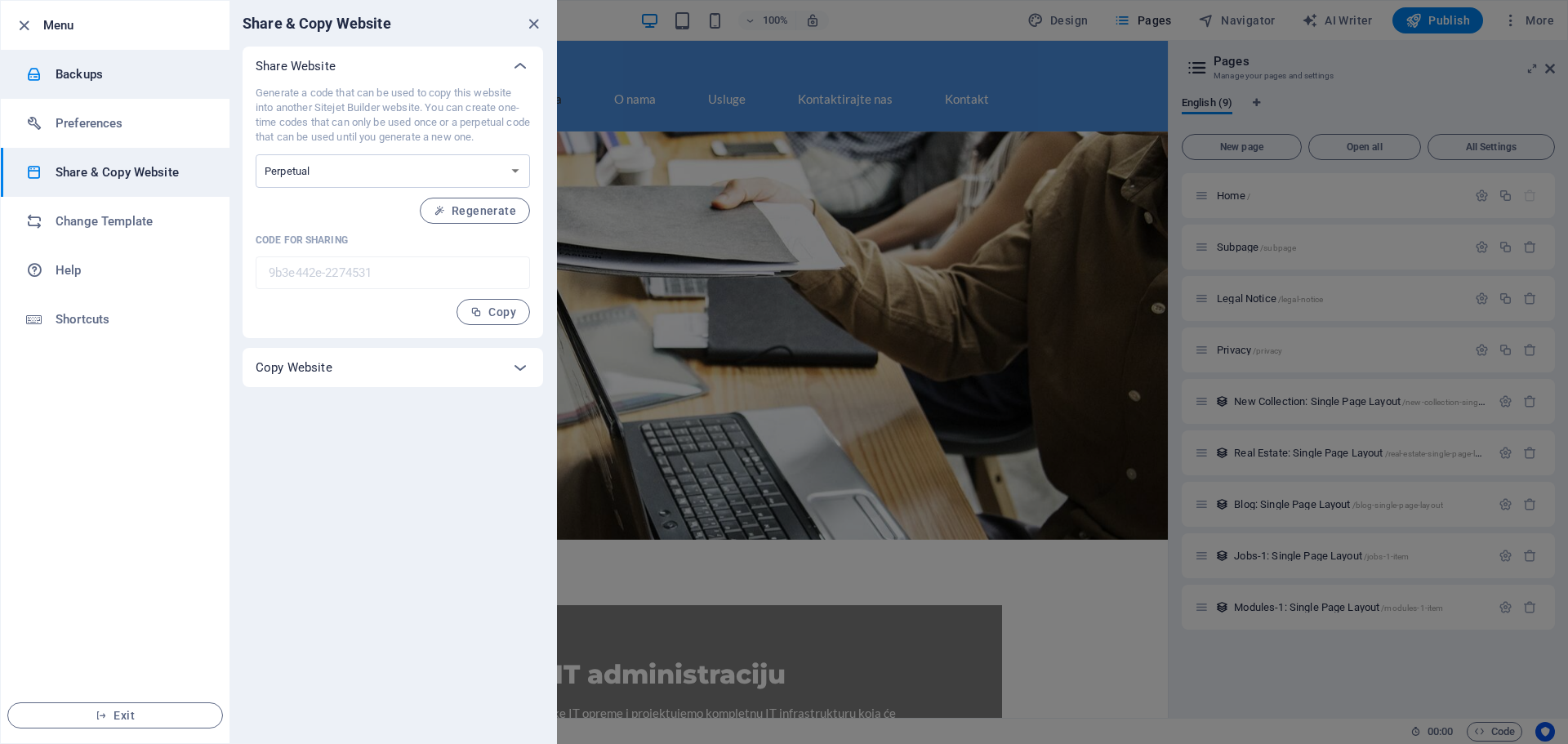
click at [85, 75] on h6 "Backups" at bounding box center [131, 75] width 151 height 20
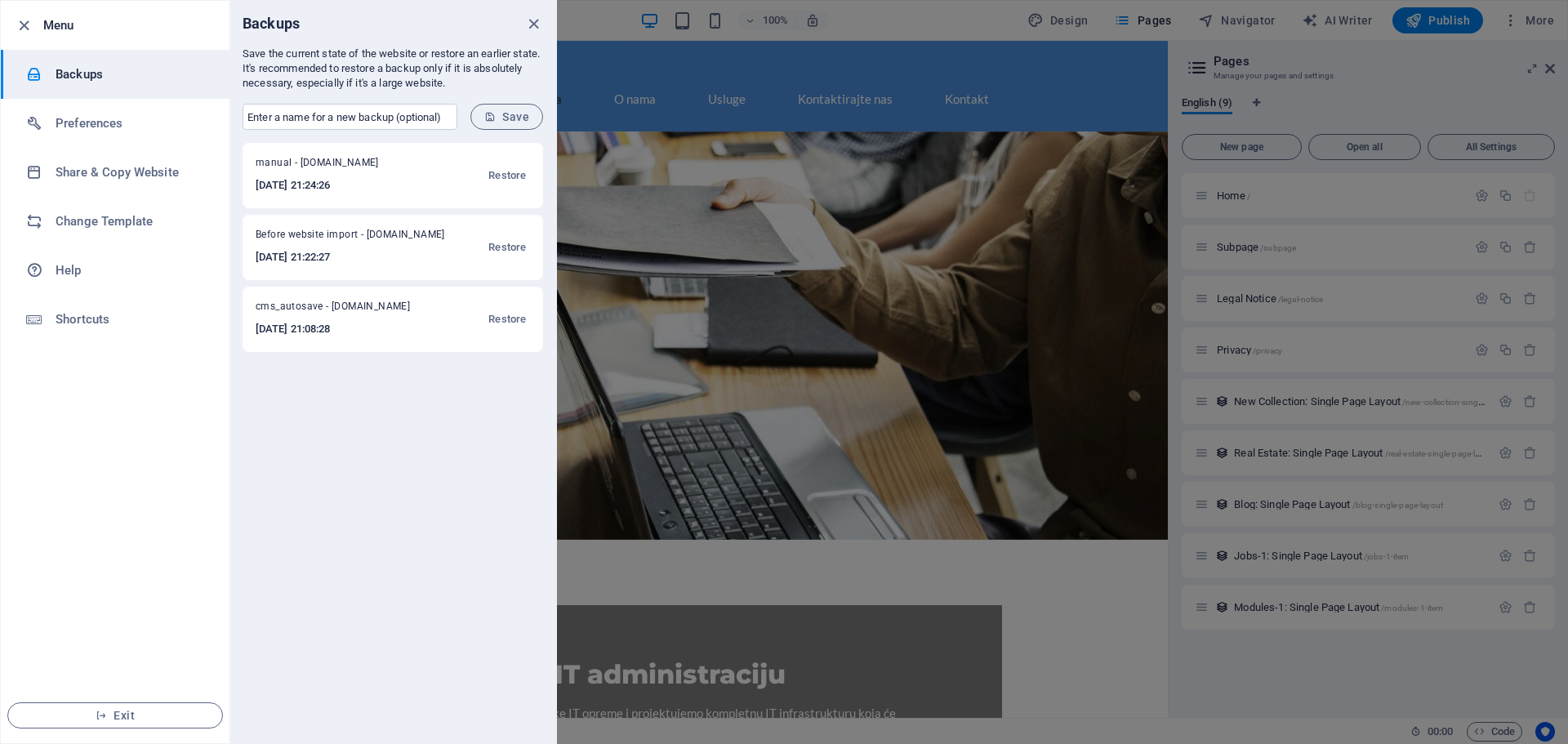
click at [364, 180] on h6 "[DATE] 21:24:26" at bounding box center [336, 186] width 160 height 20
